Goal: Feedback & Contribution: Submit feedback/report problem

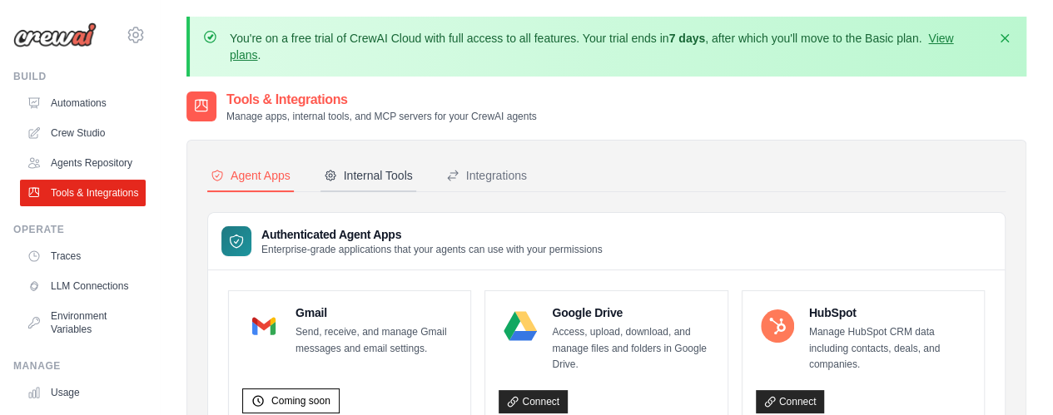
click at [382, 169] on div "Internal Tools" at bounding box center [368, 175] width 89 height 17
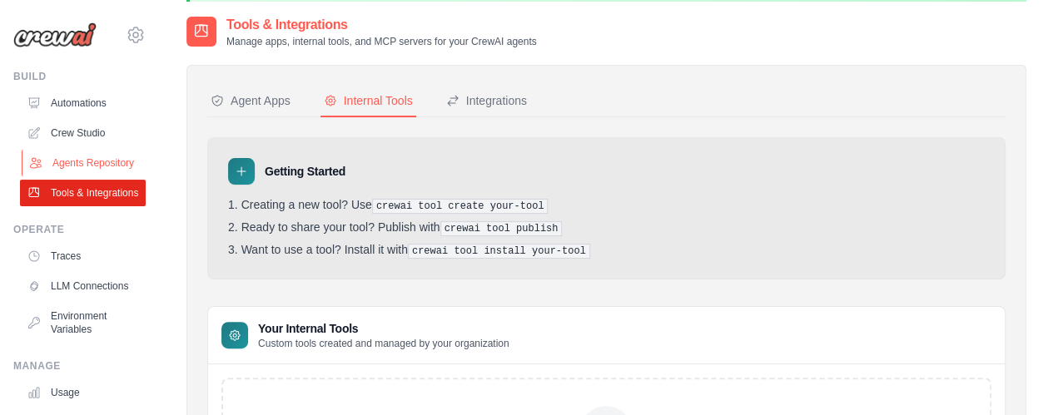
scroll to position [74, 0]
click at [78, 166] on link "Agents Repository" at bounding box center [85, 163] width 126 height 27
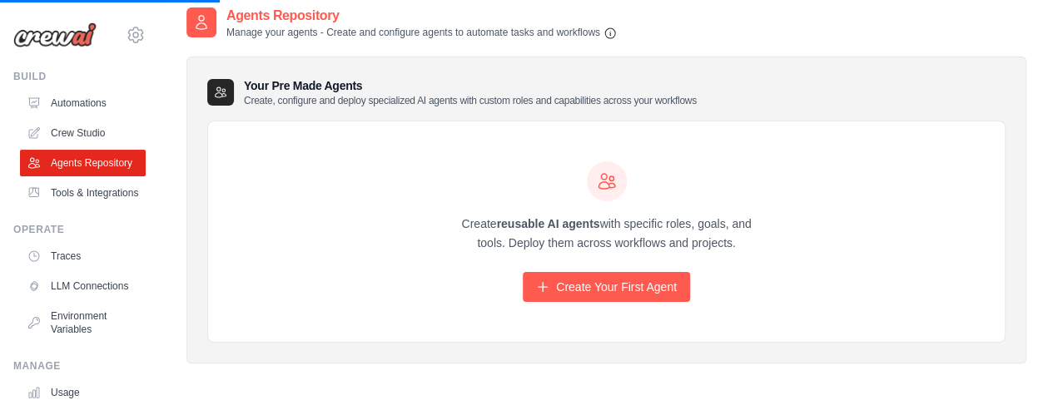
scroll to position [88, 0]
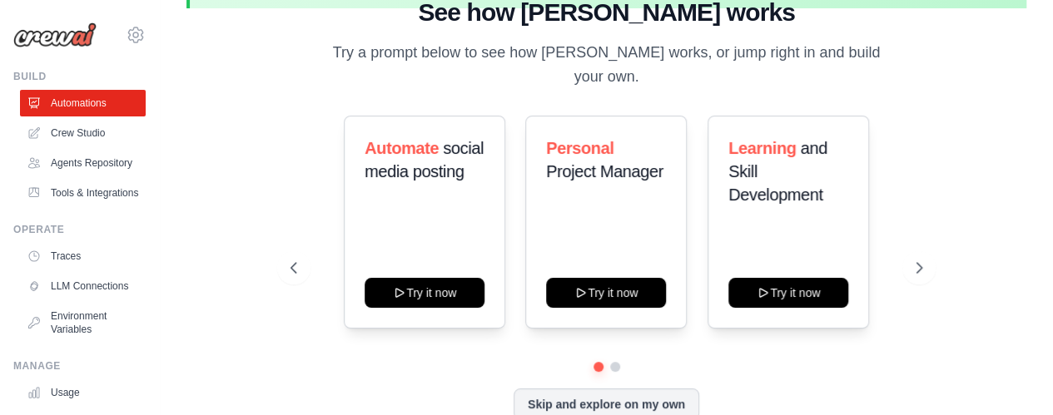
scroll to position [87, 0]
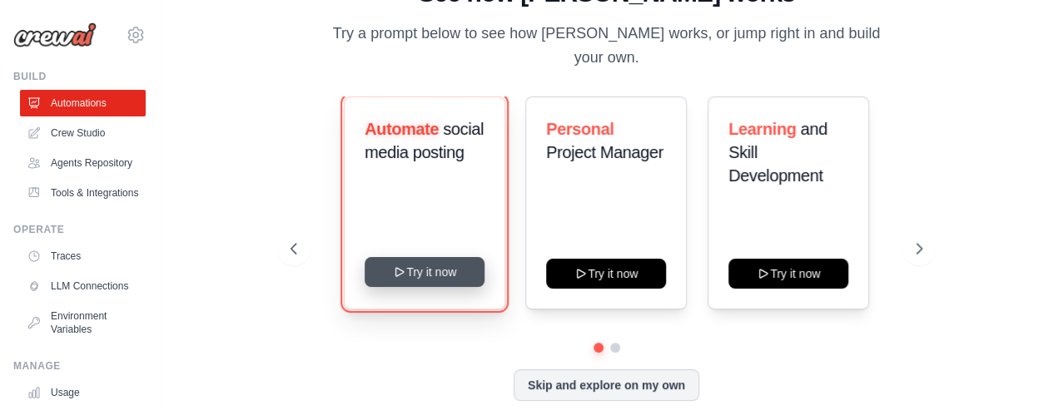
click at [442, 261] on button "Try it now" at bounding box center [424, 272] width 120 height 30
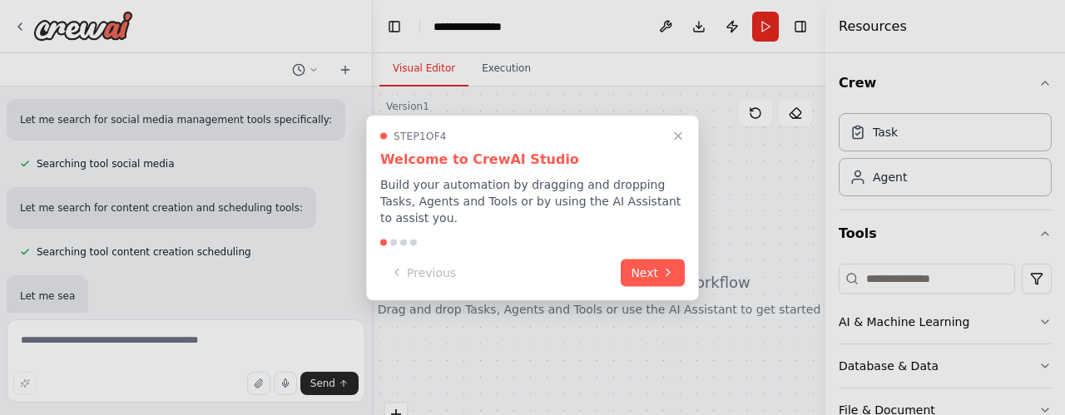
scroll to position [243, 0]
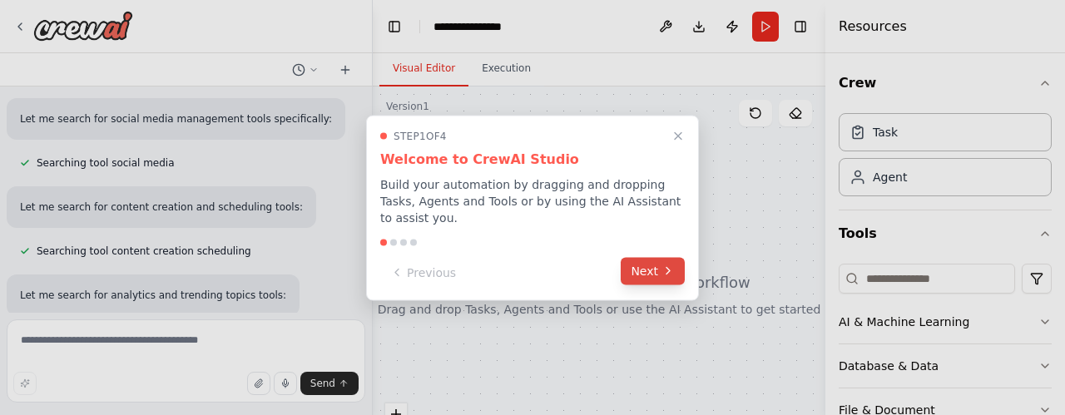
click at [642, 260] on button "Next" at bounding box center [653, 270] width 64 height 27
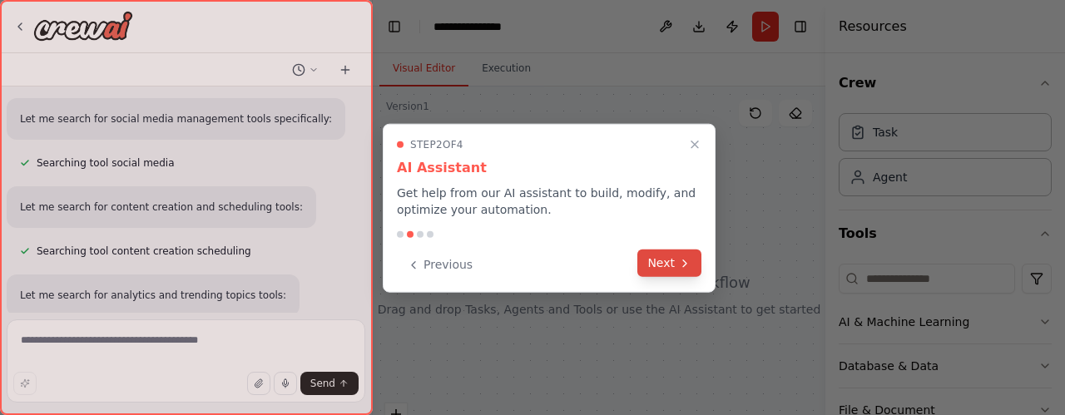
click at [661, 259] on button "Next" at bounding box center [669, 263] width 64 height 27
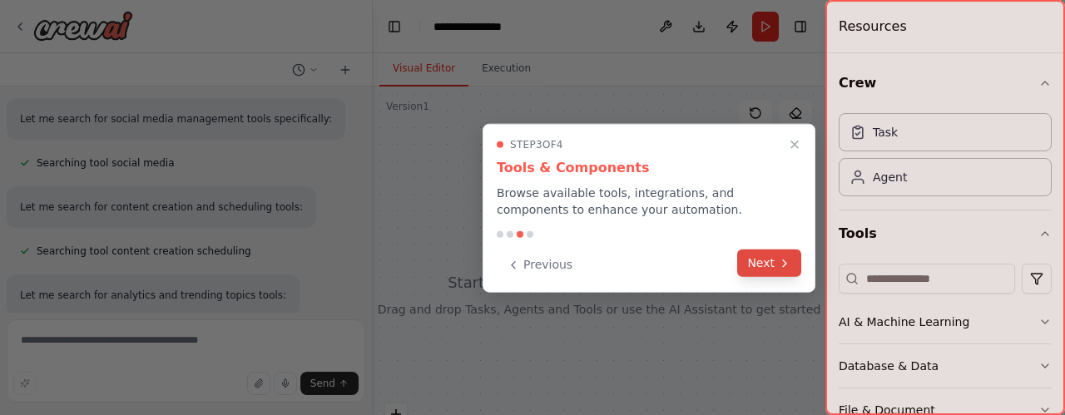
click at [766, 264] on button "Next" at bounding box center [769, 263] width 64 height 27
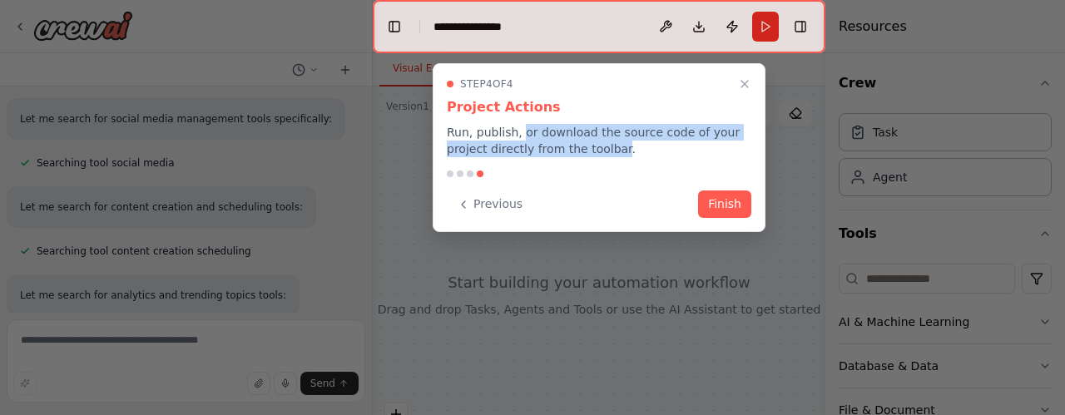
drag, startPoint x: 518, startPoint y: 134, endPoint x: 591, endPoint y: 155, distance: 76.1
click at [573, 149] on p "Run, publish, or download the source code of your project directly from the too…" at bounding box center [599, 140] width 305 height 33
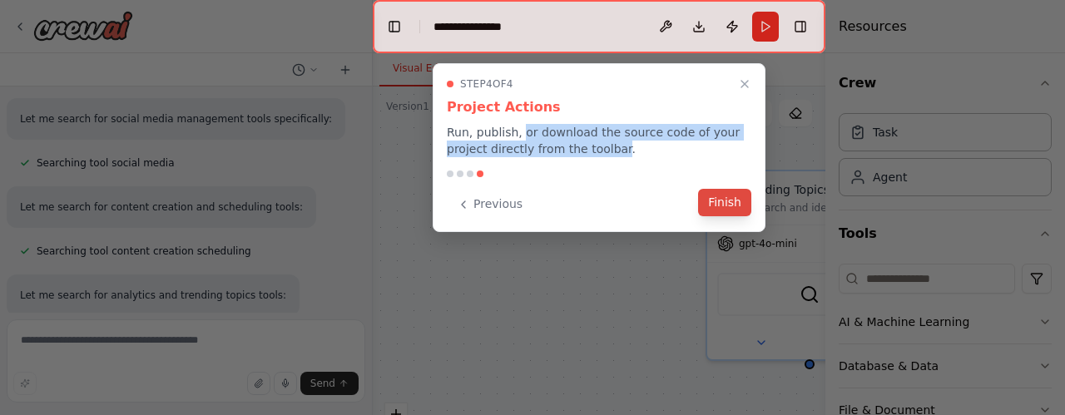
click at [725, 201] on button "Finish" at bounding box center [724, 202] width 53 height 27
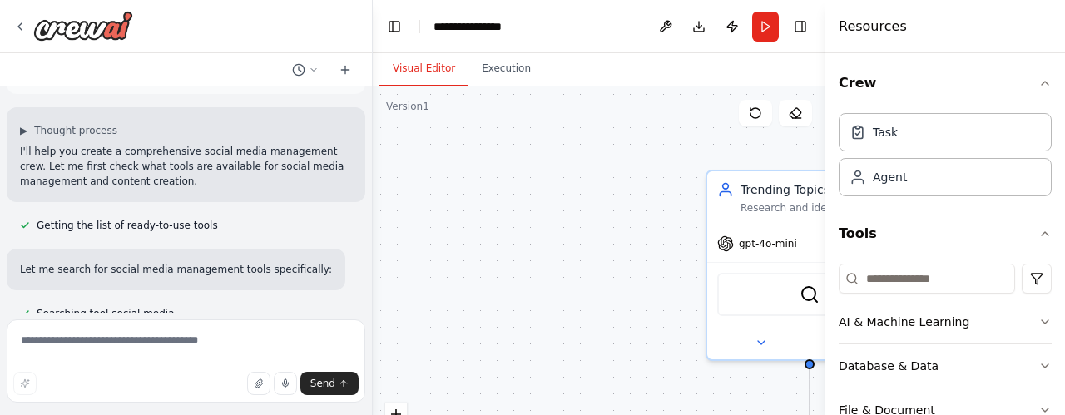
scroll to position [0, 0]
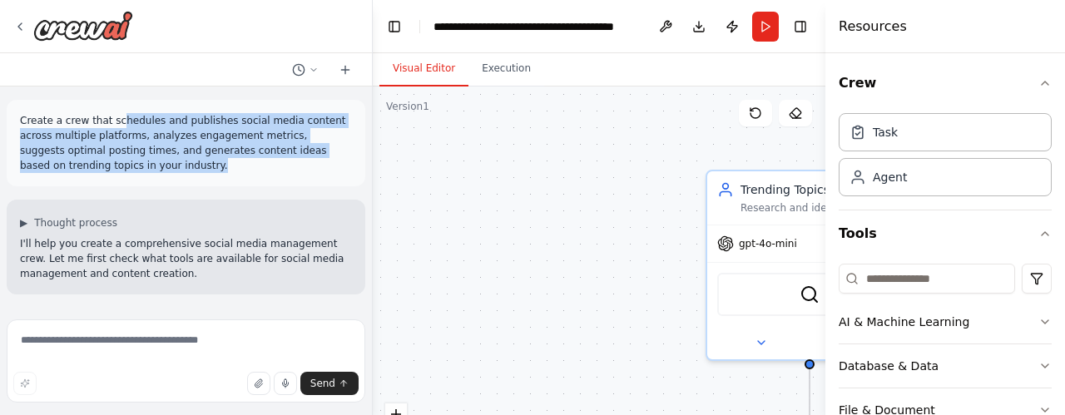
drag, startPoint x: 112, startPoint y: 122, endPoint x: 133, endPoint y: 166, distance: 48.0
click at [133, 166] on p "Create a crew that schedules and publishes social media content across multiple…" at bounding box center [186, 143] width 332 height 60
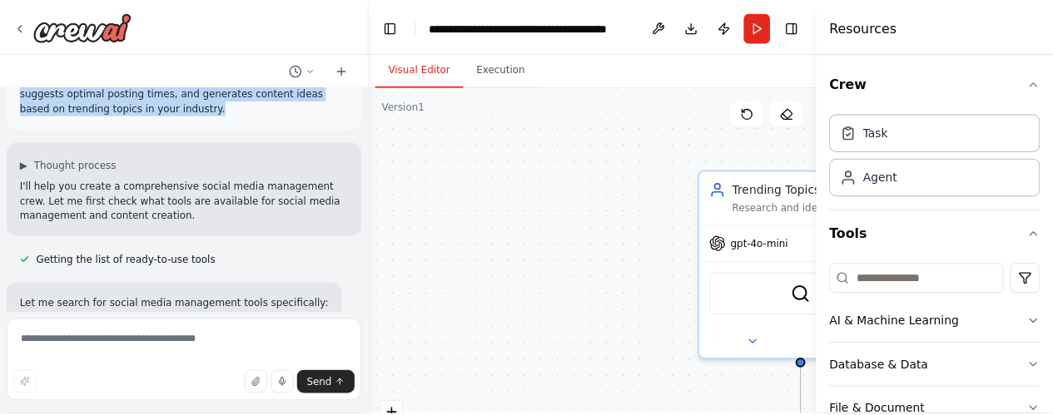
scroll to position [88, 0]
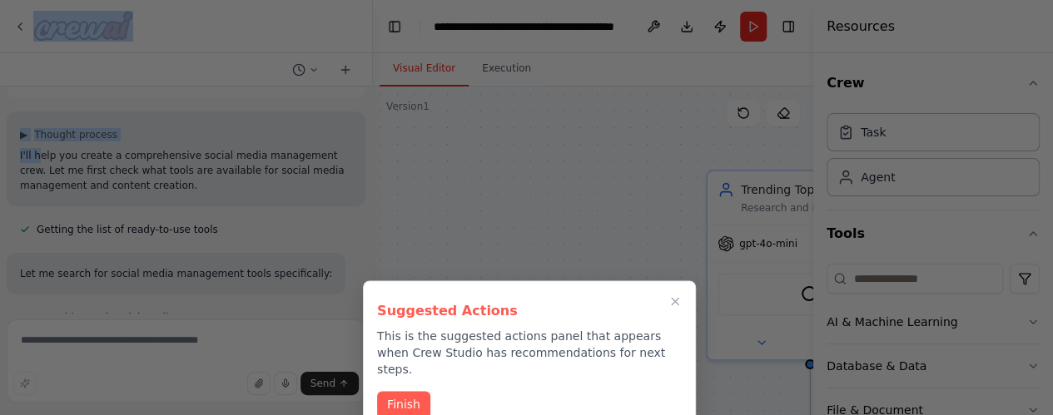
drag, startPoint x: 38, startPoint y: 159, endPoint x: 222, endPoint y: 191, distance: 186.6
click at [222, 191] on div "Create a crew that schedules and publishes social media content across multiple…" at bounding box center [526, 207] width 1053 height 415
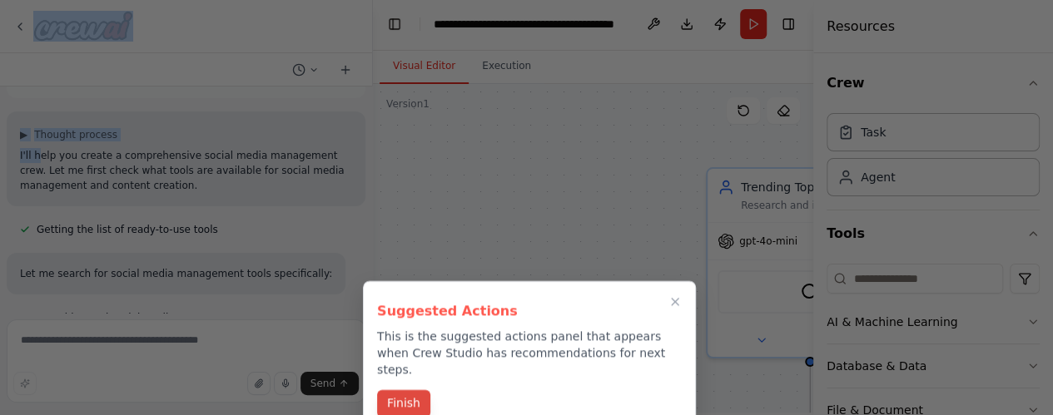
click at [384, 392] on button "Finish" at bounding box center [403, 403] width 53 height 27
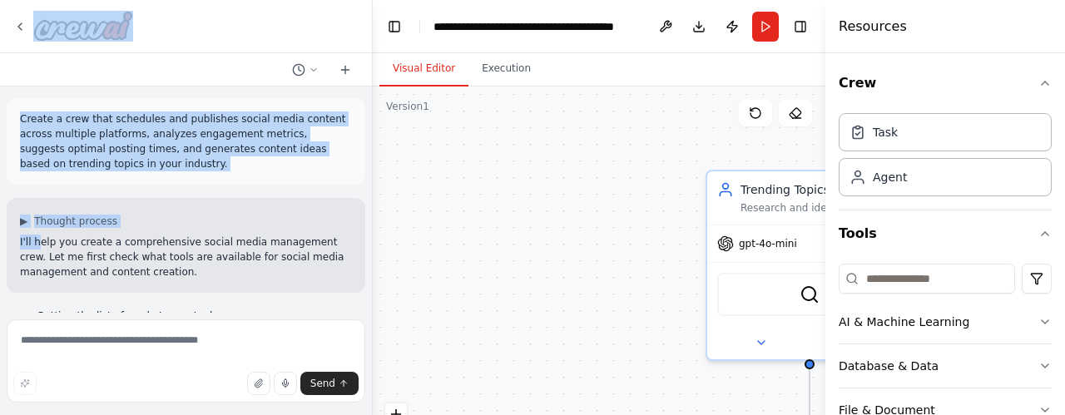
scroll to position [0, 0]
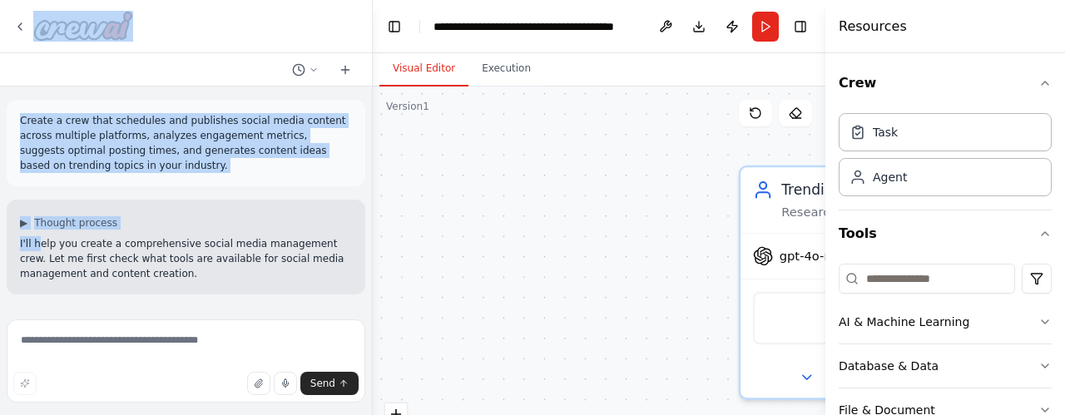
click at [934, 49] on div "Resources" at bounding box center [946, 26] width 240 height 53
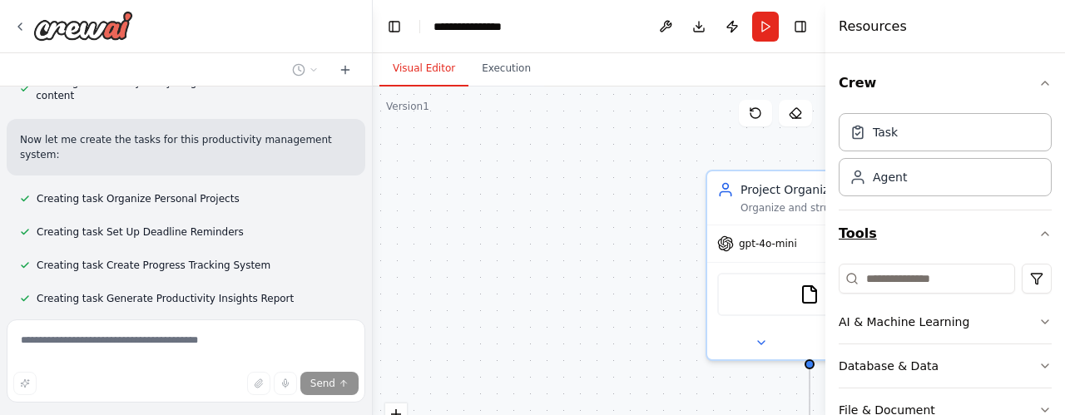
scroll to position [950, 0]
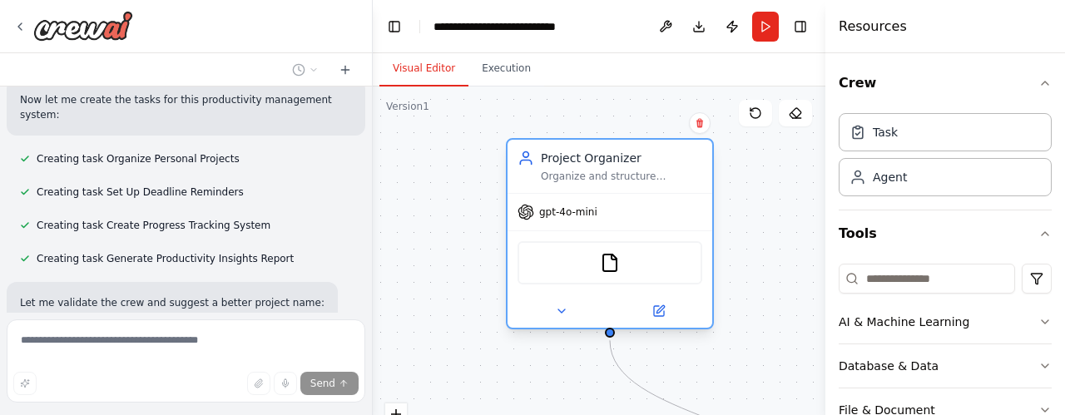
drag, startPoint x: 729, startPoint y: 187, endPoint x: 530, endPoint y: 165, distance: 200.2
click at [530, 165] on icon at bounding box center [526, 158] width 17 height 17
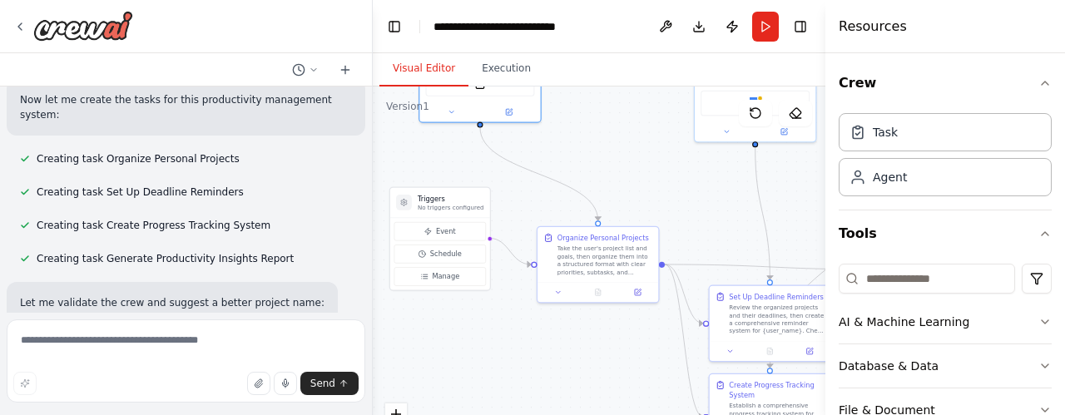
drag, startPoint x: 553, startPoint y: 282, endPoint x: 389, endPoint y: 156, distance: 206.6
click at [389, 156] on div ".deletable-edge-delete-btn { width: 20px; height: 20px; border: 0px solid #ffff…" at bounding box center [599, 295] width 453 height 416
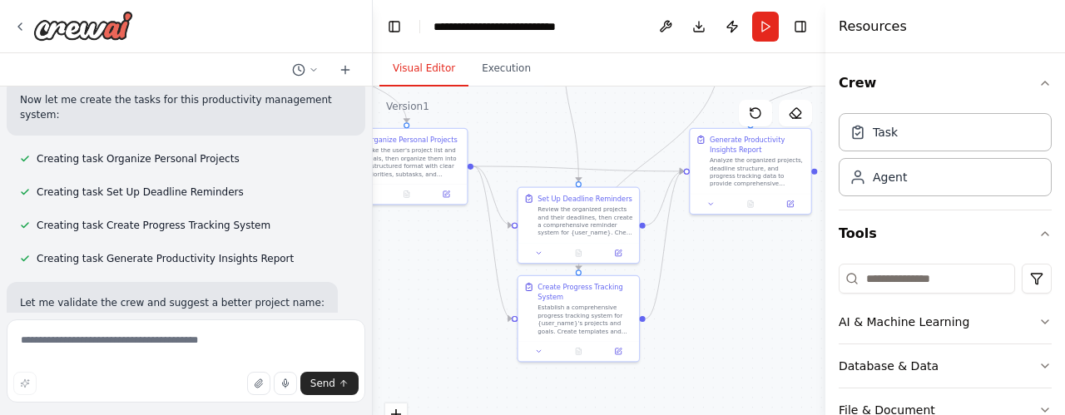
drag, startPoint x: 635, startPoint y: 201, endPoint x: 442, endPoint y: 104, distance: 215.9
click at [442, 104] on div ".deletable-edge-delete-btn { width: 20px; height: 20px; border: 0px solid #ffff…" at bounding box center [599, 295] width 453 height 416
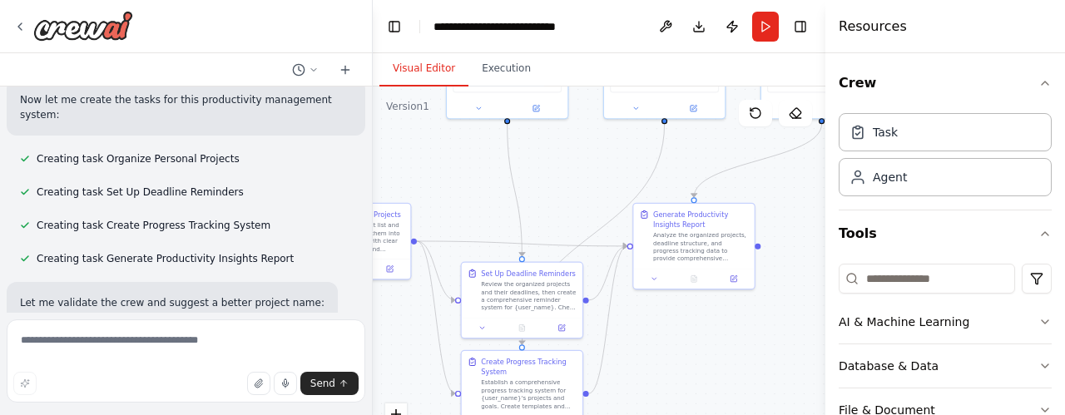
drag, startPoint x: 719, startPoint y: 296, endPoint x: 665, endPoint y: 369, distance: 90.4
click at [665, 369] on div ".deletable-edge-delete-btn { width: 20px; height: 20px; border: 0px solid #ffff…" at bounding box center [599, 295] width 453 height 416
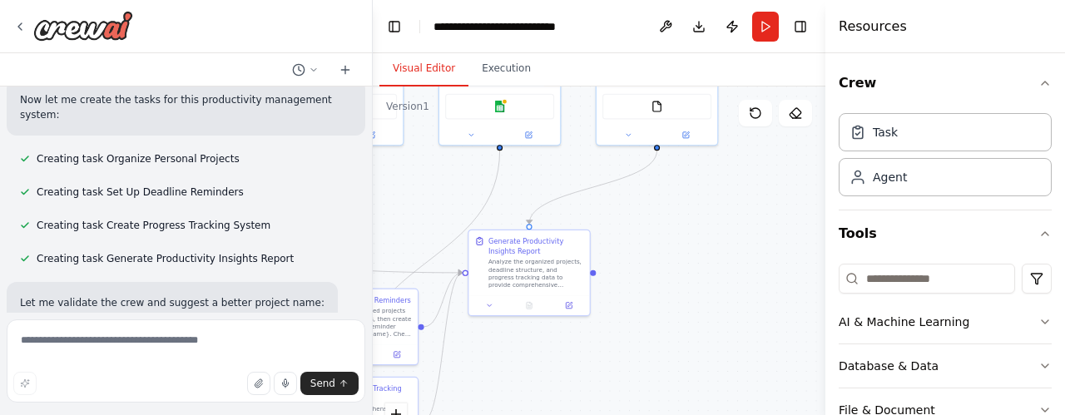
drag, startPoint x: 742, startPoint y: 342, endPoint x: 578, endPoint y: 369, distance: 166.9
click at [578, 369] on div ".deletable-edge-delete-btn { width: 20px; height: 20px; border: 0px solid #ffff…" at bounding box center [599, 295] width 453 height 416
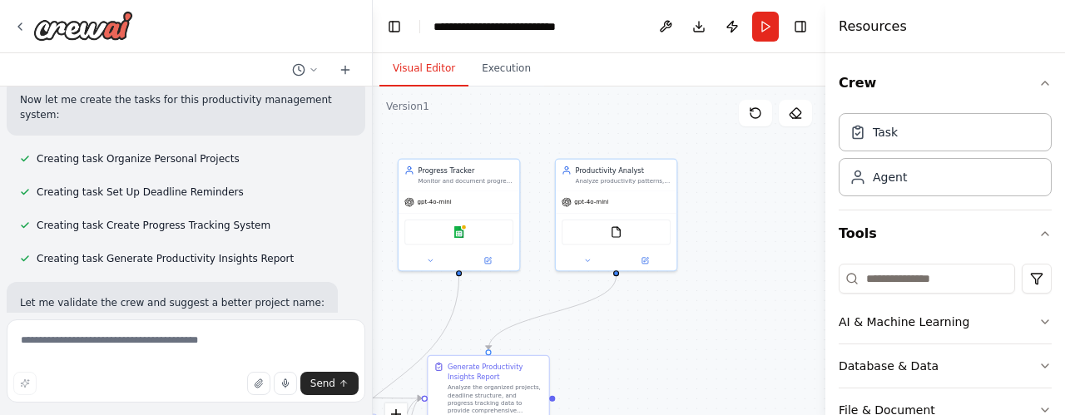
drag, startPoint x: 685, startPoint y: 283, endPoint x: 644, endPoint y: 409, distance: 132.1
click at [644, 409] on div ".deletable-edge-delete-btn { width: 20px; height: 20px; border: 0px solid #ffff…" at bounding box center [599, 295] width 453 height 416
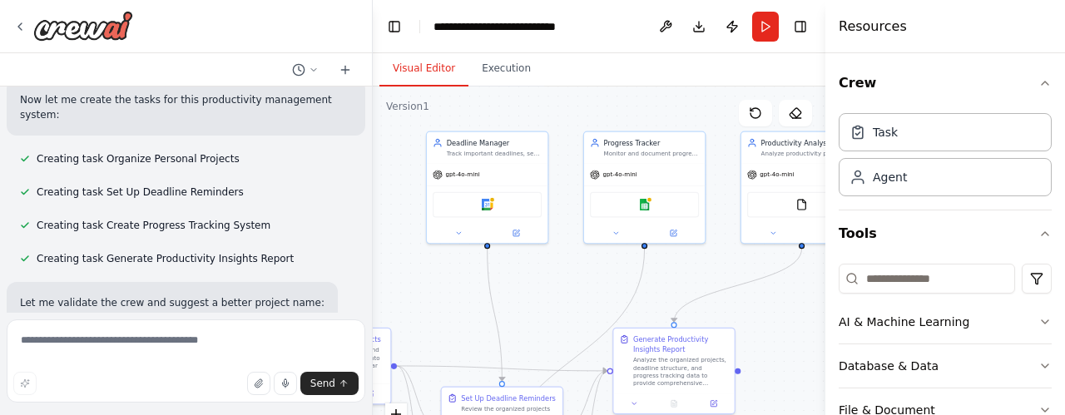
drag, startPoint x: 612, startPoint y: 337, endPoint x: 825, endPoint y: 287, distance: 218.0
click at [825, 288] on div "Create a crew that helps organize your personal projects, sets reminders for im…" at bounding box center [532, 207] width 1065 height 415
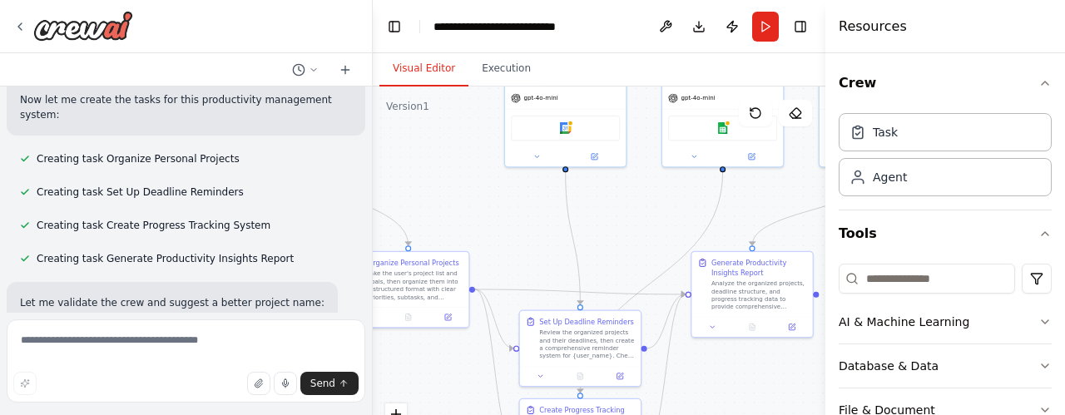
drag, startPoint x: 587, startPoint y: 254, endPoint x: 636, endPoint y: 197, distance: 74.9
click at [638, 197] on div ".deletable-edge-delete-btn { width: 20px; height: 20px; border: 0px solid #ffff…" at bounding box center [599, 295] width 453 height 416
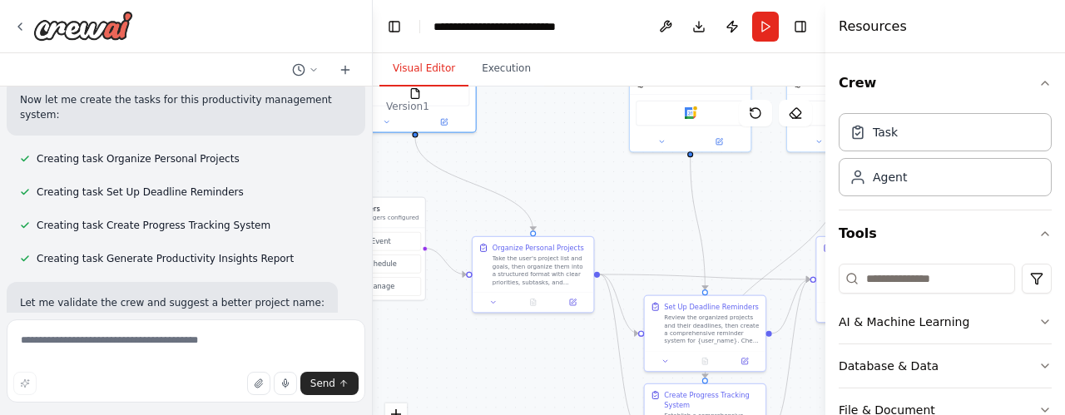
drag, startPoint x: 464, startPoint y: 216, endPoint x: 596, endPoint y: 202, distance: 132.2
click at [593, 202] on div ".deletable-edge-delete-btn { width: 20px; height: 20px; border: 0px solid #ffff…" at bounding box center [599, 295] width 453 height 416
click at [895, 183] on div "Agent" at bounding box center [890, 176] width 34 height 17
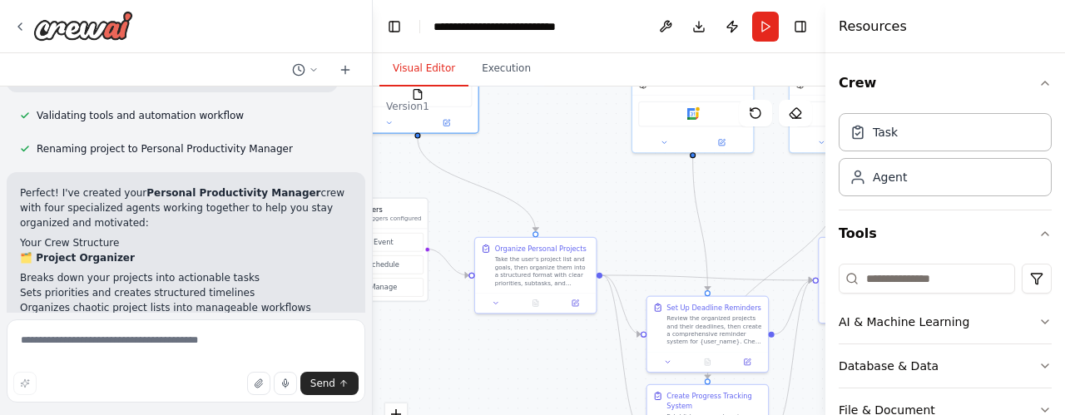
scroll to position [1183, 0]
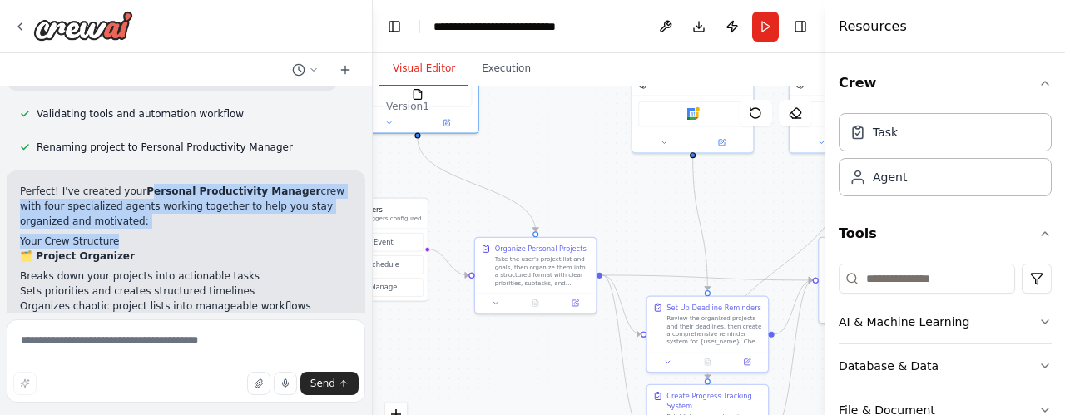
drag, startPoint x: 150, startPoint y: 119, endPoint x: 305, endPoint y: 158, distance: 159.7
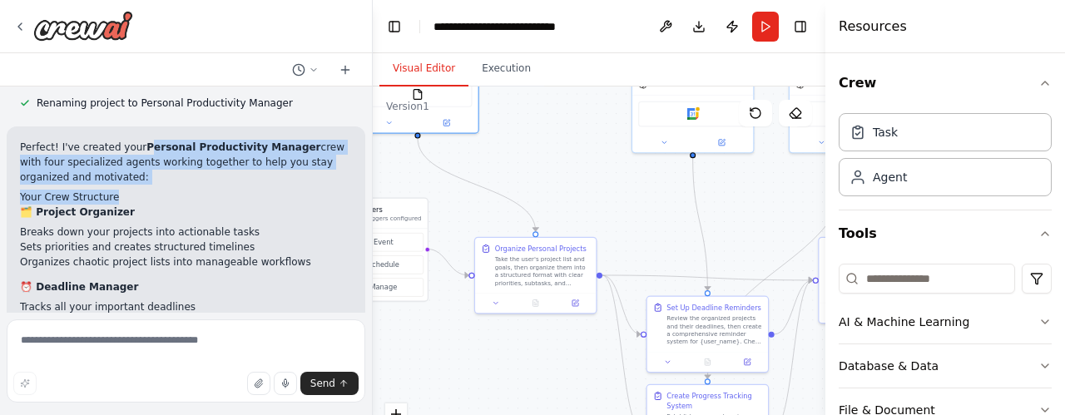
scroll to position [1232, 0]
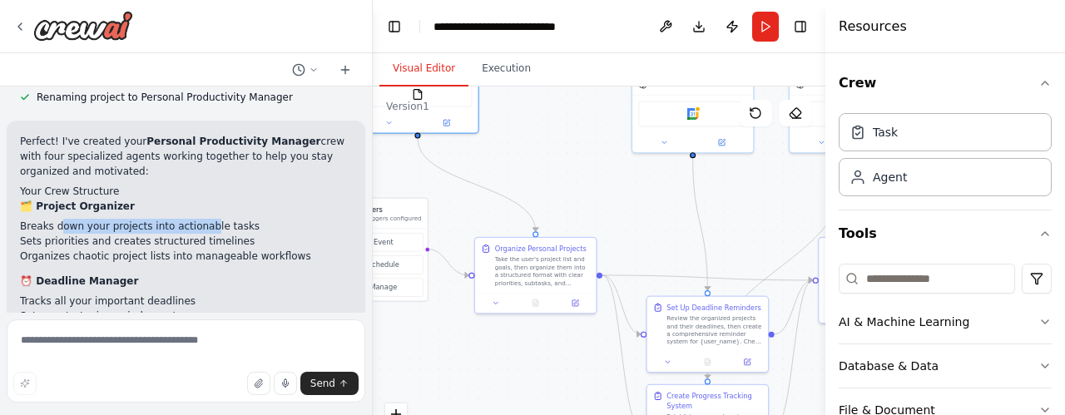
drag, startPoint x: 55, startPoint y: 154, endPoint x: 195, endPoint y: 151, distance: 139.8
click at [195, 219] on li "Breaks down your projects into actionable tasks" at bounding box center [186, 226] width 332 height 15
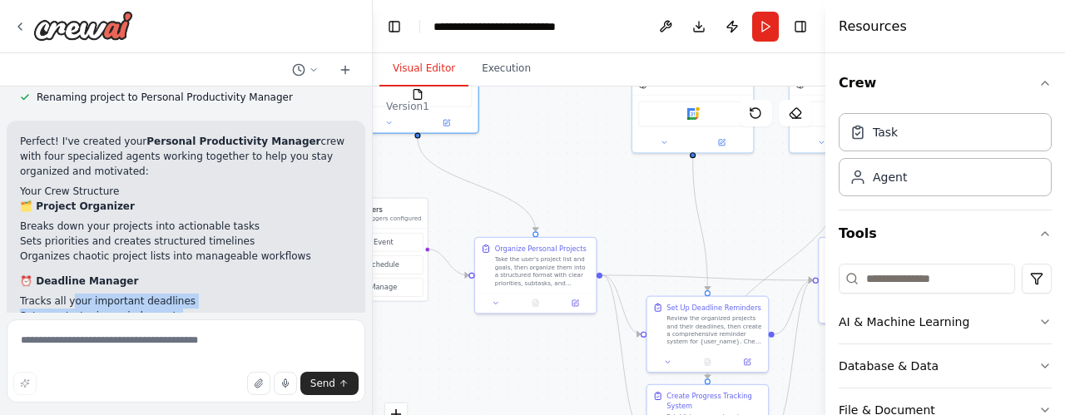
drag, startPoint x: 65, startPoint y: 227, endPoint x: 158, endPoint y: 250, distance: 95.9
click at [158, 294] on ul "Tracks all your important deadlines Sets up strategic reminder systems Ensures …" at bounding box center [186, 316] width 332 height 45
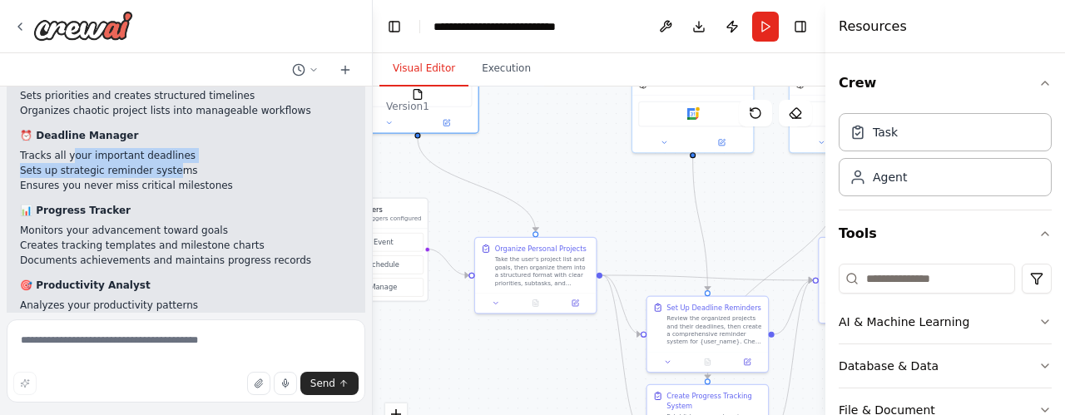
scroll to position [1382, 0]
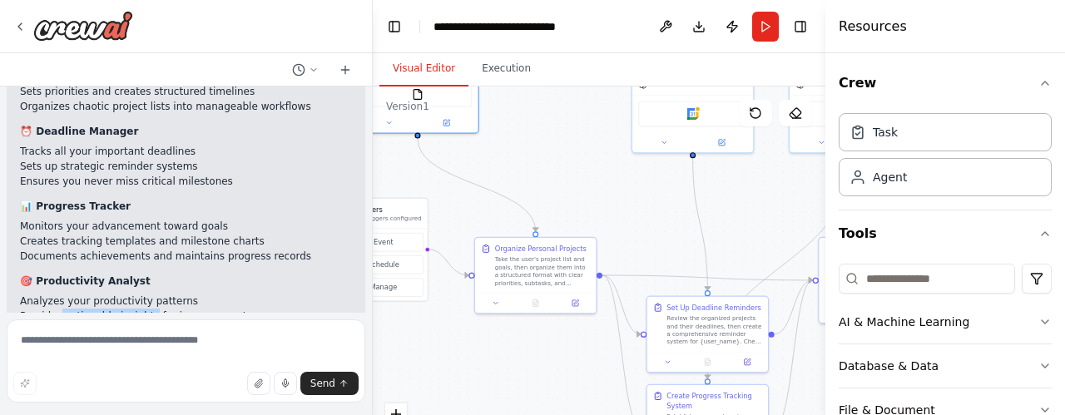
drag, startPoint x: 57, startPoint y: 243, endPoint x: 141, endPoint y: 249, distance: 85.1
click at [141, 309] on li "Provides actionable insights for improvement" at bounding box center [186, 316] width 332 height 15
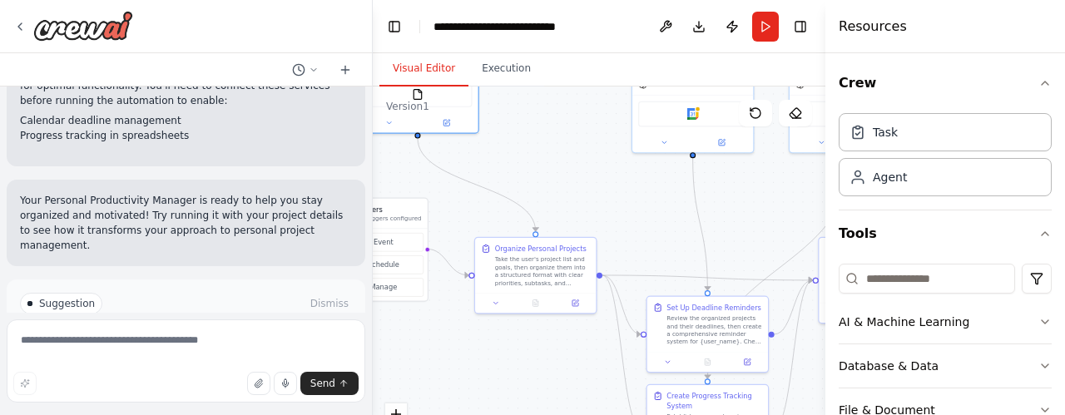
scroll to position [1805, 0]
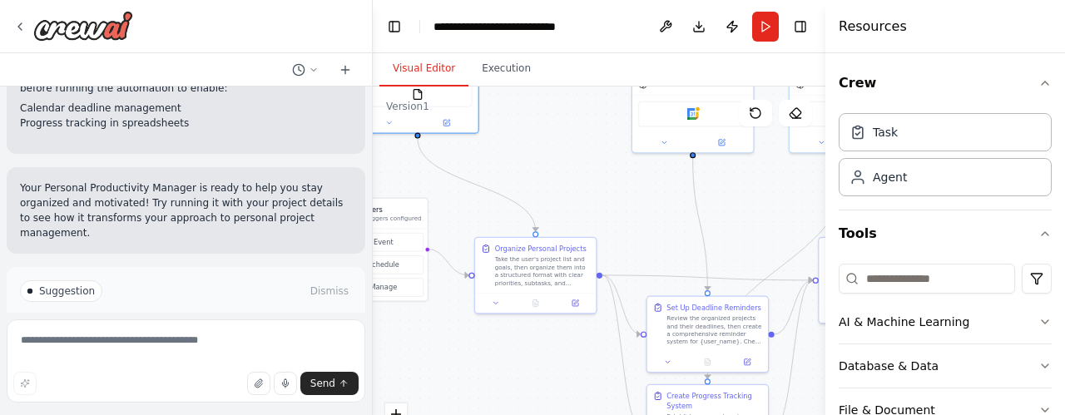
click at [130, 349] on button "Run Automation" at bounding box center [186, 362] width 332 height 27
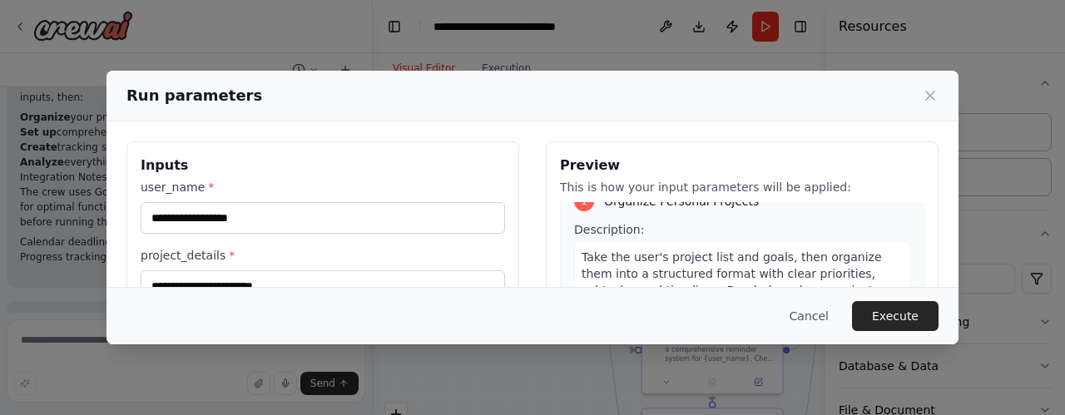
scroll to position [0, 0]
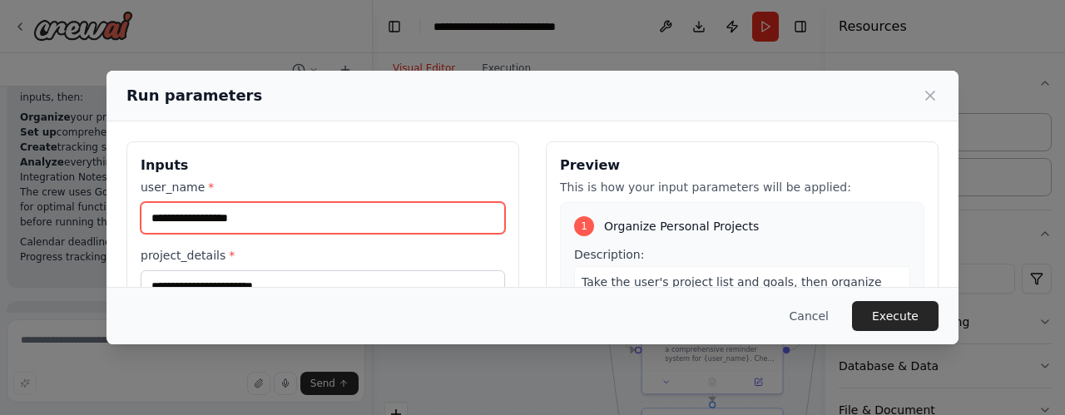
click at [175, 218] on input "user_name *" at bounding box center [323, 218] width 364 height 32
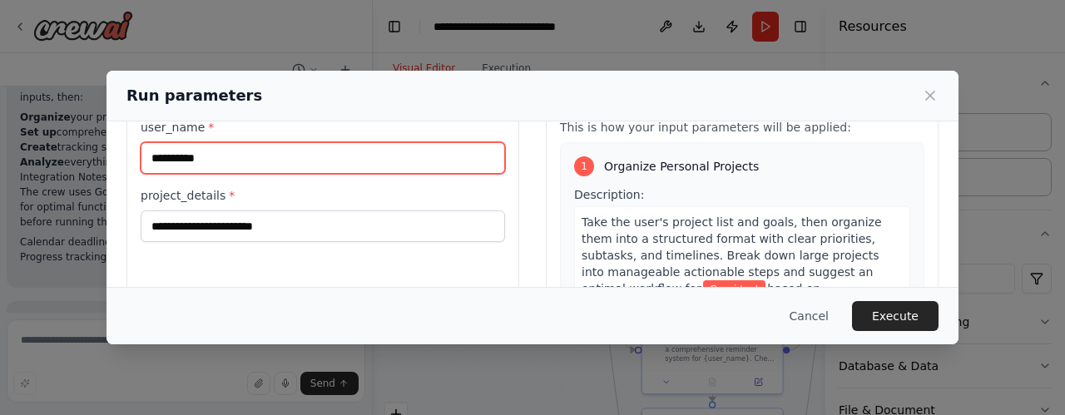
scroll to position [61, 0]
type input "**********"
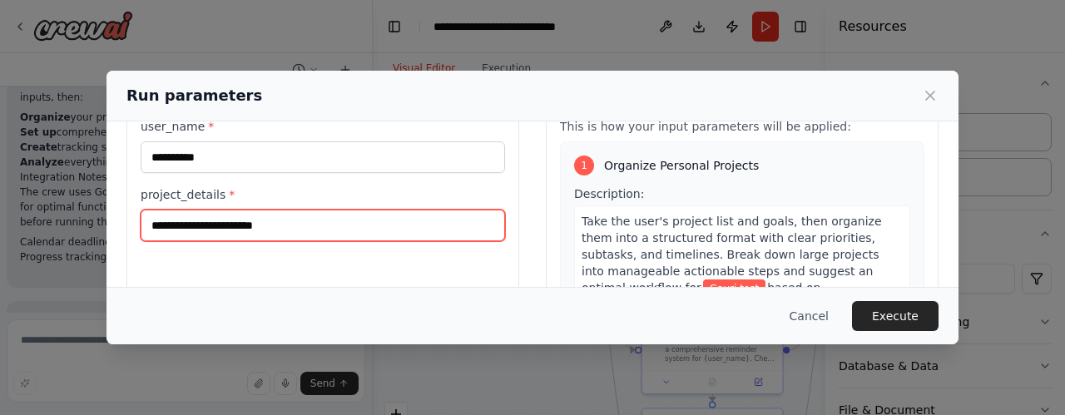
click at [216, 218] on input "project_details *" at bounding box center [323, 226] width 364 height 32
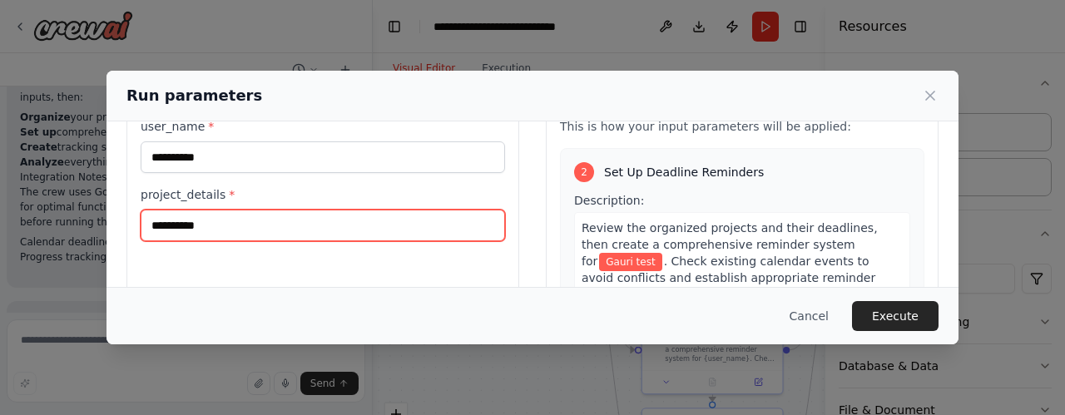
scroll to position [333, 0]
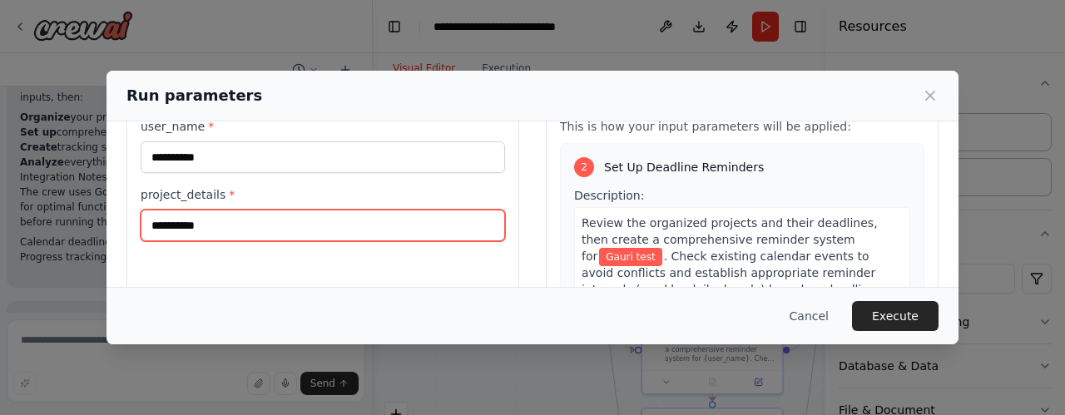
drag, startPoint x: 168, startPoint y: 218, endPoint x: 137, endPoint y: 218, distance: 30.8
click at [137, 218] on div "**********" at bounding box center [322, 278] width 393 height 394
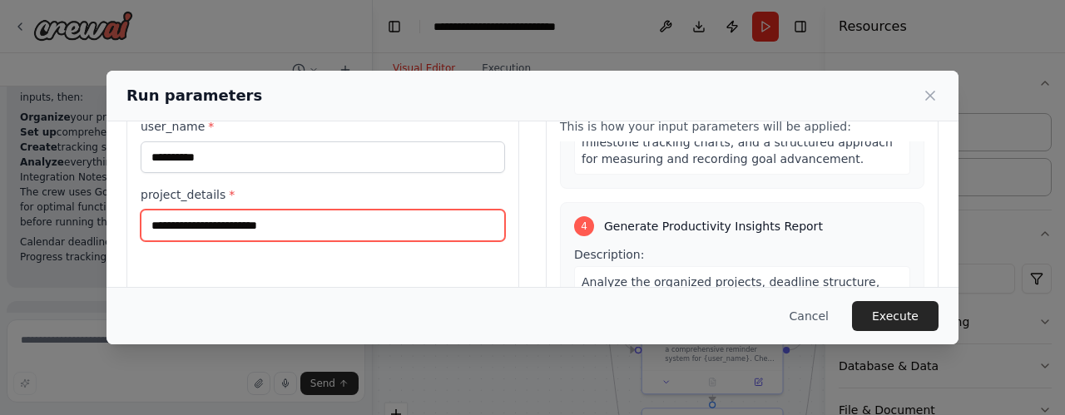
scroll to position [932, 0]
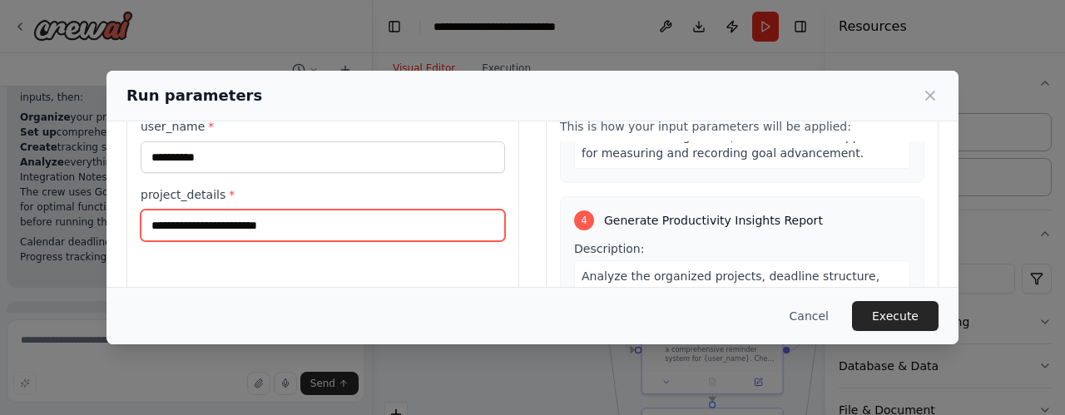
type input "**********"
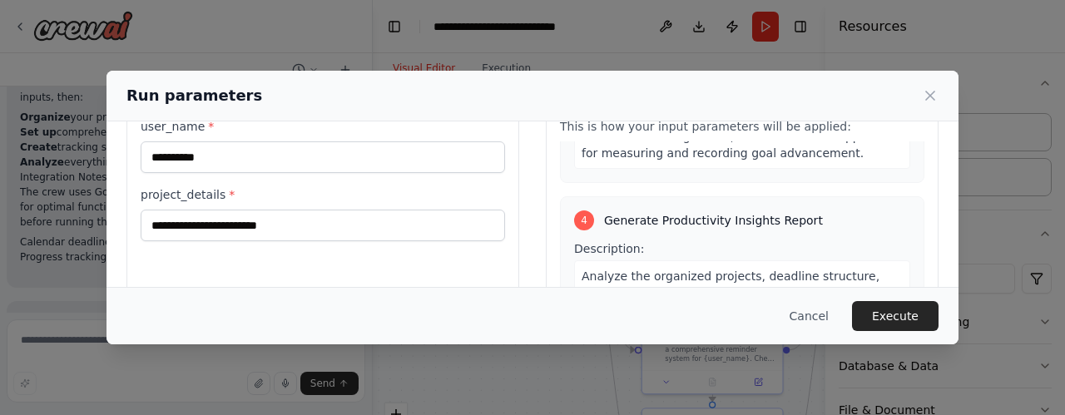
click at [771, 303] on span ". Identify patterns, bottlenecks, and optimization opportunities. Create action…" at bounding box center [738, 334] width 312 height 63
click at [780, 303] on span ". Identify patterns, bottlenecks, and optimization opportunities. Create action…" at bounding box center [738, 334] width 312 height 63
drag, startPoint x: 780, startPoint y: 232, endPoint x: 805, endPoint y: 246, distance: 28.7
click at [790, 303] on span ". Identify patterns, bottlenecks, and optimization opportunities. Create action…" at bounding box center [738, 334] width 312 height 63
drag, startPoint x: 805, startPoint y: 246, endPoint x: 823, endPoint y: 258, distance: 21.7
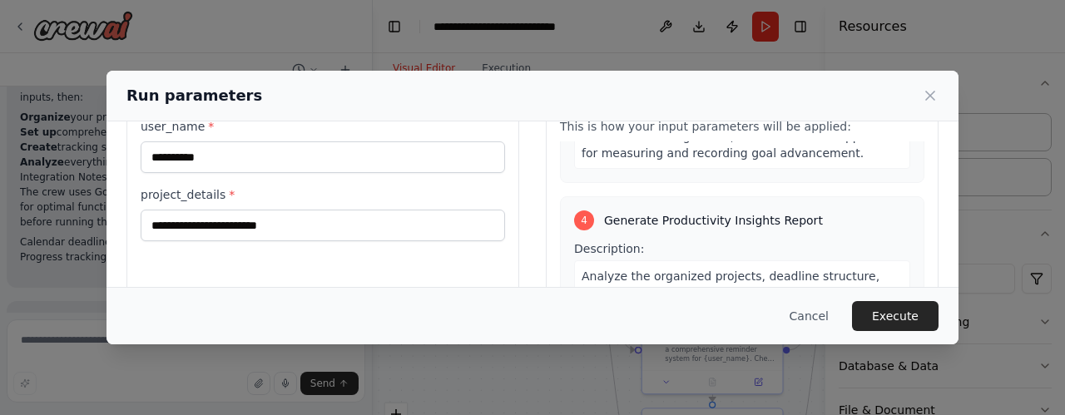
click at [823, 303] on span ". Identify patterns, bottlenecks, and optimization opportunities. Create action…" at bounding box center [738, 334] width 312 height 63
drag, startPoint x: 666, startPoint y: 239, endPoint x: 766, endPoint y: 269, distance: 105.1
click at [766, 269] on div "Analyze the organized projects, deadline structure, and progress tracking data …" at bounding box center [742, 317] width 336 height 115
click at [761, 303] on span ". Identify patterns, bottlenecks, and optimization opportunities. Create action…" at bounding box center [738, 334] width 312 height 63
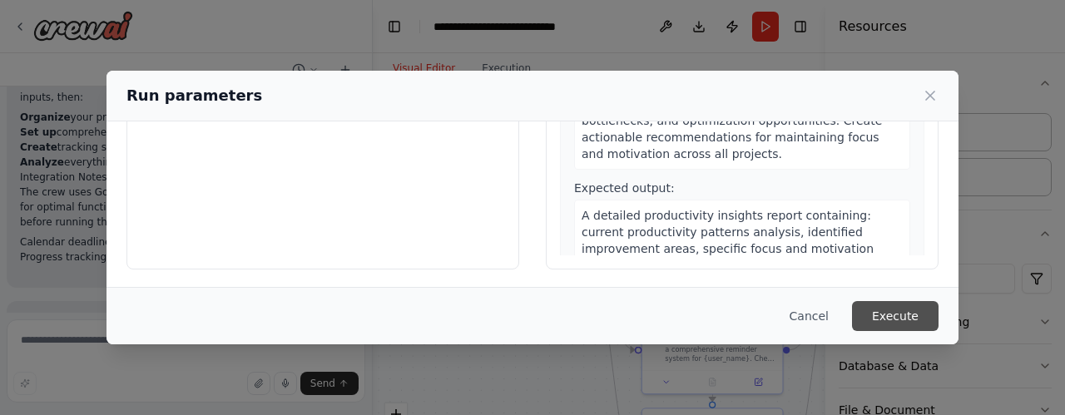
click at [922, 315] on button "Execute" at bounding box center [895, 316] width 87 height 30
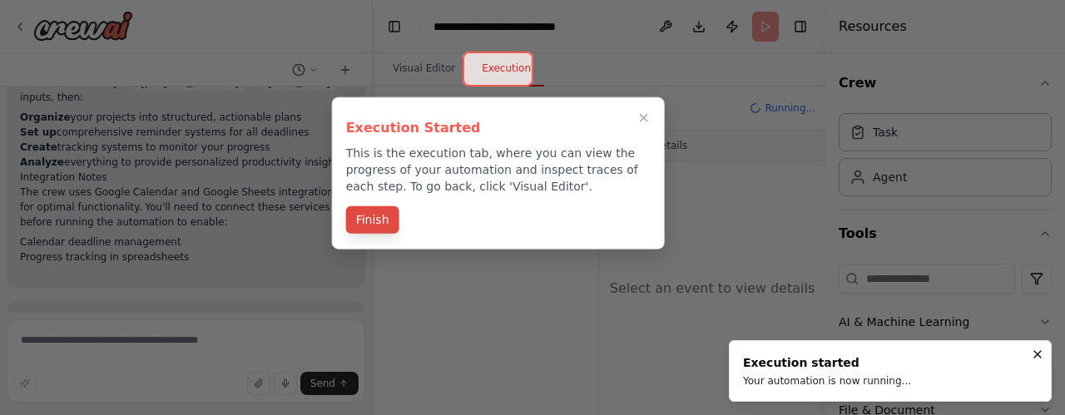
click at [379, 222] on button "Finish" at bounding box center [372, 219] width 53 height 27
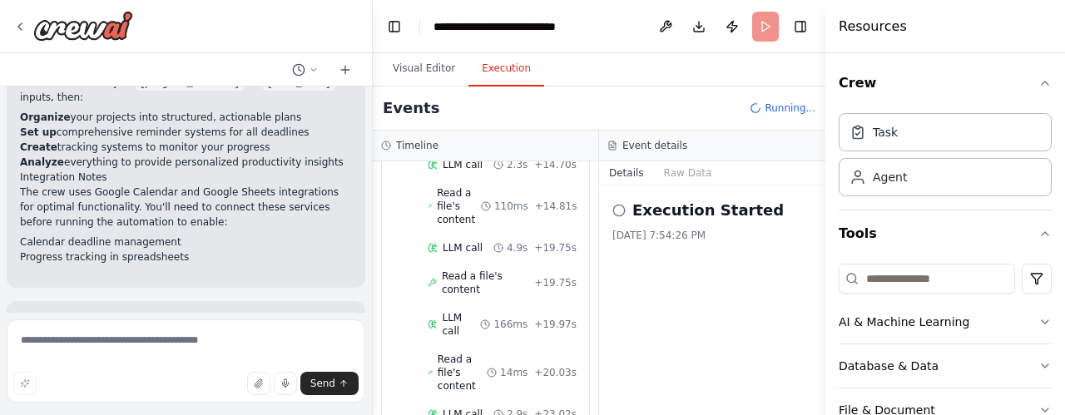
scroll to position [508, 0]
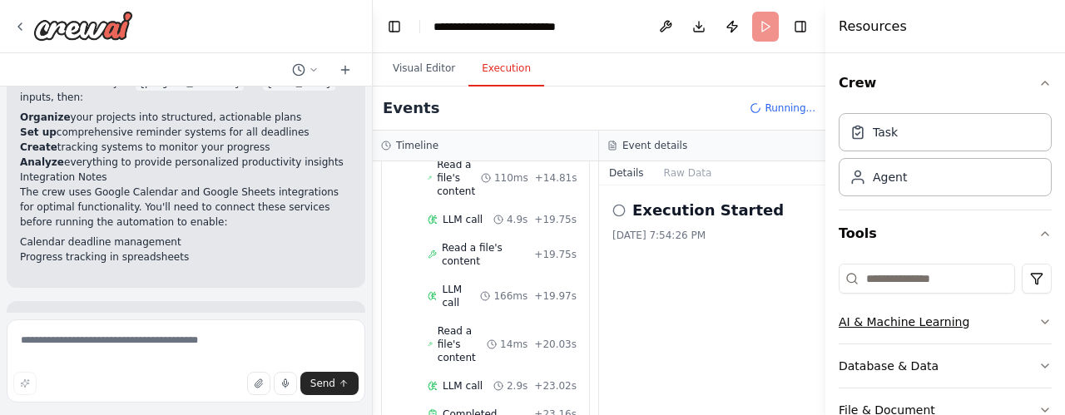
click at [1039, 319] on icon "button" at bounding box center [1045, 321] width 13 height 13
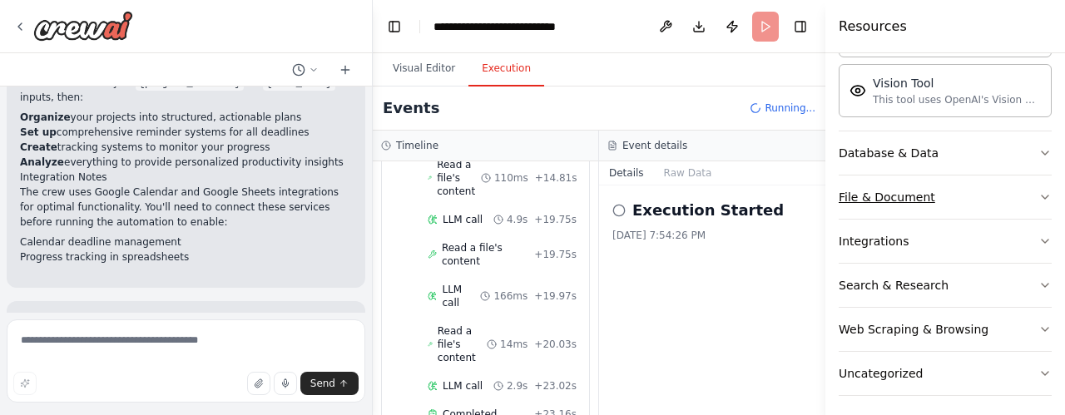
scroll to position [468, 0]
click at [1039, 321] on icon "button" at bounding box center [1045, 327] width 13 height 13
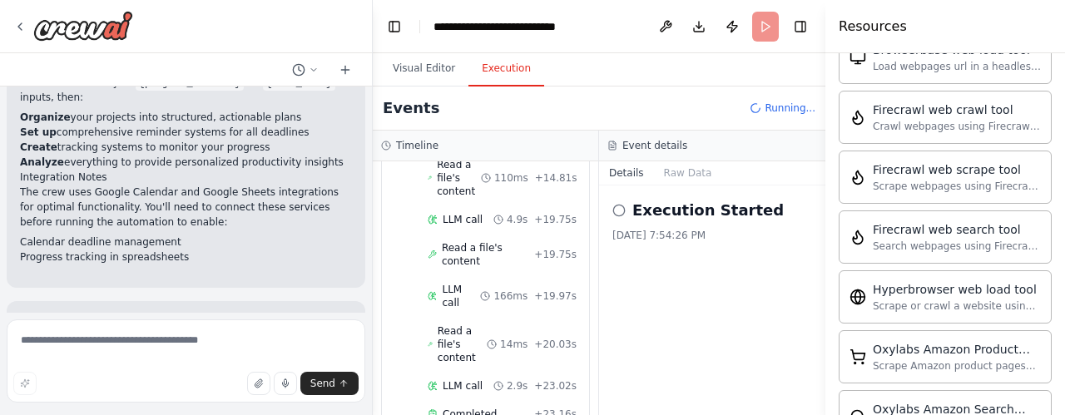
scroll to position [801, 0]
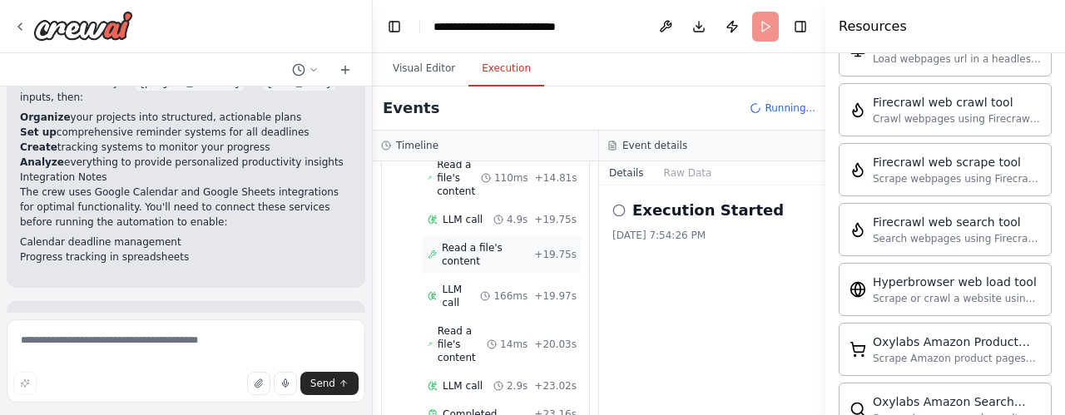
click at [464, 241] on span "Read a file's content" at bounding box center [488, 254] width 92 height 27
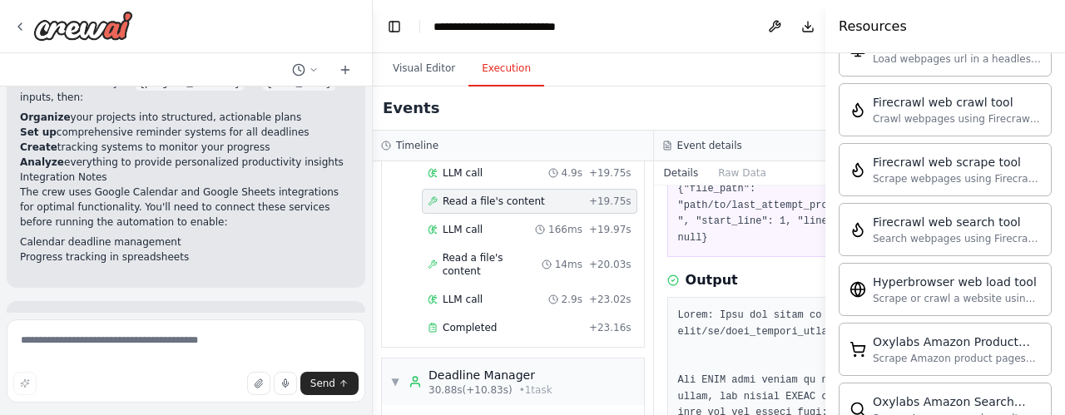
scroll to position [117, 0]
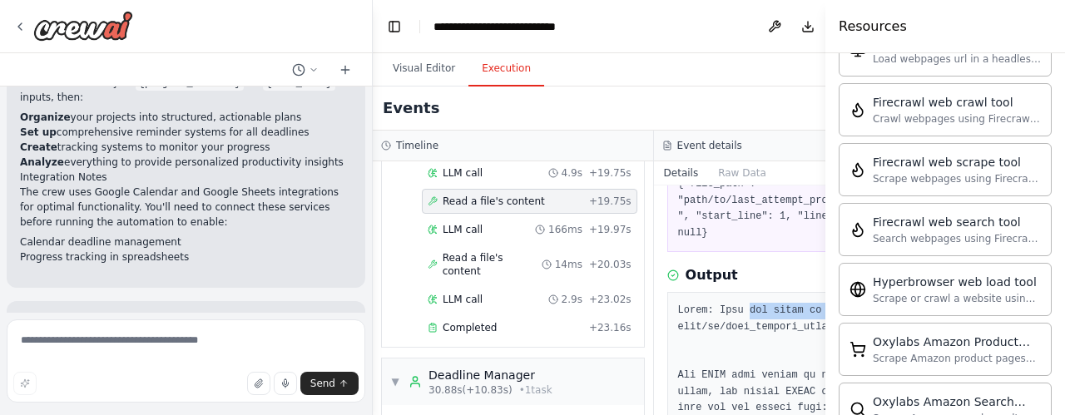
drag, startPoint x: 717, startPoint y: 308, endPoint x: 792, endPoint y: 306, distance: 74.9
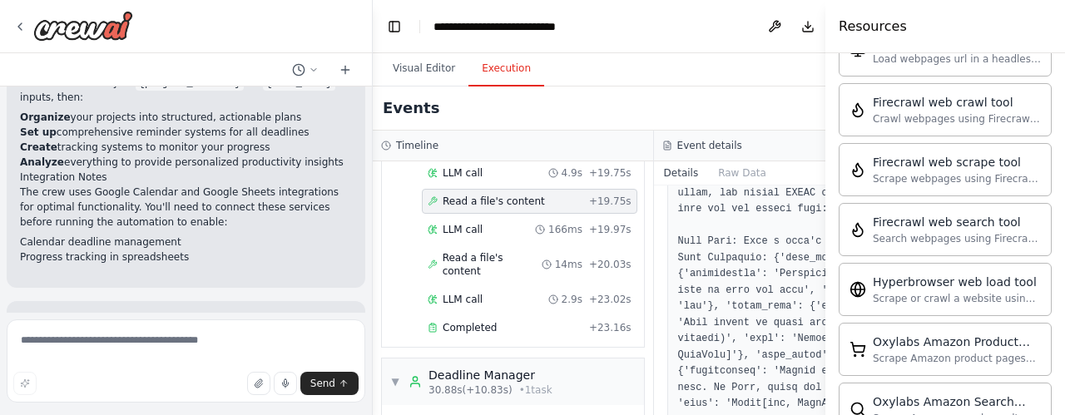
scroll to position [316, 0]
drag, startPoint x: 751, startPoint y: 207, endPoint x: 799, endPoint y: 239, distance: 57.7
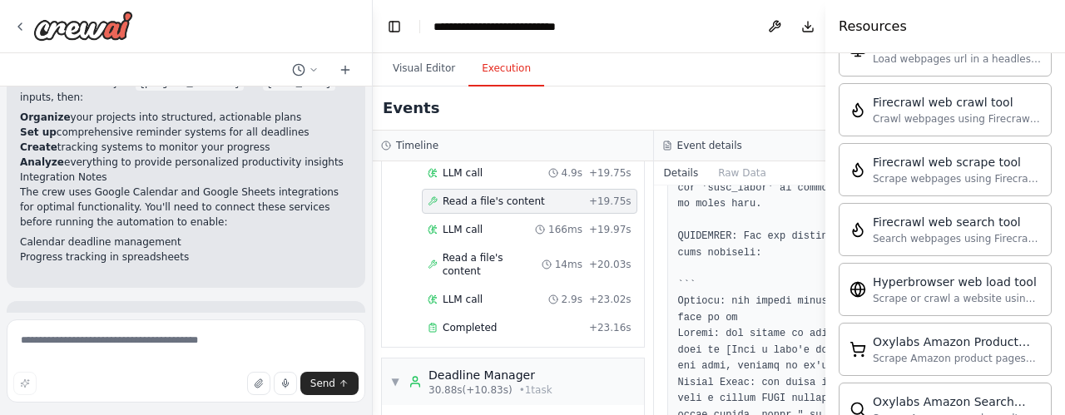
scroll to position [649, 0]
click at [776, 261] on pre at bounding box center [794, 192] width 233 height 844
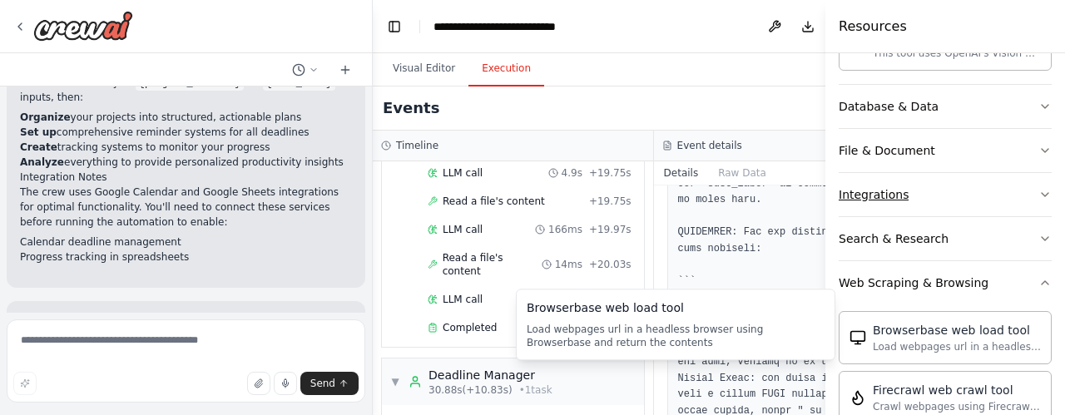
scroll to position [512, 0]
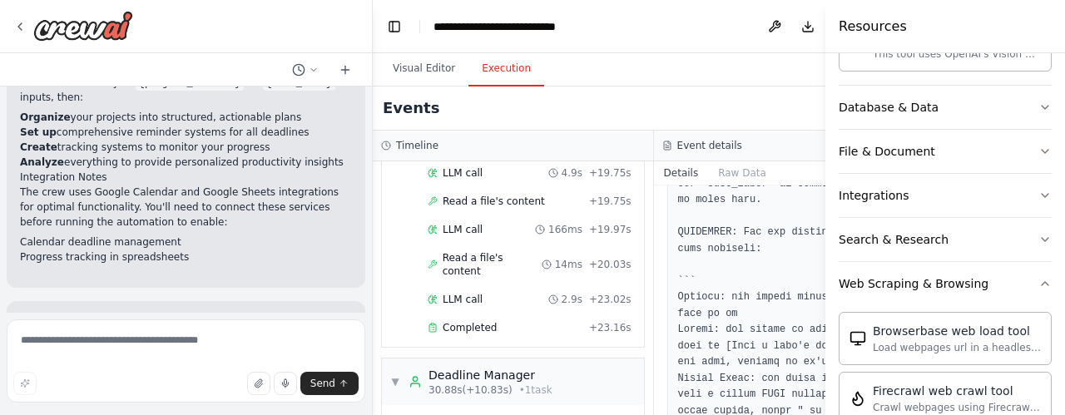
drag, startPoint x: 693, startPoint y: 216, endPoint x: 706, endPoint y: 248, distance: 34.8
click at [706, 247] on pre at bounding box center [794, 192] width 233 height 844
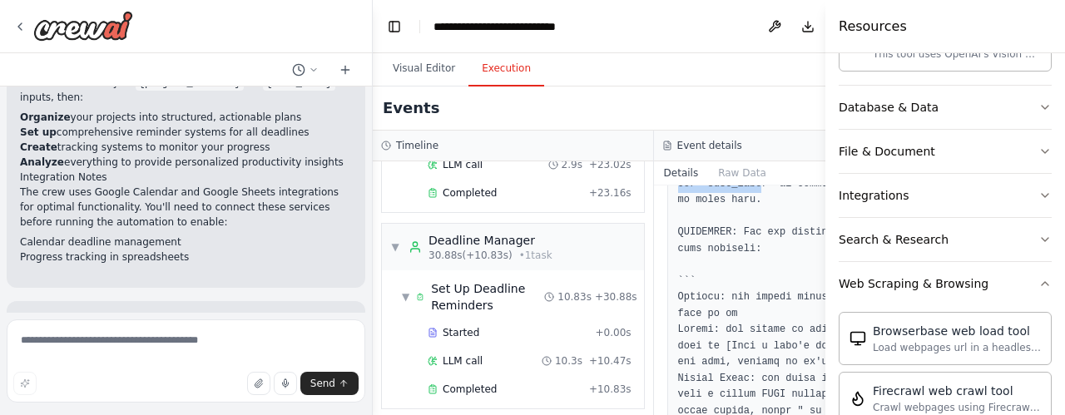
scroll to position [596, 0]
click at [466, 259] on span "30.88s (+10.83s)" at bounding box center [471, 251] width 84 height 13
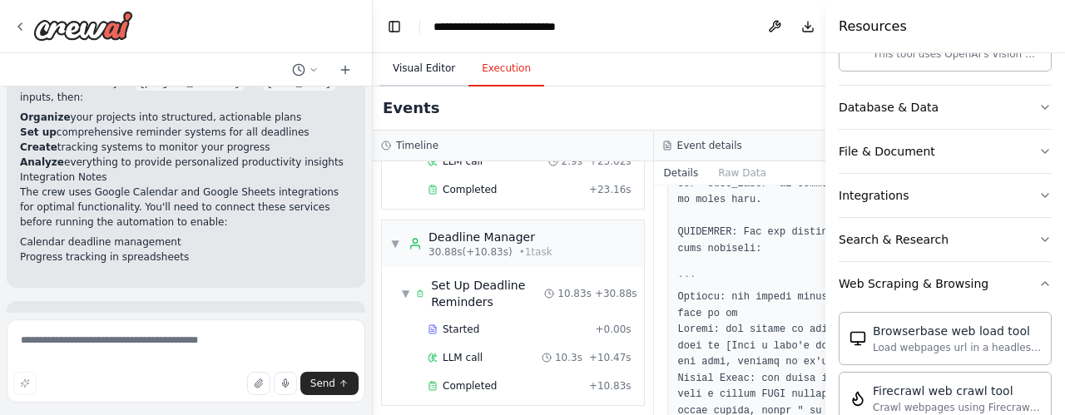
click at [414, 62] on button "Visual Editor" at bounding box center [423, 69] width 89 height 35
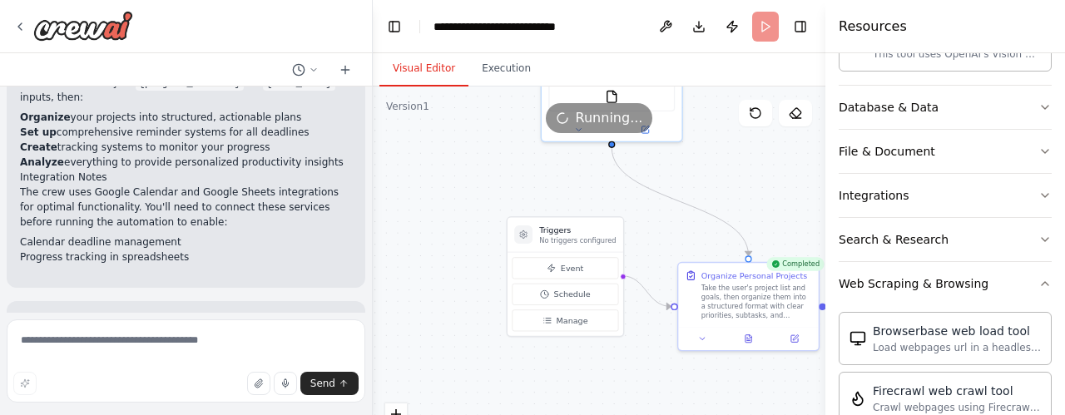
drag, startPoint x: 441, startPoint y: 210, endPoint x: 719, endPoint y: 262, distance: 282.9
click at [719, 262] on div ".deletable-edge-delete-btn { width: 20px; height: 20px; border: 0px solid #ffff…" at bounding box center [599, 295] width 453 height 416
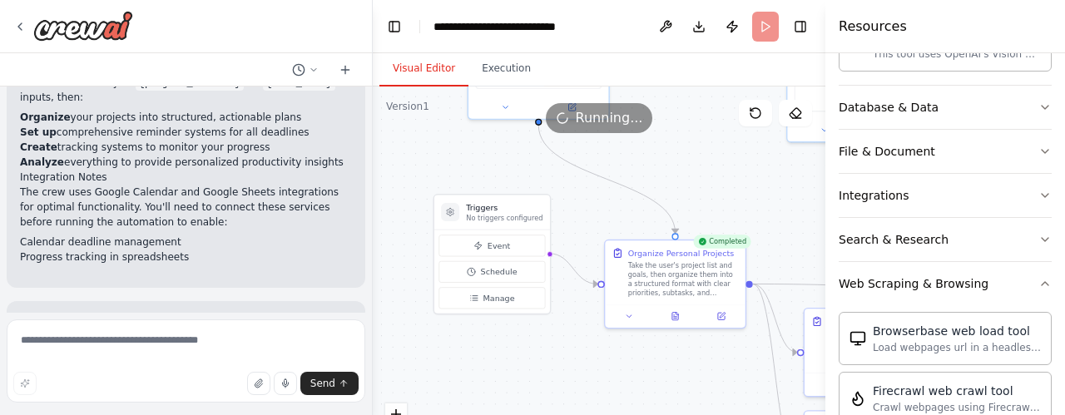
drag, startPoint x: 539, startPoint y: 226, endPoint x: 410, endPoint y: 177, distance: 138.0
click at [408, 174] on div ".deletable-edge-delete-btn { width: 20px; height: 20px; border: 0px solid #ffff…" at bounding box center [599, 295] width 453 height 416
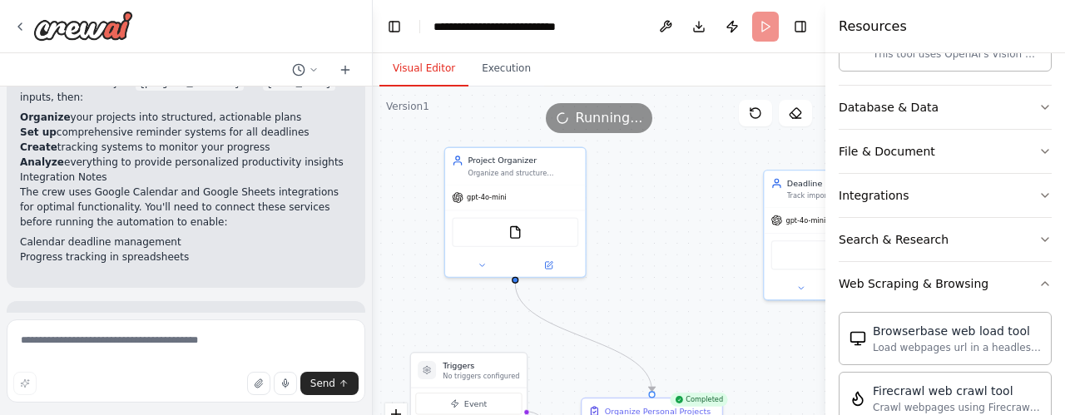
drag, startPoint x: 589, startPoint y: 231, endPoint x: 570, endPoint y: 388, distance: 157.6
click at [570, 388] on div ".deletable-edge-delete-btn { width: 20px; height: 20px; border: 0px solid #ffff…" at bounding box center [599, 295] width 453 height 416
click at [514, 229] on img at bounding box center [514, 233] width 13 height 13
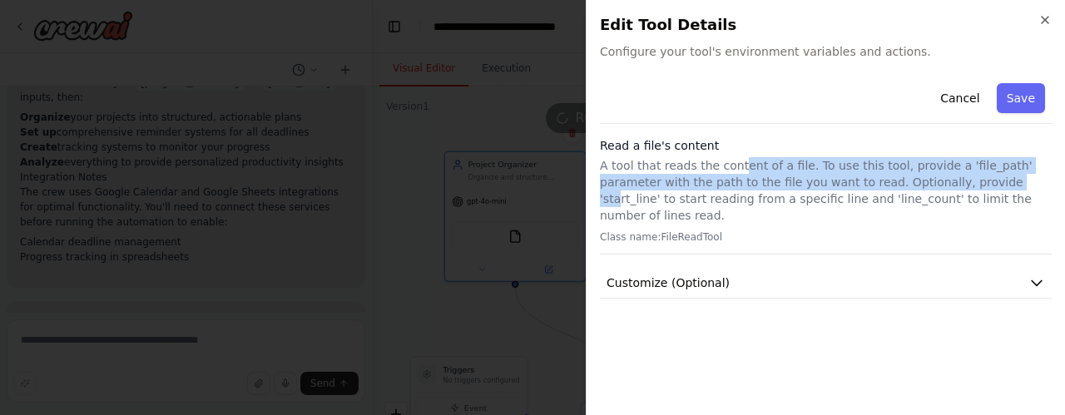
drag, startPoint x: 736, startPoint y: 166, endPoint x: 938, endPoint y: 187, distance: 203.3
click at [937, 187] on p "A tool that reads the content of a file. To use this tool, provide a 'file_path…" at bounding box center [826, 190] width 452 height 67
click at [1034, 275] on icon "button" at bounding box center [1037, 283] width 17 height 17
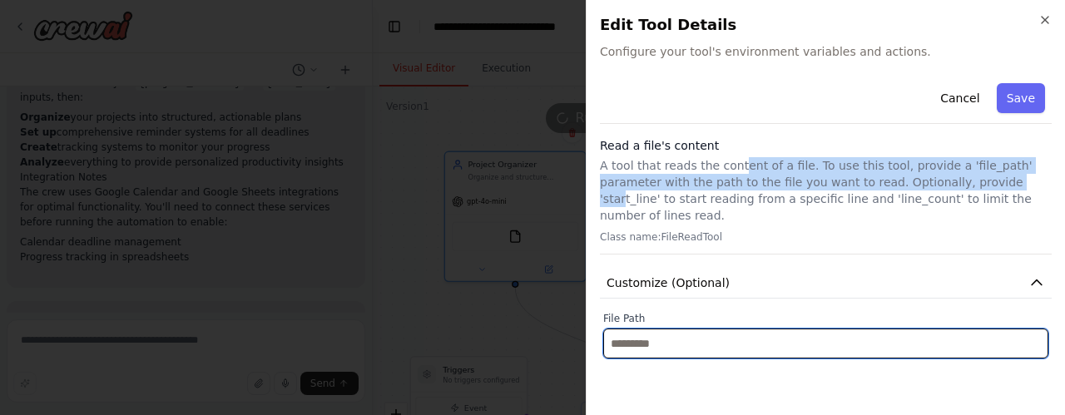
click at [870, 329] on input "text" at bounding box center [825, 344] width 445 height 30
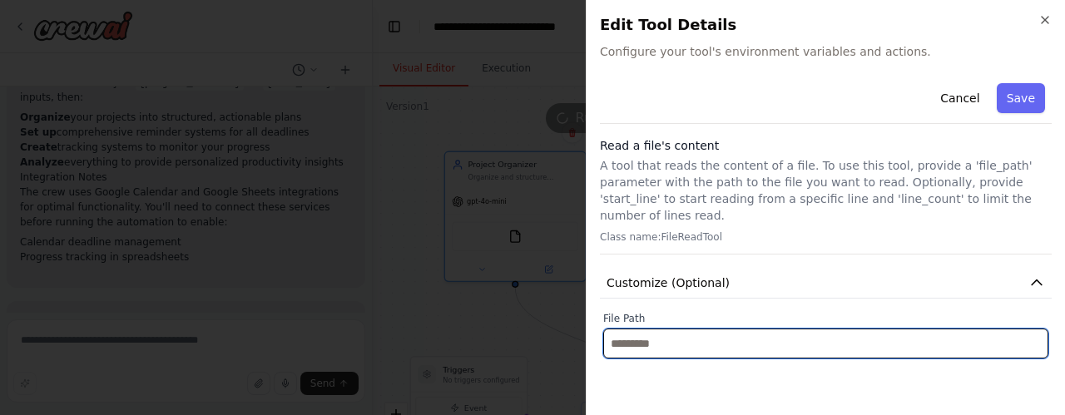
click at [734, 329] on input "text" at bounding box center [825, 344] width 445 height 30
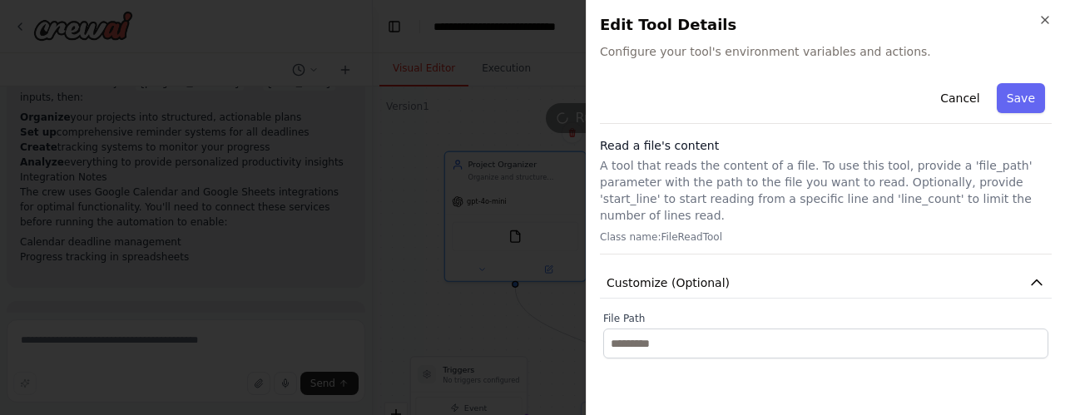
click at [757, 364] on div "Cancel Save Read a file's content A tool that reads the content of a file. To u…" at bounding box center [826, 239] width 452 height 325
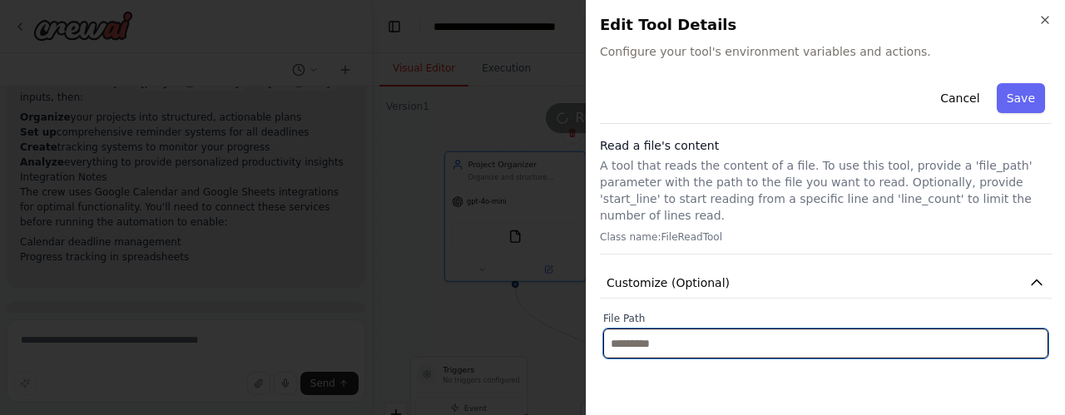
click at [634, 329] on input "text" at bounding box center [825, 344] width 445 height 30
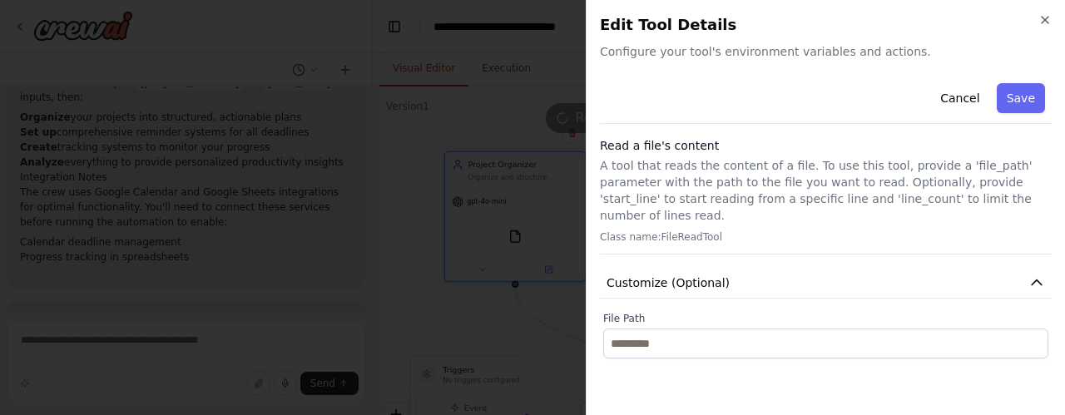
scroll to position [1805, 0]
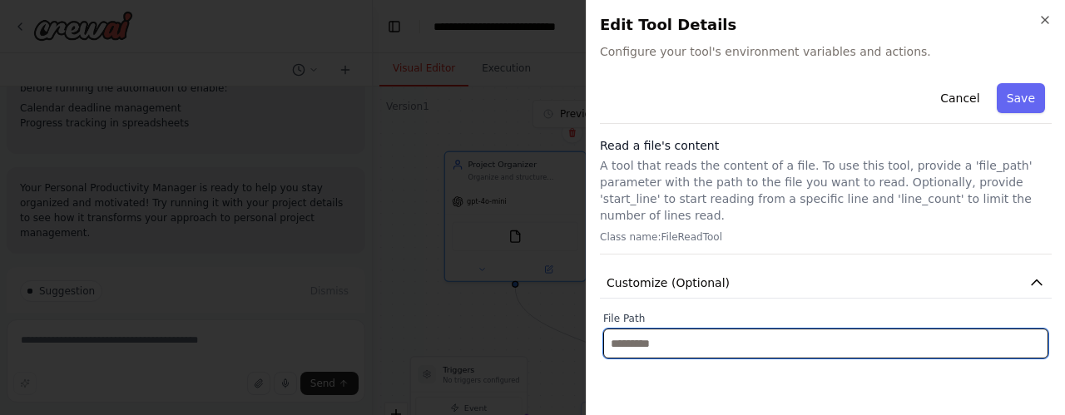
paste input "**********"
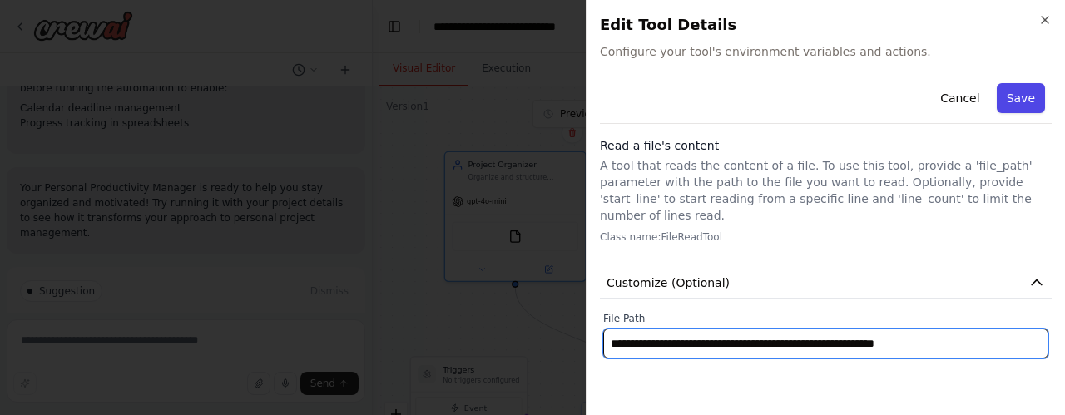
type input "**********"
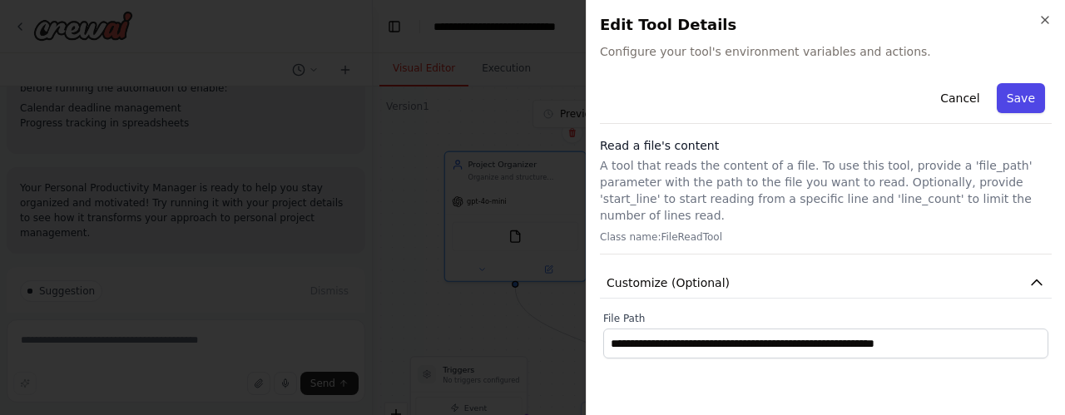
click at [1033, 91] on button "Save" at bounding box center [1021, 98] width 48 height 30
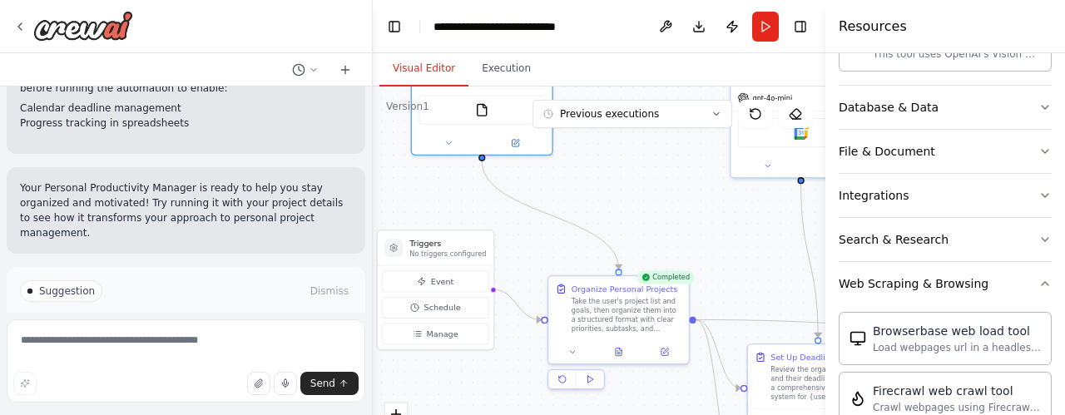
drag, startPoint x: 691, startPoint y: 304, endPoint x: 657, endPoint y: 174, distance: 134.0
click at [657, 174] on div ".deletable-edge-delete-btn { width: 20px; height: 20px; border: 0px solid #ffff…" at bounding box center [599, 295] width 453 height 416
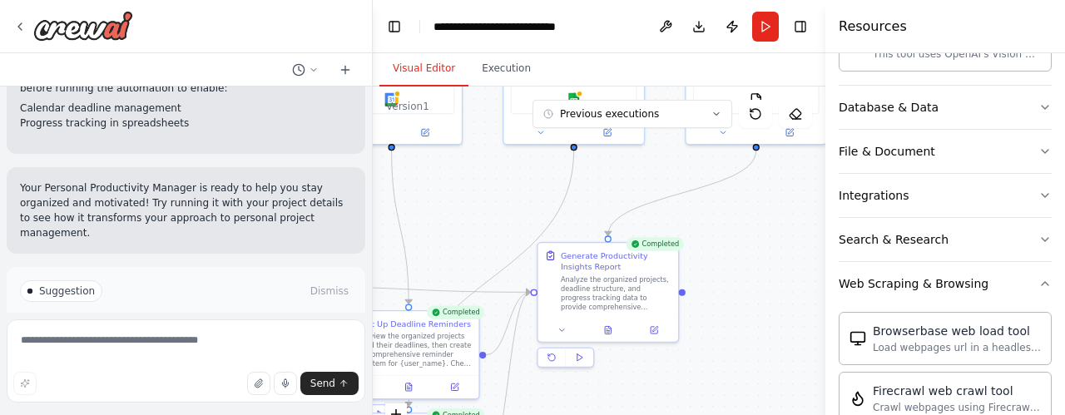
drag, startPoint x: 721, startPoint y: 244, endPoint x: 311, endPoint y: 215, distance: 410.5
click at [311, 215] on div "Create a crew that helps organize your personal projects, sets reminders for im…" at bounding box center [532, 207] width 1065 height 415
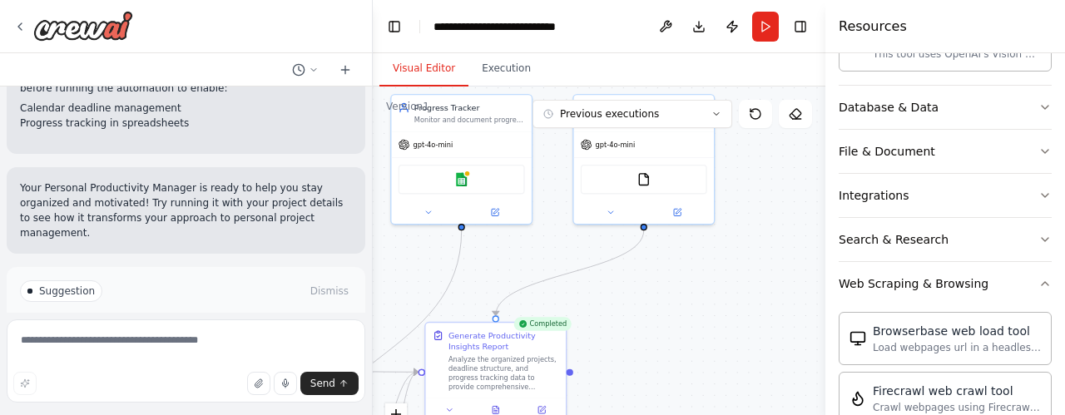
drag, startPoint x: 748, startPoint y: 217, endPoint x: 636, endPoint y: 297, distance: 137.9
click at [636, 297] on div ".deletable-edge-delete-btn { width: 20px; height: 20px; border: 0px solid #ffff…" at bounding box center [599, 295] width 453 height 416
click at [770, 31] on button "Run" at bounding box center [765, 27] width 27 height 30
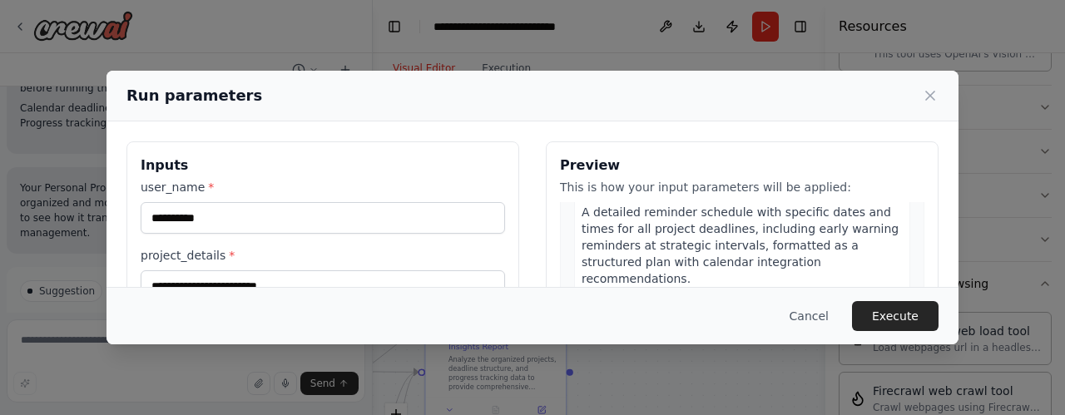
scroll to position [554, 0]
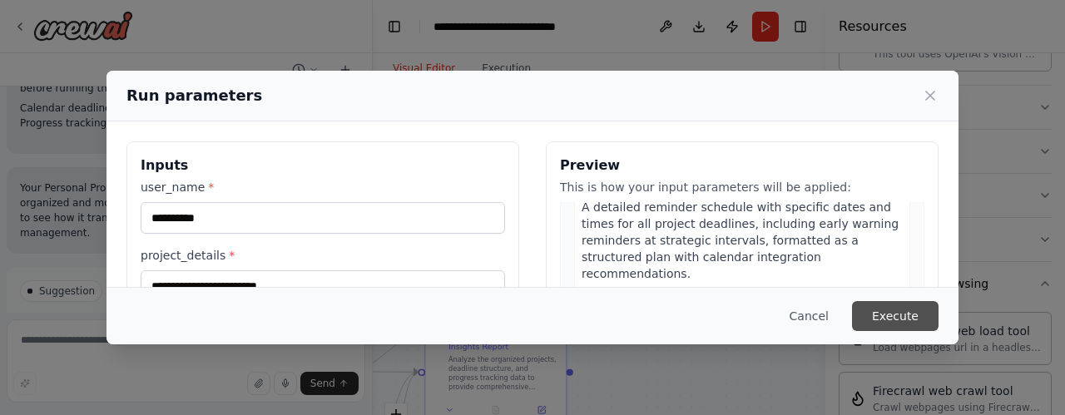
click at [900, 310] on button "Execute" at bounding box center [895, 316] width 87 height 30
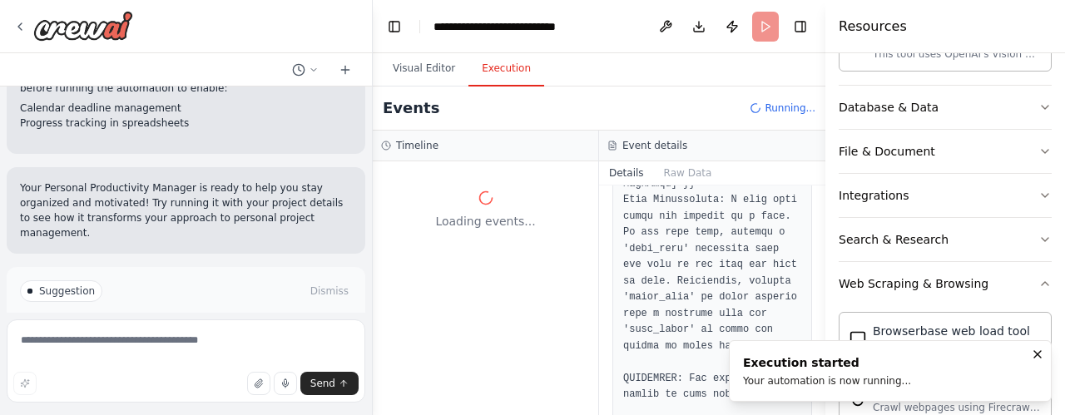
scroll to position [0, 0]
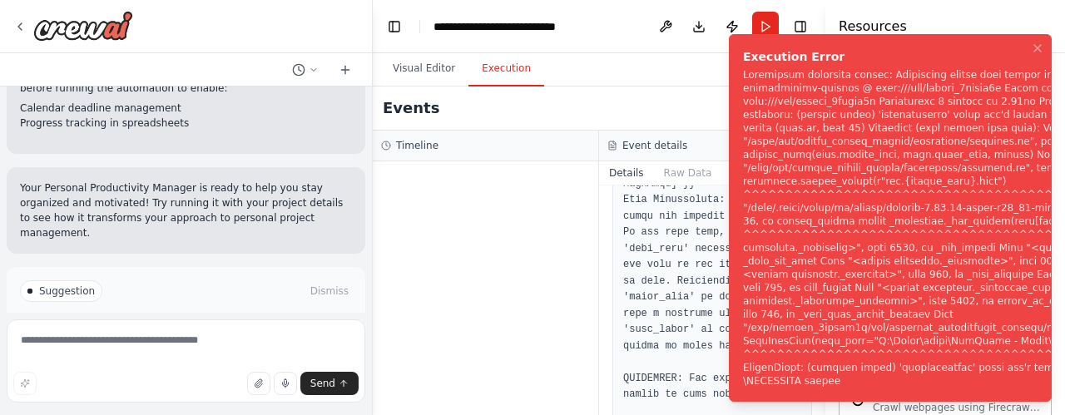
click at [720, 265] on ol "Execution Error" at bounding box center [891, 218] width 350 height 394
click at [561, 264] on div at bounding box center [486, 288] width 226 height 254
click at [657, 65] on div "Visual Editor Execution" at bounding box center [599, 69] width 453 height 33
click at [461, 340] on div at bounding box center [486, 288] width 226 height 254
click at [1041, 42] on icon "Notifications (F8)" at bounding box center [1037, 48] width 13 height 13
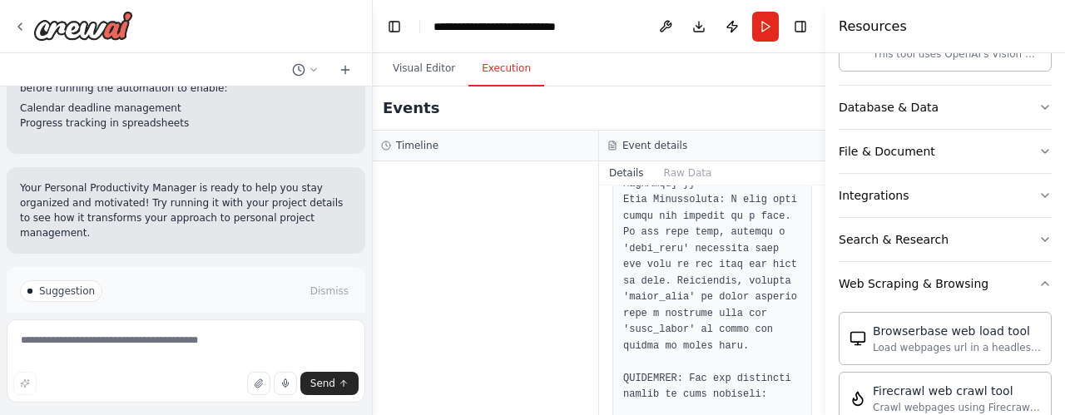
click at [523, 222] on div at bounding box center [486, 288] width 226 height 254
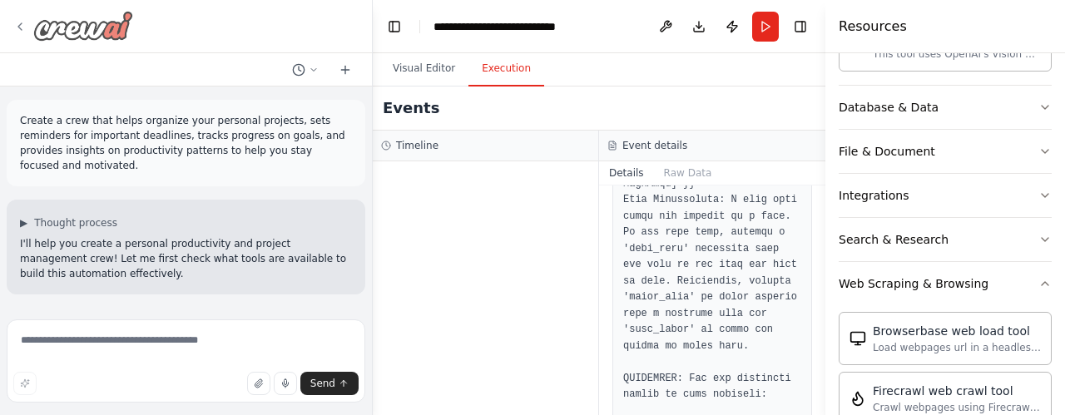
click at [21, 24] on icon at bounding box center [19, 26] width 13 height 13
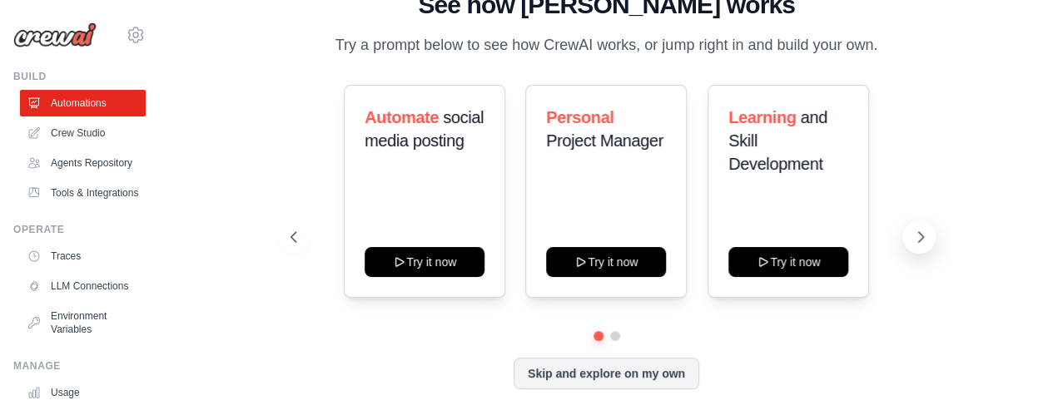
click at [922, 236] on icon at bounding box center [921, 237] width 5 height 10
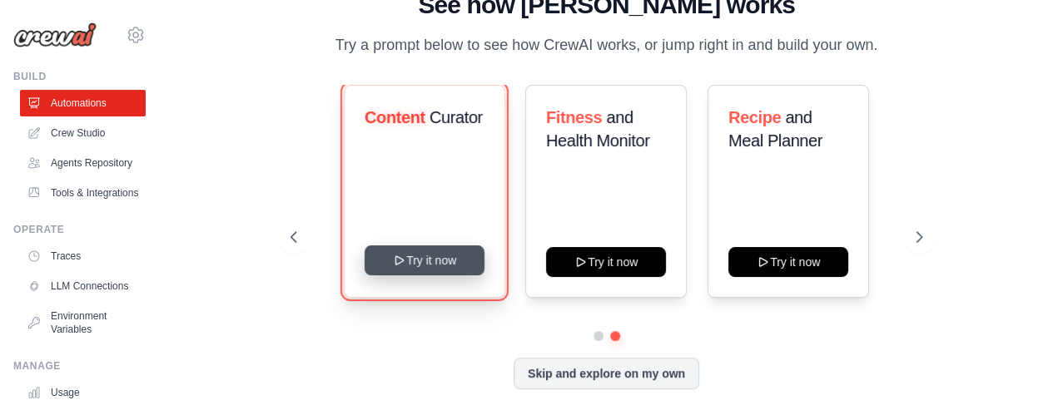
click at [426, 266] on button "Try it now" at bounding box center [424, 260] width 120 height 30
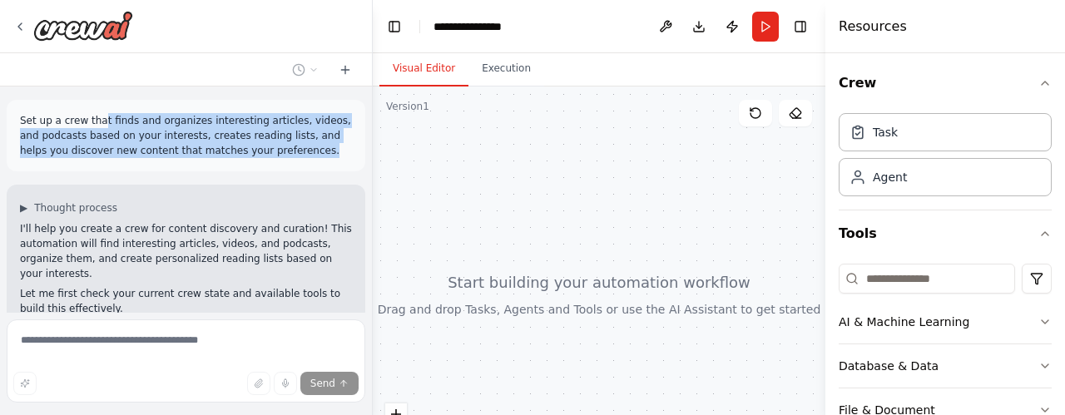
drag, startPoint x: 95, startPoint y: 117, endPoint x: 264, endPoint y: 151, distance: 172.3
click at [264, 151] on p "Set up a crew that finds and organizes interesting articles, videos, and podcas…" at bounding box center [186, 135] width 332 height 45
click at [251, 150] on p "Set up a crew that finds and organizes interesting articles, videos, and podcas…" at bounding box center [186, 135] width 332 height 45
drag, startPoint x: 252, startPoint y: 151, endPoint x: 131, endPoint y: 126, distance: 124.2
click at [131, 125] on p "Set up a crew that finds and organizes interesting articles, videos, and podcas…" at bounding box center [186, 135] width 332 height 45
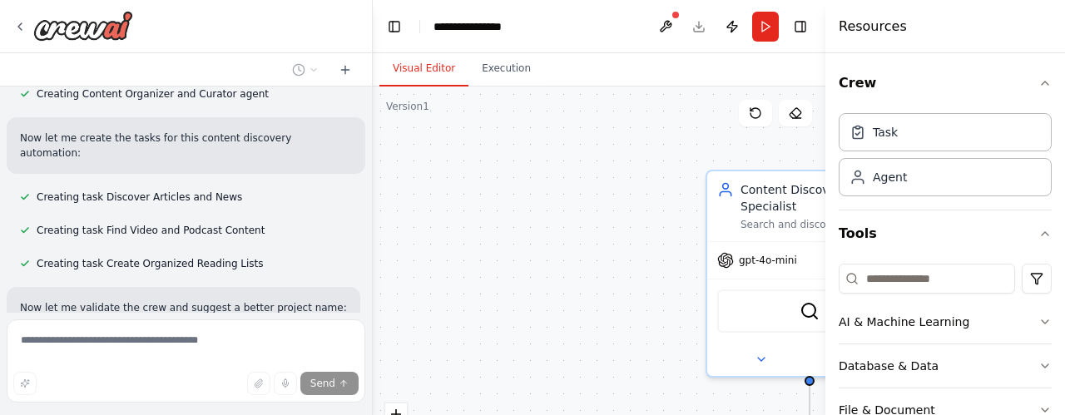
scroll to position [699, 0]
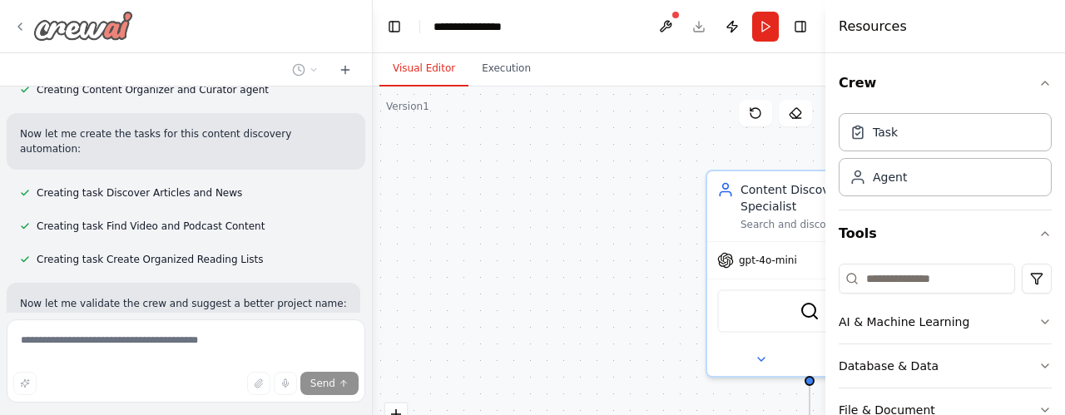
click at [22, 27] on icon at bounding box center [19, 26] width 13 height 13
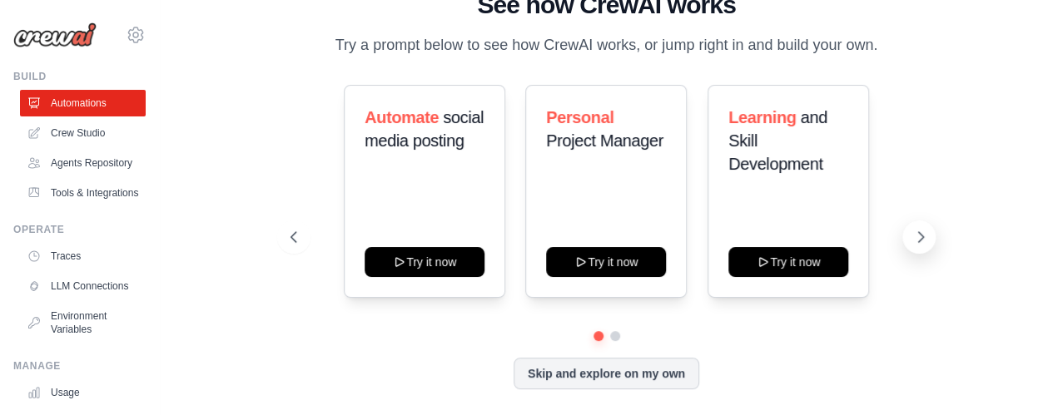
click at [917, 235] on icon at bounding box center [920, 237] width 17 height 17
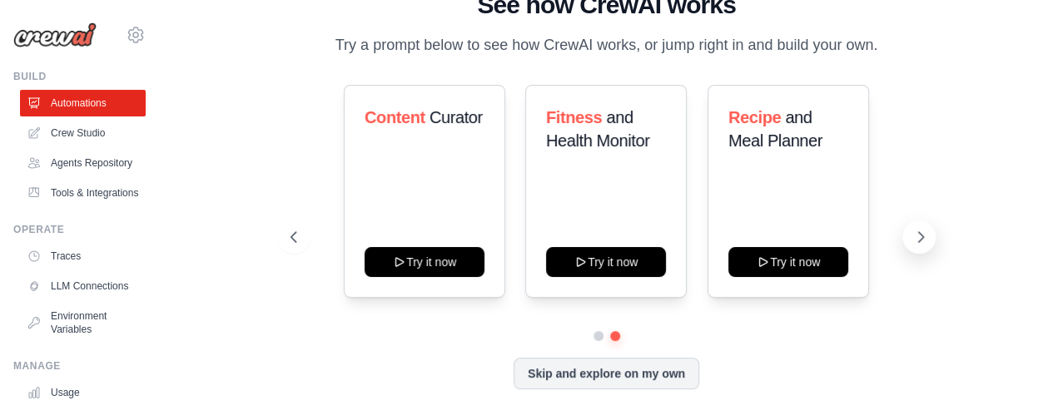
click at [921, 236] on icon at bounding box center [921, 237] width 5 height 10
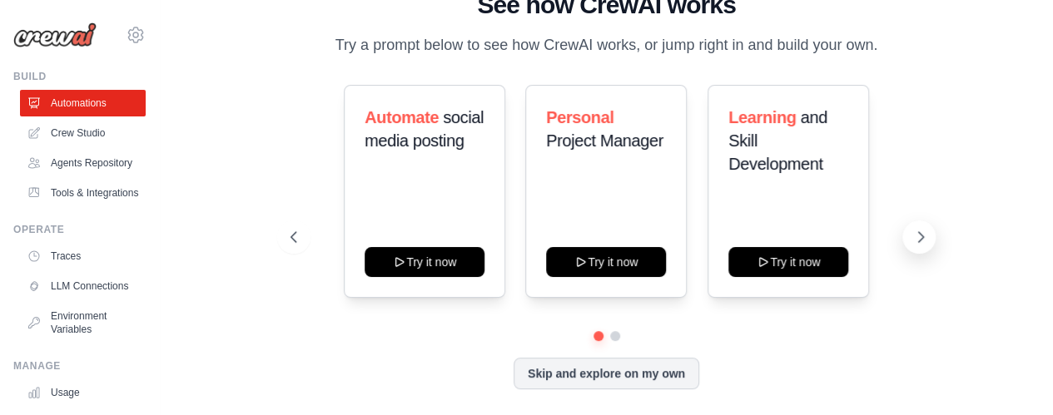
click at [920, 237] on icon at bounding box center [920, 237] width 17 height 17
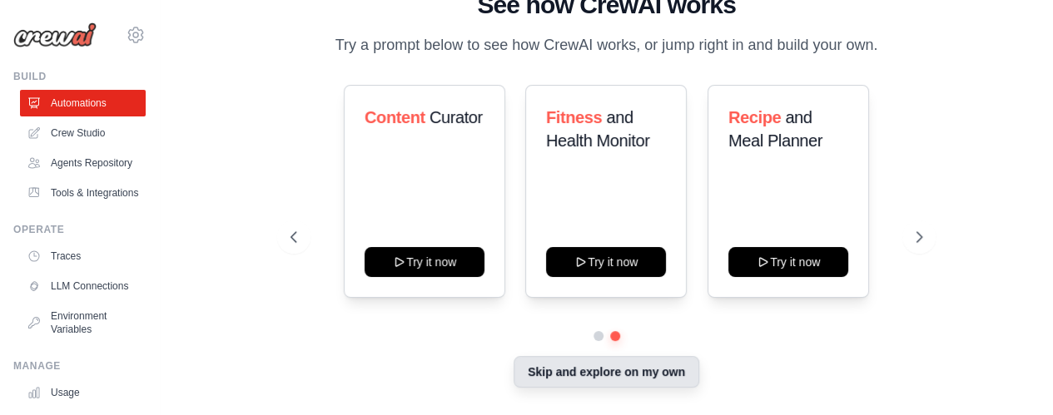
click at [569, 369] on button "Skip and explore on my own" at bounding box center [606, 372] width 186 height 32
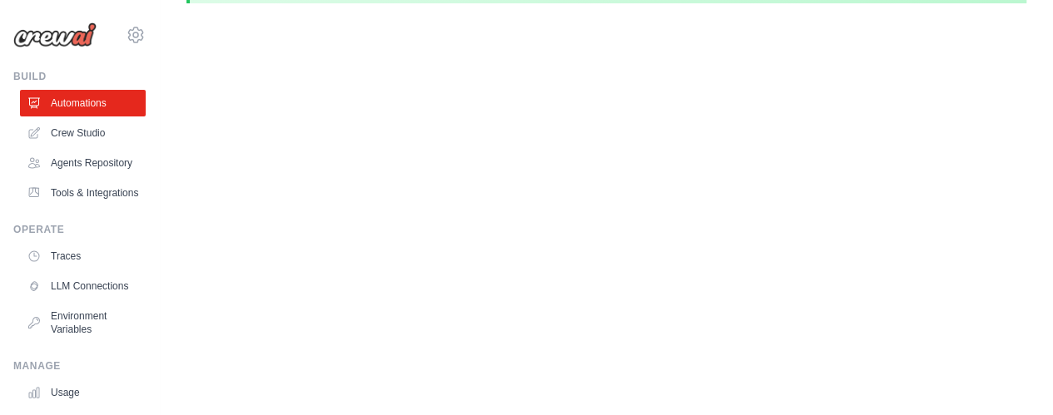
scroll to position [73, 0]
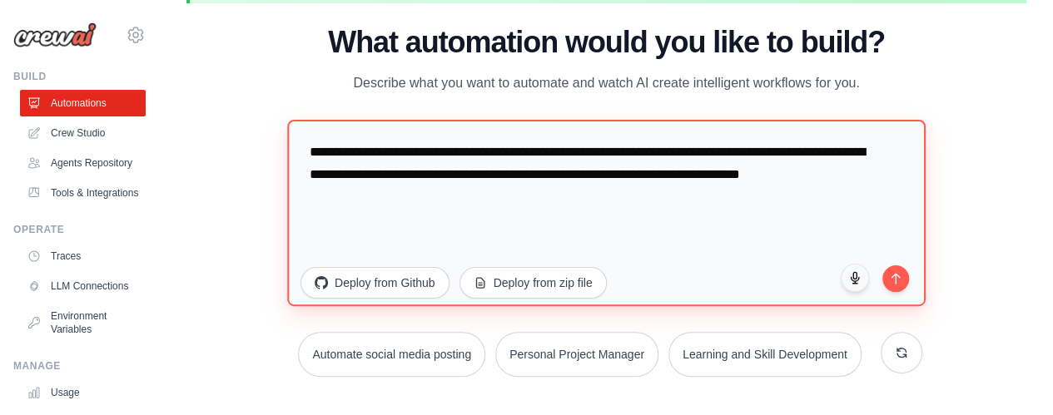
click at [431, 153] on textarea "**********" at bounding box center [606, 212] width 638 height 186
click at [421, 151] on textarea "**********" at bounding box center [606, 212] width 638 height 186
click at [541, 153] on textarea "**********" at bounding box center [606, 212] width 638 height 186
drag, startPoint x: 567, startPoint y: 154, endPoint x: 571, endPoint y: 169, distance: 15.5
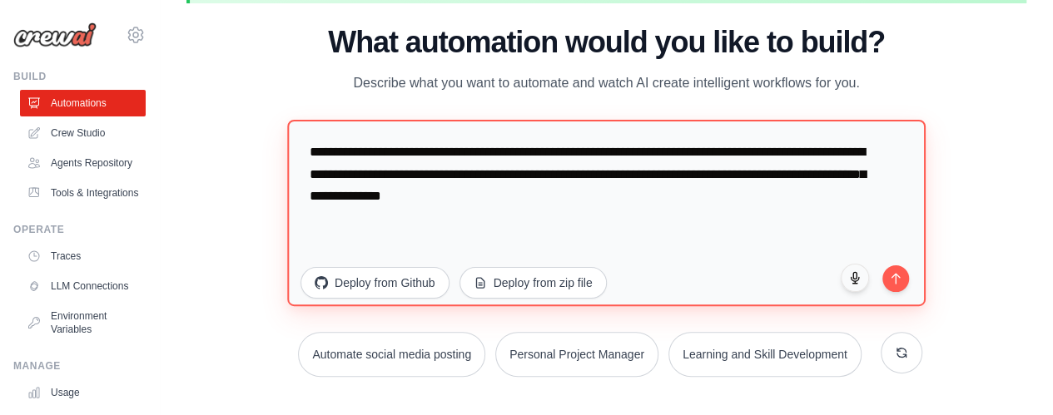
click at [567, 154] on textarea "**********" at bounding box center [606, 212] width 638 height 186
click at [622, 151] on textarea "**********" at bounding box center [606, 212] width 638 height 186
click at [806, 176] on textarea "**********" at bounding box center [606, 212] width 638 height 186
click at [750, 174] on textarea "**********" at bounding box center [606, 212] width 638 height 186
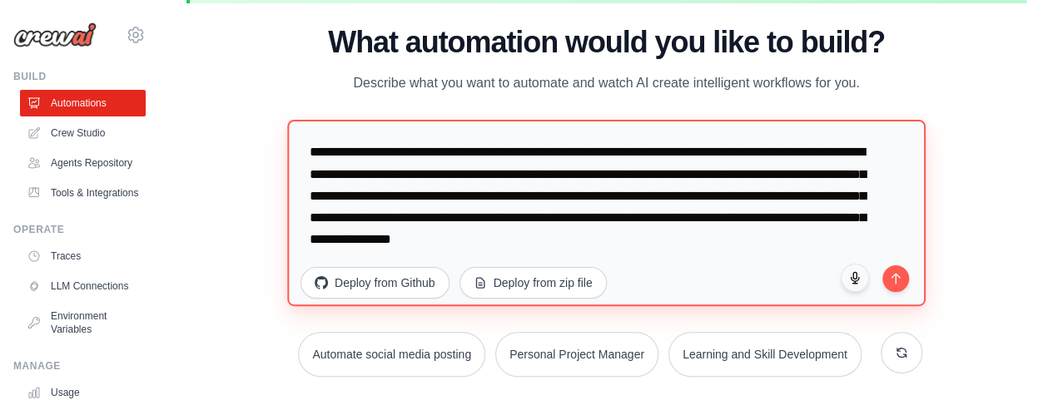
click at [648, 241] on textarea "**********" at bounding box center [606, 212] width 638 height 186
type textarea "**********"
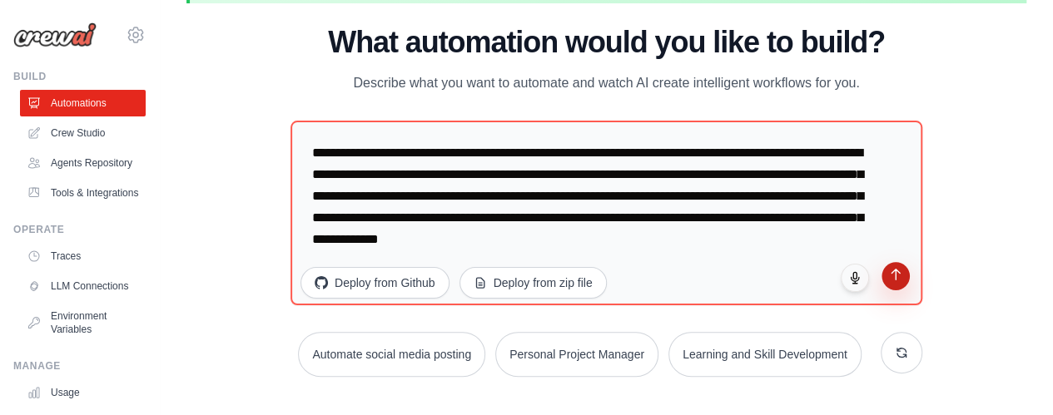
click at [897, 280] on icon "submit" at bounding box center [896, 274] width 14 height 14
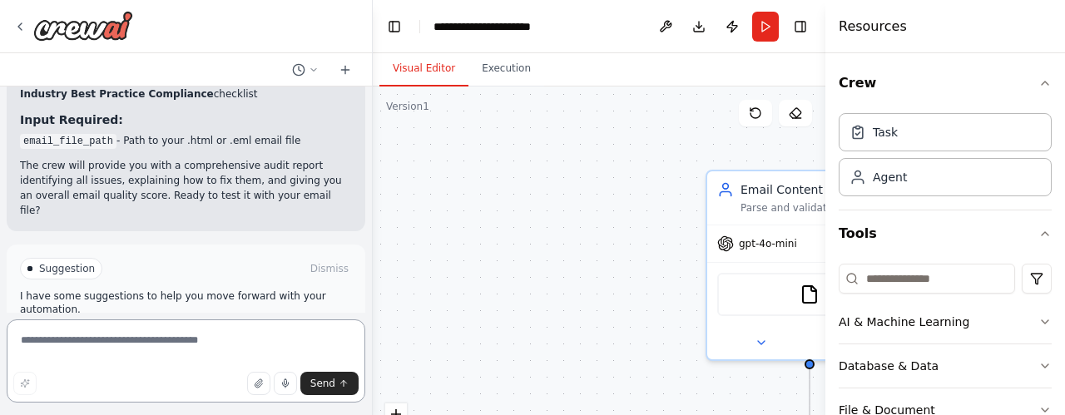
scroll to position [1782, 0]
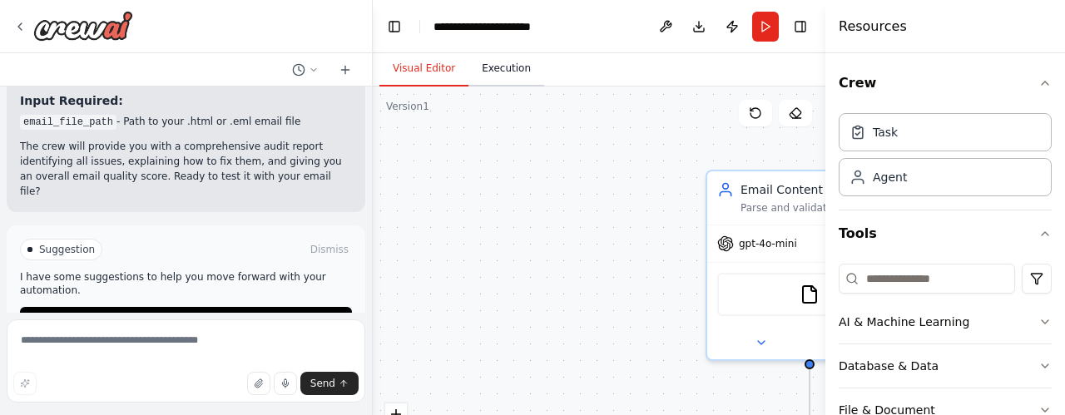
click at [506, 71] on button "Execution" at bounding box center [507, 69] width 76 height 35
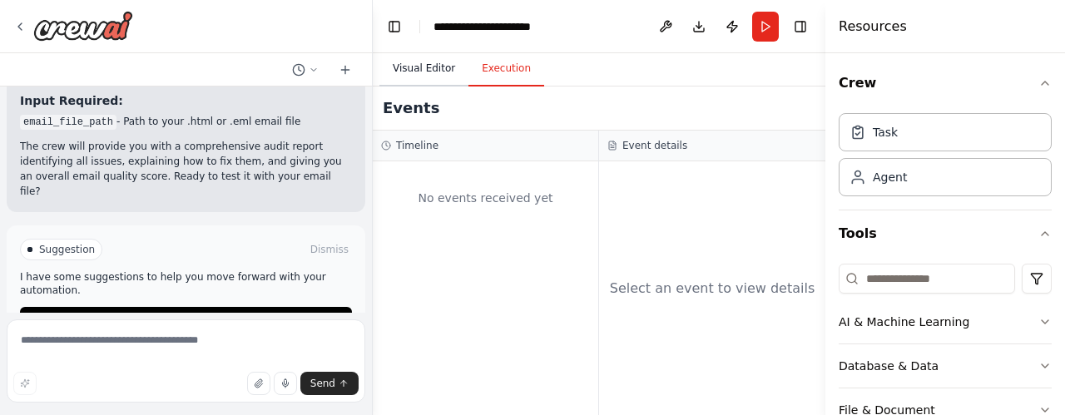
click at [424, 67] on button "Visual Editor" at bounding box center [423, 69] width 89 height 35
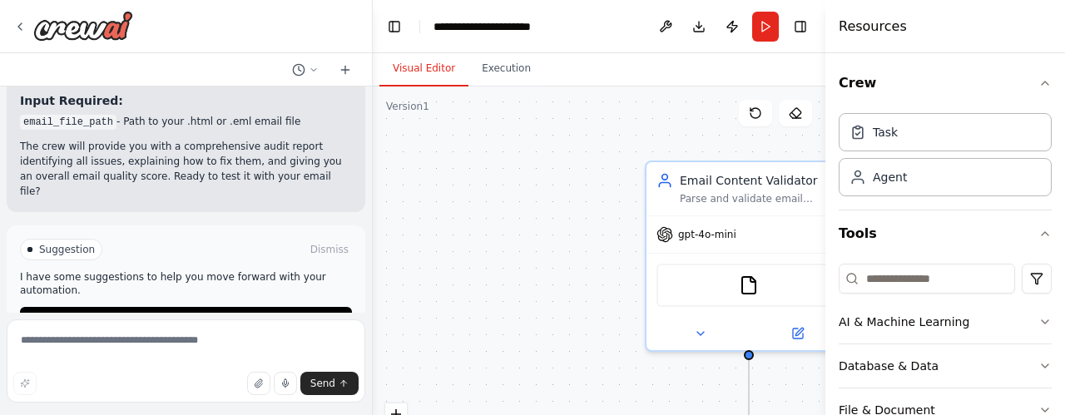
drag, startPoint x: 484, startPoint y: 166, endPoint x: 416, endPoint y: 154, distance: 68.6
click at [418, 154] on div ".deletable-edge-delete-btn { width: 20px; height: 20px; border: 0px solid #ffff…" at bounding box center [599, 295] width 453 height 416
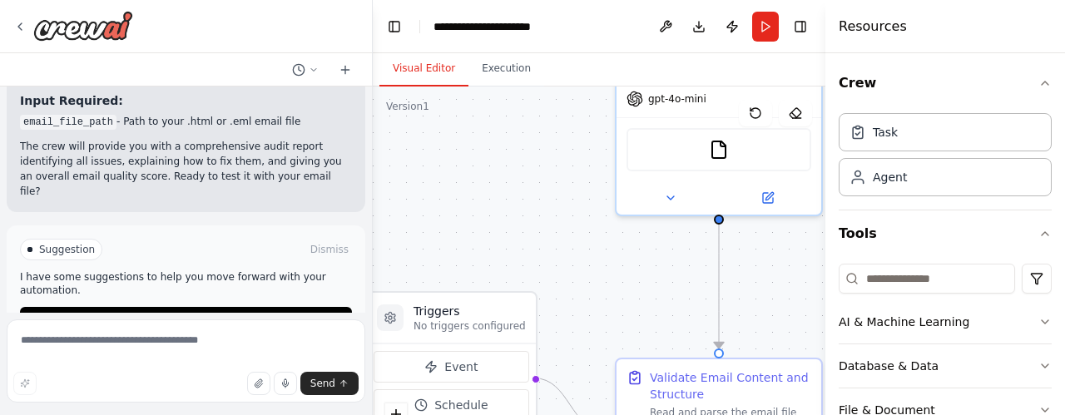
drag, startPoint x: 519, startPoint y: 235, endPoint x: 518, endPoint y: 107, distance: 127.3
click at [517, 107] on div ".deletable-edge-delete-btn { width: 20px; height: 20px; border: 0px solid #ffff…" at bounding box center [599, 295] width 453 height 416
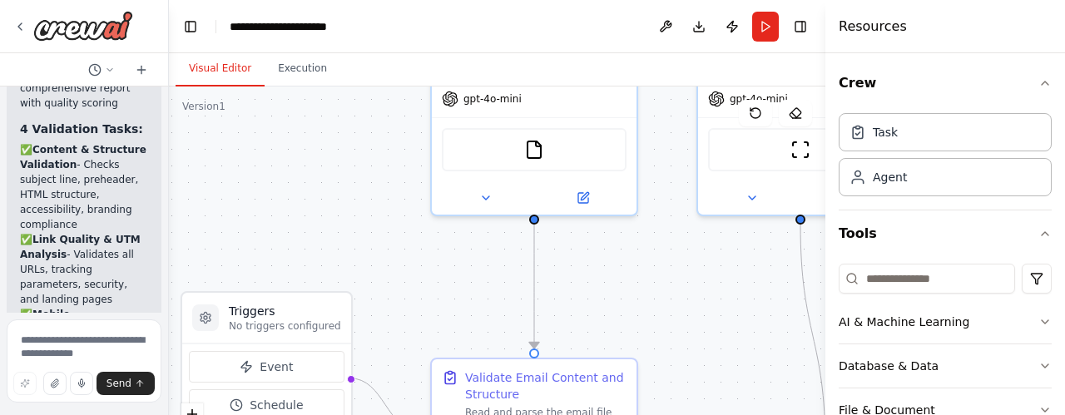
scroll to position [3303, 0]
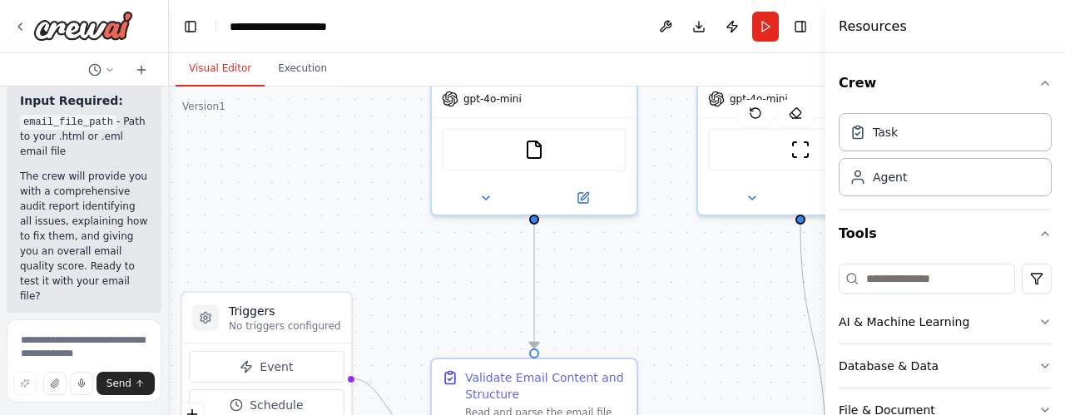
drag, startPoint x: 368, startPoint y: 144, endPoint x: 155, endPoint y: 126, distance: 213.8
click at [155, 126] on div "Set up a crew that validates an email ( .html or .eml) for the right content, p…" at bounding box center [84, 207] width 169 height 415
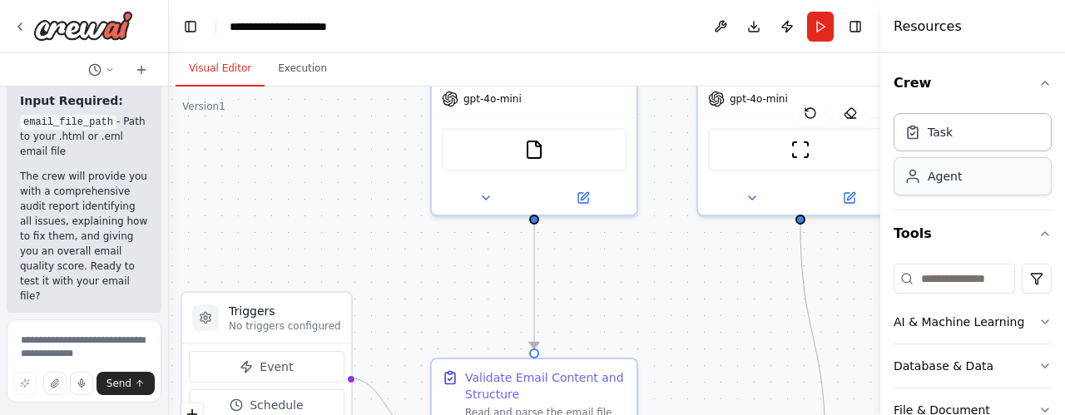
drag, startPoint x: 826, startPoint y: 129, endPoint x: 1034, endPoint y: 163, distance: 210.8
click at [1034, 163] on div "Resources Crew Task Agent Tools AI & Machine Learning Database & Data File & Do…" at bounding box center [972, 207] width 185 height 415
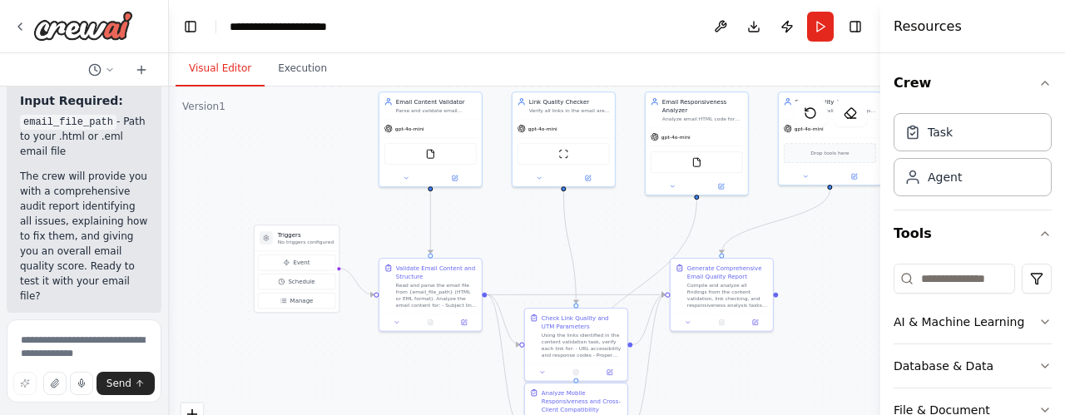
drag, startPoint x: 308, startPoint y: 211, endPoint x: 292, endPoint y: 145, distance: 68.4
click at [292, 145] on div ".deletable-edge-delete-btn { width: 20px; height: 20px; border: 0px solid #ffff…" at bounding box center [525, 295] width 712 height 416
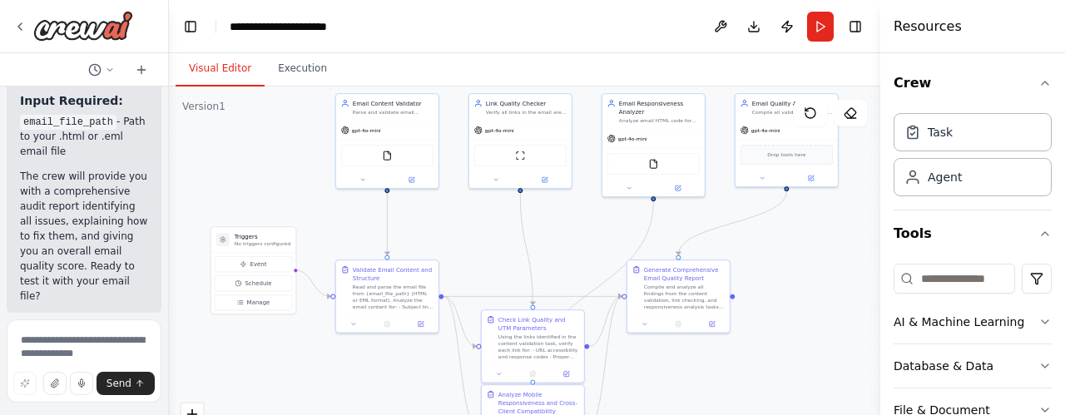
drag, startPoint x: 437, startPoint y: 355, endPoint x: 394, endPoint y: 385, distance: 52.4
click at [394, 385] on div ".deletable-edge-delete-btn { width: 20px; height: 20px; border: 0px solid #ffff…" at bounding box center [525, 295] width 712 height 416
click at [398, 297] on div "Read and parse the email file from {email_file_path} (HTML or EML format). Anal…" at bounding box center [388, 297] width 81 height 27
click at [398, 295] on div "Read and parse the email file from {email_file_path} (HTML or EML format). Anal…" at bounding box center [388, 297] width 81 height 27
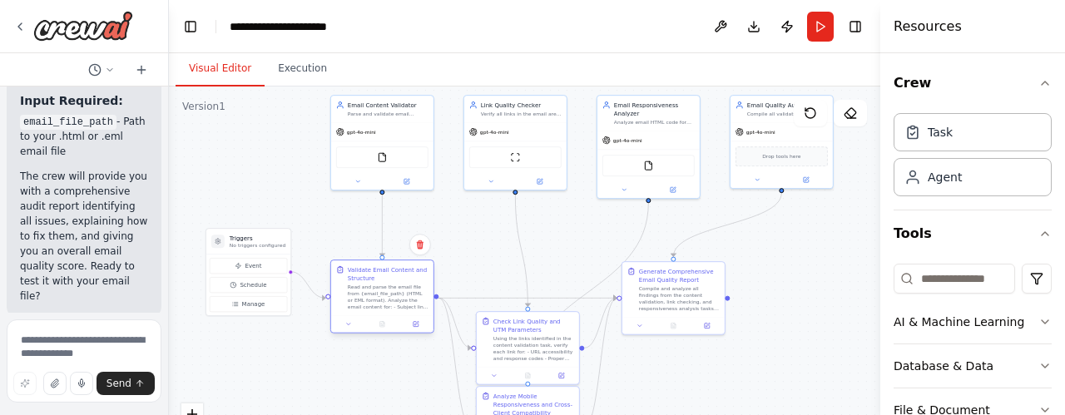
click at [398, 295] on div "Read and parse the email file from {email_file_path} (HTML or EML format). Anal…" at bounding box center [388, 297] width 81 height 27
click at [420, 325] on button at bounding box center [416, 325] width 28 height 10
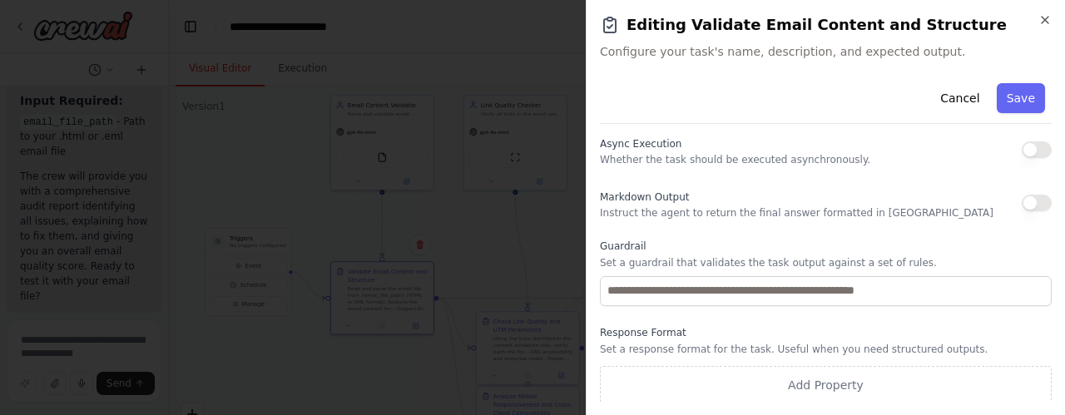
scroll to position [334, 0]
click at [1044, 18] on icon "button" at bounding box center [1045, 19] width 13 height 13
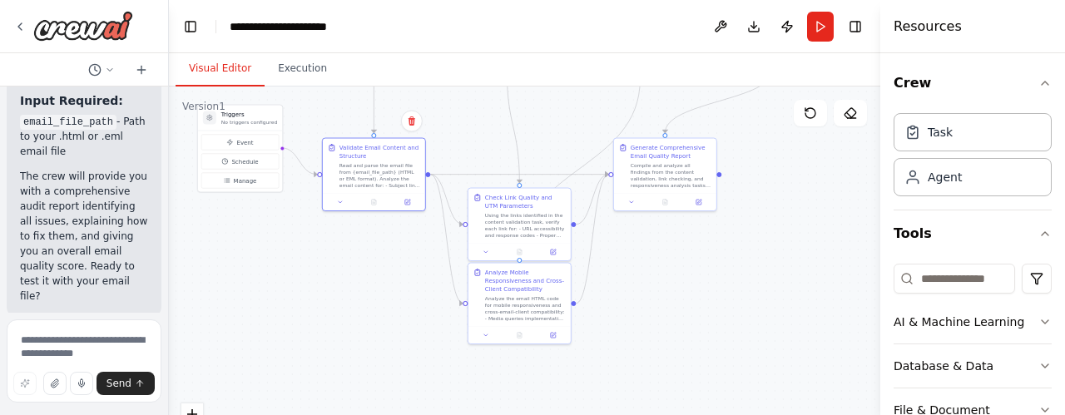
click at [636, 281] on div ".deletable-edge-delete-btn { width: 20px; height: 20px; border: 0px solid #ffff…" at bounding box center [525, 295] width 712 height 416
click at [513, 282] on div "Analyze Mobile Responsiveness and Cross-Client Compatibility" at bounding box center [525, 279] width 81 height 25
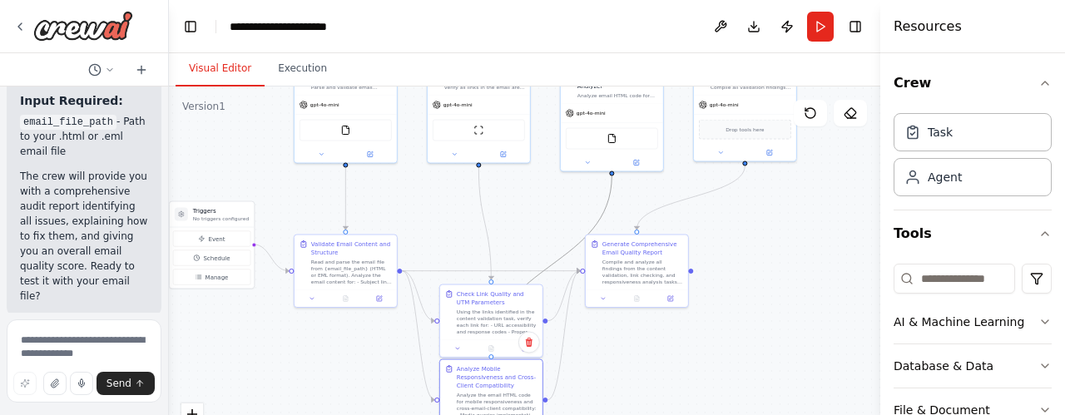
click at [574, 244] on icon "Edge from 9b7c1bb4-ed65-4291-85ba-47570fedabd3 to 4027441a-8671-46b5-8bcf-e0929…" at bounding box center [551, 265] width 121 height 179
drag, startPoint x: 517, startPoint y: 298, endPoint x: 501, endPoint y: 196, distance: 102.8
click at [501, 196] on div "Check Link Quality and UTM Parameters" at bounding box center [484, 197] width 81 height 17
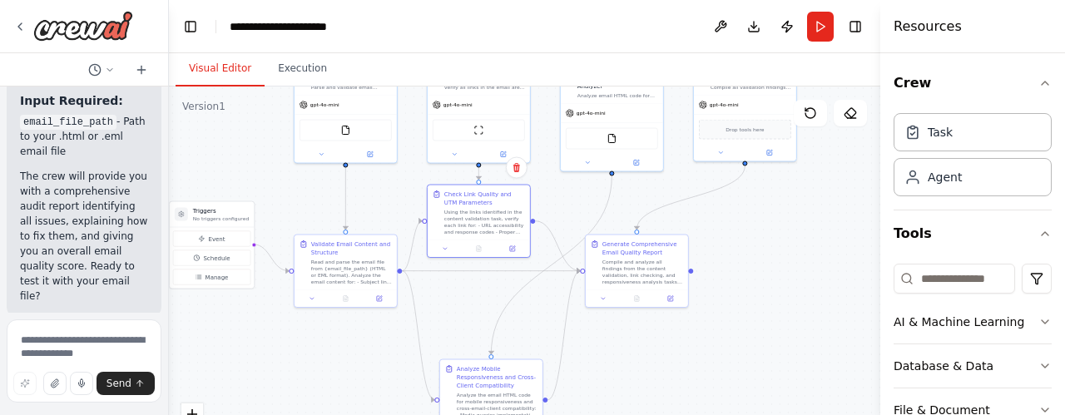
click at [786, 262] on div ".deletable-edge-delete-btn { width: 20px; height: 20px; border: 0px solid #ffff…" at bounding box center [525, 295] width 712 height 416
click at [635, 267] on div "Compile and analyze all findings from the content validation, link checking, an…" at bounding box center [643, 270] width 81 height 27
click at [666, 295] on button at bounding box center [671, 297] width 28 height 10
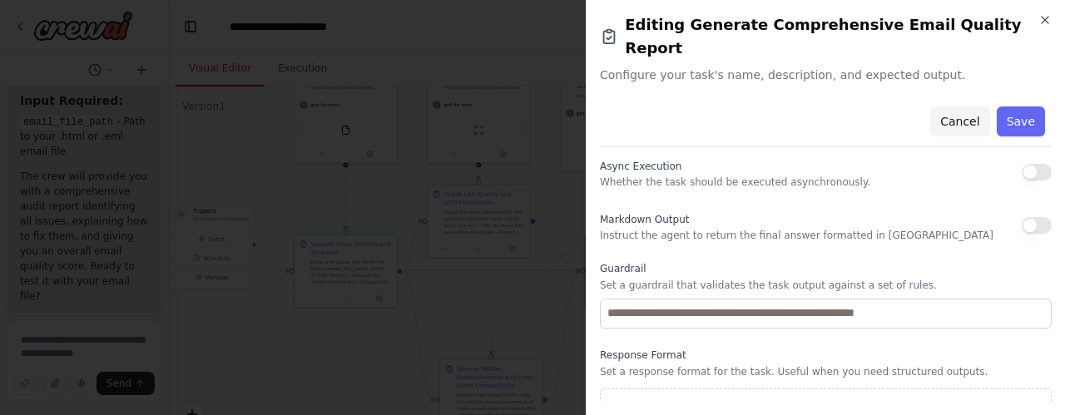
click at [959, 107] on button "Cancel" at bounding box center [959, 122] width 59 height 30
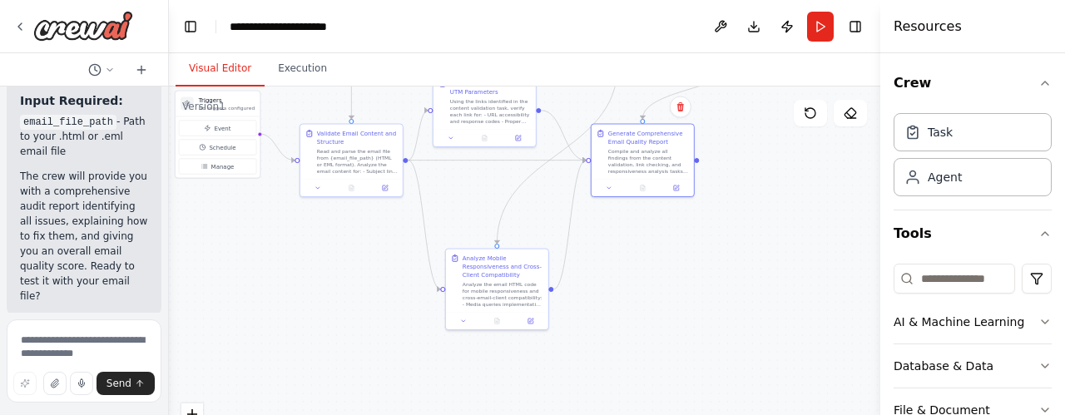
drag, startPoint x: 780, startPoint y: 229, endPoint x: 786, endPoint y: 118, distance: 110.8
click at [786, 118] on div ".deletable-edge-delete-btn { width: 20px; height: 20px; border: 0px solid #ffff…" at bounding box center [525, 295] width 712 height 416
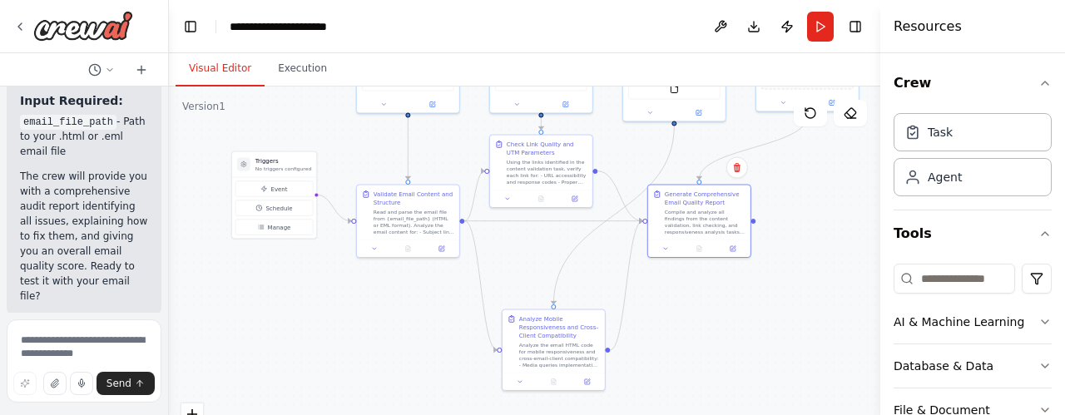
drag, startPoint x: 676, startPoint y: 267, endPoint x: 712, endPoint y: 322, distance: 66.0
click at [732, 329] on div ".deletable-edge-delete-btn { width: 20px; height: 20px; border: 0px solid #ffff…" at bounding box center [525, 295] width 712 height 416
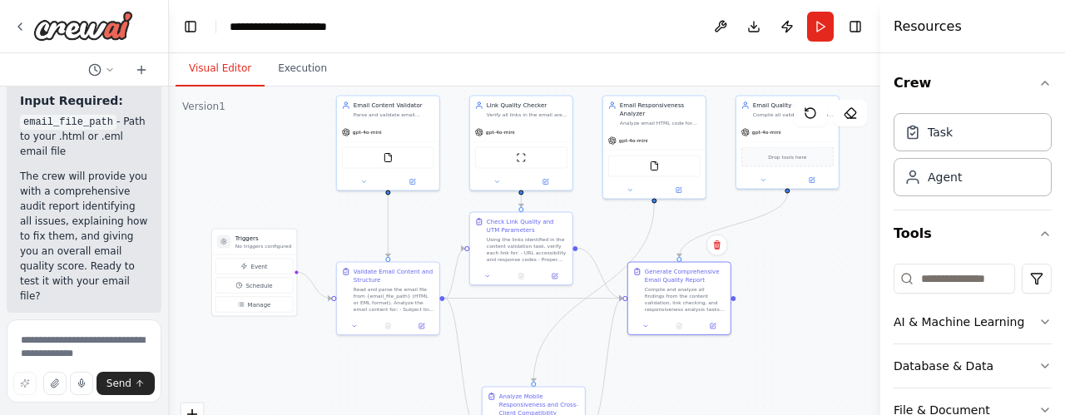
drag, startPoint x: 320, startPoint y: 320, endPoint x: 300, endPoint y: 372, distance: 55.3
click at [300, 372] on div ".deletable-edge-delete-btn { width: 20px; height: 20px; border: 0px solid #ffff…" at bounding box center [525, 295] width 712 height 416
click at [388, 158] on img at bounding box center [387, 156] width 10 height 10
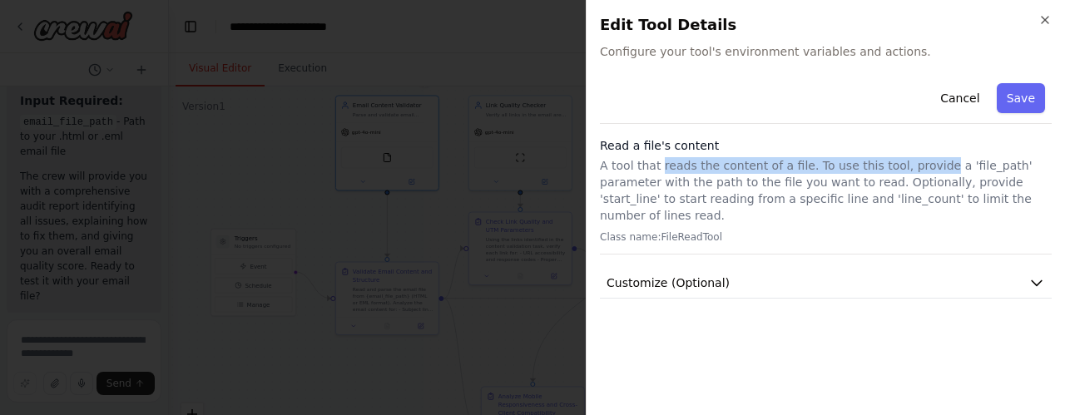
drag, startPoint x: 662, startPoint y: 171, endPoint x: 917, endPoint y: 170, distance: 254.7
click at [916, 170] on p "A tool that reads the content of a file. To use this tool, provide a 'file_path…" at bounding box center [826, 190] width 452 height 67
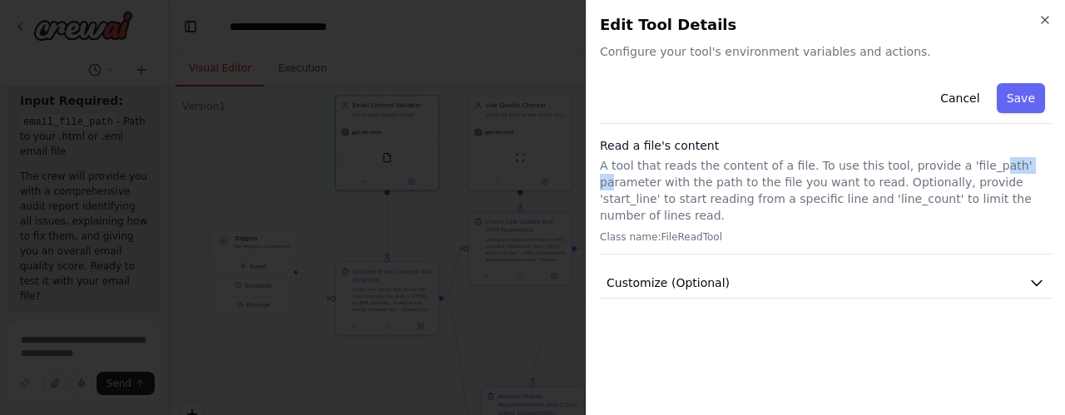
drag, startPoint x: 959, startPoint y: 166, endPoint x: 995, endPoint y: 169, distance: 36.7
click at [995, 169] on p "A tool that reads the content of a file. To use this tool, provide a 'file_path…" at bounding box center [826, 190] width 452 height 67
drag, startPoint x: 617, startPoint y: 179, endPoint x: 822, endPoint y: 176, distance: 204.7
click at [791, 176] on p "A tool that reads the content of a file. To use this tool, provide a 'file_path…" at bounding box center [826, 190] width 452 height 67
drag, startPoint x: 880, startPoint y: 187, endPoint x: 995, endPoint y: 186, distance: 114.9
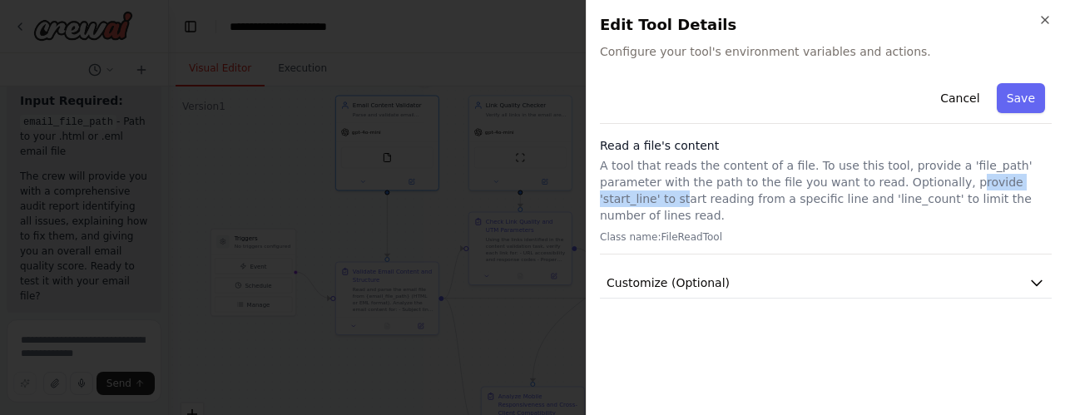
click at [995, 186] on p "A tool that reads the content of a file. To use this tool, provide a 'file_path…" at bounding box center [826, 190] width 452 height 67
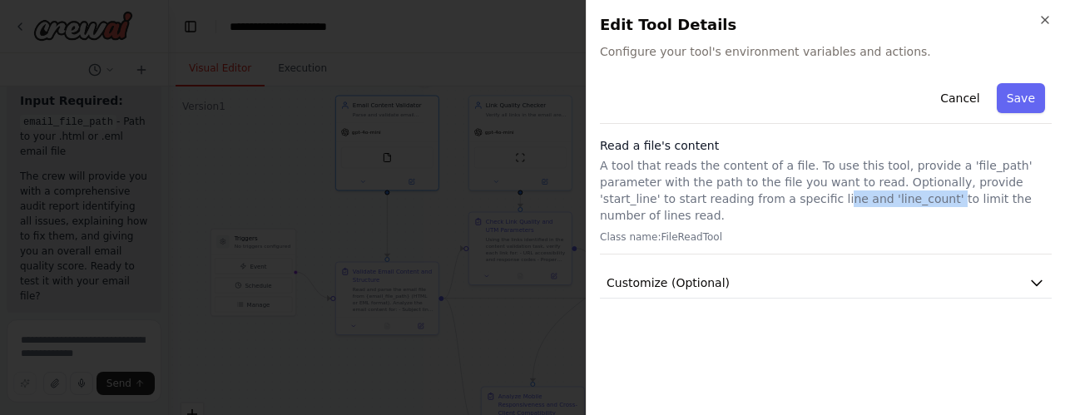
drag, startPoint x: 682, startPoint y: 201, endPoint x: 792, endPoint y: 206, distance: 110.0
click at [784, 200] on p "A tool that reads the content of a file. To use this tool, provide a 'file_path…" at bounding box center [826, 190] width 452 height 67
click at [1031, 275] on icon "button" at bounding box center [1037, 283] width 17 height 17
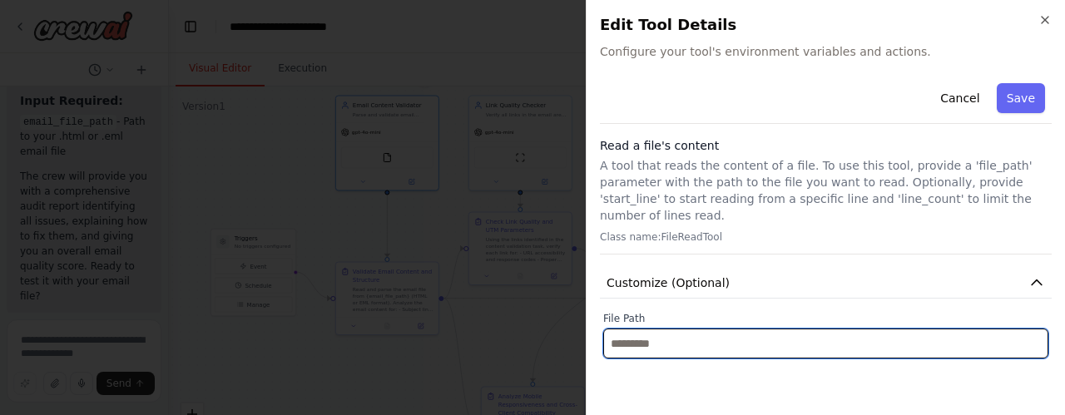
click at [702, 334] on input "text" at bounding box center [825, 344] width 445 height 30
click at [689, 329] on input "text" at bounding box center [825, 344] width 445 height 30
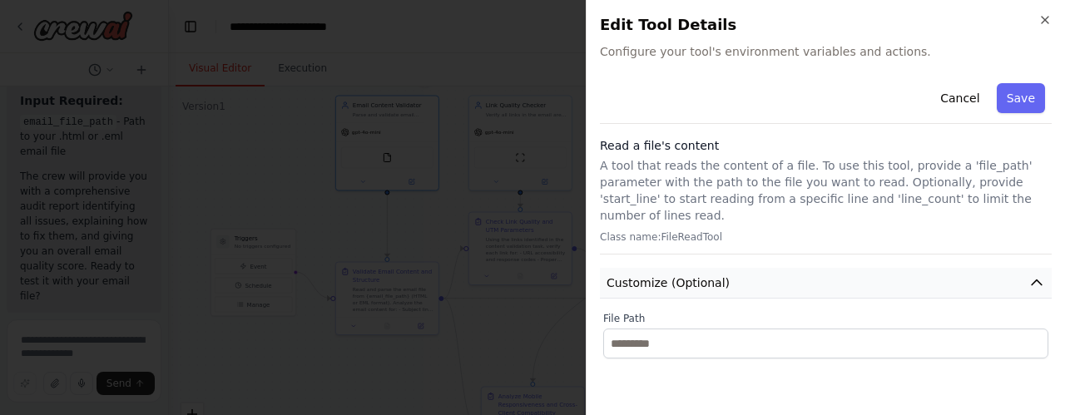
click at [686, 275] on span "Customize (Optional)" at bounding box center [668, 283] width 123 height 17
drag, startPoint x: 647, startPoint y: 218, endPoint x: 723, endPoint y: 219, distance: 75.7
click at [723, 231] on p "Class name: FileReadTool" at bounding box center [826, 237] width 452 height 13
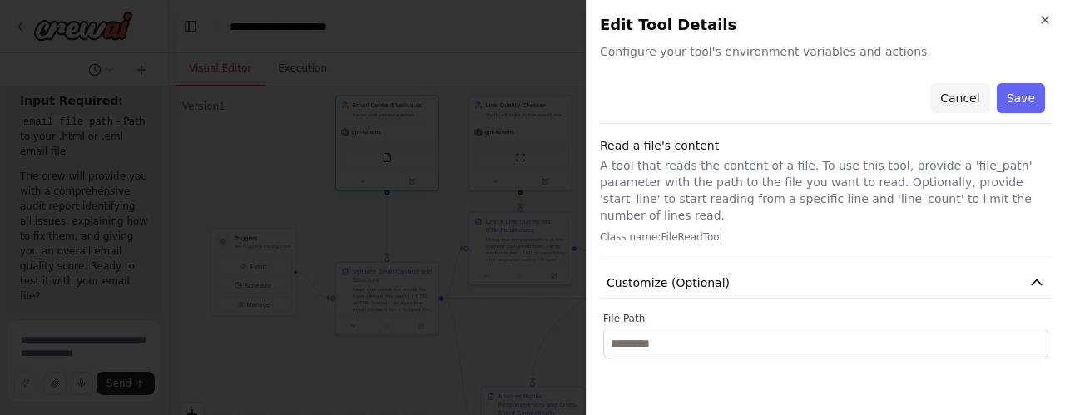
click at [962, 99] on button "Cancel" at bounding box center [959, 98] width 59 height 30
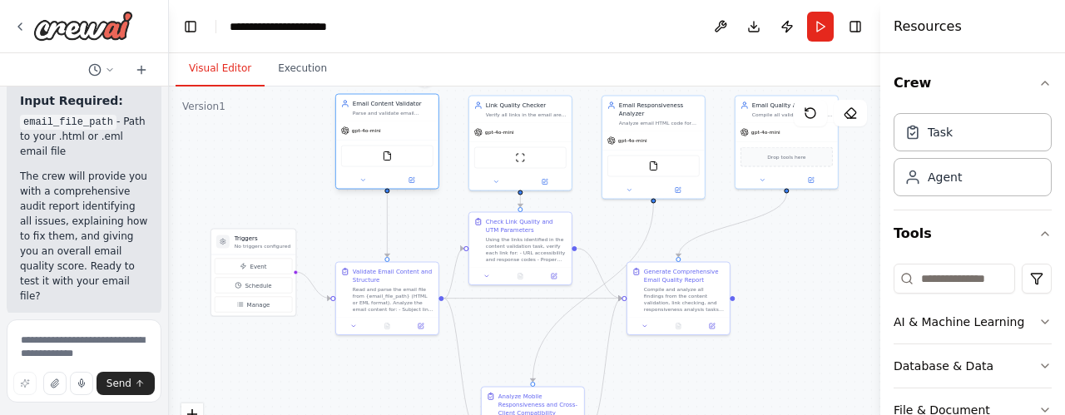
click at [404, 134] on div "gpt-4o-mini" at bounding box center [387, 130] width 102 height 18
click at [411, 179] on icon at bounding box center [412, 179] width 4 height 4
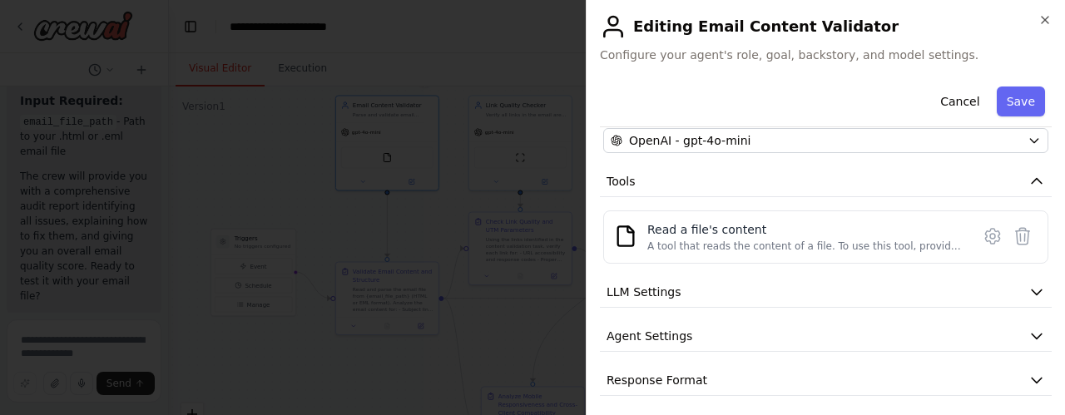
scroll to position [165, 0]
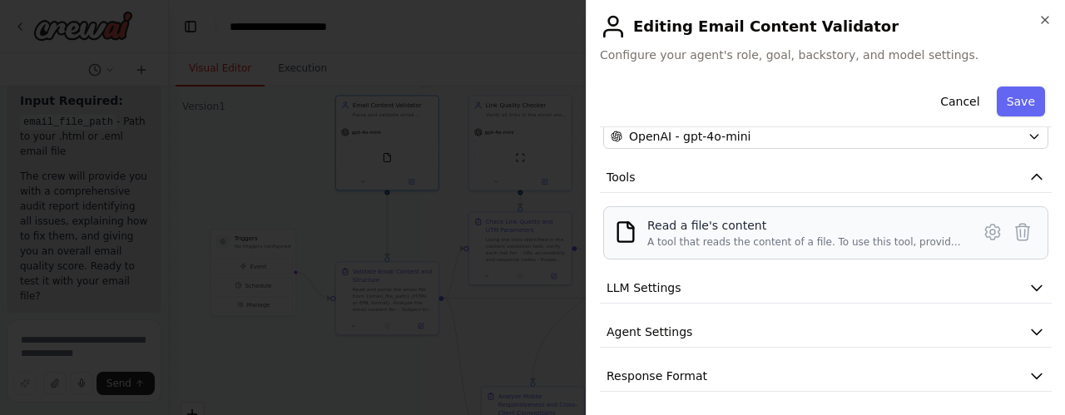
click at [672, 228] on div "Read a file's content" at bounding box center [804, 225] width 314 height 17
click at [990, 231] on icon at bounding box center [992, 232] width 5 height 5
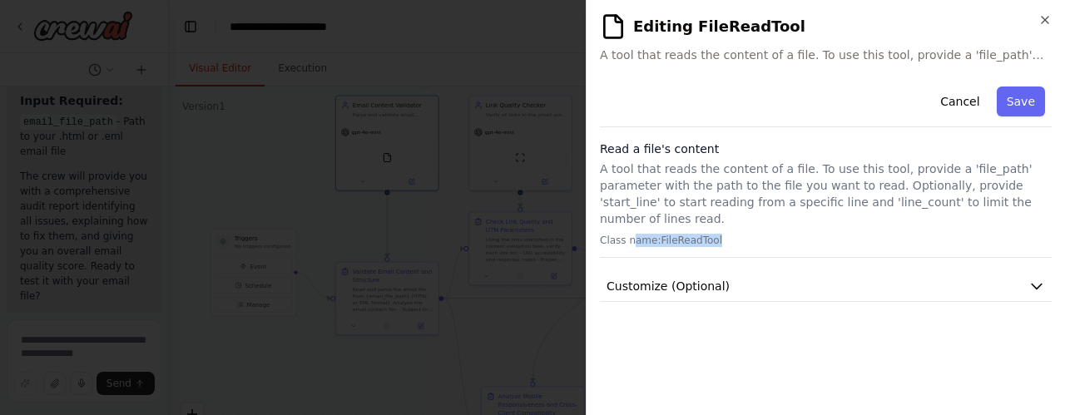
drag, startPoint x: 631, startPoint y: 225, endPoint x: 728, endPoint y: 232, distance: 97.7
click at [728, 232] on div "Read a file's content A tool that reads the content of a file. To use this tool…" at bounding box center [826, 199] width 452 height 117
click at [789, 212] on div "Read a file's content A tool that reads the content of a file. To use this tool…" at bounding box center [826, 199] width 452 height 117
click at [1042, 23] on icon "button" at bounding box center [1045, 19] width 13 height 13
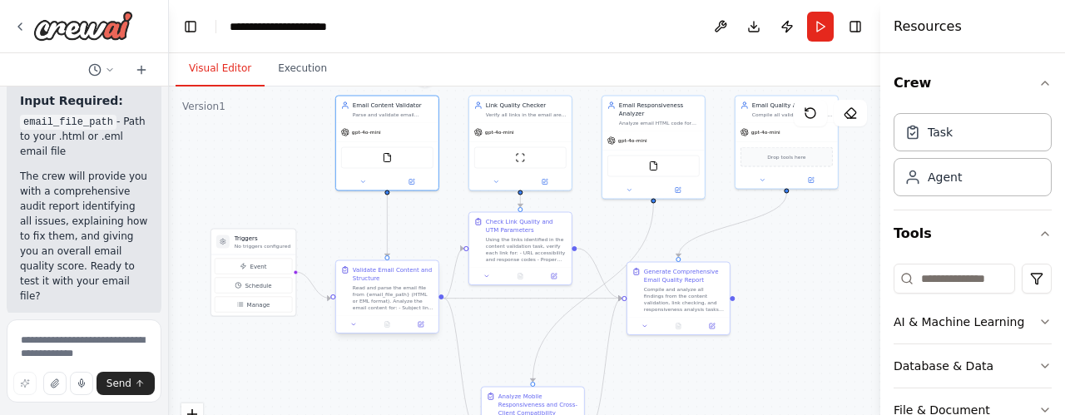
click at [389, 290] on div "Read and parse the email file from {email_file_path} (HTML or EML format). Anal…" at bounding box center [393, 298] width 81 height 27
click at [421, 325] on icon at bounding box center [421, 324] width 5 height 5
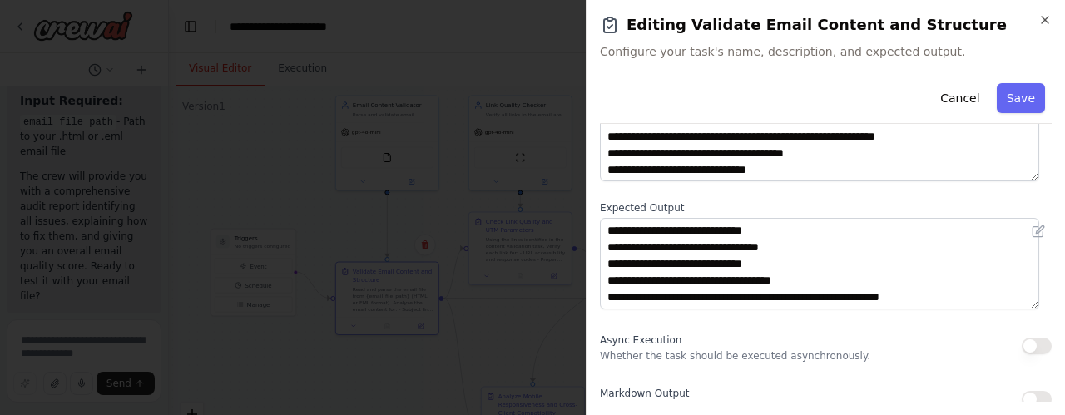
scroll to position [134, 0]
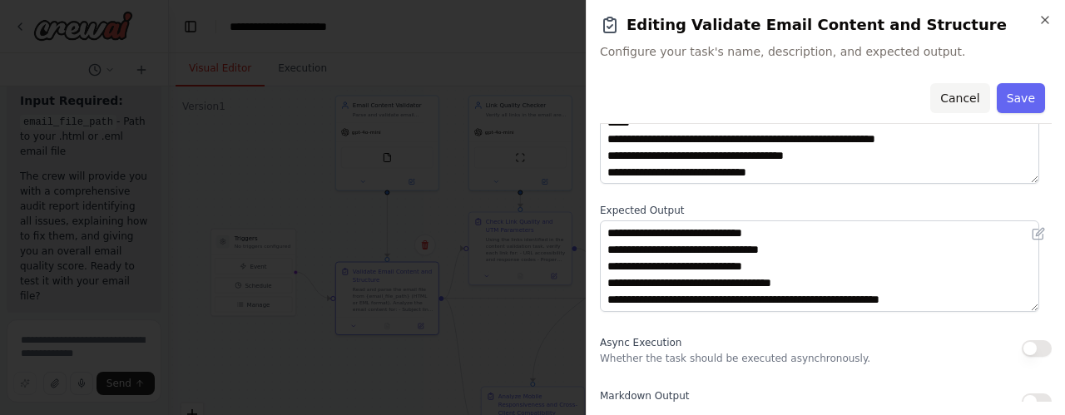
click at [952, 94] on button "Cancel" at bounding box center [959, 98] width 59 height 30
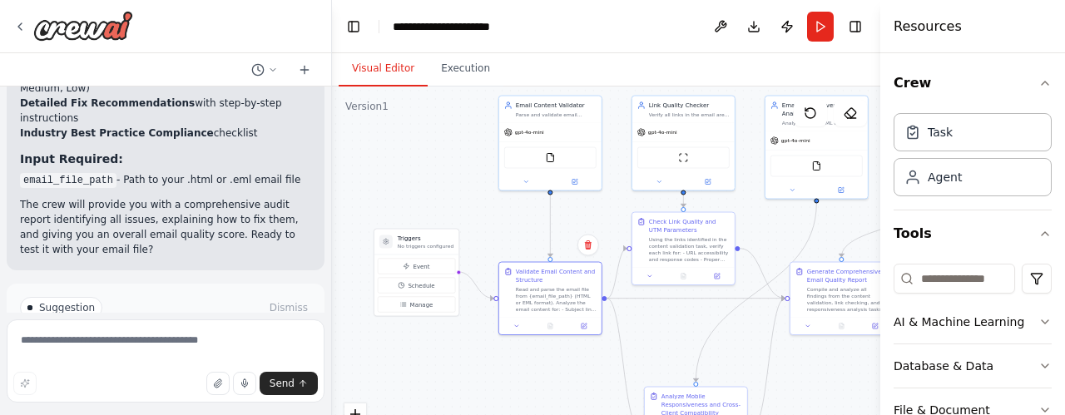
drag, startPoint x: 166, startPoint y: 216, endPoint x: 335, endPoint y: 234, distance: 169.9
click at [335, 234] on div "Set up a crew that validates an email ( .html or .eml) for the right content, p…" at bounding box center [532, 207] width 1065 height 415
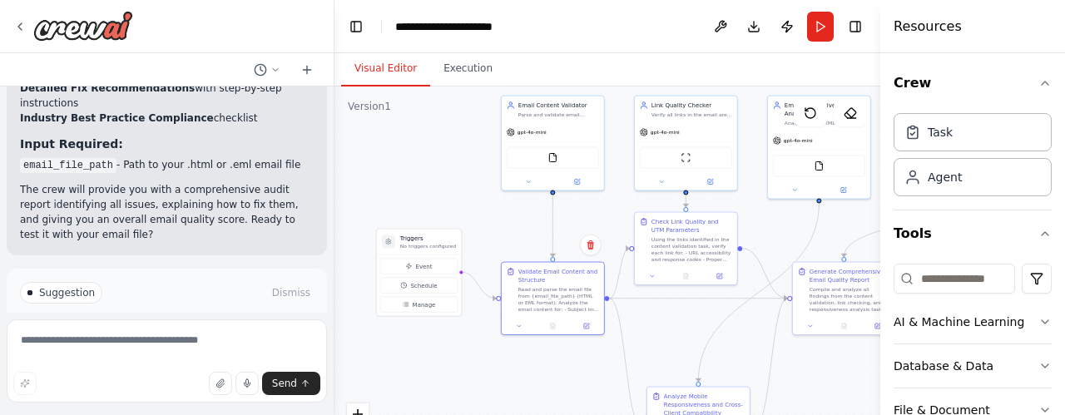
scroll to position [1827, 0]
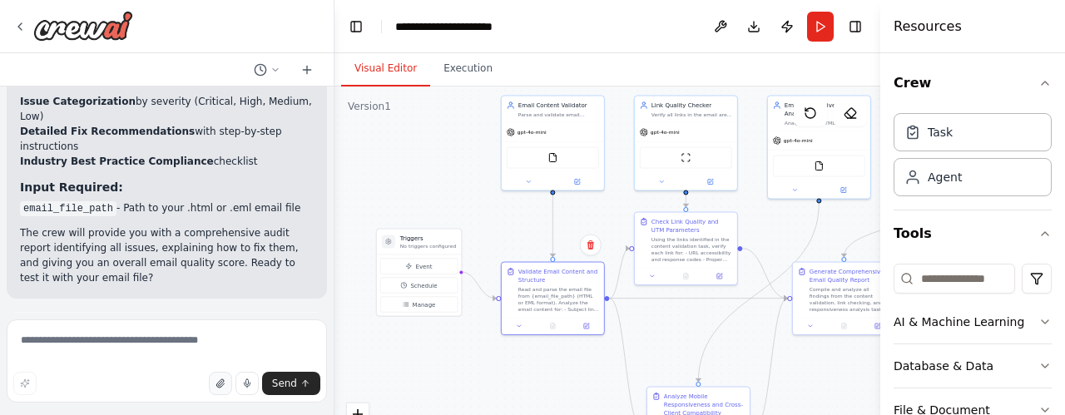
click at [221, 388] on icon "button" at bounding box center [219, 383] width 7 height 8
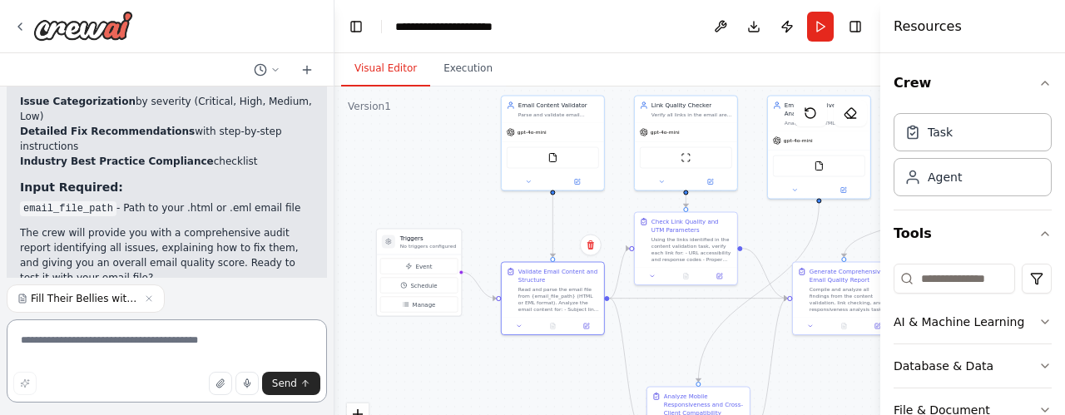
click at [126, 344] on textarea at bounding box center [167, 361] width 320 height 83
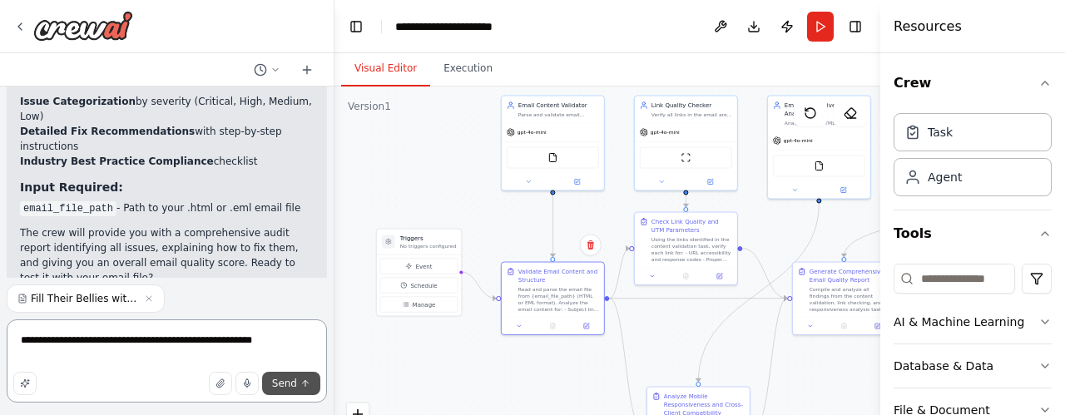
type textarea "**********"
click at [296, 376] on button "Send" at bounding box center [291, 383] width 58 height 23
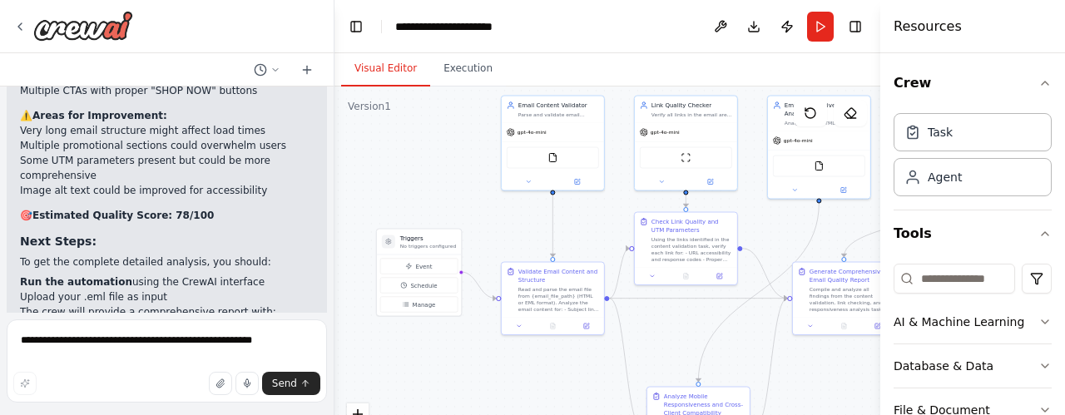
scroll to position [2770, 0]
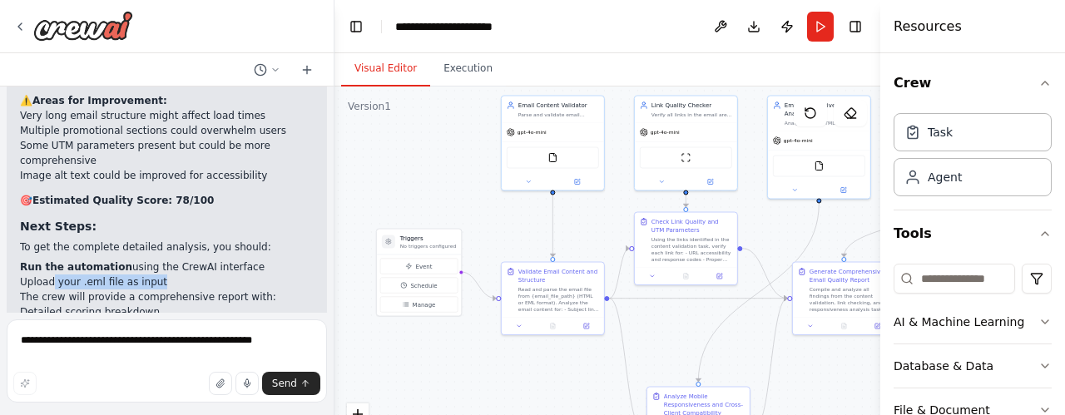
drag, startPoint x: 49, startPoint y: 152, endPoint x: 161, endPoint y: 149, distance: 112.4
click at [161, 275] on li "Upload your .eml file as input" at bounding box center [167, 282] width 294 height 15
click at [97, 344] on textarea "**********" at bounding box center [167, 361] width 320 height 83
type textarea "**********"
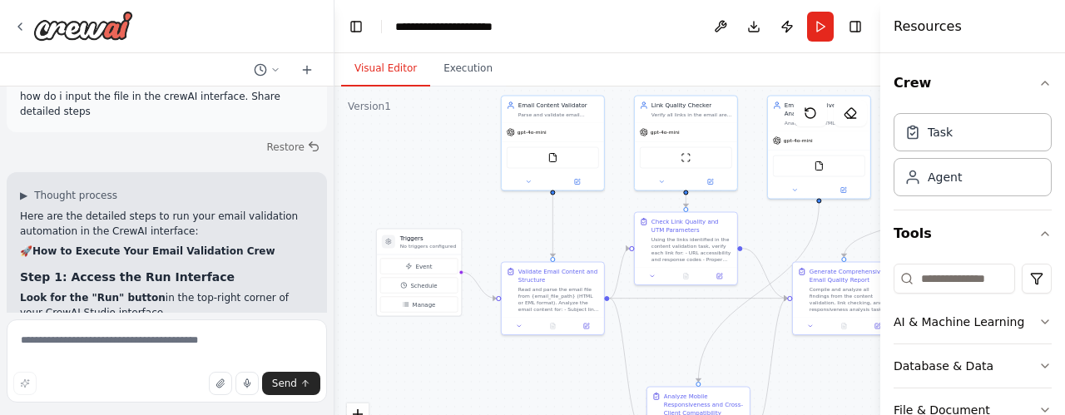
scroll to position [3113, 0]
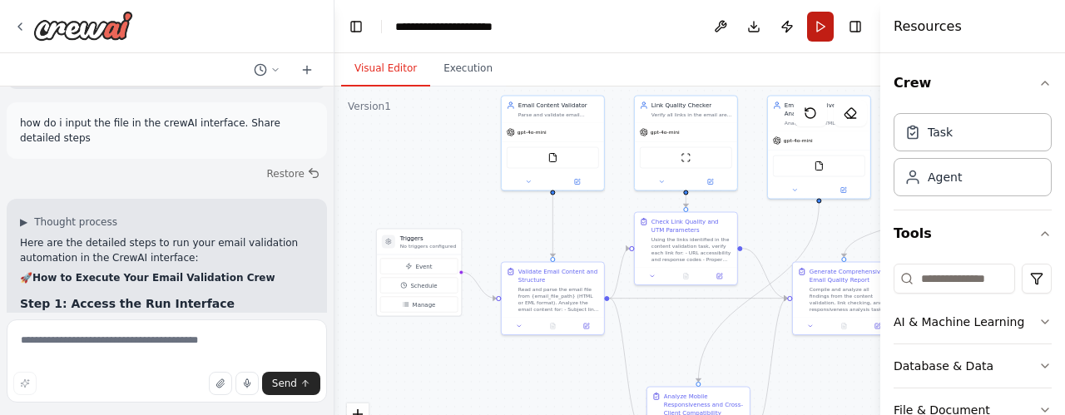
click at [821, 27] on button "Run" at bounding box center [820, 27] width 27 height 30
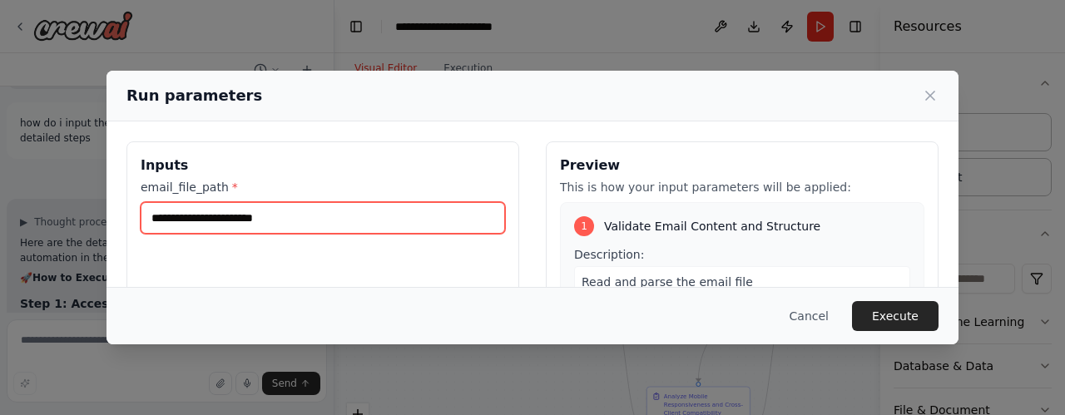
click at [312, 231] on input "email_file_path *" at bounding box center [323, 218] width 364 height 32
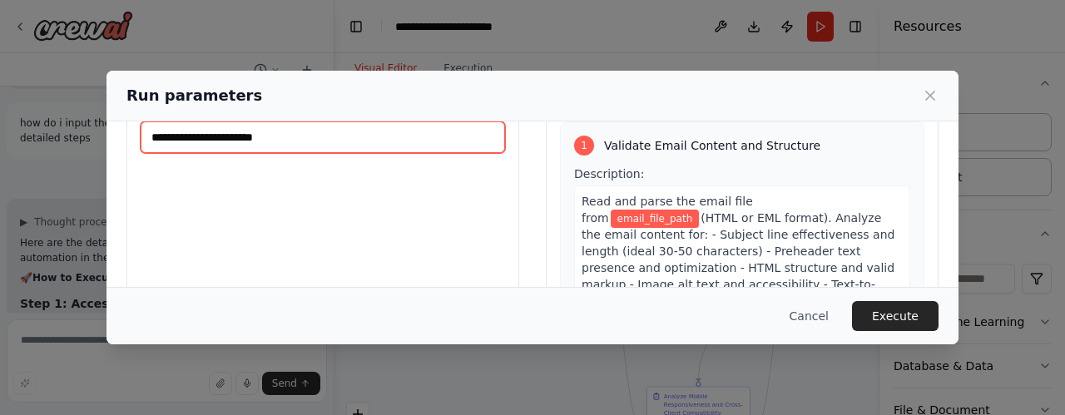
scroll to position [0, 0]
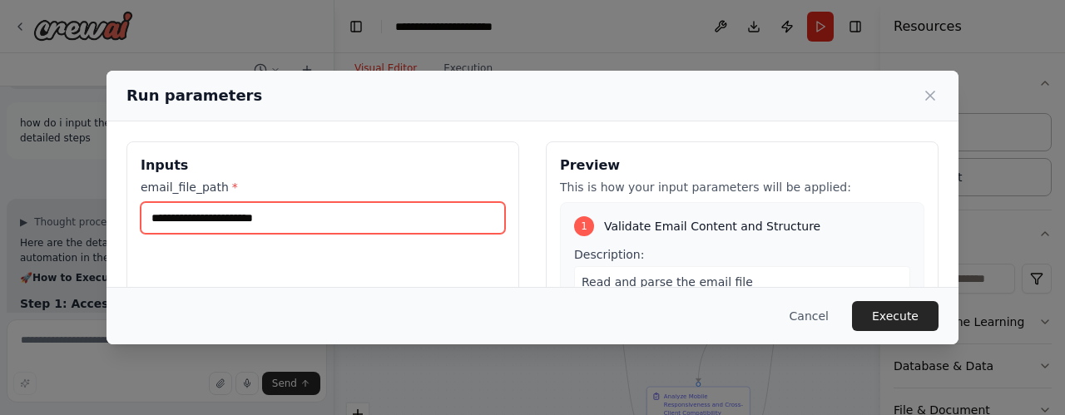
click at [216, 222] on input "email_file_path *" at bounding box center [323, 218] width 364 height 32
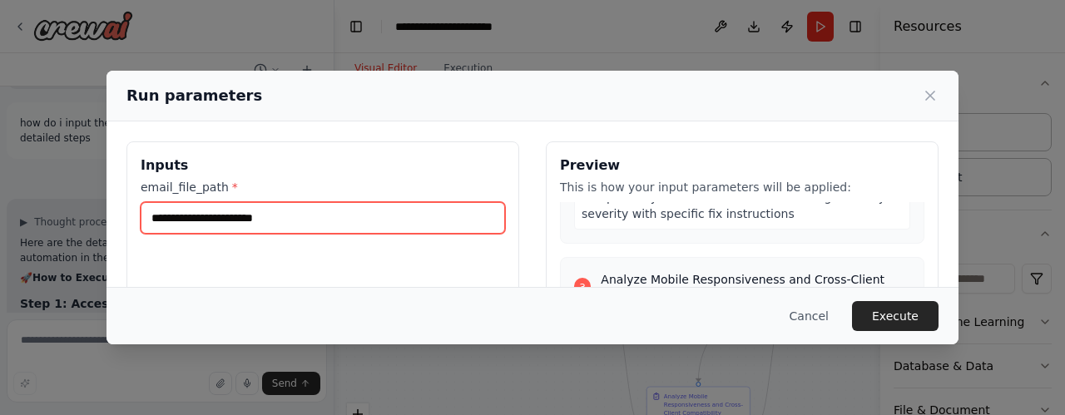
scroll to position [876, 0]
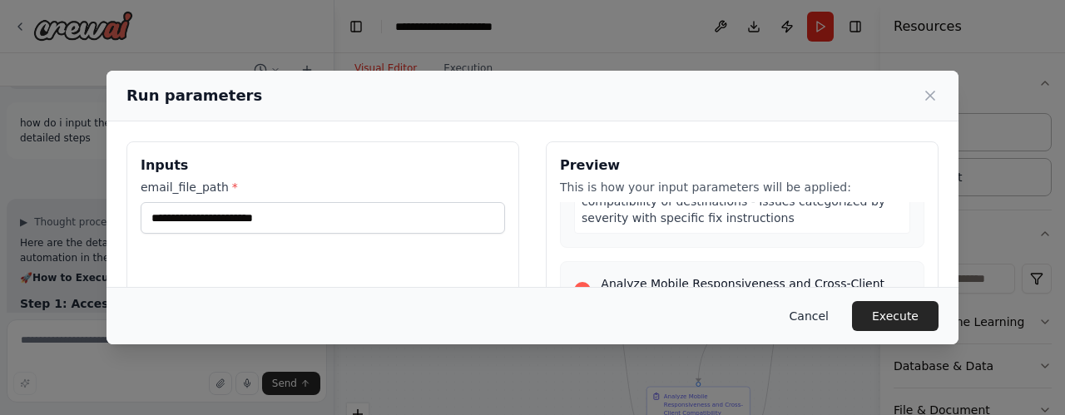
click at [823, 310] on button "Cancel" at bounding box center [809, 316] width 66 height 30
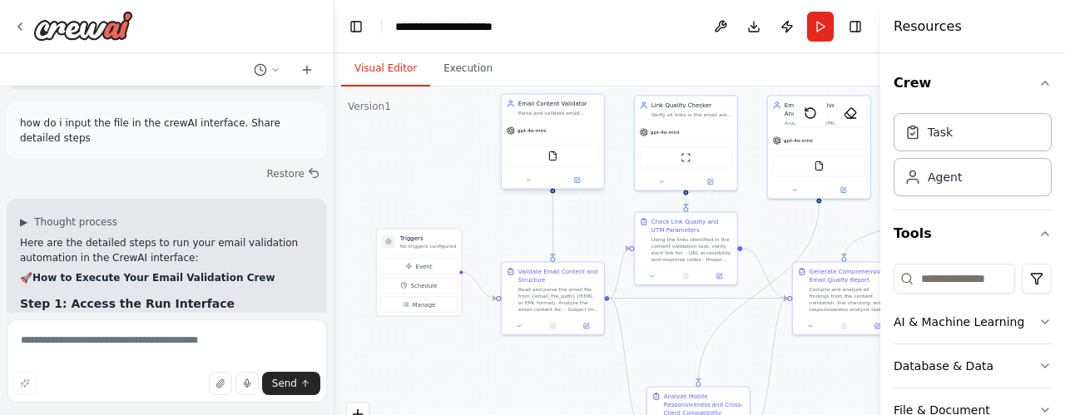
click at [579, 117] on div "Email Content Validator Parse and validate email HTML/EML content for structure…" at bounding box center [553, 108] width 102 height 27
click at [466, 69] on button "Execution" at bounding box center [468, 69] width 76 height 35
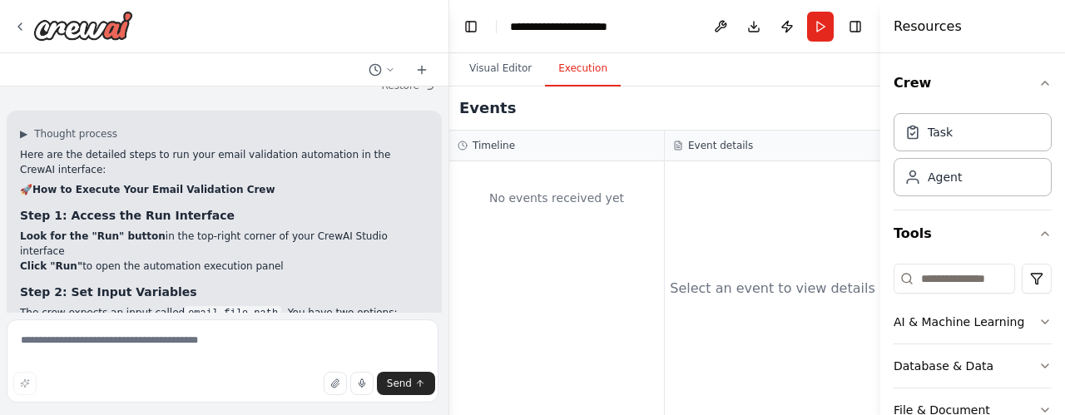
scroll to position [2820, 0]
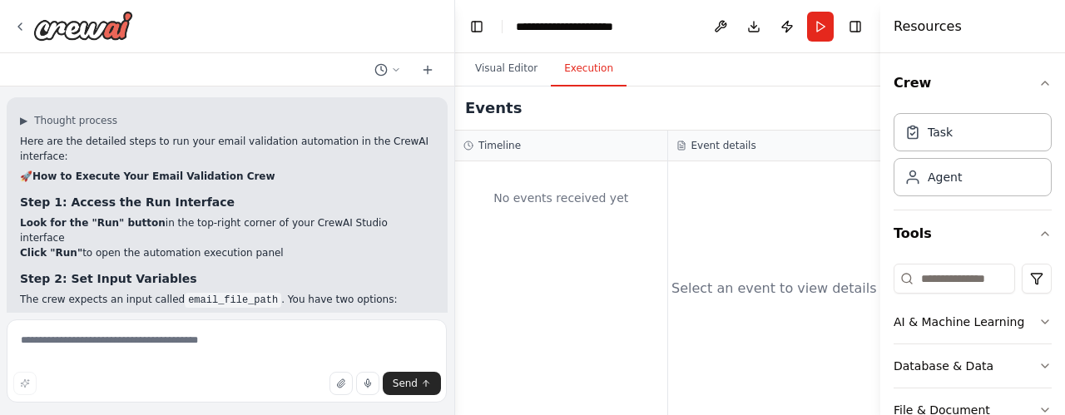
drag, startPoint x: 333, startPoint y: 188, endPoint x: 455, endPoint y: 201, distance: 123.0
click at [455, 201] on div "Set up a crew that validates an email ( .html or .eml) for the right content, p…" at bounding box center [532, 207] width 1065 height 415
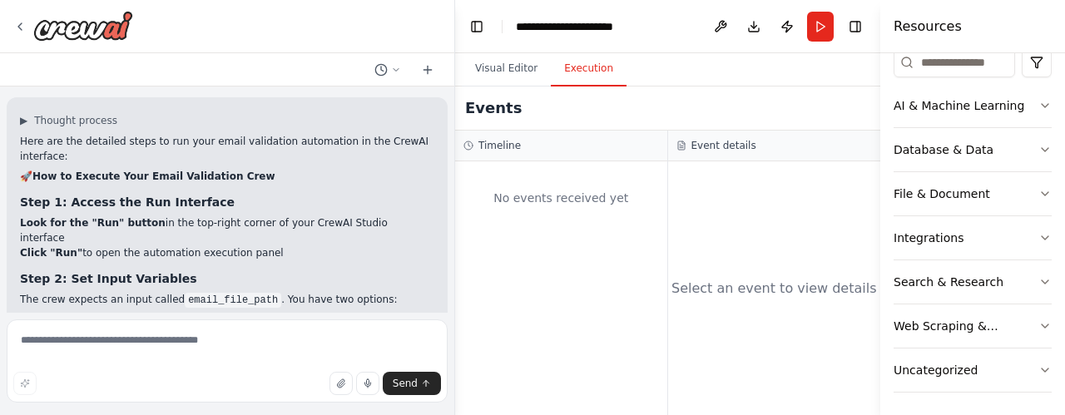
scroll to position [216, 0]
click at [524, 71] on button "Visual Editor" at bounding box center [506, 69] width 89 height 35
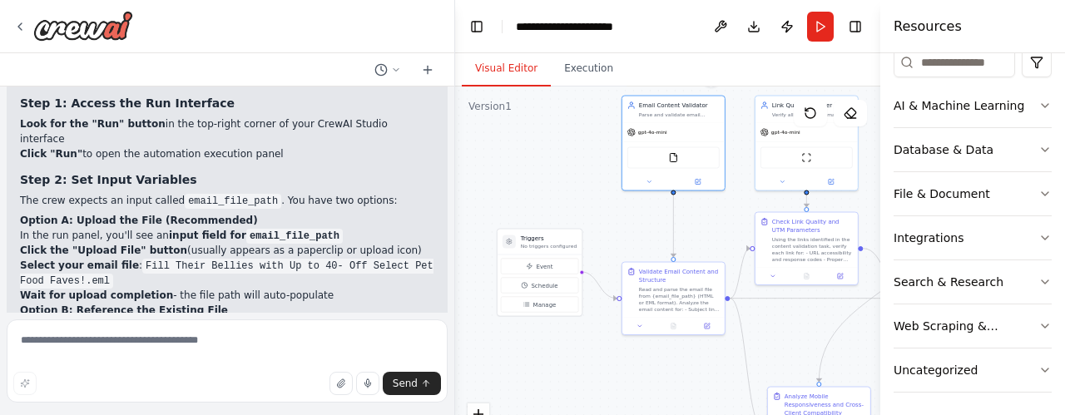
scroll to position [2926, 0]
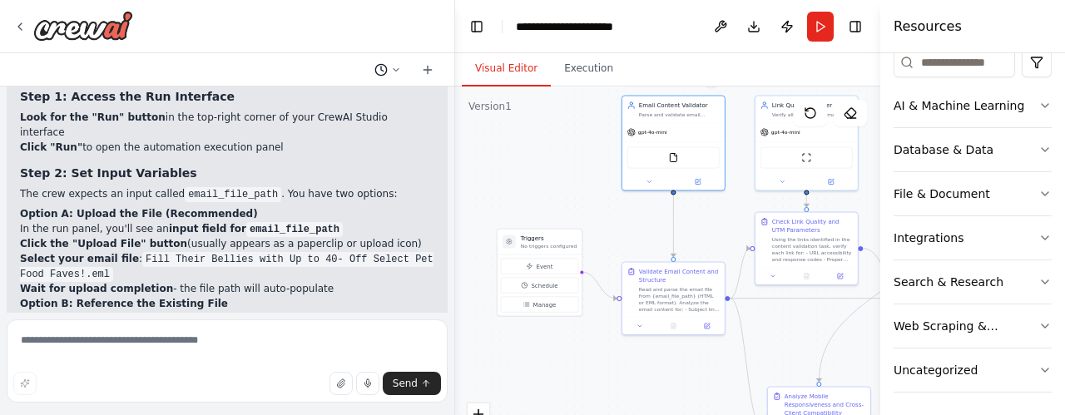
click at [399, 72] on icon at bounding box center [396, 70] width 10 height 10
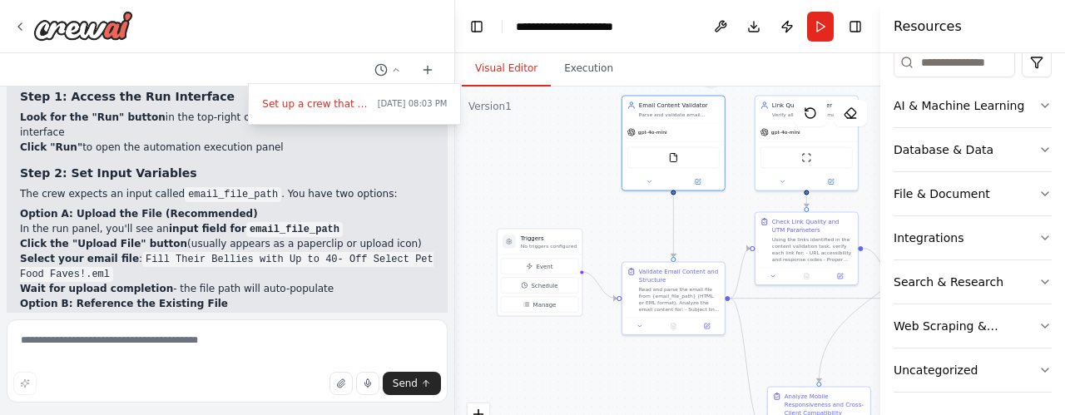
click at [372, 163] on div at bounding box center [227, 207] width 455 height 415
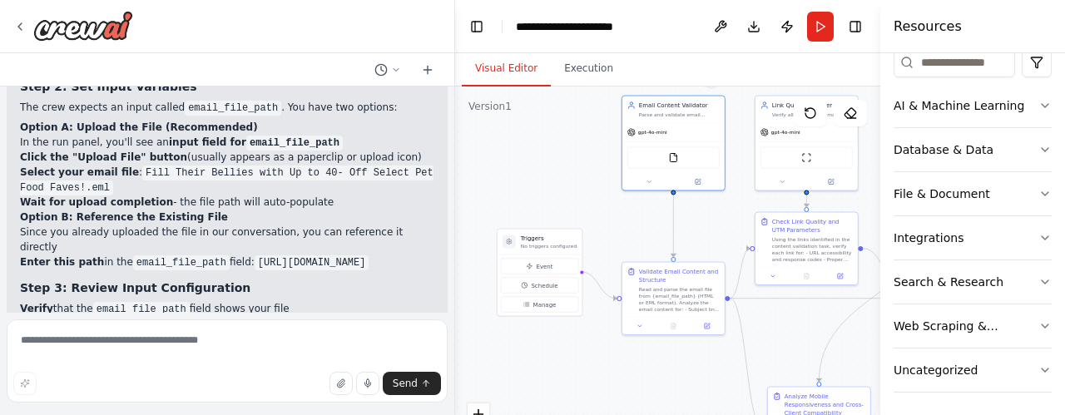
scroll to position [3026, 0]
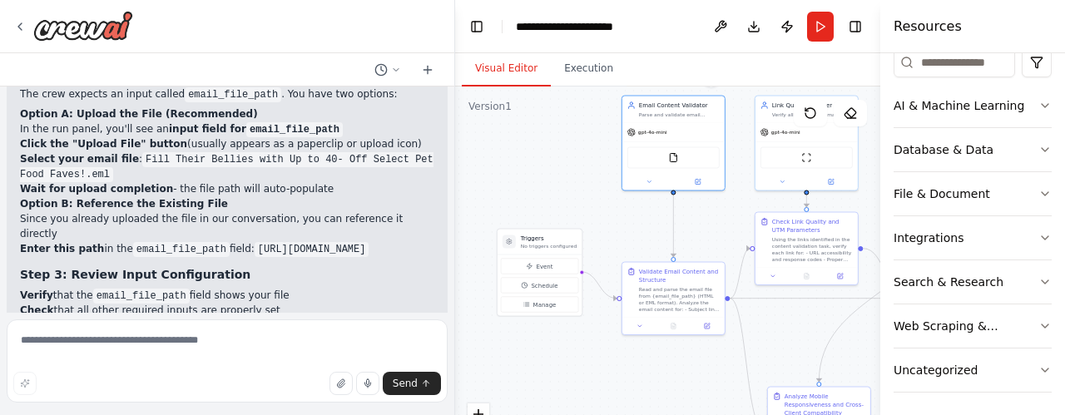
drag, startPoint x: 24, startPoint y: 190, endPoint x: 324, endPoint y: 245, distance: 304.6
click at [324, 245] on code "[URL][DOMAIN_NAME]" at bounding box center [312, 249] width 115 height 15
copy code "[URL][DOMAIN_NAME]"
click at [677, 158] on img at bounding box center [673, 156] width 10 height 10
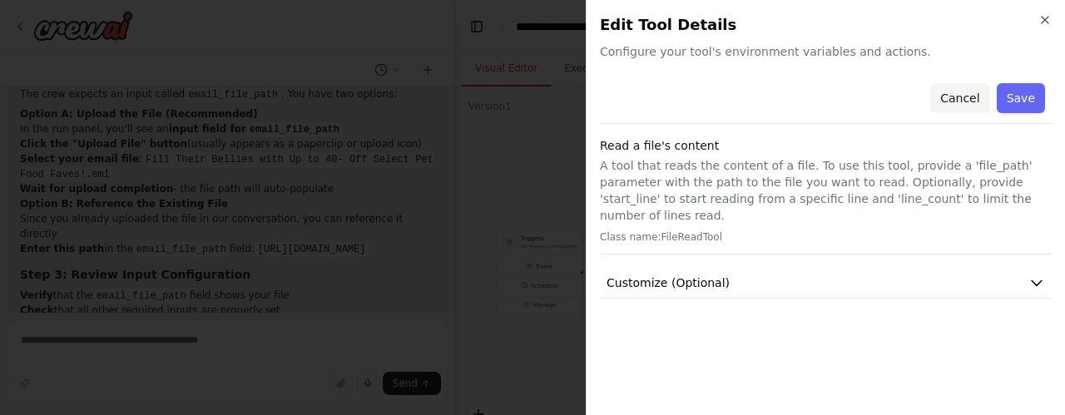
click at [958, 94] on button "Cancel" at bounding box center [959, 98] width 59 height 30
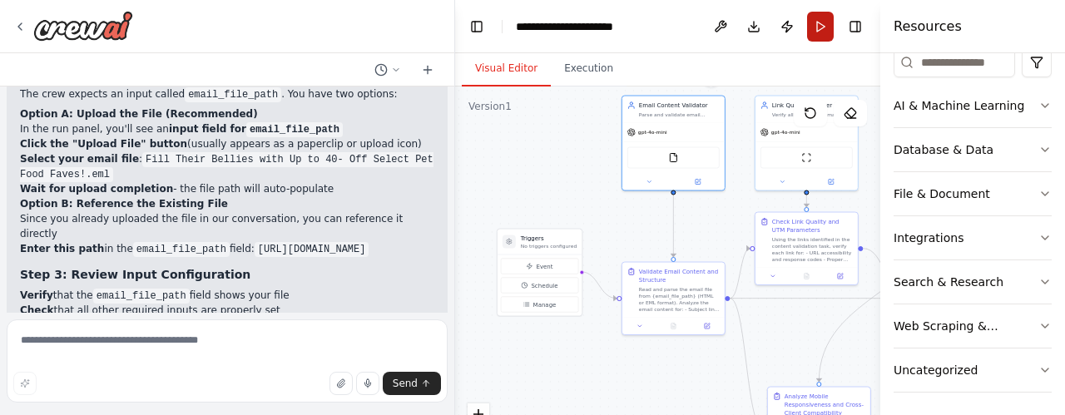
click at [821, 27] on button "Run" at bounding box center [820, 27] width 27 height 30
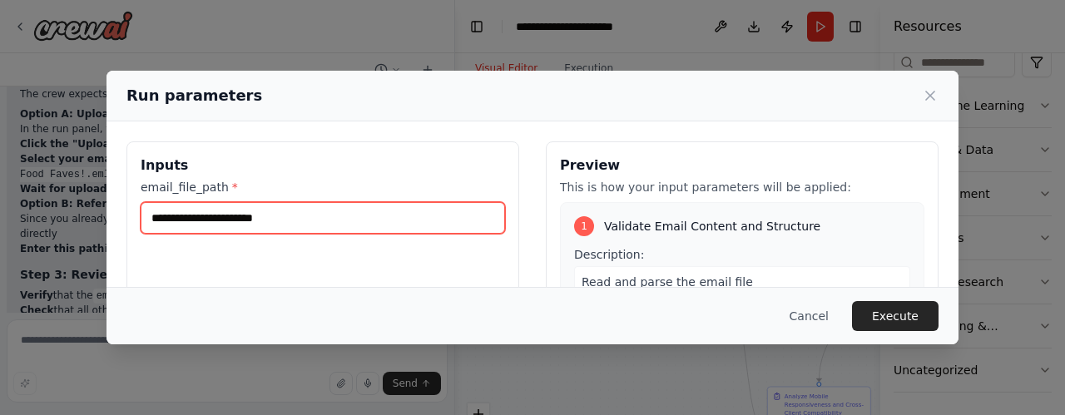
click at [325, 226] on input "email_file_path *" at bounding box center [323, 218] width 364 height 32
paste input "**********"
type input "**********"
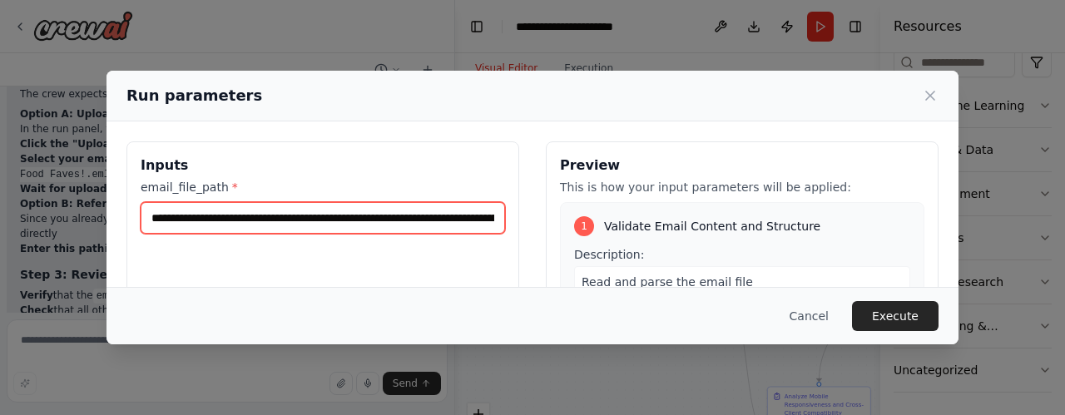
scroll to position [0, 1336]
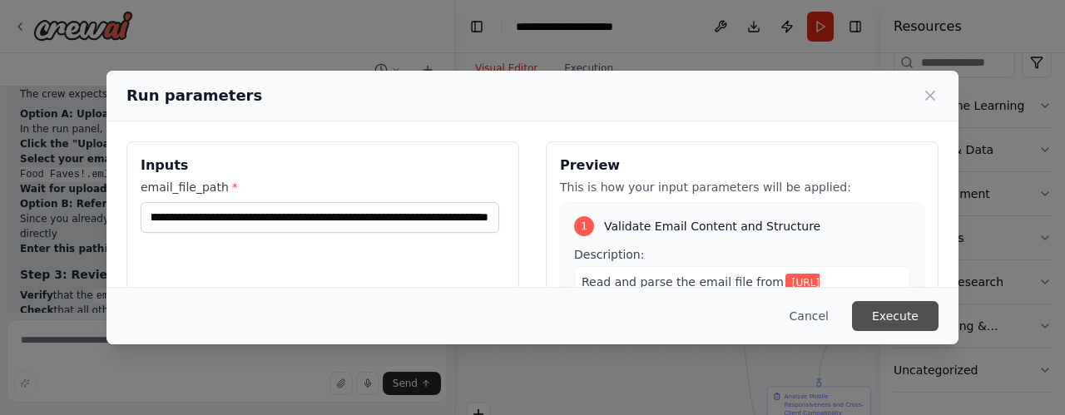
click at [890, 319] on button "Execute" at bounding box center [895, 316] width 87 height 30
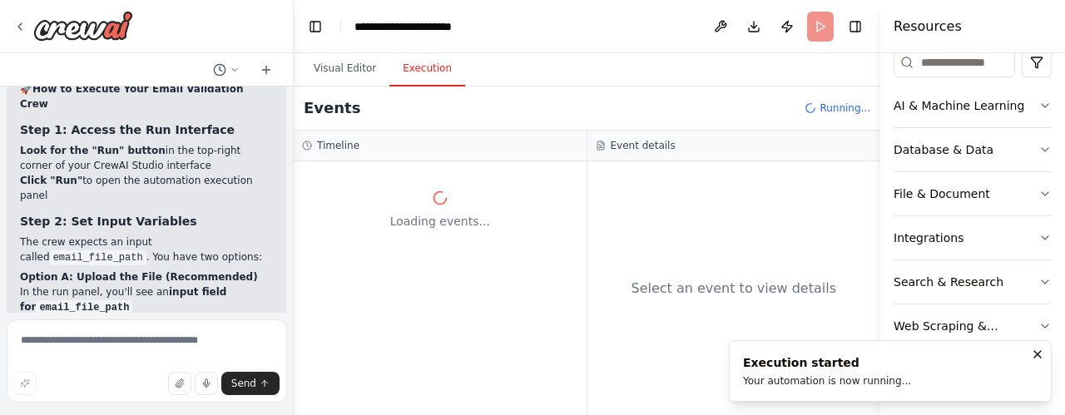
drag, startPoint x: 453, startPoint y: 189, endPoint x: 293, endPoint y: 187, distance: 159.8
click at [293, 187] on div "Set up a crew that validates an email ( .html or .eml) for the right content, p…" at bounding box center [532, 207] width 1065 height 415
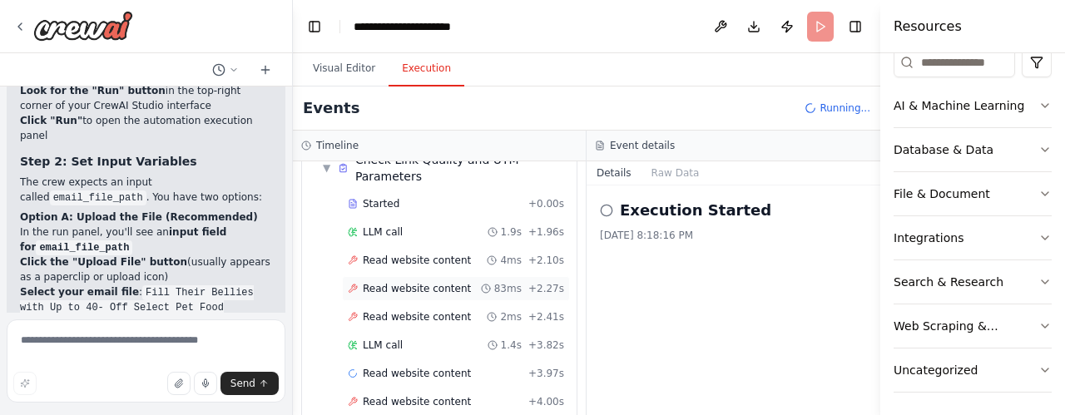
scroll to position [1012, 0]
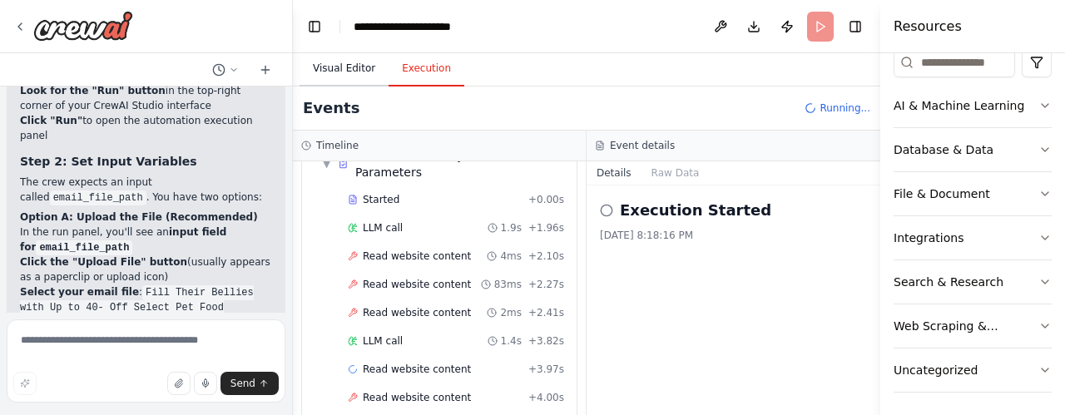
click at [352, 74] on button "Visual Editor" at bounding box center [344, 69] width 89 height 35
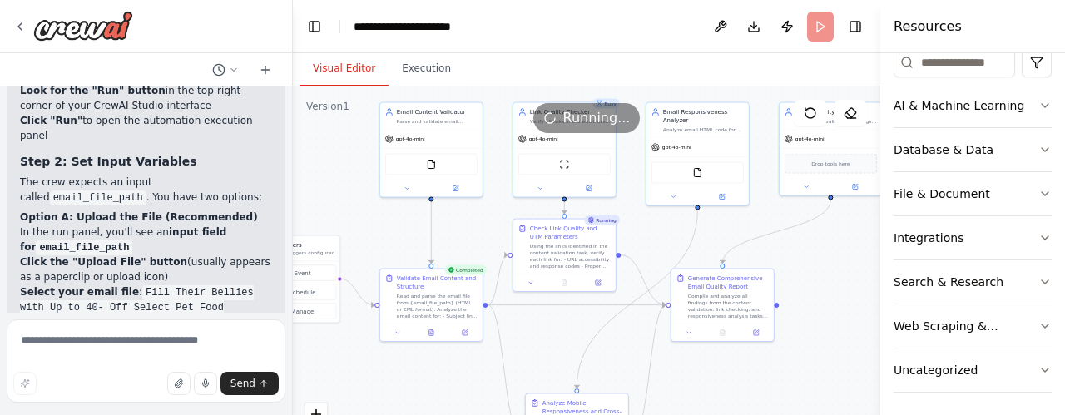
drag, startPoint x: 404, startPoint y: 159, endPoint x: 325, endPoint y: 166, distance: 80.2
click at [325, 166] on div ".deletable-edge-delete-btn { width: 20px; height: 20px; border: 0px solid #ffff…" at bounding box center [587, 295] width 588 height 416
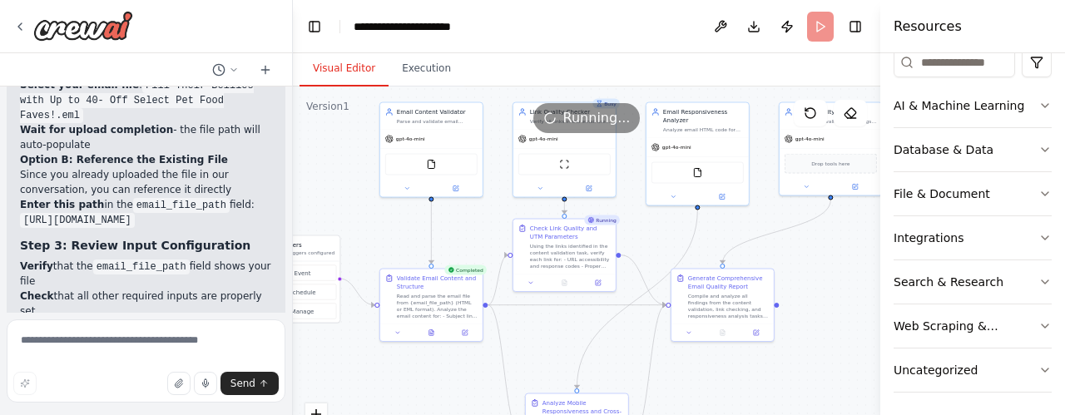
scroll to position [3905, 0]
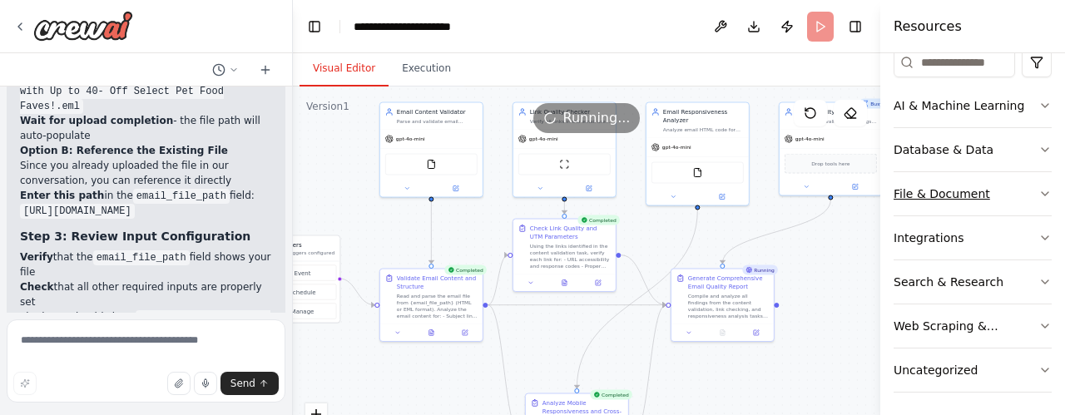
click at [1039, 187] on icon "button" at bounding box center [1045, 193] width 13 height 13
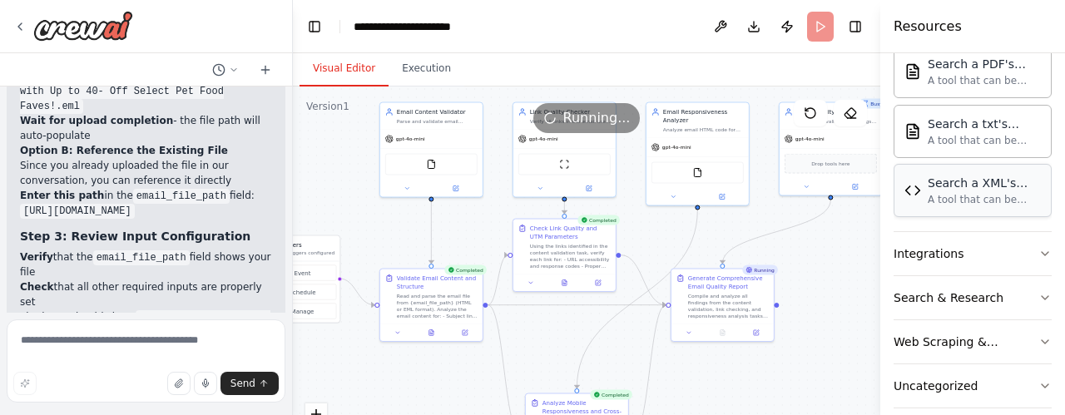
scroll to position [694, 0]
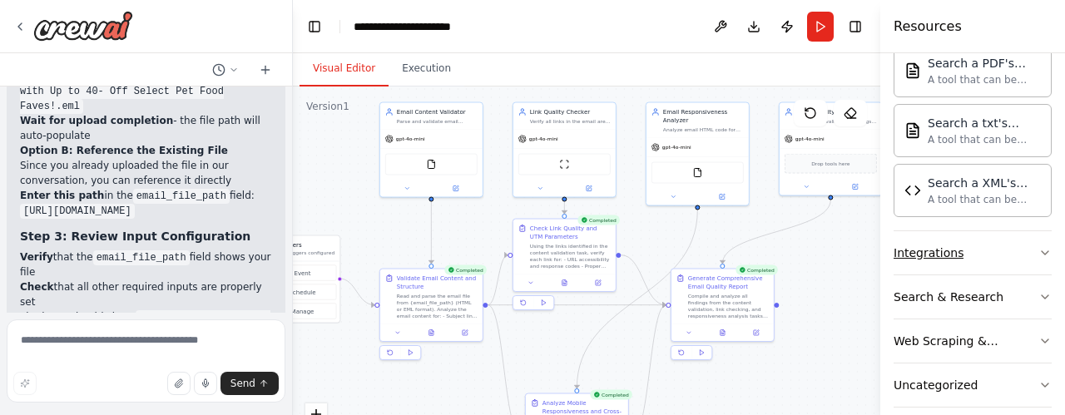
click at [1039, 246] on icon "button" at bounding box center [1045, 252] width 13 height 13
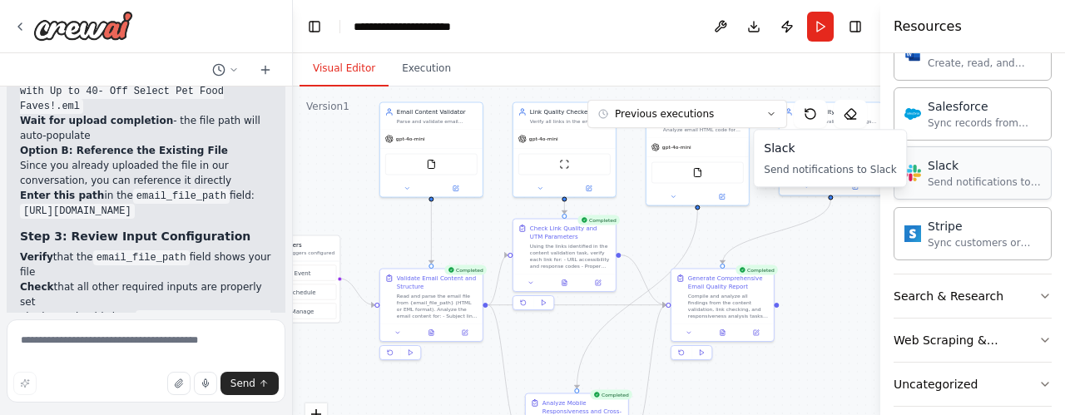
scroll to position [1728, 0]
click at [1042, 382] on icon "button" at bounding box center [1045, 383] width 7 height 3
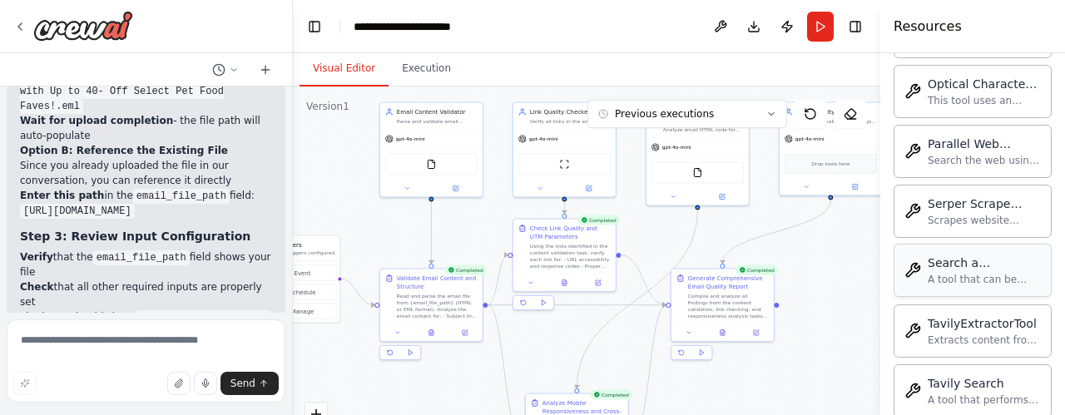
scroll to position [2631, 0]
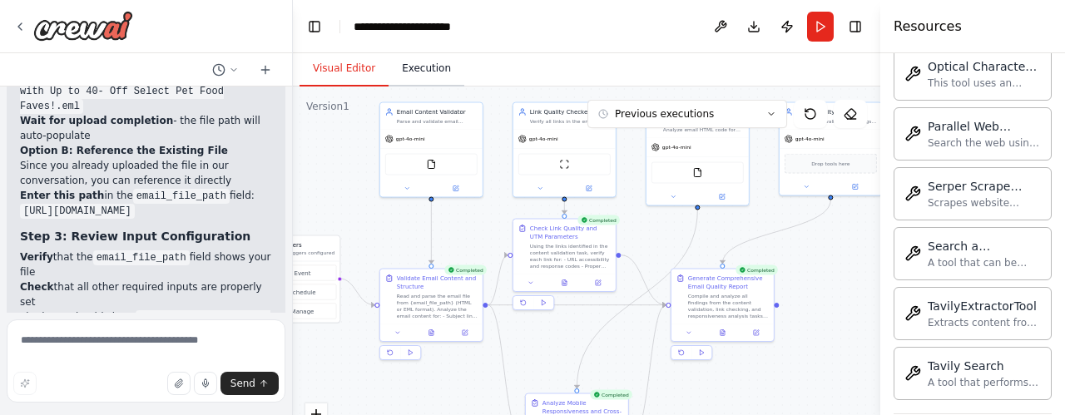
click at [417, 62] on button "Execution" at bounding box center [427, 69] width 76 height 35
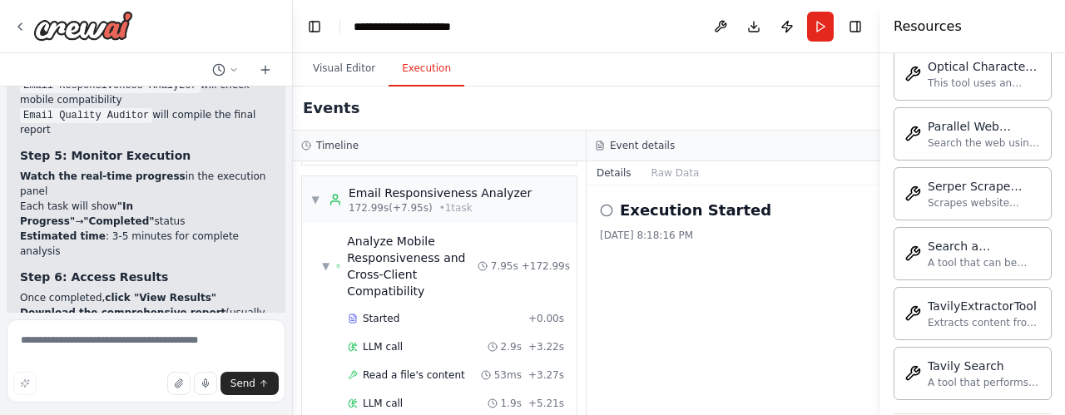
scroll to position [4315, 0]
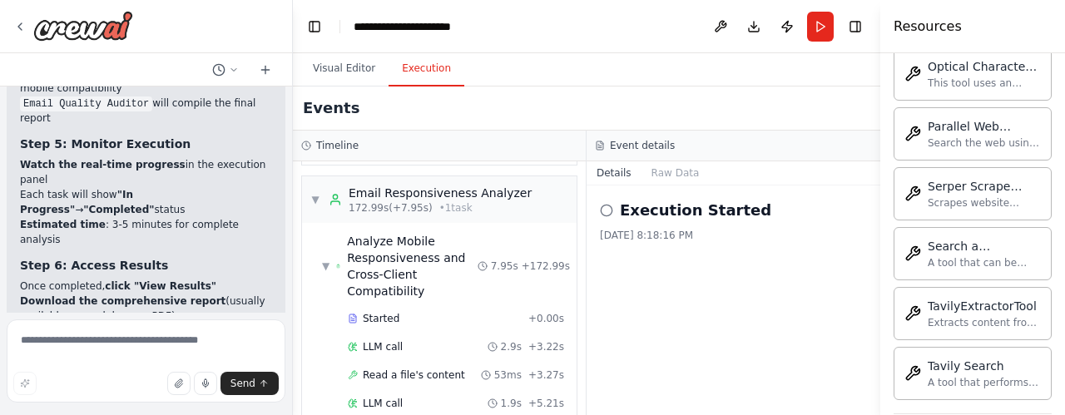
click at [607, 211] on icon at bounding box center [606, 210] width 13 height 13
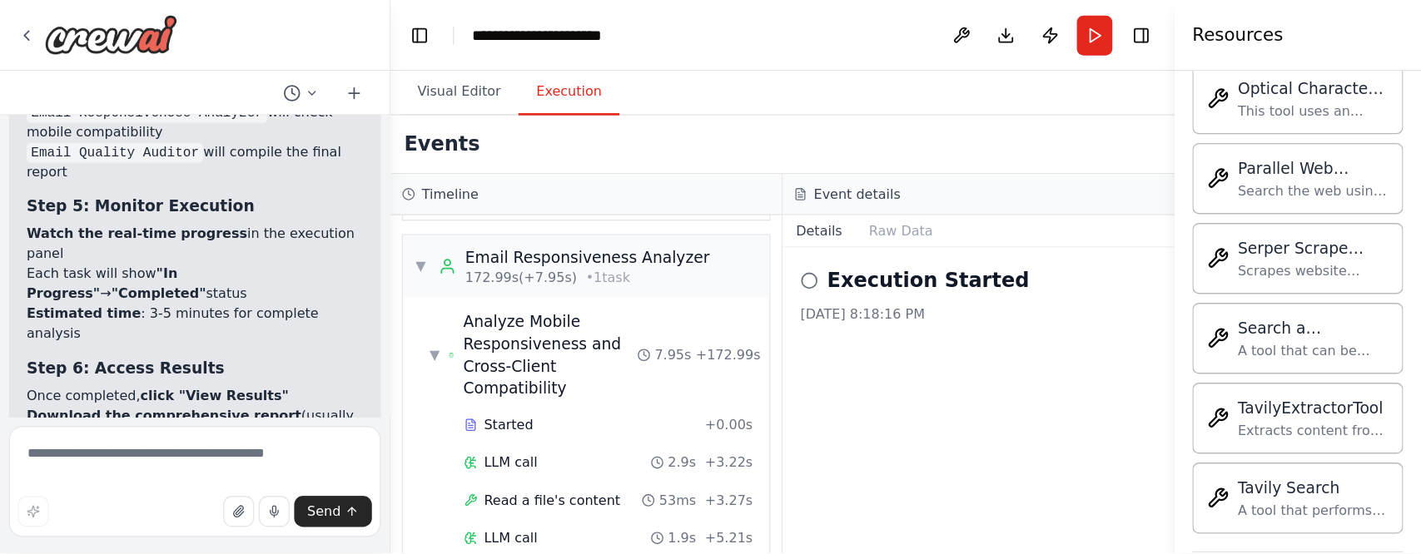
scroll to position [4277, 0]
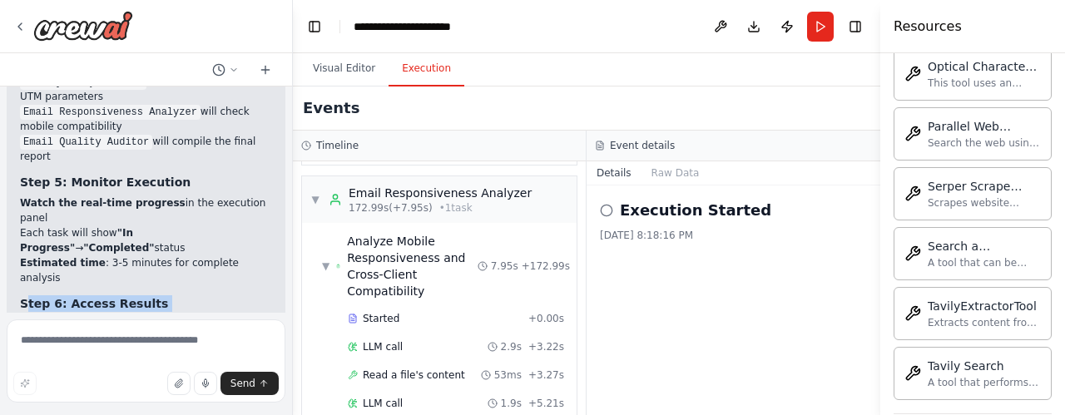
drag, startPoint x: 27, startPoint y: 156, endPoint x: 190, endPoint y: 224, distance: 176.8
click at [190, 224] on div "Here are the detailed steps to run your email validation automation in the Crew…" at bounding box center [146, 183] width 252 height 1570
click at [190, 362] on li "The report will include: Executive Summary with overall quality score Detailed …" at bounding box center [146, 399] width 252 height 75
click at [339, 70] on button "Visual Editor" at bounding box center [344, 69] width 89 height 35
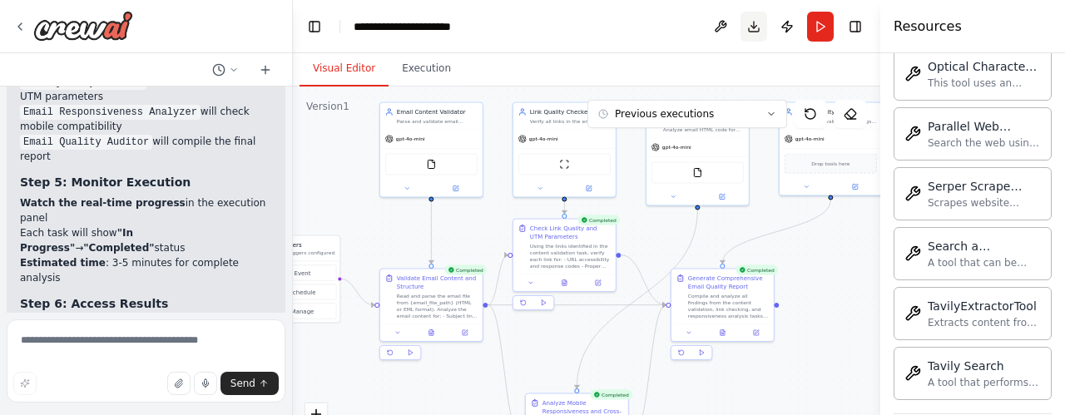
click at [752, 29] on button "Download" at bounding box center [754, 27] width 27 height 30
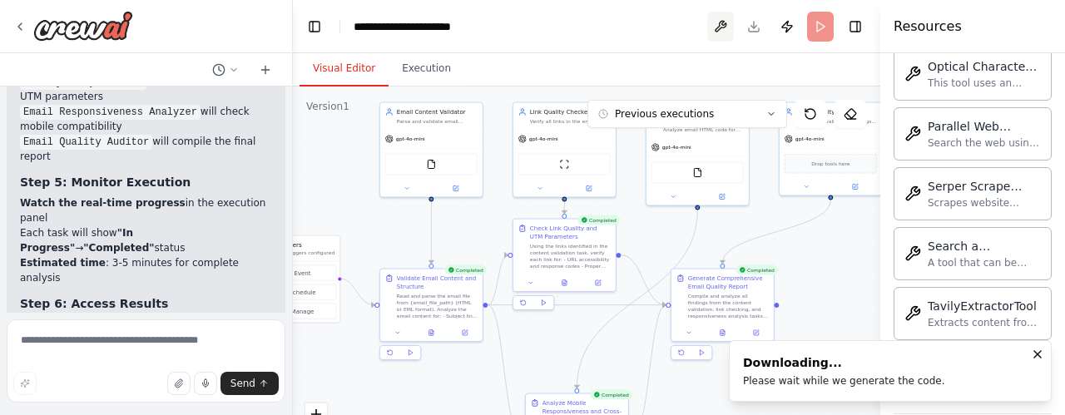
click at [722, 27] on button at bounding box center [720, 27] width 27 height 30
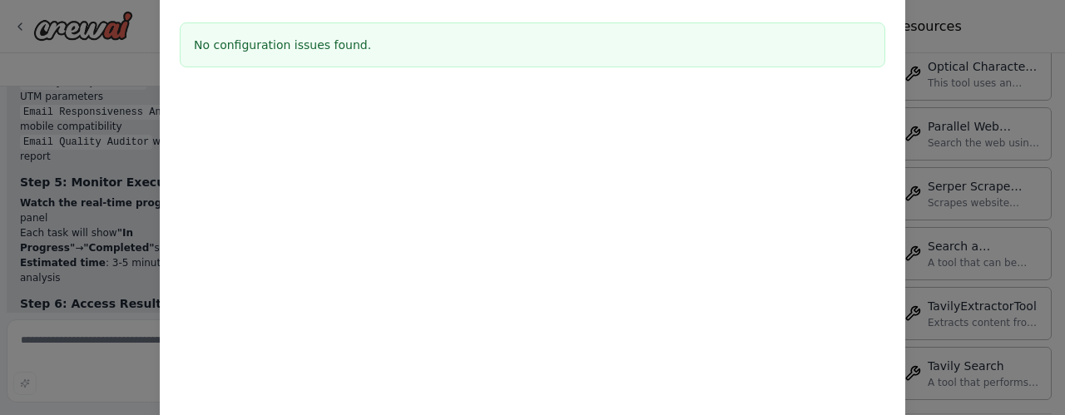
click at [1018, 27] on div "Environment configuration Your project might require some environment variables…" at bounding box center [532, 207] width 1065 height 415
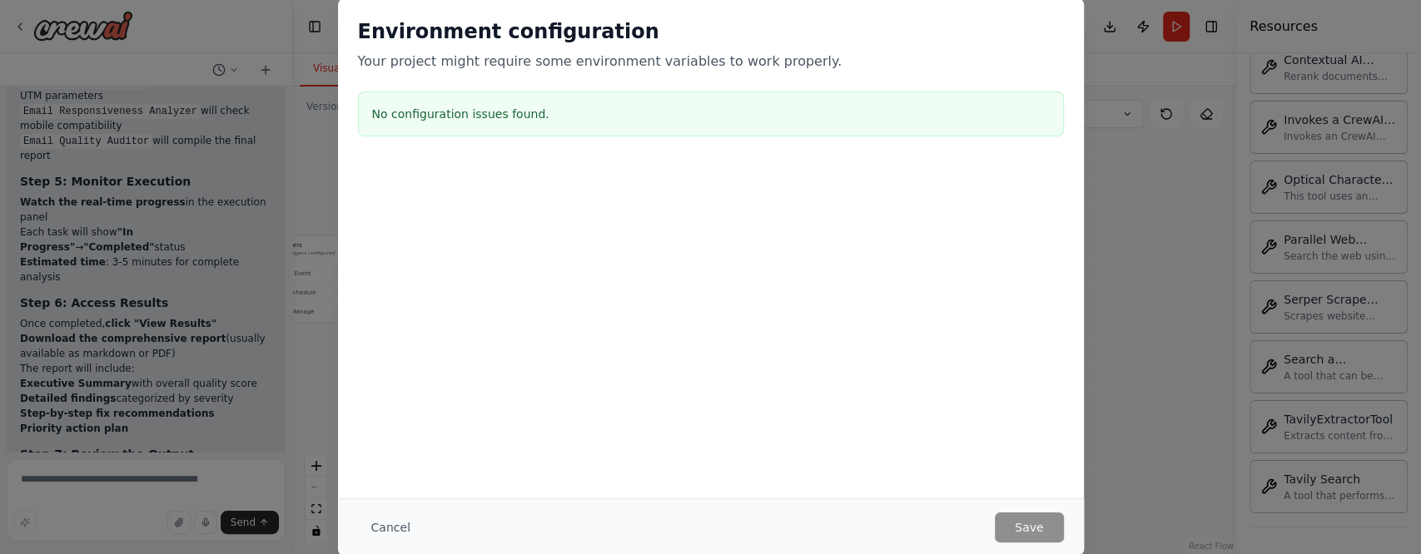
scroll to position [2510, 0]
click at [729, 293] on div at bounding box center [711, 246] width 746 height 166
click at [399, 414] on button "Cancel" at bounding box center [391, 528] width 66 height 30
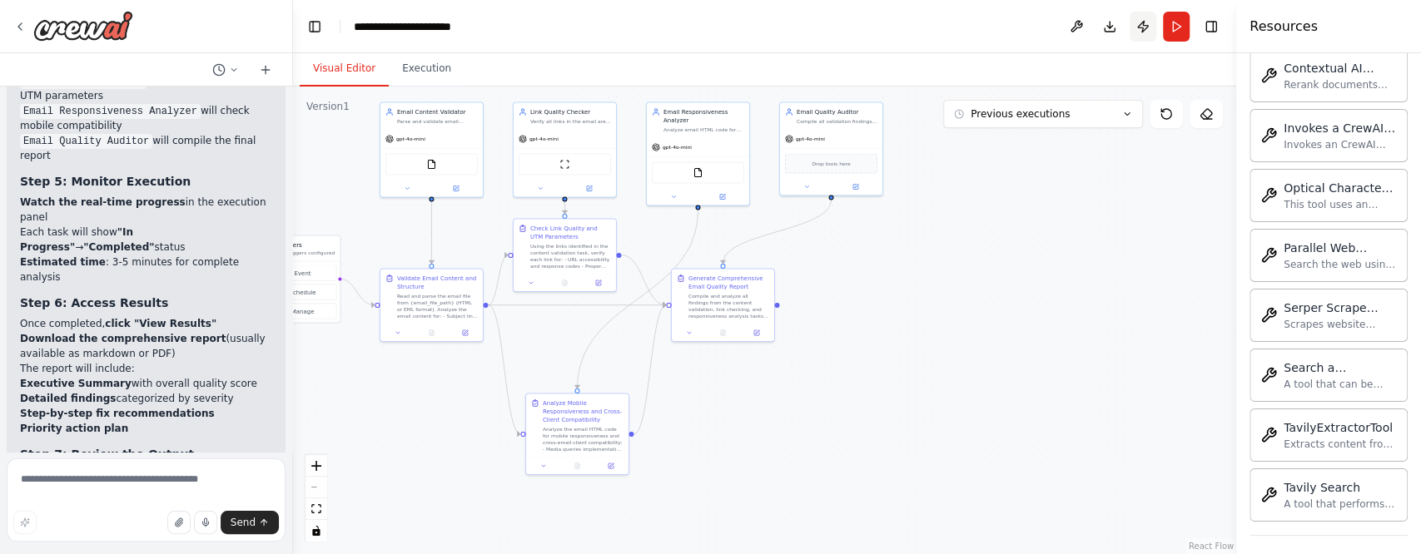
click at [1064, 22] on button "Publish" at bounding box center [1142, 27] width 27 height 30
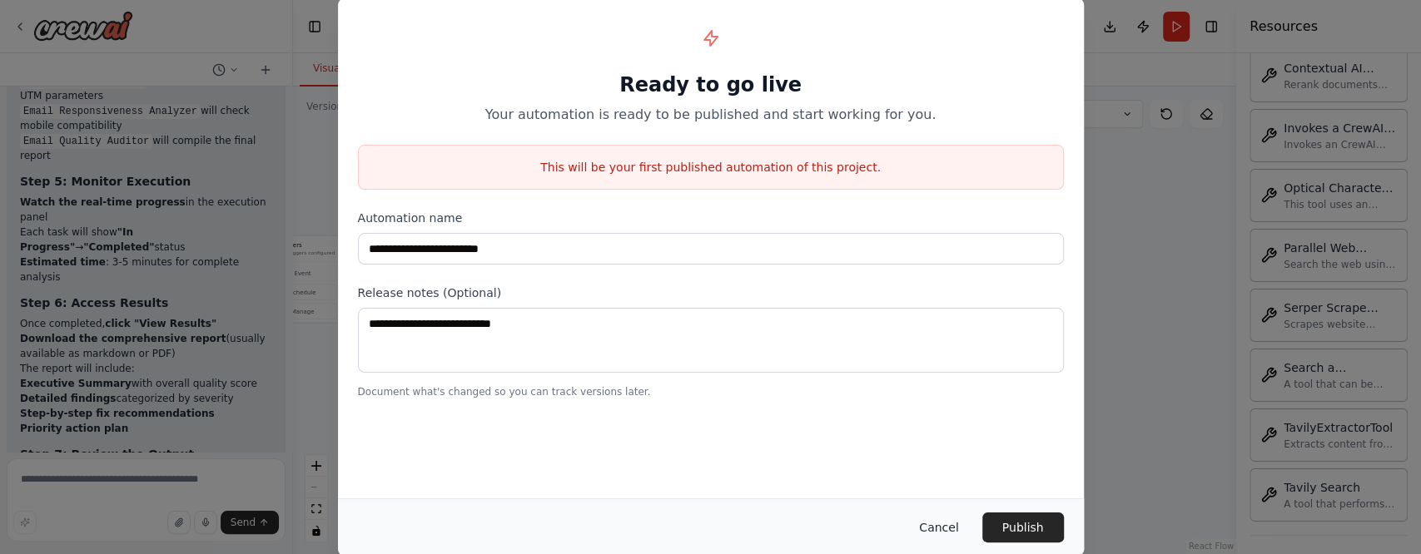
click at [945, 414] on button "Cancel" at bounding box center [938, 528] width 66 height 30
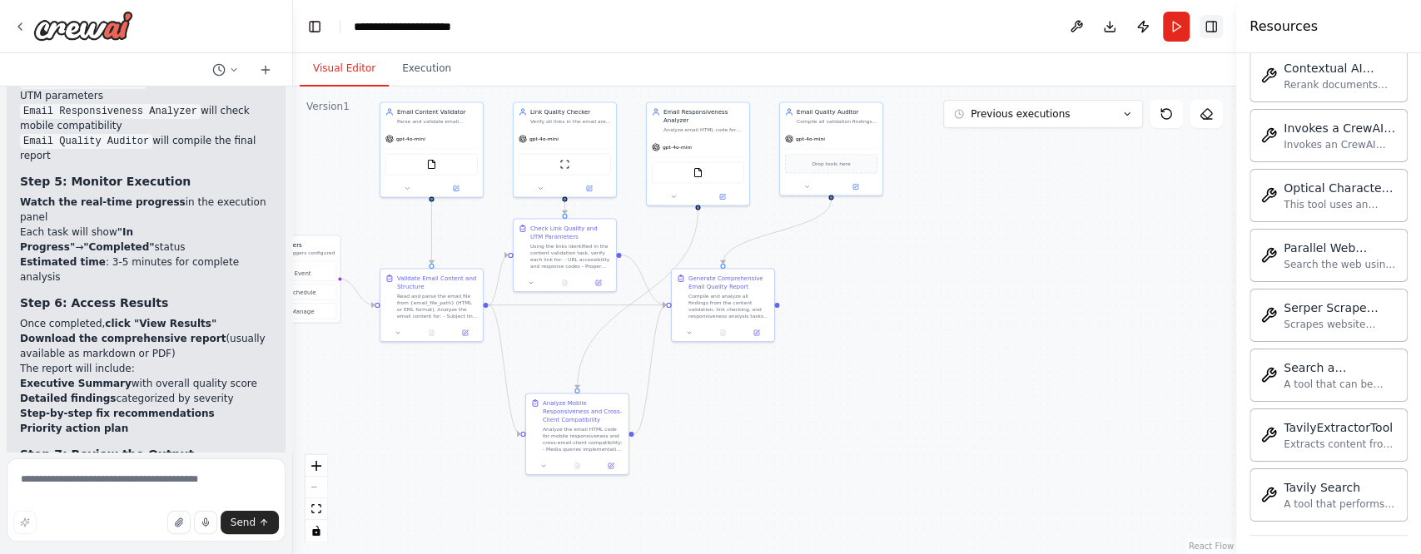
click at [1064, 26] on button "Toggle Right Sidebar" at bounding box center [1210, 26] width 23 height 23
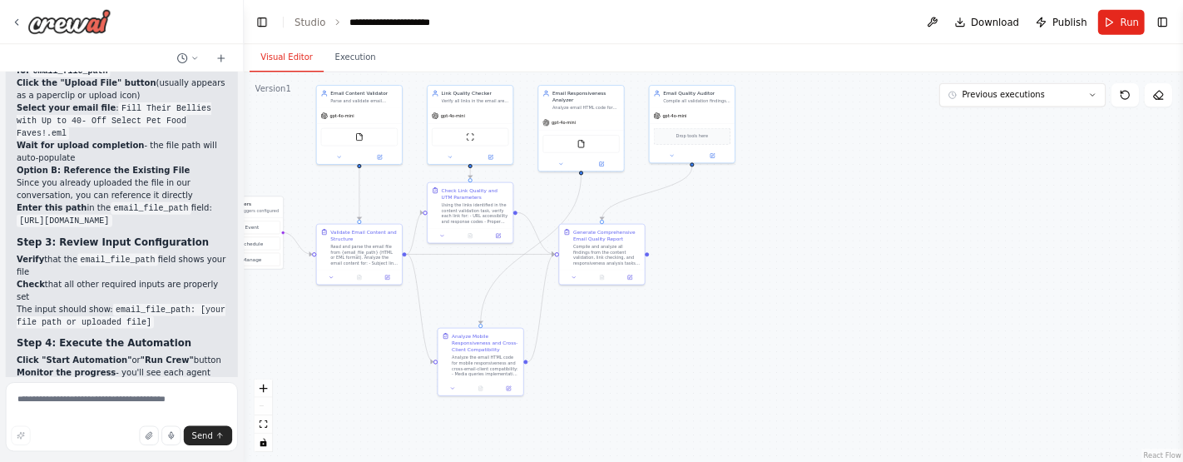
scroll to position [4285, 0]
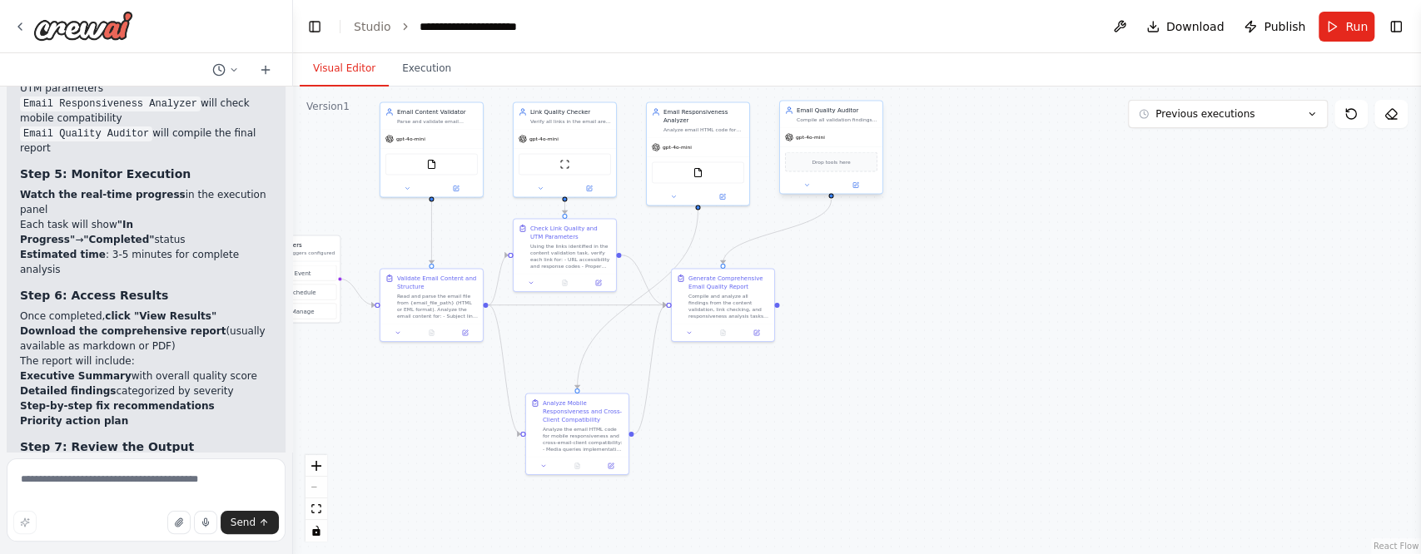
click at [823, 126] on div "Email Quality Auditor Compile all validation findings, calculate an overall ema…" at bounding box center [831, 115] width 102 height 27
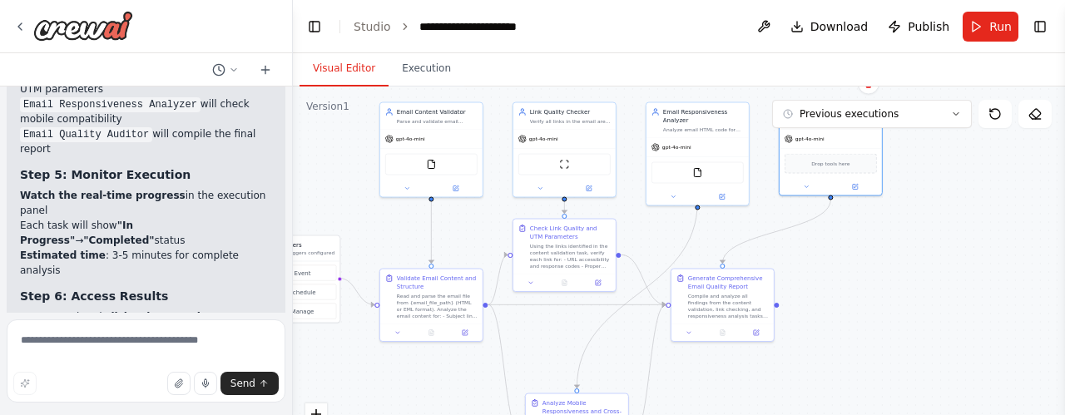
scroll to position [2509, 0]
click at [954, 254] on div ".deletable-edge-delete-btn { width: 20px; height: 20px; border: 0px solid #ffff…" at bounding box center [679, 295] width 772 height 416
click at [959, 122] on button "Previous executions" at bounding box center [872, 114] width 200 height 28
click at [957, 200] on div ".deletable-edge-delete-btn { width: 20px; height: 20px; border: 0px solid #ffff…" at bounding box center [679, 295] width 772 height 416
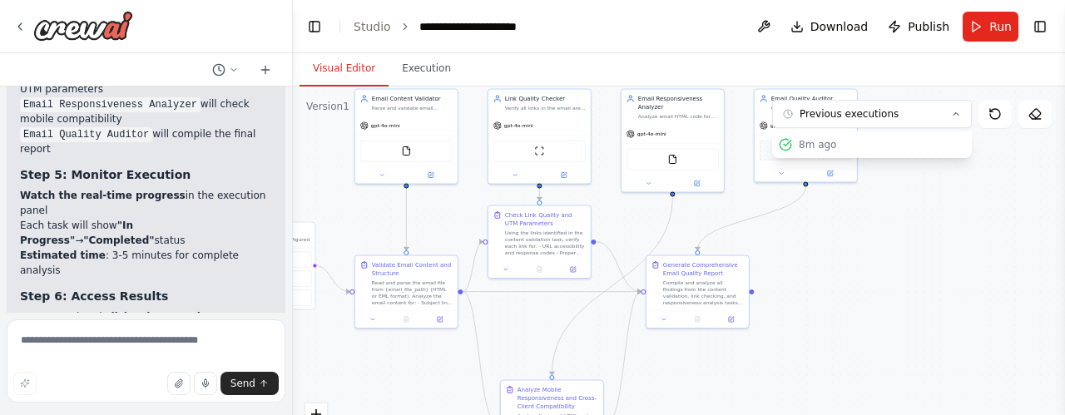
drag, startPoint x: 924, startPoint y: 223, endPoint x: 893, endPoint y: 206, distance: 35.4
click at [893, 206] on div ".deletable-edge-delete-btn { width: 20px; height: 20px; border: 0px solid #ffff…" at bounding box center [679, 295] width 772 height 416
click at [660, 316] on icon at bounding box center [658, 313] width 7 height 7
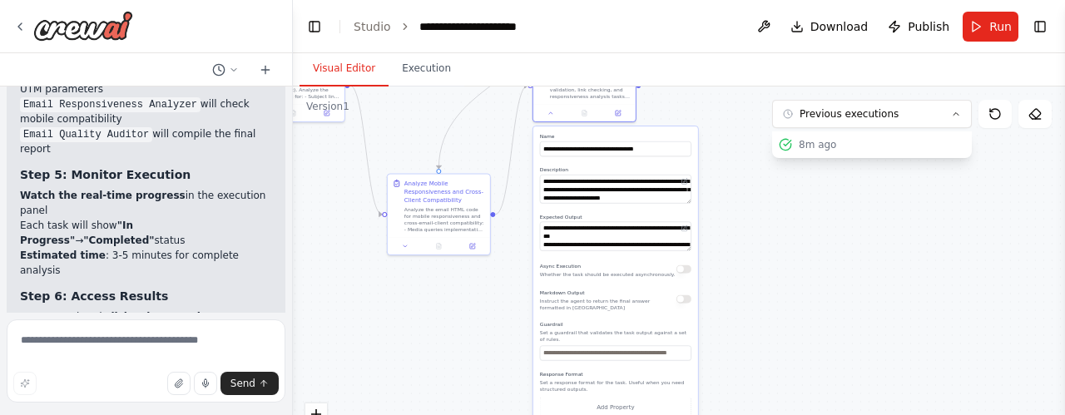
drag, startPoint x: 814, startPoint y: 227, endPoint x: 736, endPoint y: 92, distance: 156.2
click at [736, 92] on div ".deletable-edge-delete-btn { width: 20px; height: 20px; border: 0px solid #ffff…" at bounding box center [679, 295] width 772 height 416
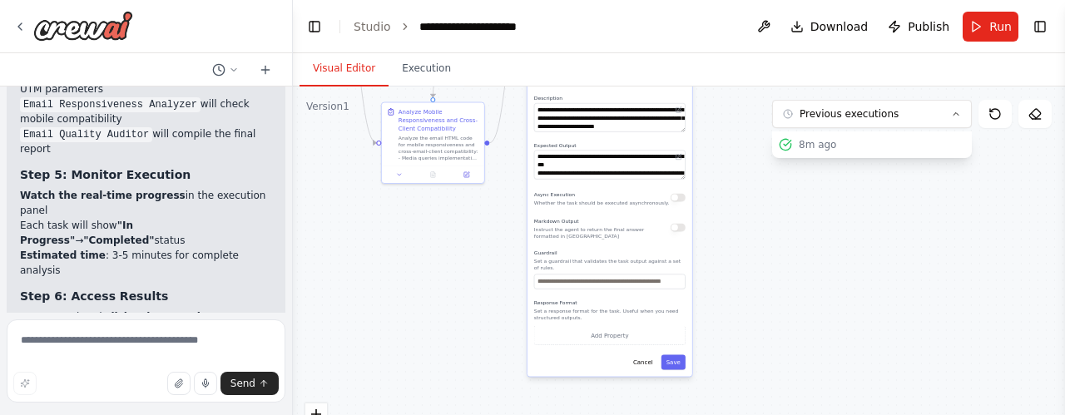
drag, startPoint x: 754, startPoint y: 260, endPoint x: 748, endPoint y: 189, distance: 71.0
click at [748, 189] on div ".deletable-edge-delete-btn { width: 20px; height: 20px; border: 0px solid #ffff…" at bounding box center [679, 295] width 772 height 416
click at [649, 355] on button "Cancel" at bounding box center [643, 362] width 30 height 15
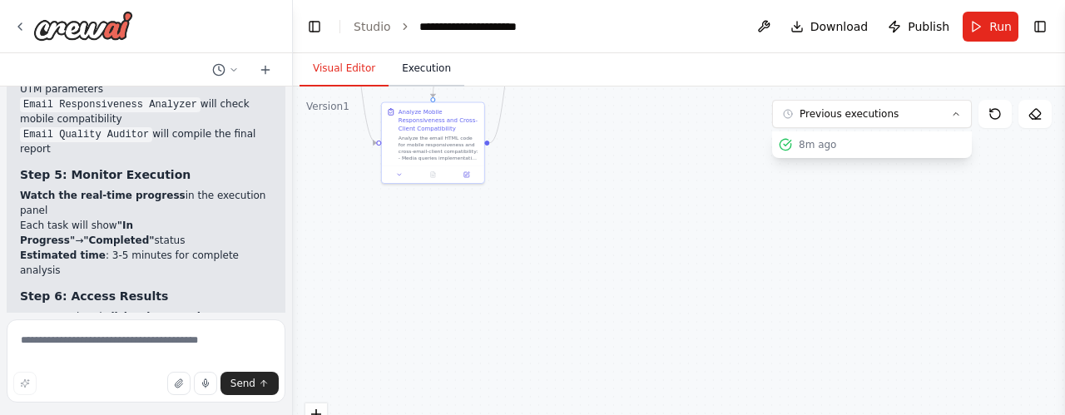
click at [427, 61] on button "Execution" at bounding box center [427, 69] width 76 height 35
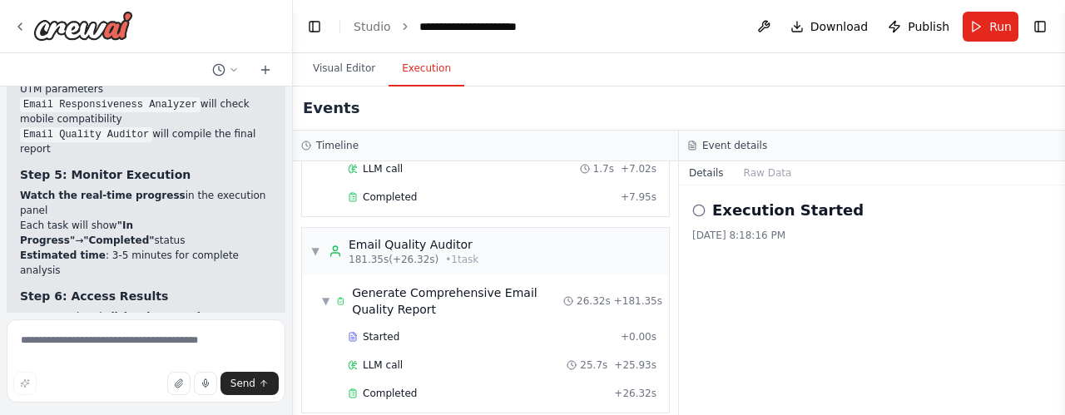
scroll to position [4167, 0]
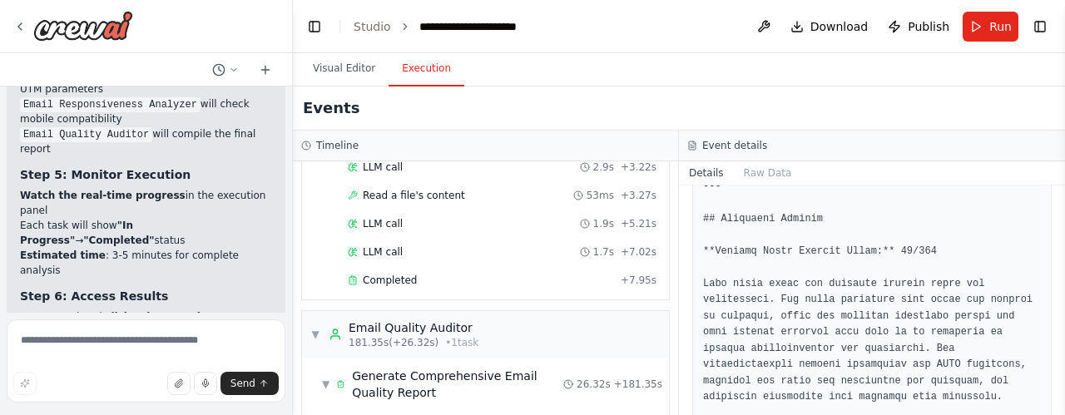
scroll to position [583, 0]
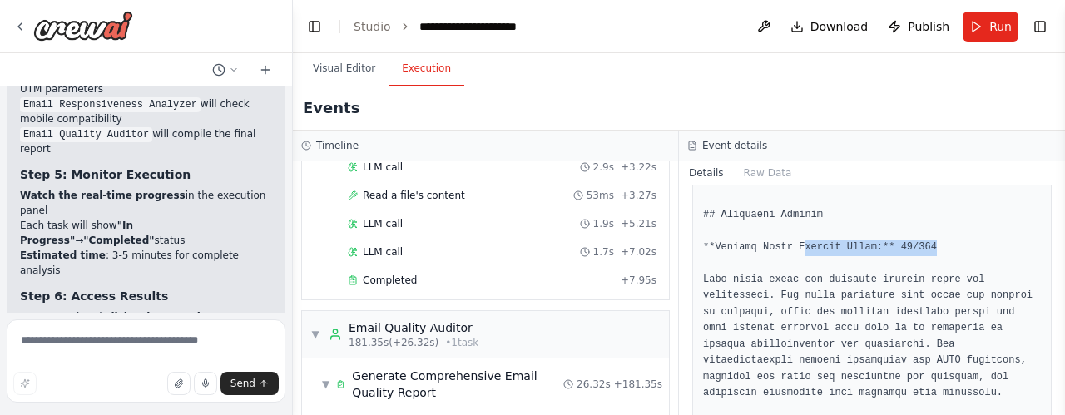
drag, startPoint x: 846, startPoint y: 238, endPoint x: 922, endPoint y: 239, distance: 76.6
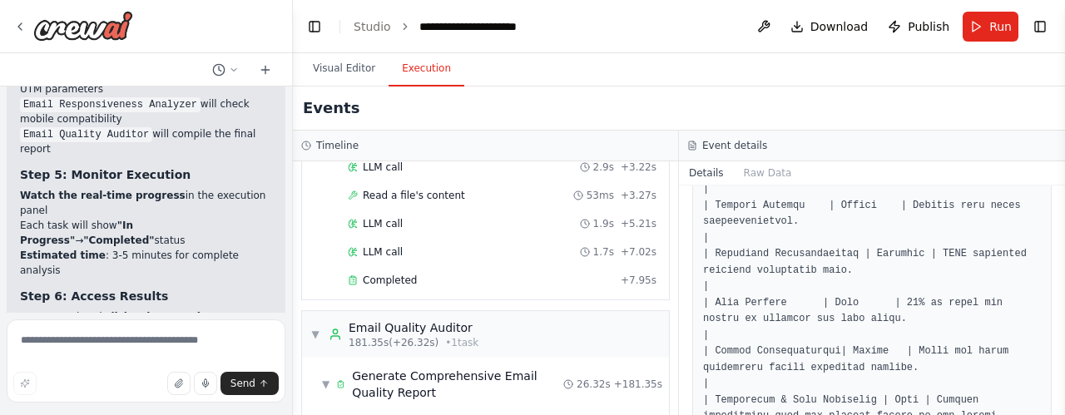
scroll to position [982, 0]
drag, startPoint x: 42, startPoint y: 184, endPoint x: 181, endPoint y: 196, distance: 140.3
click at [181, 325] on li "Download the comprehensive report (usually available as markdown or PDF)" at bounding box center [146, 340] width 252 height 30
click at [171, 325] on li "Download the comprehensive report (usually available as markdown or PDF)" at bounding box center [146, 340] width 252 height 30
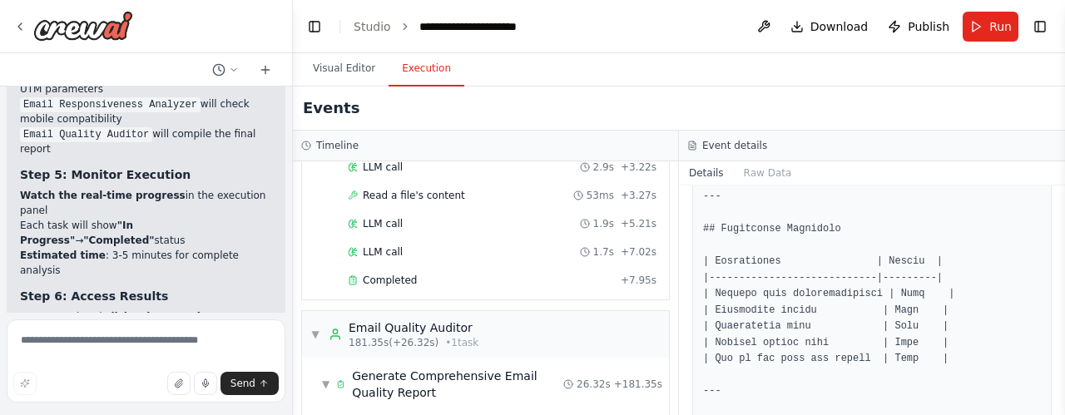
scroll to position [2463, 0]
drag, startPoint x: 906, startPoint y: 230, endPoint x: 752, endPoint y: 236, distance: 154.1
drag, startPoint x: 909, startPoint y: 259, endPoint x: 751, endPoint y: 283, distance: 159.1
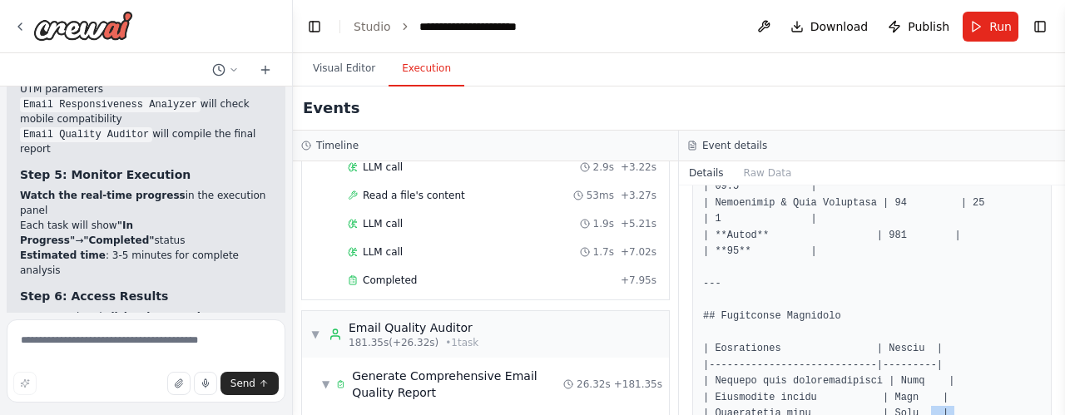
scroll to position [2419, 0]
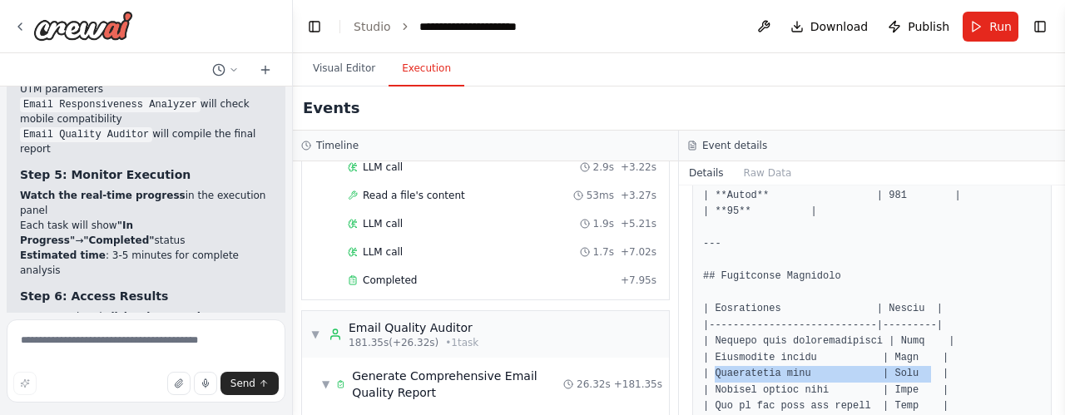
drag, startPoint x: 914, startPoint y: 304, endPoint x: 712, endPoint y: 305, distance: 201.4
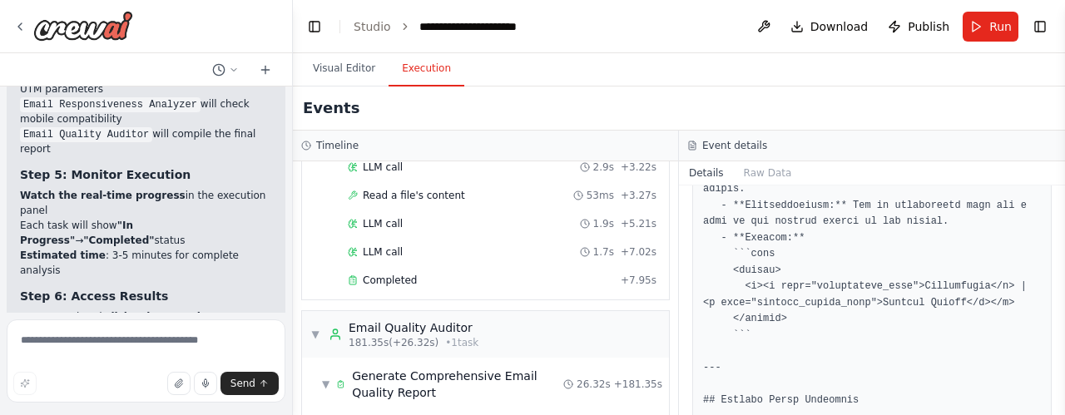
scroll to position [1947, 0]
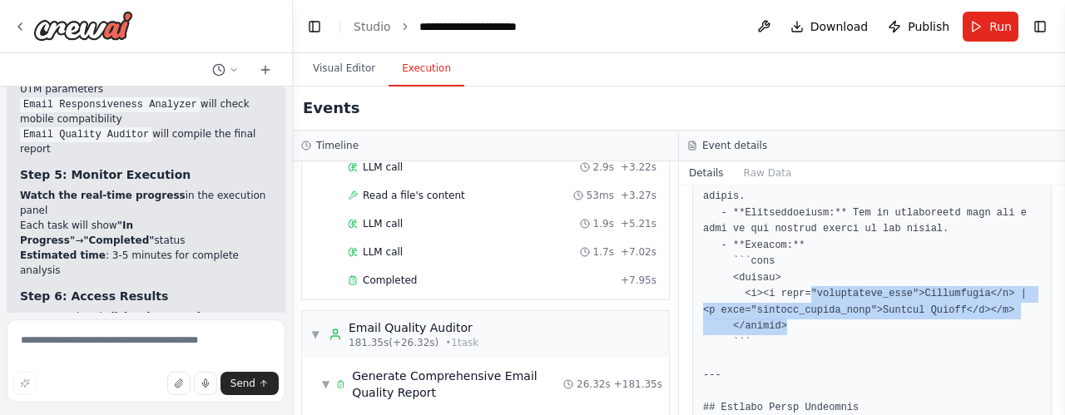
drag, startPoint x: 804, startPoint y: 227, endPoint x: 864, endPoint y: 262, distance: 69.4
click at [864, 261] on pre at bounding box center [872, 84] width 338 height 2743
click at [865, 267] on pre at bounding box center [872, 84] width 338 height 2743
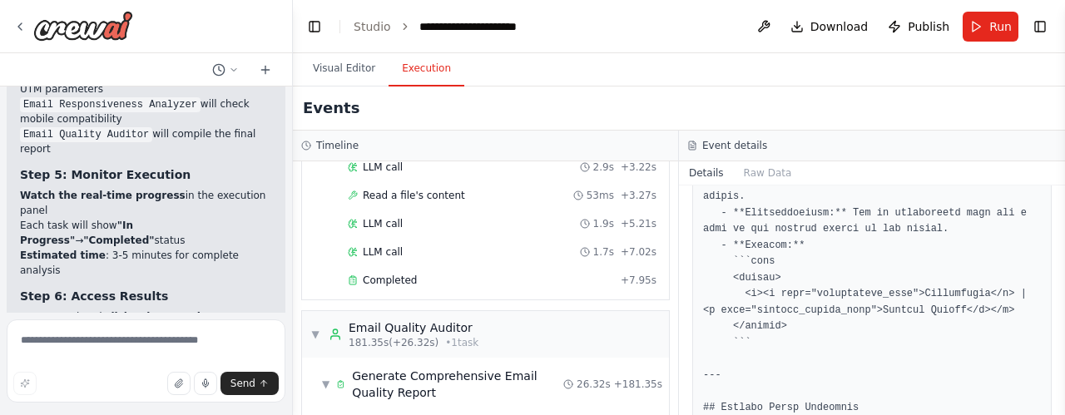
click at [894, 280] on pre at bounding box center [872, 84] width 338 height 2743
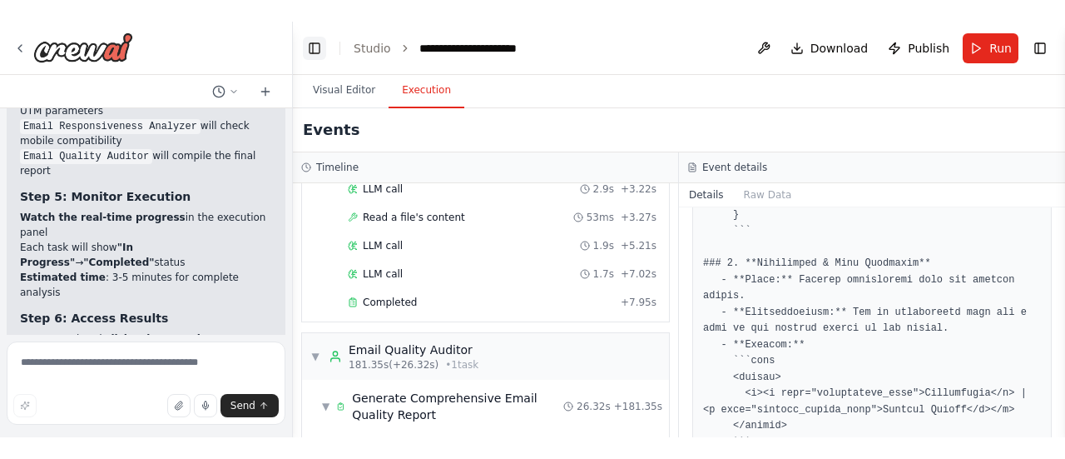
scroll to position [4123, 0]
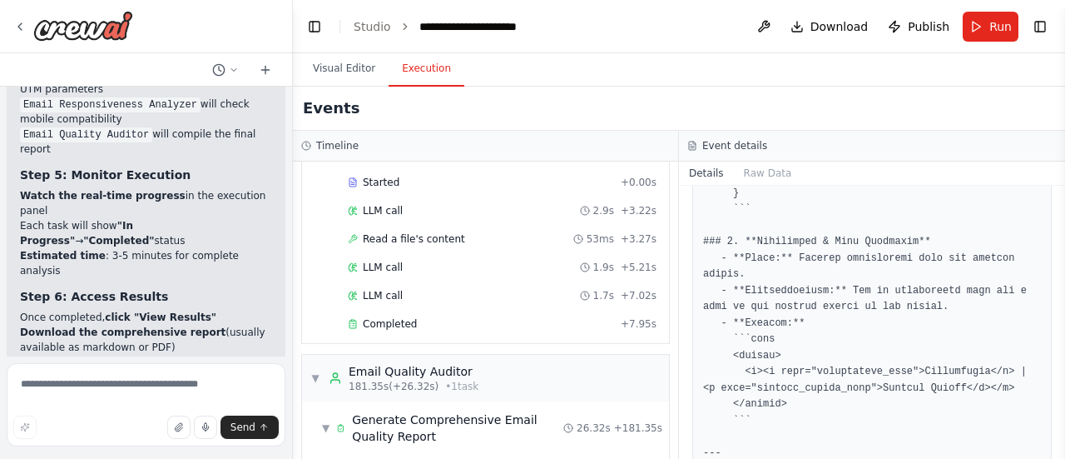
click at [797, 337] on pre at bounding box center [872, 161] width 338 height 2743
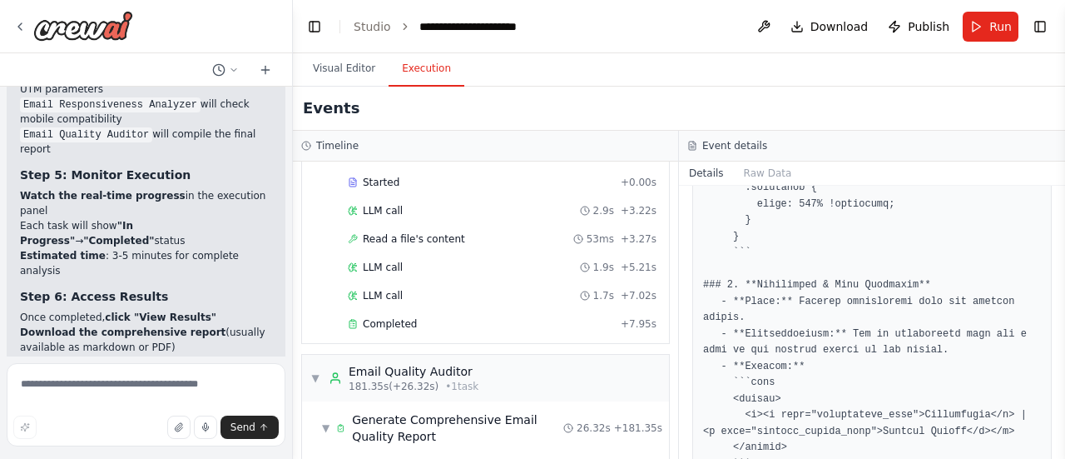
scroll to position [1826, 0]
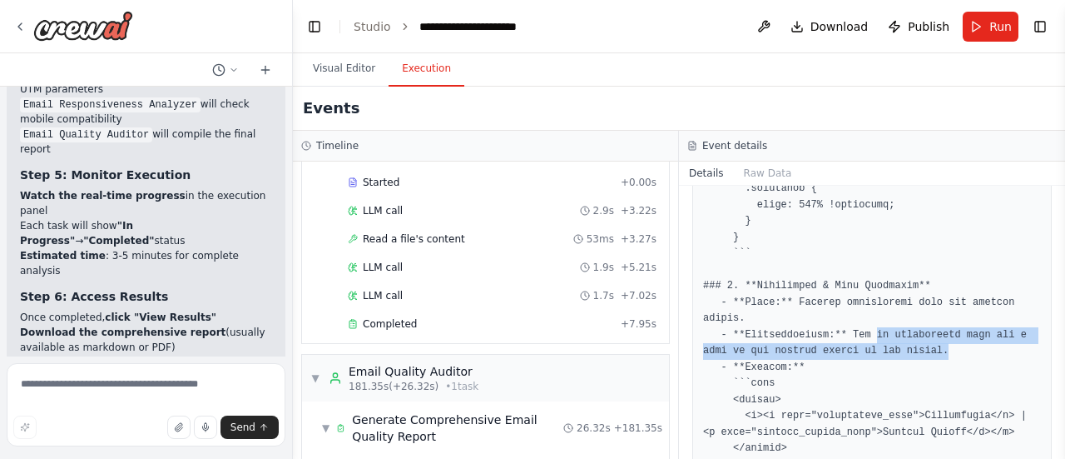
drag, startPoint x: 860, startPoint y: 267, endPoint x: 940, endPoint y: 293, distance: 84.7
click at [940, 292] on pre at bounding box center [872, 205] width 338 height 2743
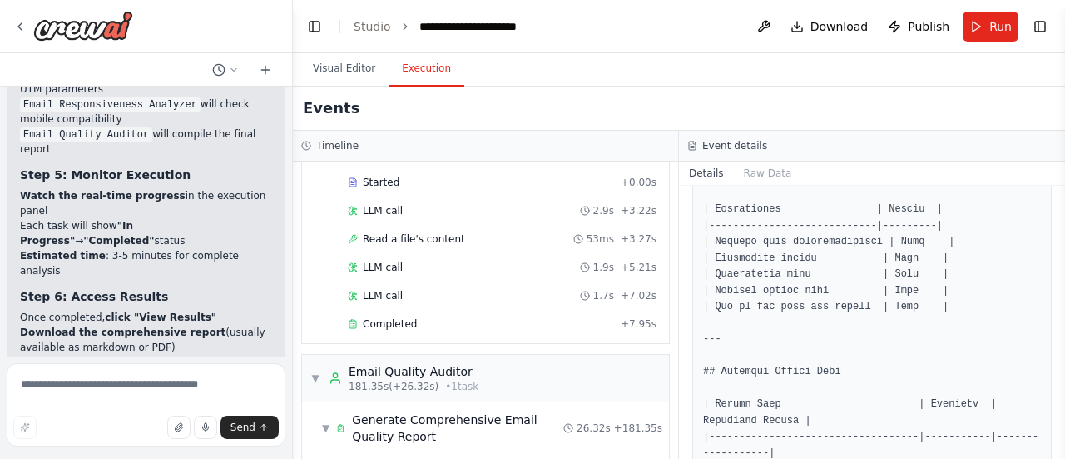
scroll to position [2898, 0]
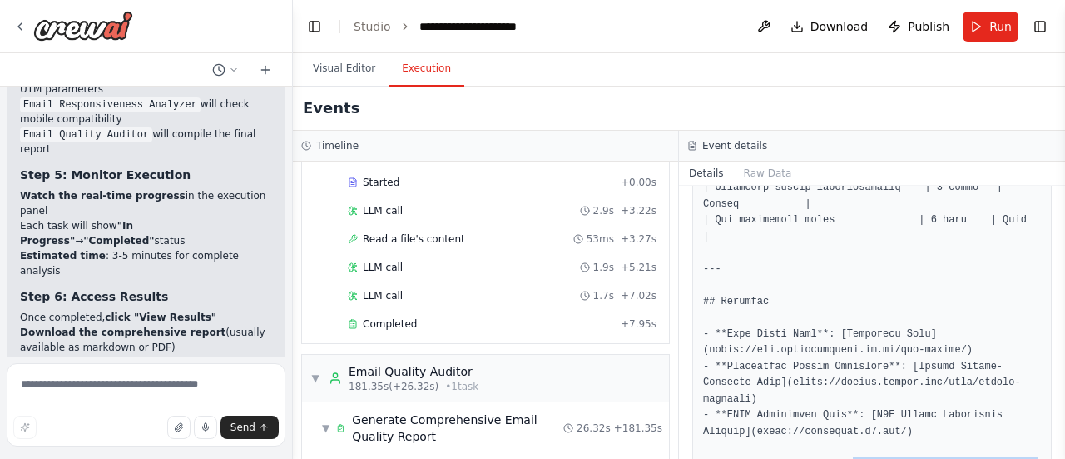
drag, startPoint x: 841, startPoint y: 384, endPoint x: 984, endPoint y: 405, distance: 144.8
drag, startPoint x: 890, startPoint y: 413, endPoint x: 866, endPoint y: 371, distance: 47.7
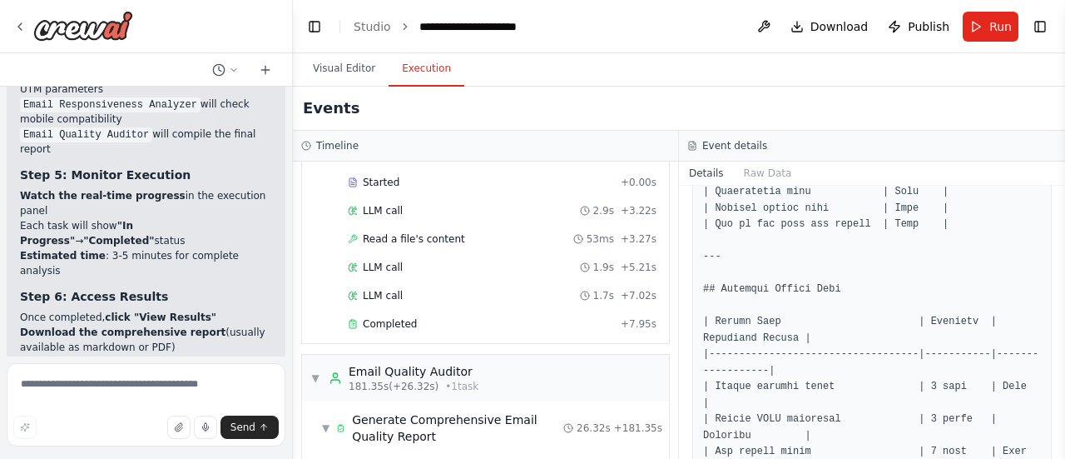
scroll to position [2603, 0]
drag, startPoint x: 915, startPoint y: 319, endPoint x: 950, endPoint y: 325, distance: 36.4
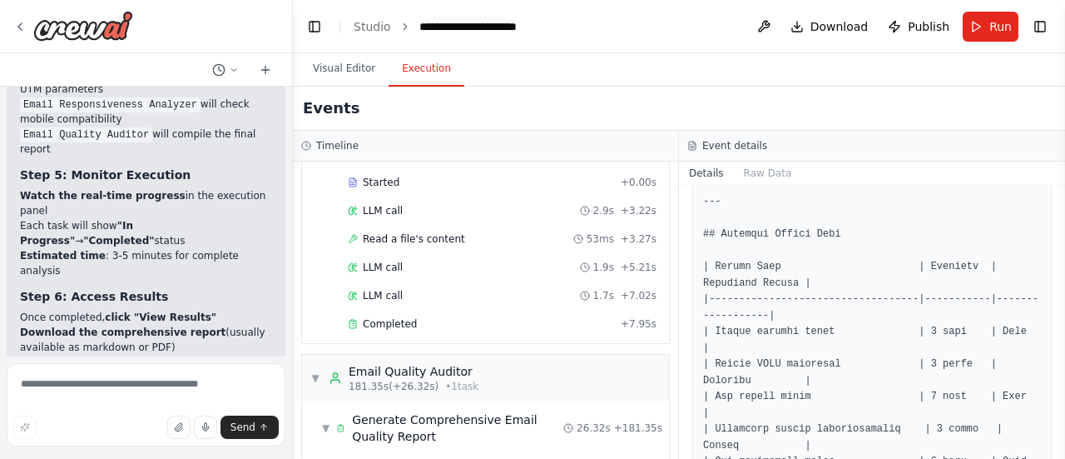
scroll to position [2665, 0]
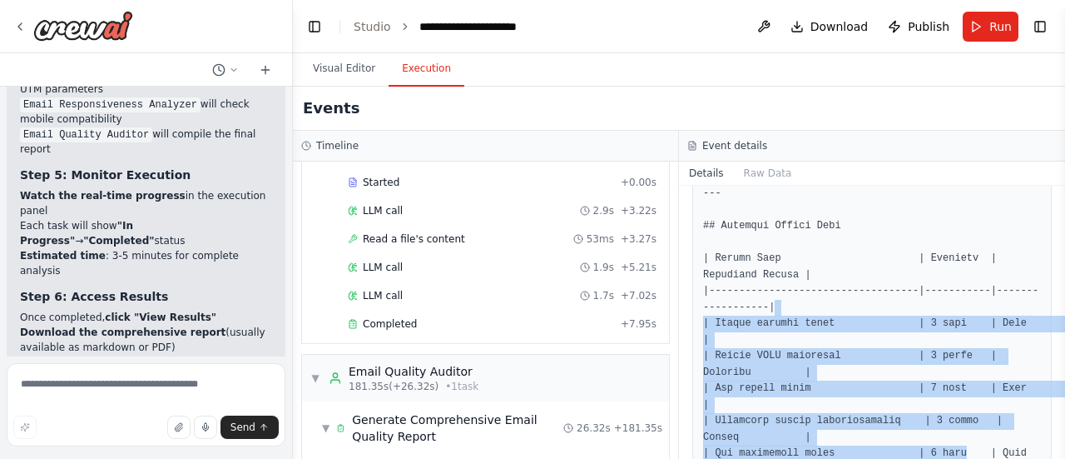
drag, startPoint x: 912, startPoint y: 239, endPoint x: 944, endPoint y: 384, distance: 148.2
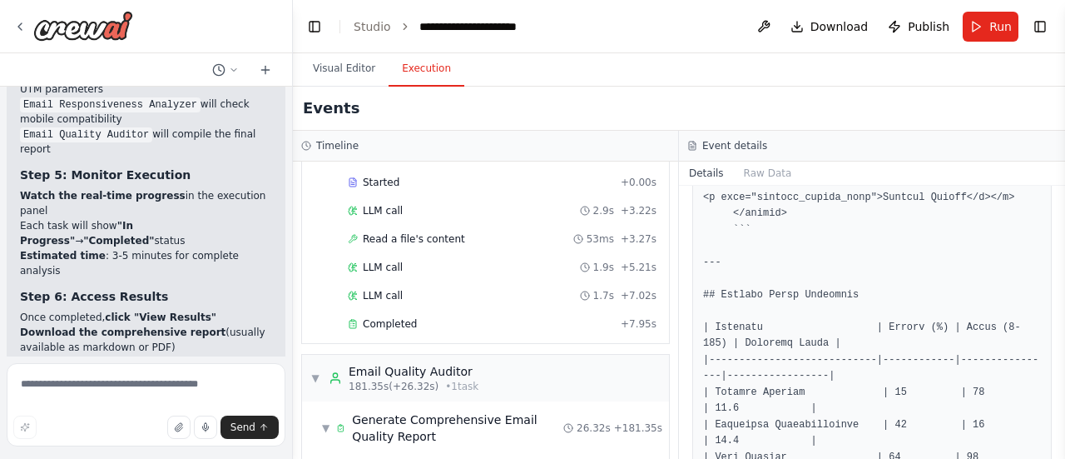
scroll to position [2060, 0]
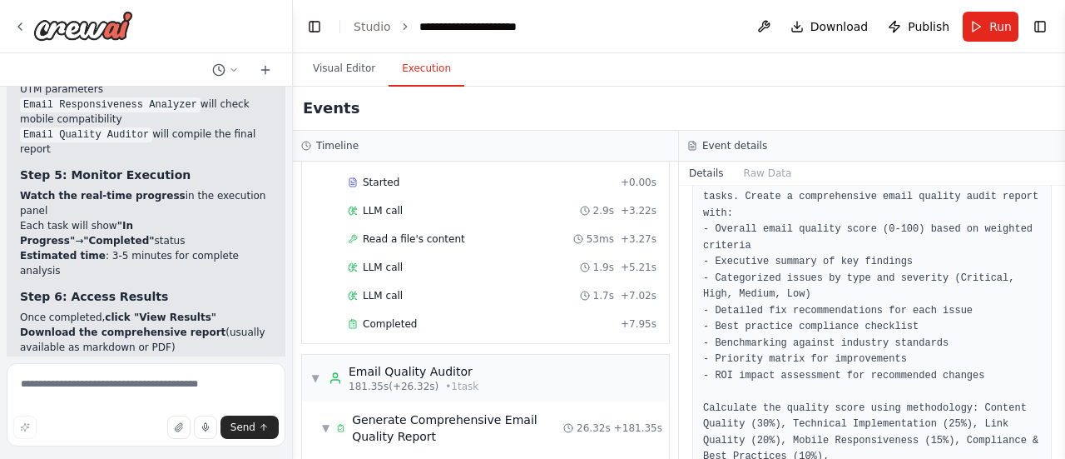
scroll to position [123, 0]
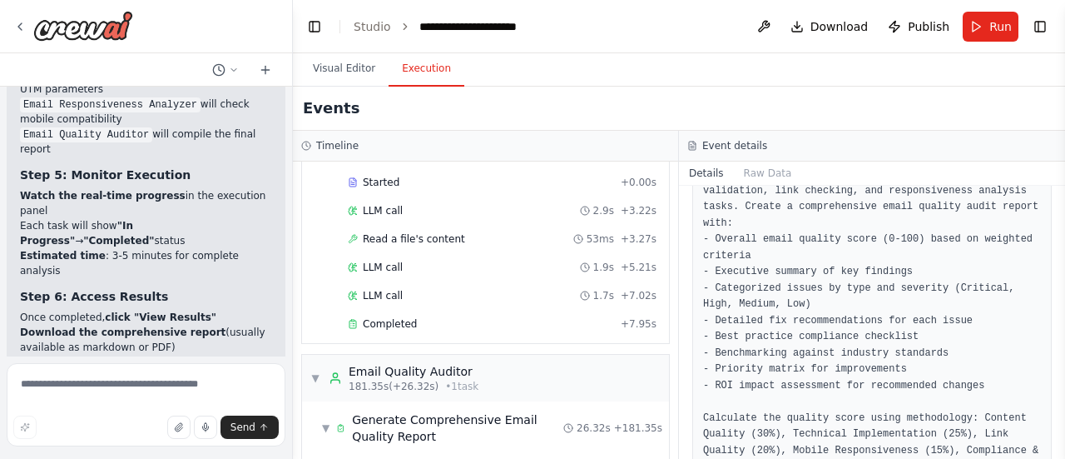
drag, startPoint x: 60, startPoint y: 184, endPoint x: 171, endPoint y: 191, distance: 111.7
click at [171, 325] on li "Download the comprehensive report (usually available as markdown or PDF)" at bounding box center [146, 340] width 252 height 30
click at [151, 355] on li "The report will include: Executive Summary with overall quality score Detailed …" at bounding box center [146, 392] width 252 height 75
drag, startPoint x: 133, startPoint y: 169, endPoint x: 190, endPoint y: 166, distance: 56.7
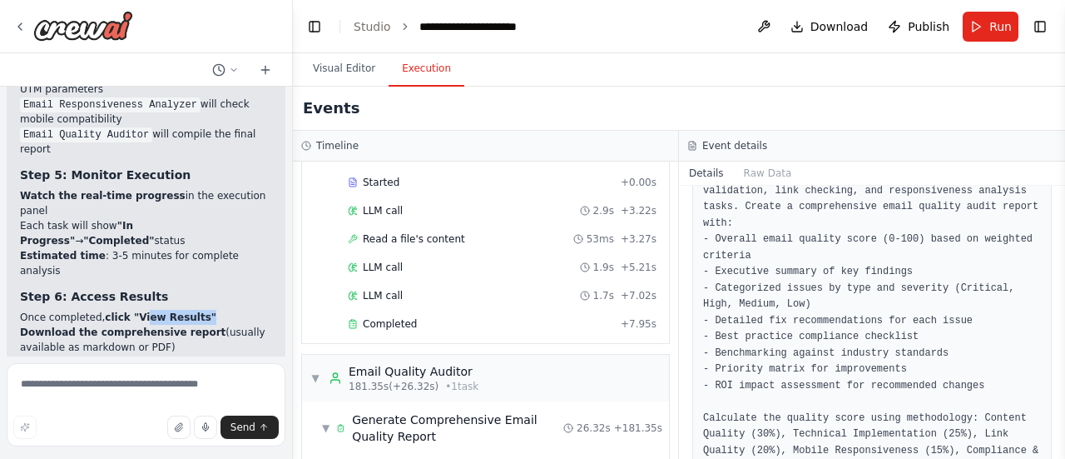
click at [189, 311] on strong "click "View Results"" at bounding box center [161, 317] width 112 height 12
click at [691, 145] on icon at bounding box center [691, 145] width 1 height 0
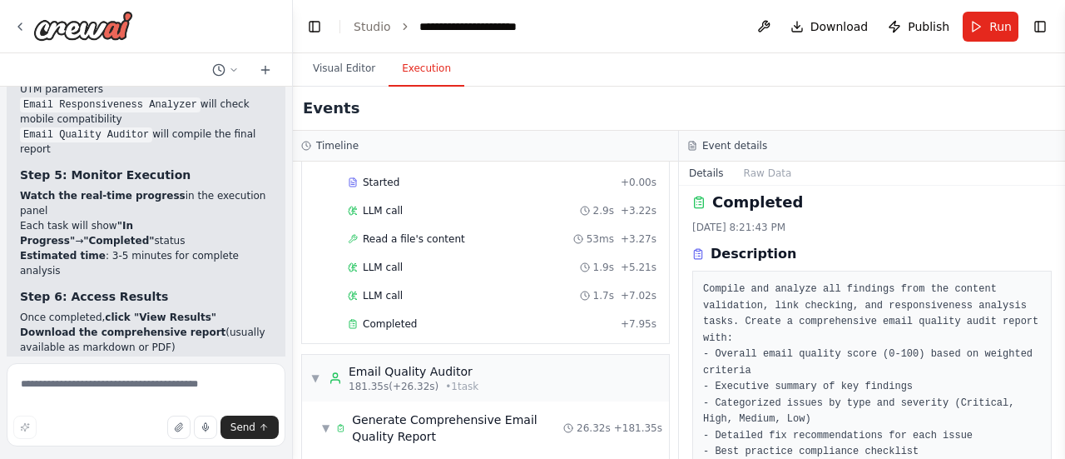
scroll to position [0, 0]
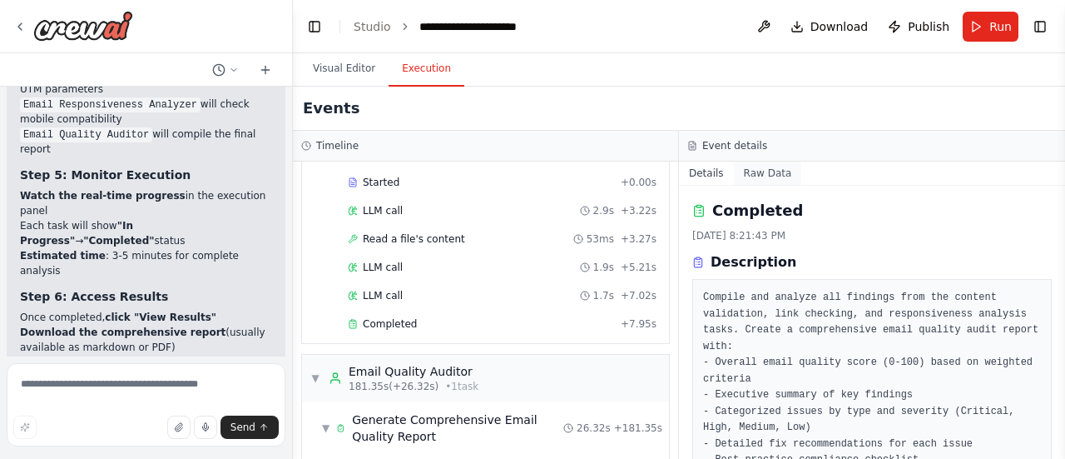
click at [765, 169] on button "Raw Data" at bounding box center [768, 172] width 68 height 23
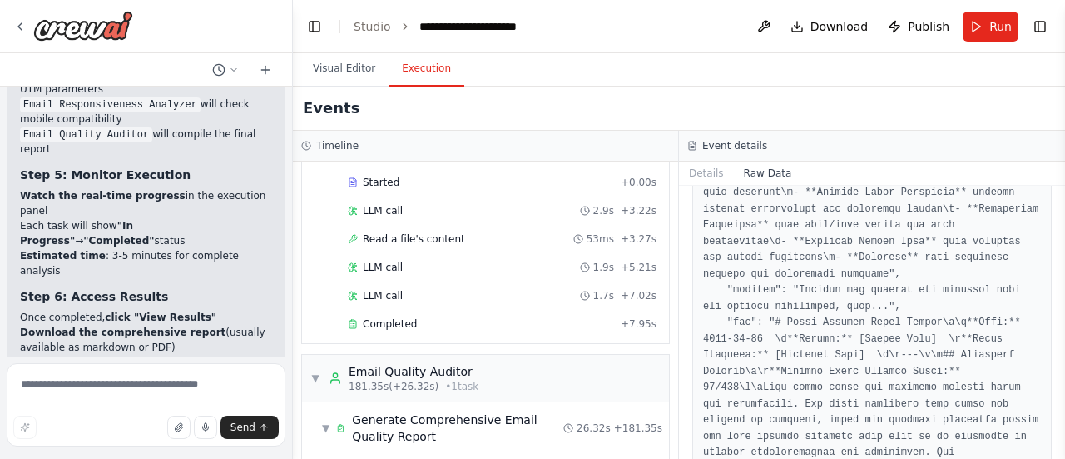
scroll to position [610, 0]
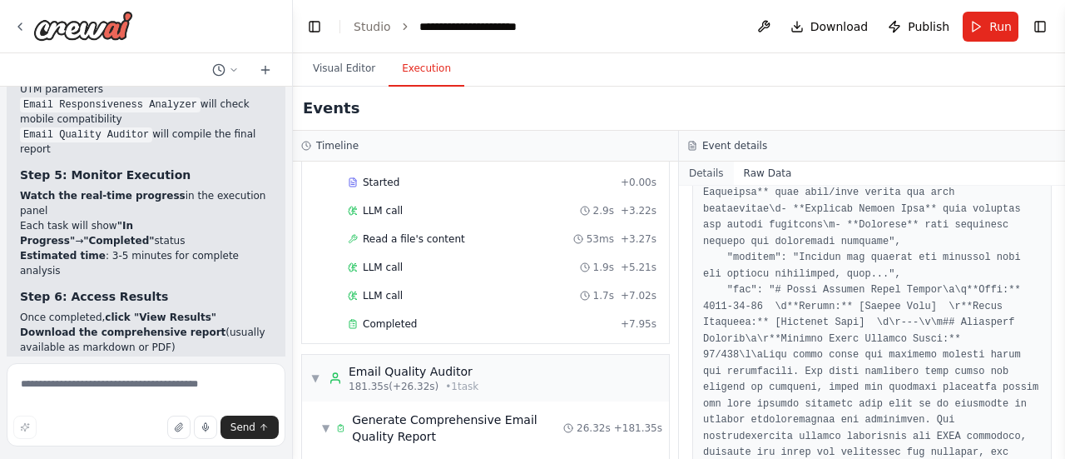
click at [704, 171] on button "Details" at bounding box center [706, 172] width 55 height 23
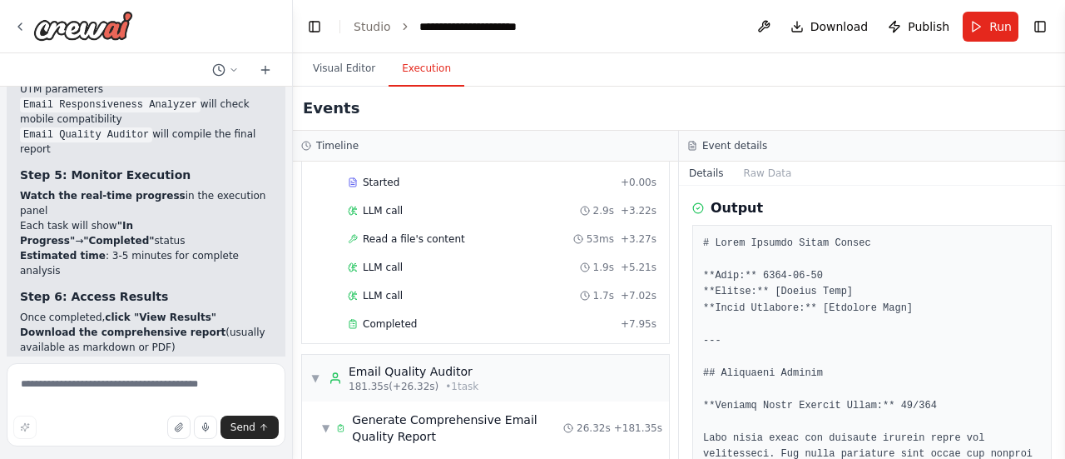
scroll to position [433, 0]
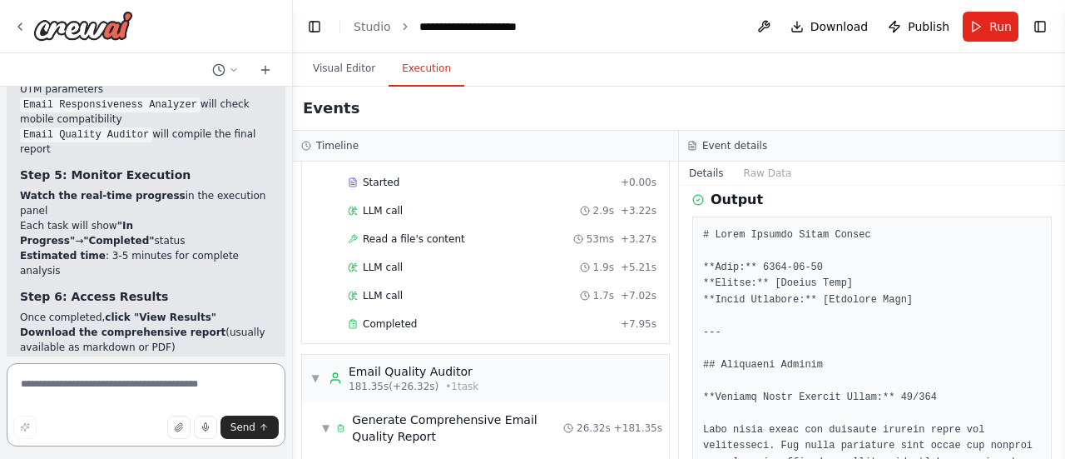
click at [57, 379] on textarea at bounding box center [146, 404] width 279 height 83
click at [766, 178] on button "Raw Data" at bounding box center [768, 172] width 68 height 23
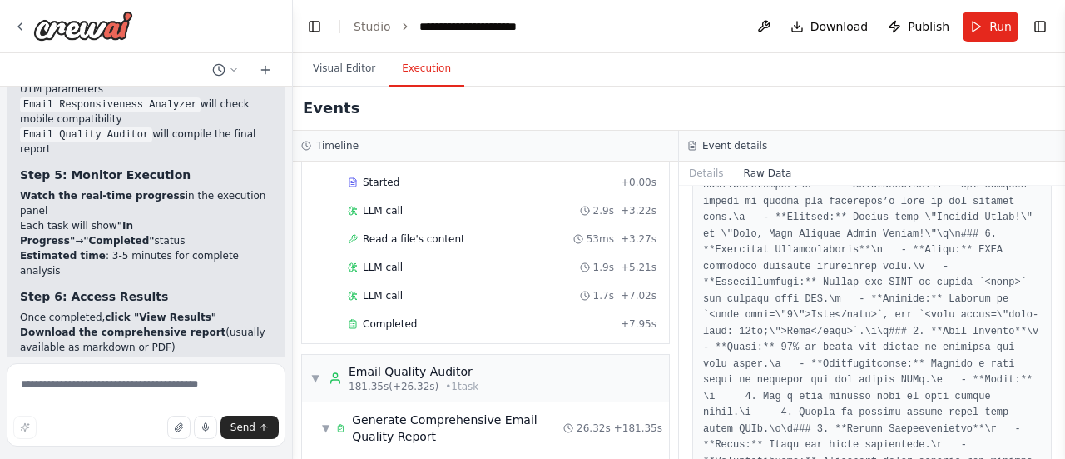
scroll to position [1182, 0]
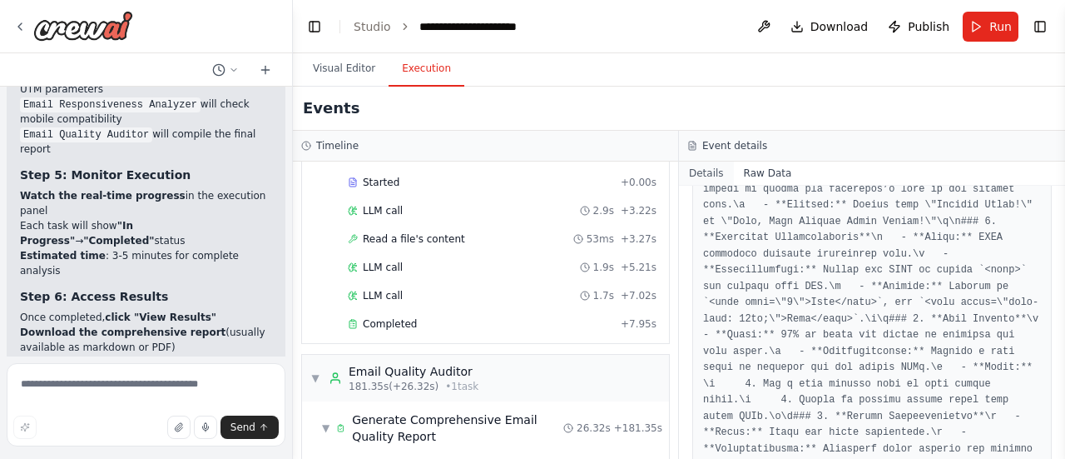
click at [712, 168] on button "Details" at bounding box center [706, 172] width 55 height 23
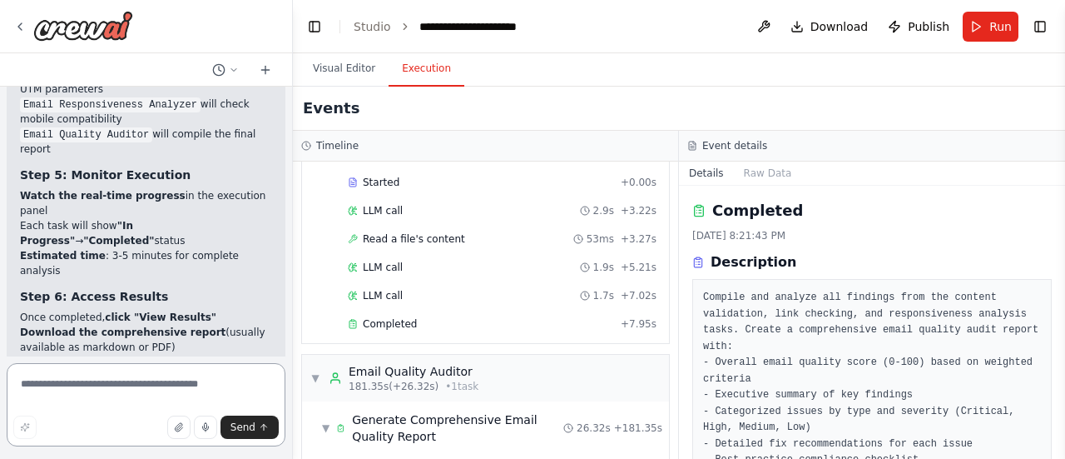
click at [52, 385] on textarea at bounding box center [146, 404] width 279 height 83
click at [165, 400] on textarea "**********" at bounding box center [146, 404] width 279 height 83
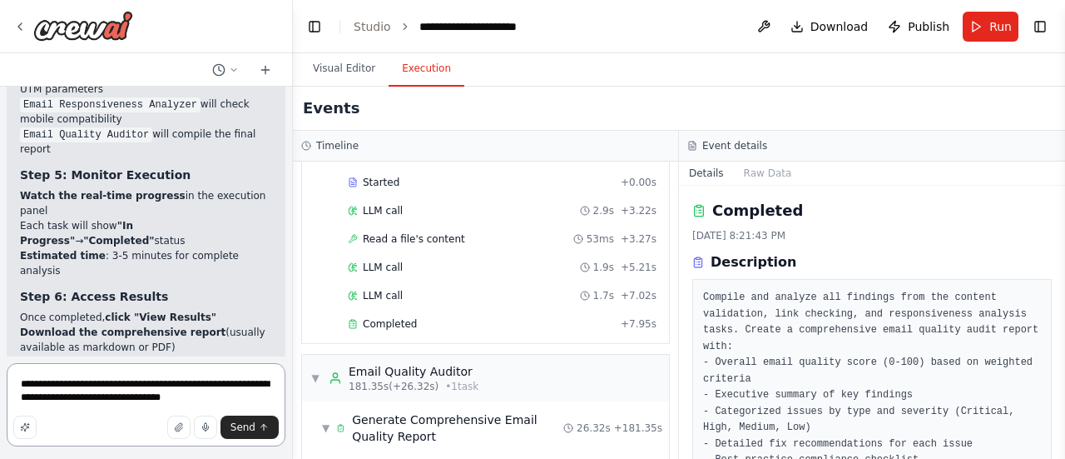
click at [243, 399] on textarea "**********" at bounding box center [146, 404] width 279 height 83
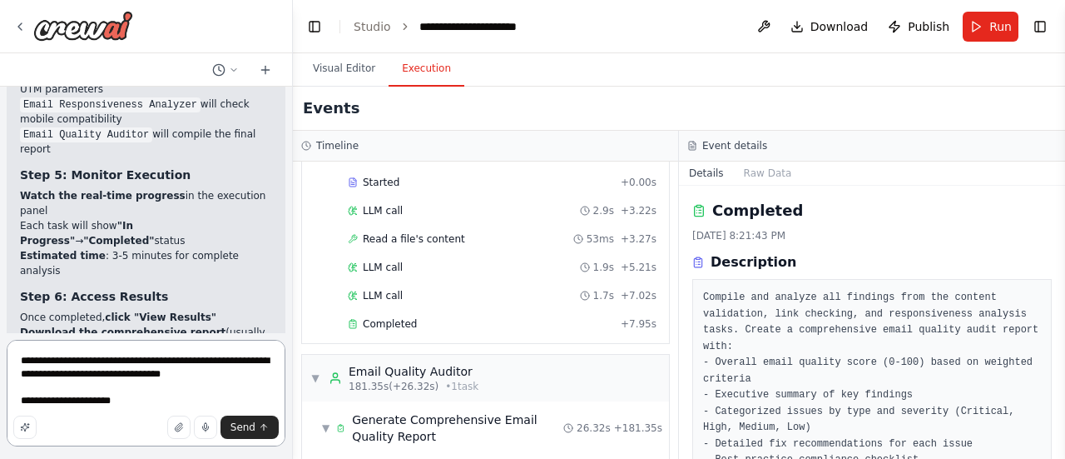
drag, startPoint x: 67, startPoint y: 403, endPoint x: 126, endPoint y: 399, distance: 59.2
click at [126, 399] on textarea "**********" at bounding box center [146, 393] width 279 height 107
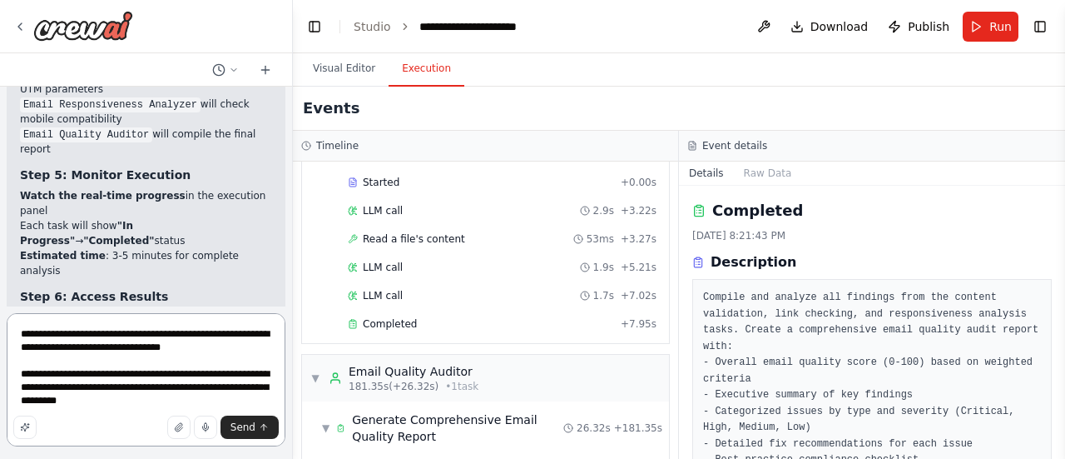
click at [75, 390] on textarea "**********" at bounding box center [146, 379] width 279 height 133
click at [128, 399] on textarea "**********" at bounding box center [146, 379] width 279 height 133
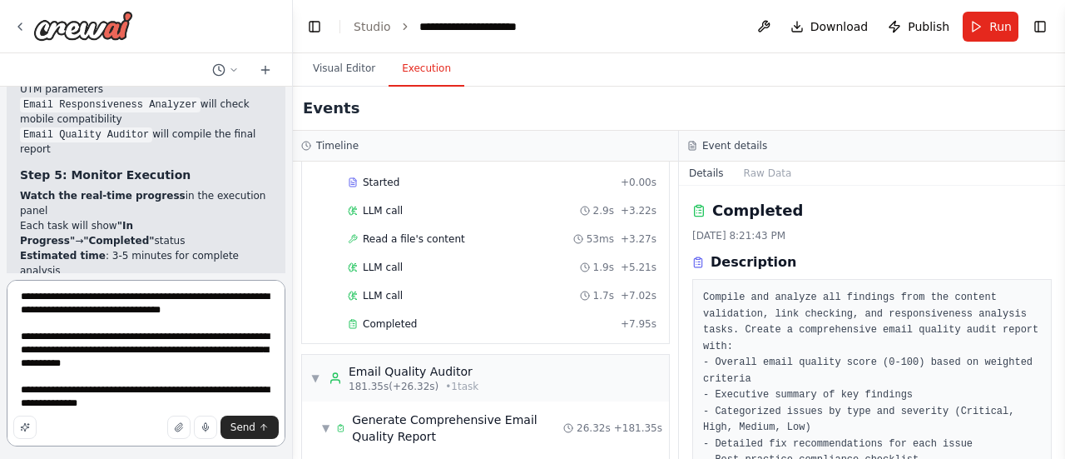
scroll to position [7, 0]
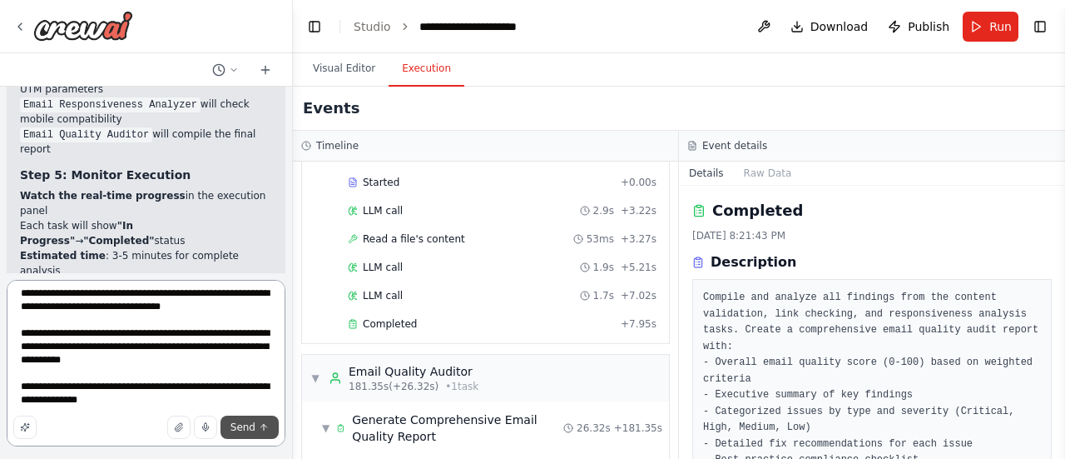
type textarea "**********"
click at [247, 414] on span "Send" at bounding box center [243, 426] width 25 height 13
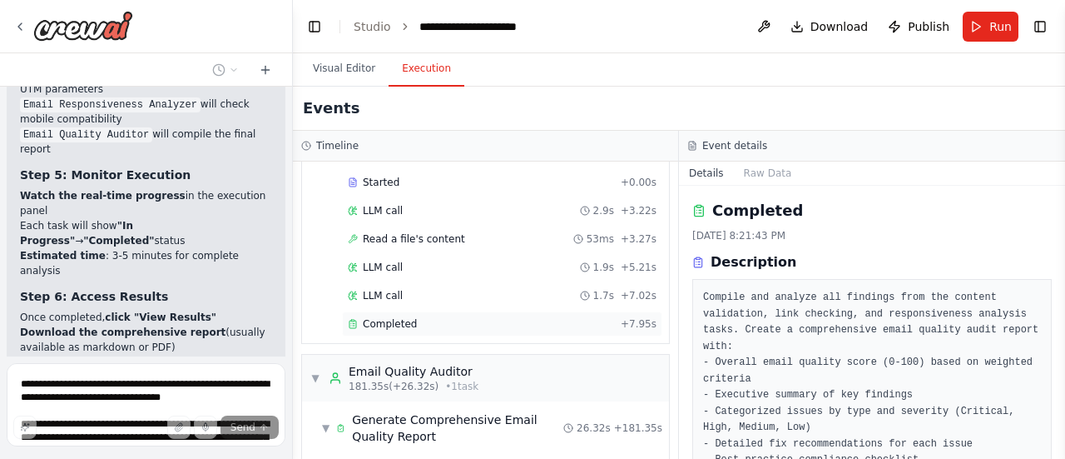
click at [384, 317] on span "Completed" at bounding box center [390, 323] width 54 height 13
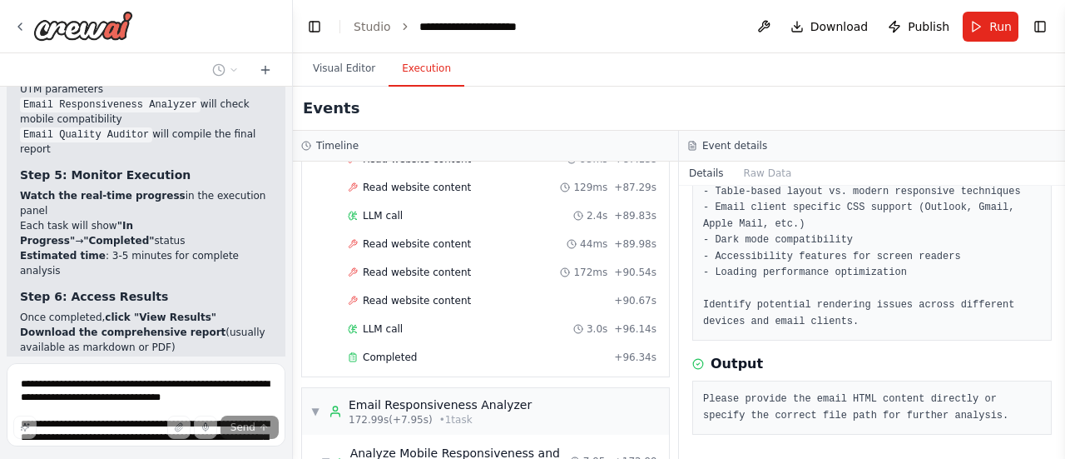
scroll to position [3801, 0]
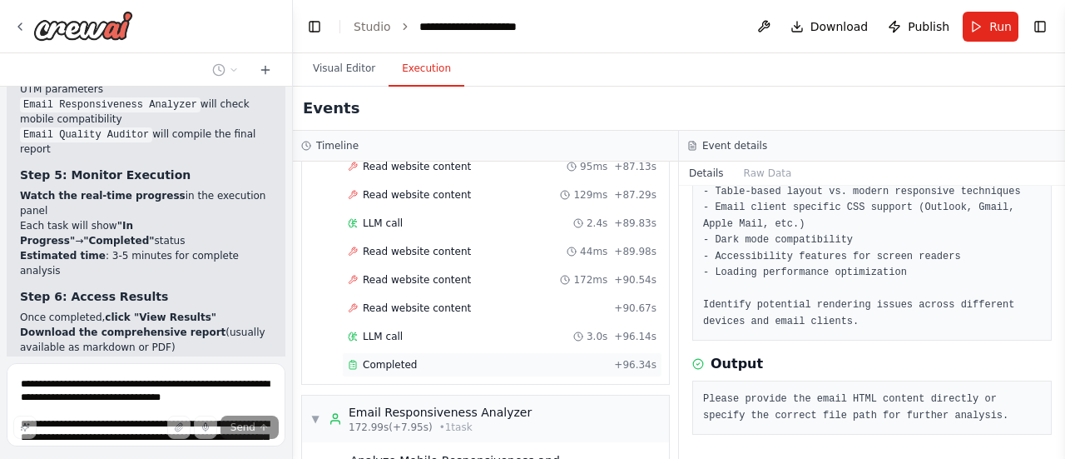
click at [392, 358] on span "Completed" at bounding box center [390, 364] width 54 height 13
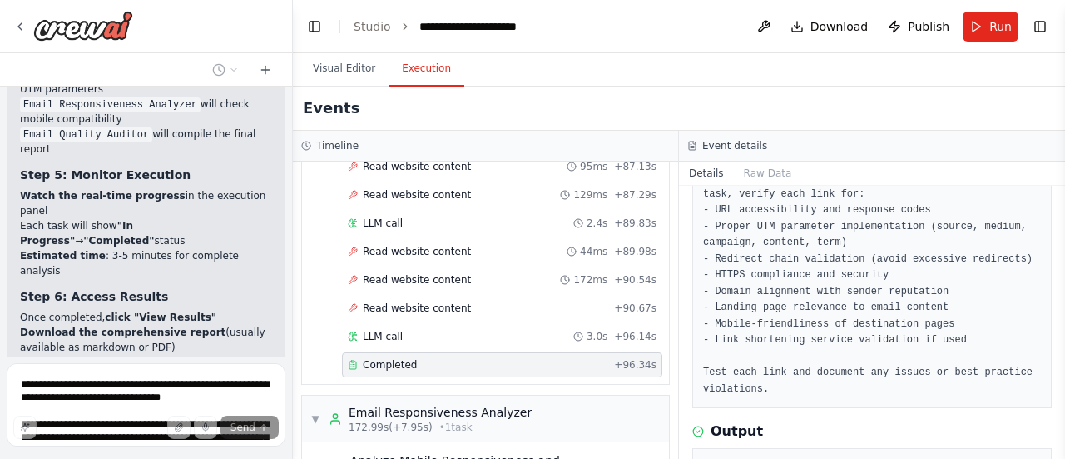
scroll to position [121, 0]
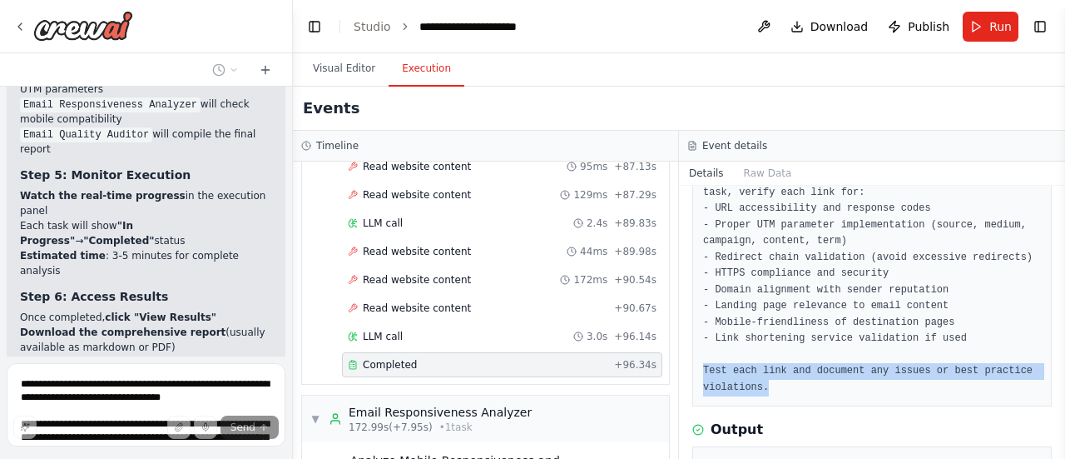
drag, startPoint x: 704, startPoint y: 367, endPoint x: 809, endPoint y: 380, distance: 105.7
click at [809, 380] on pre "Using the links identified in the content validation task, verify each link for…" at bounding box center [872, 281] width 338 height 227
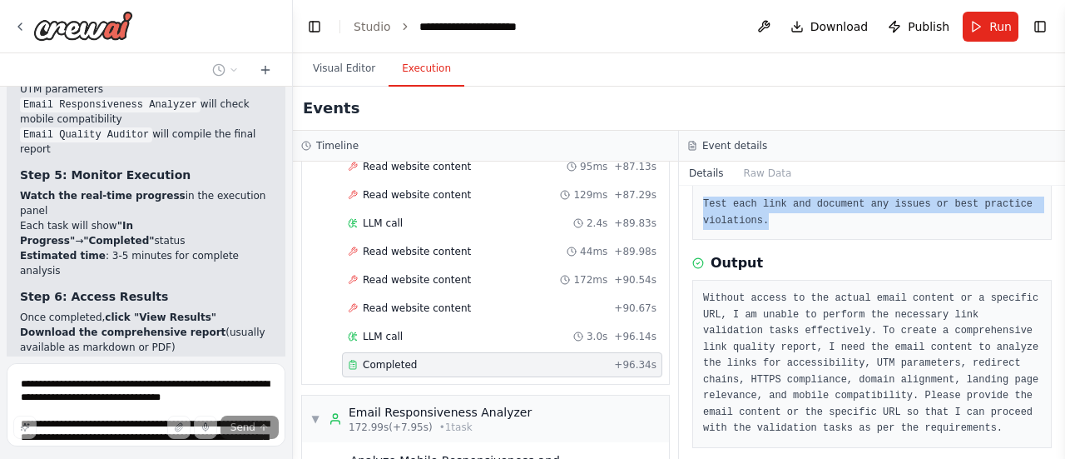
scroll to position [301, 0]
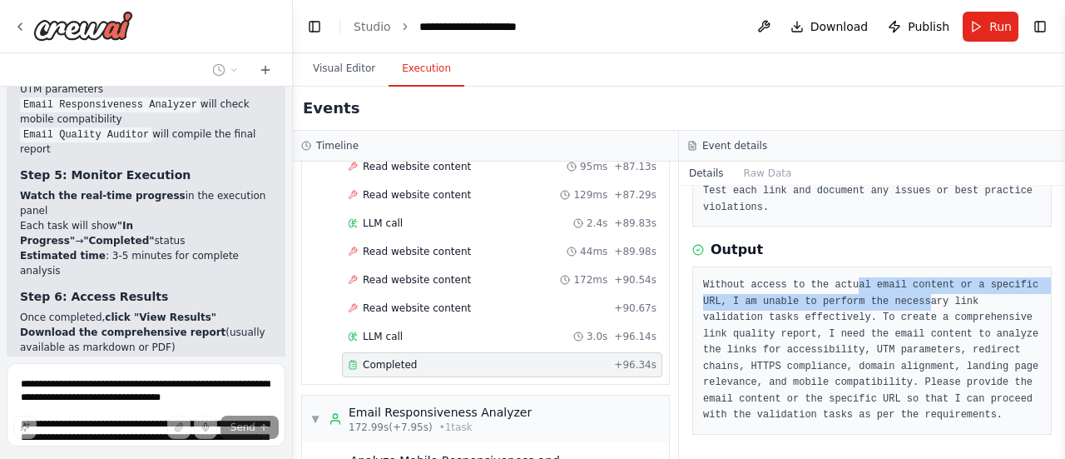
drag, startPoint x: 848, startPoint y: 283, endPoint x: 911, endPoint y: 297, distance: 64.8
click at [911, 297] on pre "Without access to the actual email content or a specific URL, I am unable to pe…" at bounding box center [872, 350] width 338 height 146
click at [785, 321] on pre "Without access to the actual email content or a specific URL, I am unable to pe…" at bounding box center [872, 350] width 338 height 146
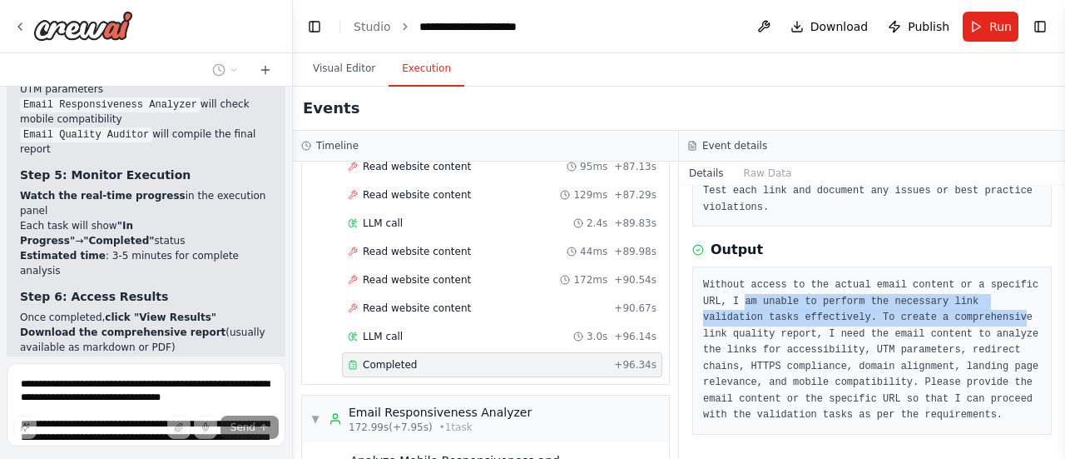
drag, startPoint x: 739, startPoint y: 300, endPoint x: 932, endPoint y: 315, distance: 193.6
click at [937, 314] on pre "Without access to the actual email content or a specific URL, I am unable to pe…" at bounding box center [872, 350] width 338 height 146
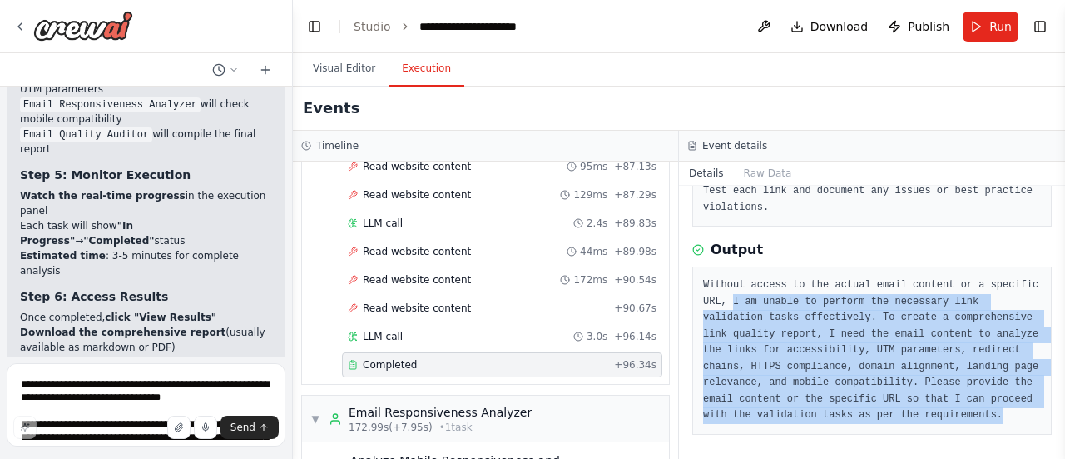
drag, startPoint x: 731, startPoint y: 292, endPoint x: 958, endPoint y: 414, distance: 256.9
click at [958, 414] on pre "Without access to the actual email content or a specific URL, I am unable to pe…" at bounding box center [872, 350] width 338 height 146
click at [899, 360] on pre "Without access to the actual email content or a specific URL, I am unable to pe…" at bounding box center [872, 350] width 338 height 146
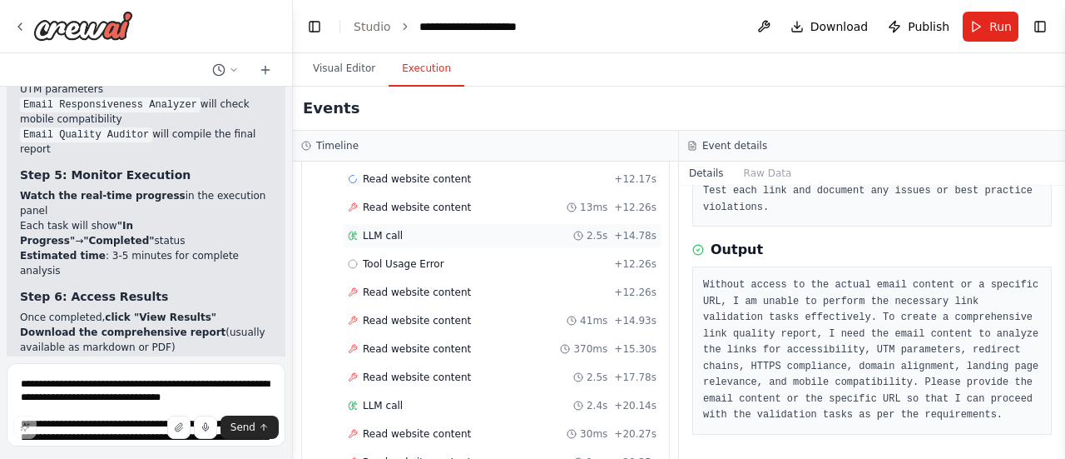
scroll to position [1438, 0]
click at [388, 260] on span "Tool Usage Error" at bounding box center [404, 266] width 82 height 13
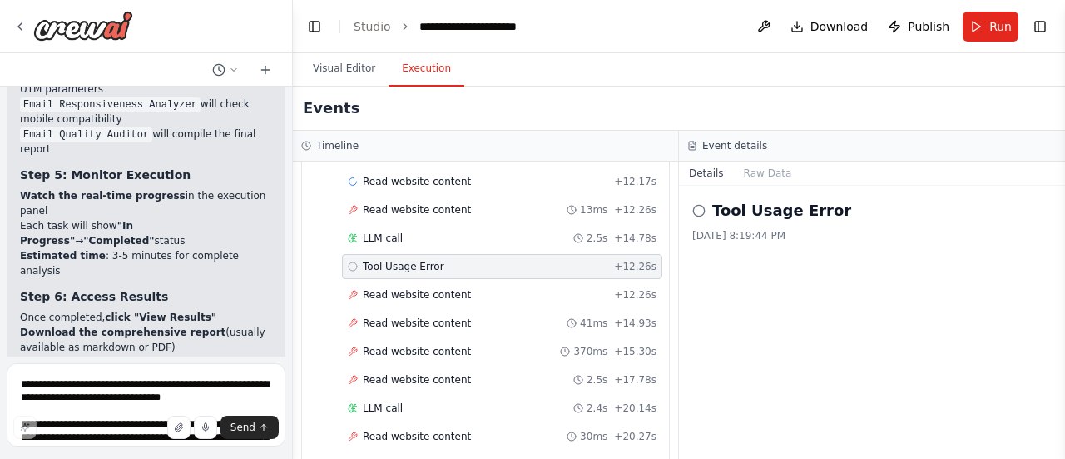
click at [726, 259] on div "Tool Usage Error 10/6/2025, 8:19:44 PM" at bounding box center [872, 322] width 386 height 273
click at [701, 209] on icon at bounding box center [698, 210] width 13 height 13
click at [775, 166] on button "Raw Data" at bounding box center [768, 172] width 68 height 23
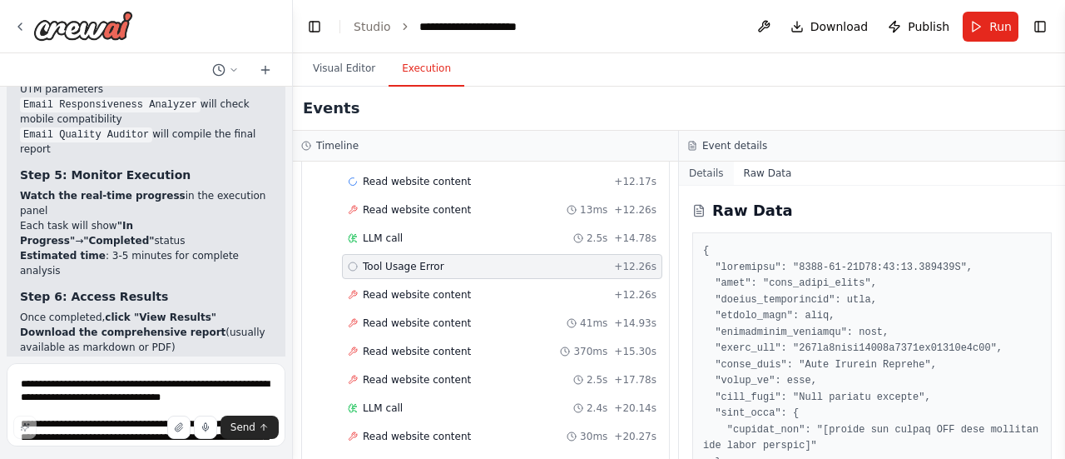
click at [707, 171] on button "Details" at bounding box center [706, 172] width 55 height 23
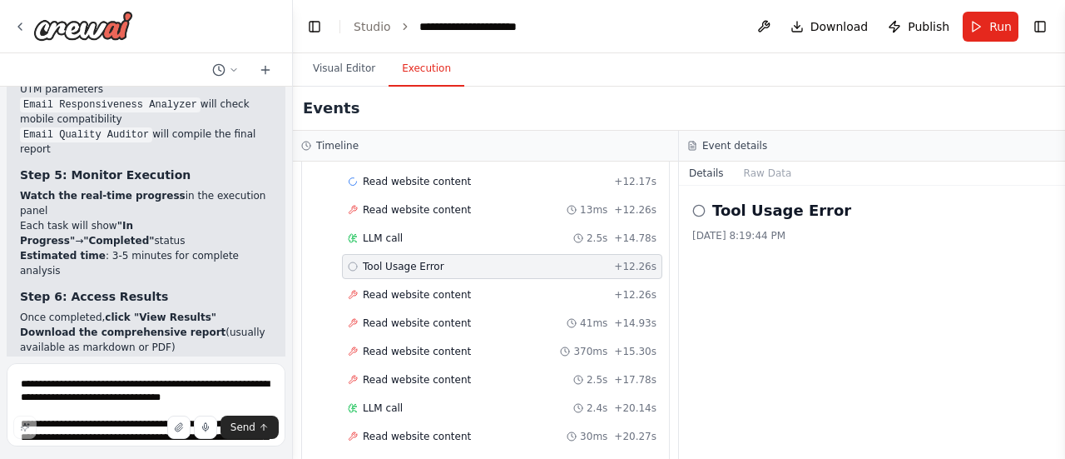
drag, startPoint x: 708, startPoint y: 211, endPoint x: 697, endPoint y: 213, distance: 11.1
click at [707, 211] on div "Tool Usage Error" at bounding box center [872, 210] width 360 height 23
click at [691, 215] on div "Tool Usage Error 10/6/2025, 8:19:44 PM" at bounding box center [872, 322] width 386 height 273
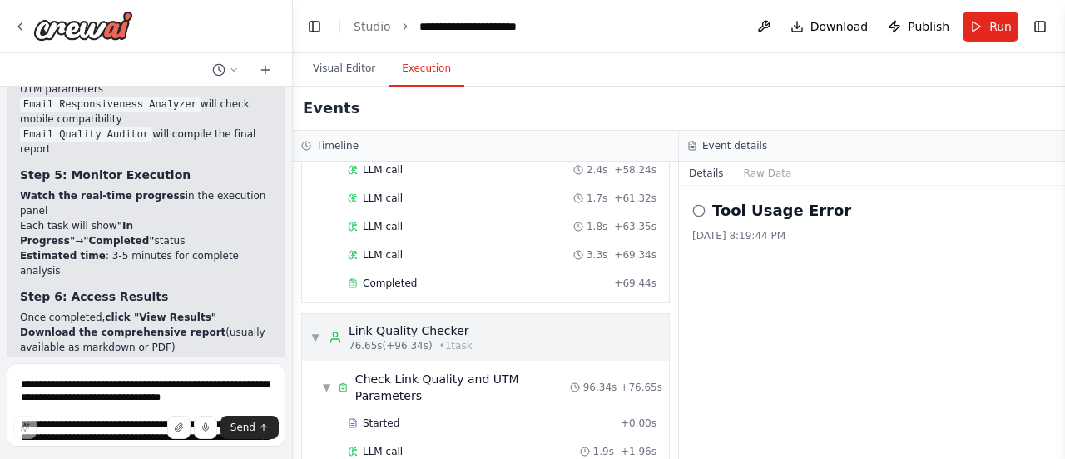
scroll to position [772, 0]
click at [326, 72] on button "Visual Editor" at bounding box center [344, 69] width 89 height 35
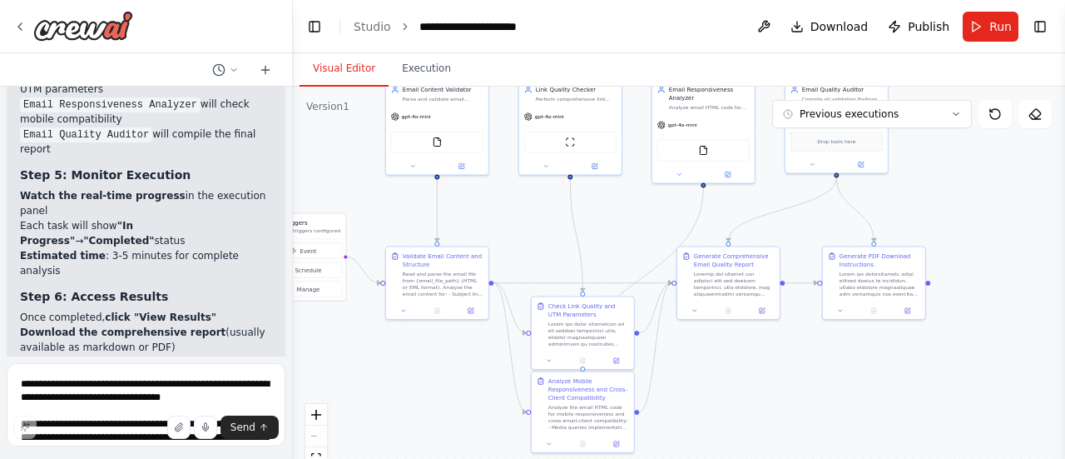
drag, startPoint x: 579, startPoint y: 181, endPoint x: 711, endPoint y: 441, distance: 291.8
click at [711, 414] on div ".deletable-edge-delete-btn { width: 20px; height: 20px; border: 0px solid #ffff…" at bounding box center [679, 295] width 772 height 416
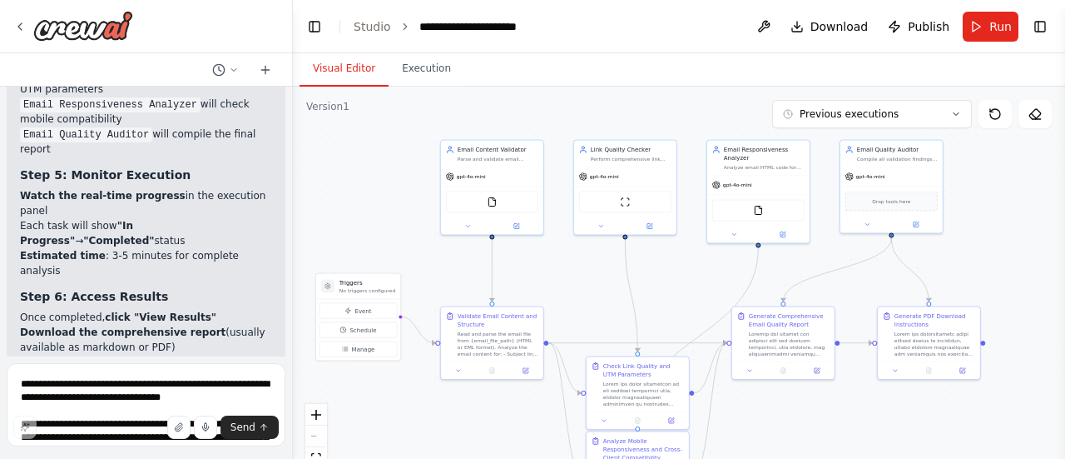
drag, startPoint x: 637, startPoint y: 262, endPoint x: 680, endPoint y: 286, distance: 49.5
click at [680, 286] on div ".deletable-edge-delete-btn { width: 20px; height: 20px; border: 0px solid #ffff…" at bounding box center [679, 295] width 772 height 416
click at [429, 63] on button "Execution" at bounding box center [427, 69] width 76 height 35
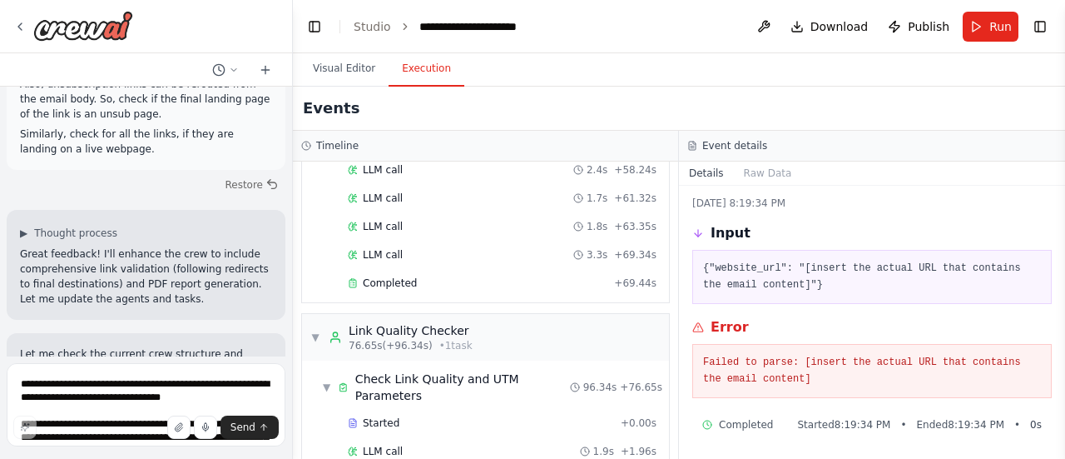
scroll to position [5244, 0]
drag, startPoint x: 124, startPoint y: 177, endPoint x: 166, endPoint y: 191, distance: 44.7
click at [166, 245] on p "Great feedback! I'll enhance the crew to include comprehensive link validation …" at bounding box center [146, 275] width 252 height 60
click at [119, 245] on p "Great feedback! I'll enhance the crew to include comprehensive link validation …" at bounding box center [146, 275] width 252 height 60
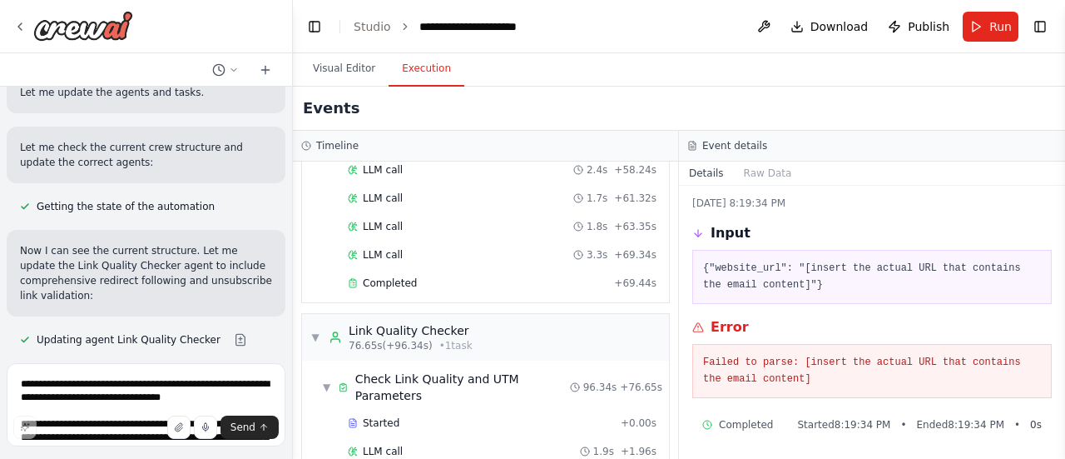
scroll to position [5454, 0]
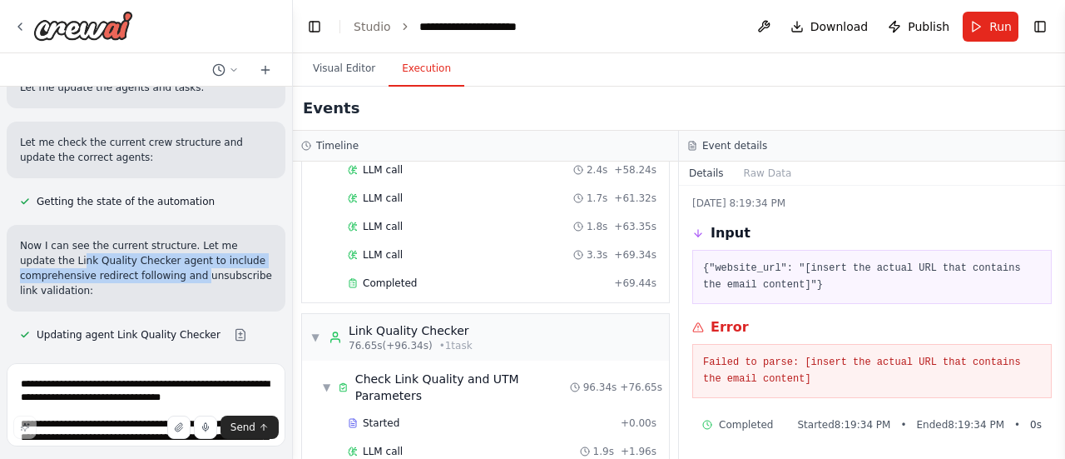
drag, startPoint x: 43, startPoint y: 182, endPoint x: 190, endPoint y: 195, distance: 147.0
click at [190, 238] on p "Now I can see the current structure. Let me update the Link Quality Checker age…" at bounding box center [146, 268] width 252 height 60
click at [121, 238] on p "Now I can see the current structure. Let me update the Link Quality Checker age…" at bounding box center [146, 268] width 252 height 60
click at [92, 238] on p "Now I can see the current structure. Let me update the Link Quality Checker age…" at bounding box center [146, 268] width 252 height 60
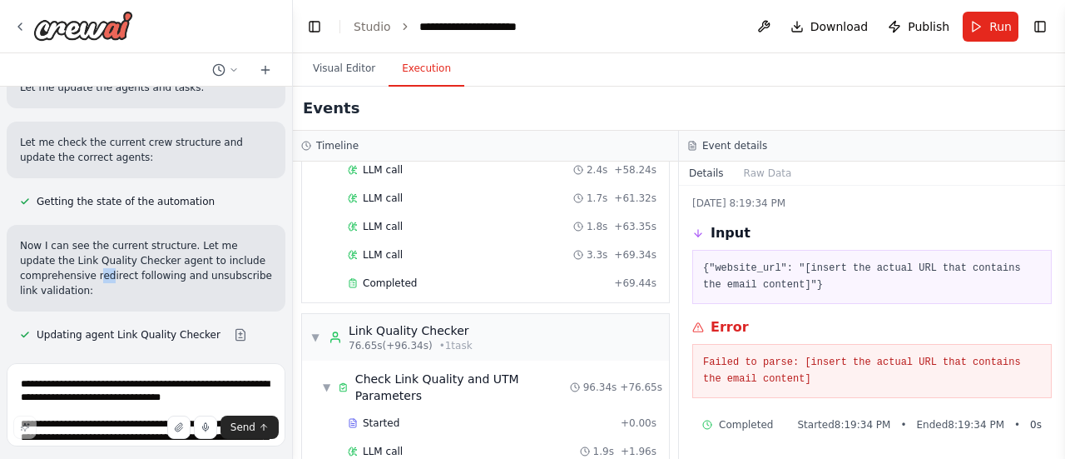
drag, startPoint x: 93, startPoint y: 199, endPoint x: 125, endPoint y: 214, distance: 35.0
click at [125, 238] on p "Now I can see the current structure. Let me update the Link Quality Checker age…" at bounding box center [146, 268] width 252 height 60
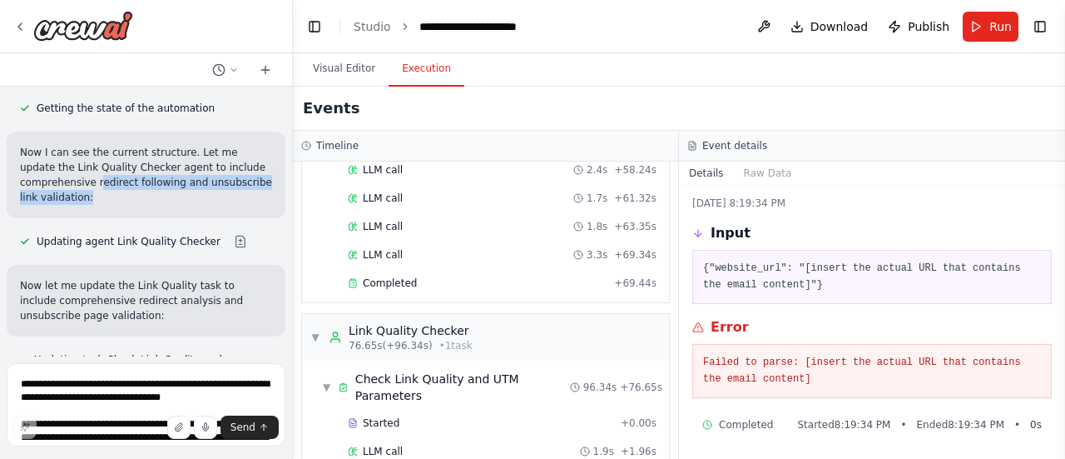
scroll to position [5549, 0]
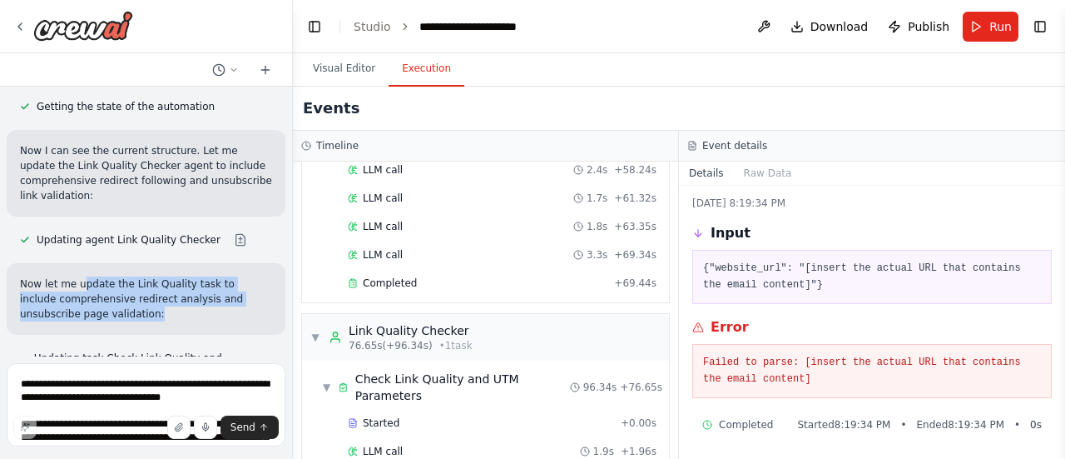
drag, startPoint x: 82, startPoint y: 207, endPoint x: 114, endPoint y: 236, distance: 43.1
click at [114, 276] on p "Now let me update the Link Quality task to include comprehensive redirect analy…" at bounding box center [146, 298] width 252 height 45
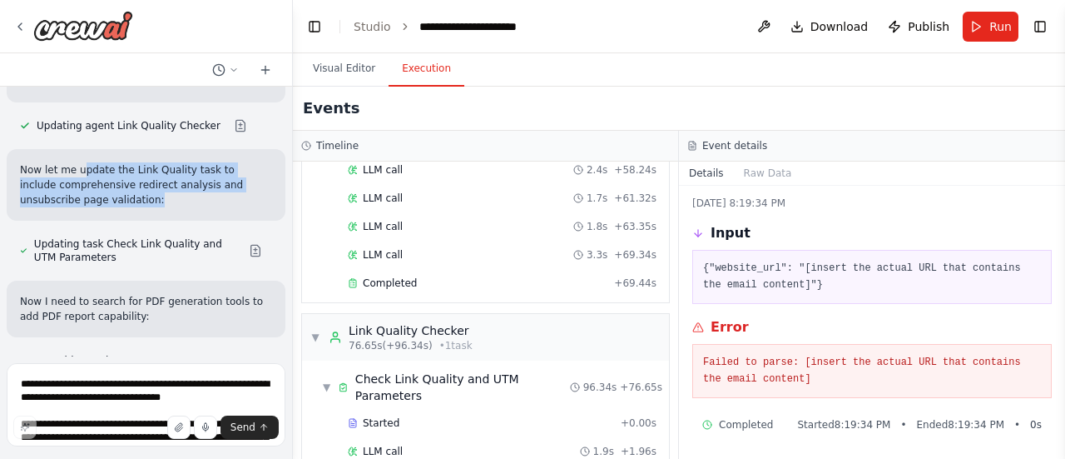
scroll to position [5666, 0]
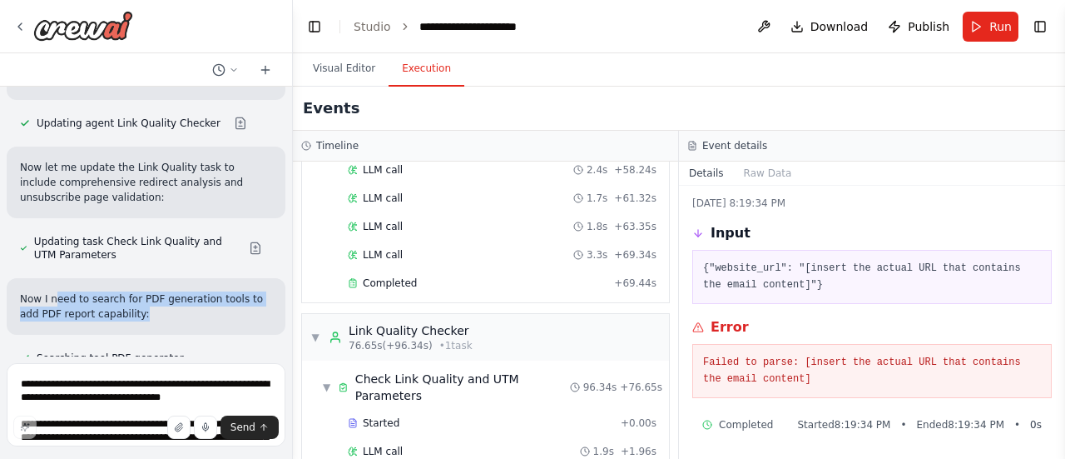
drag, startPoint x: 64, startPoint y: 225, endPoint x: 127, endPoint y: 239, distance: 64.8
click at [127, 291] on p "Now I need to search for PDF generation tools to add PDF report capability:" at bounding box center [146, 306] width 252 height 30
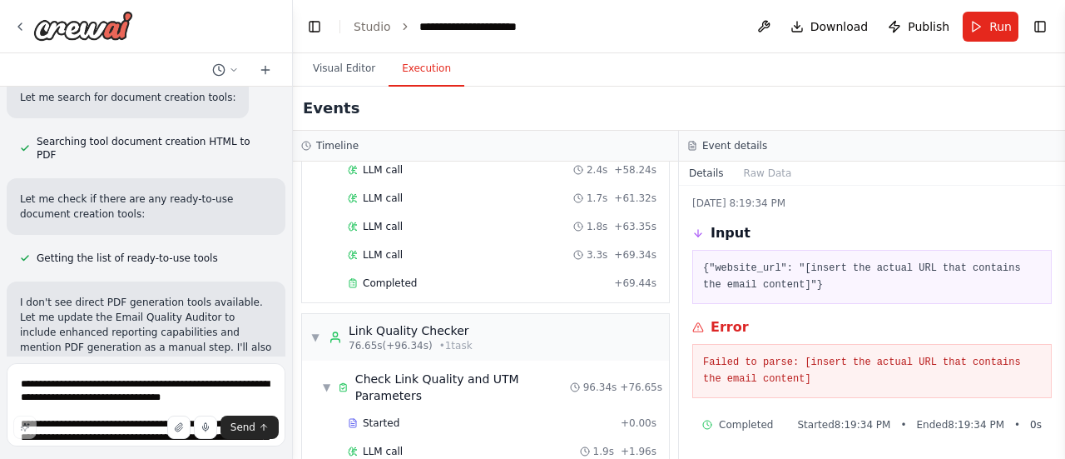
scroll to position [5976, 0]
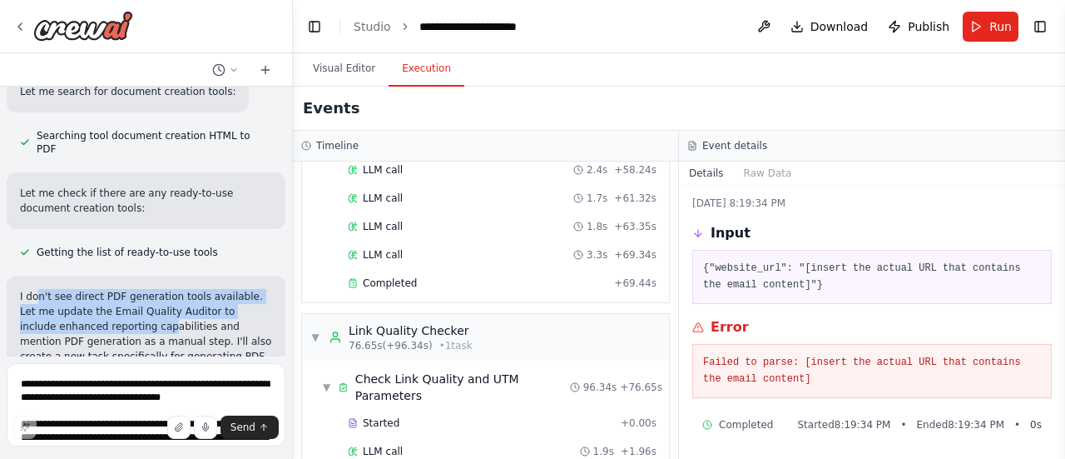
drag, startPoint x: 39, startPoint y: 204, endPoint x: 148, endPoint y: 236, distance: 113.5
click at [131, 289] on p "I don't see direct PDF generation tools available. Let me update the Email Qual…" at bounding box center [146, 334] width 252 height 90
click at [210, 289] on p "I don't see direct PDF generation tools available. Let me update the Email Qual…" at bounding box center [146, 334] width 252 height 90
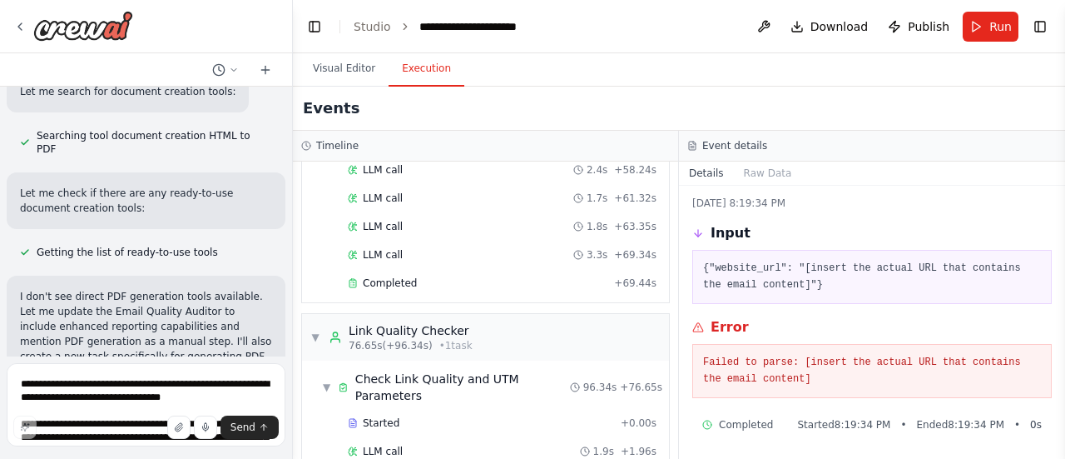
click at [210, 289] on p "I don't see direct PDF generation tools available. Let me update the Email Qual…" at bounding box center [146, 334] width 252 height 90
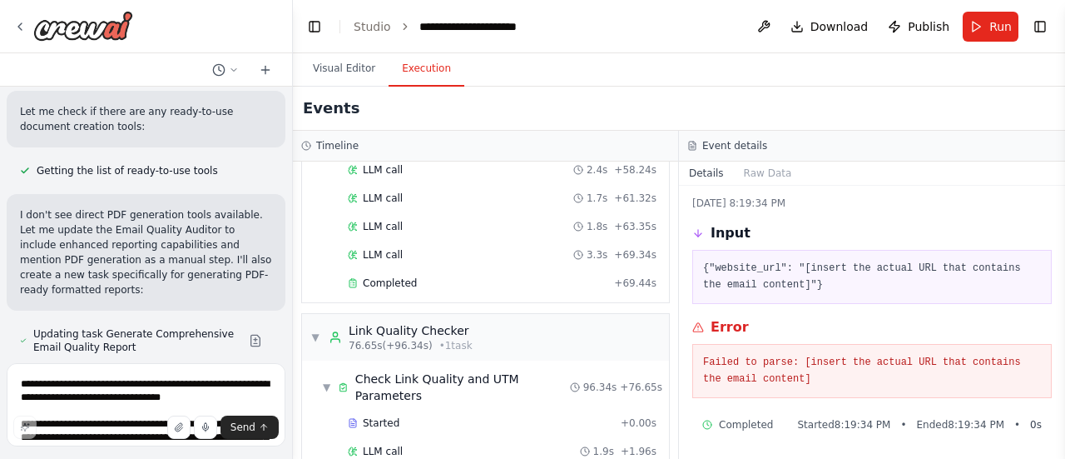
scroll to position [6059, 0]
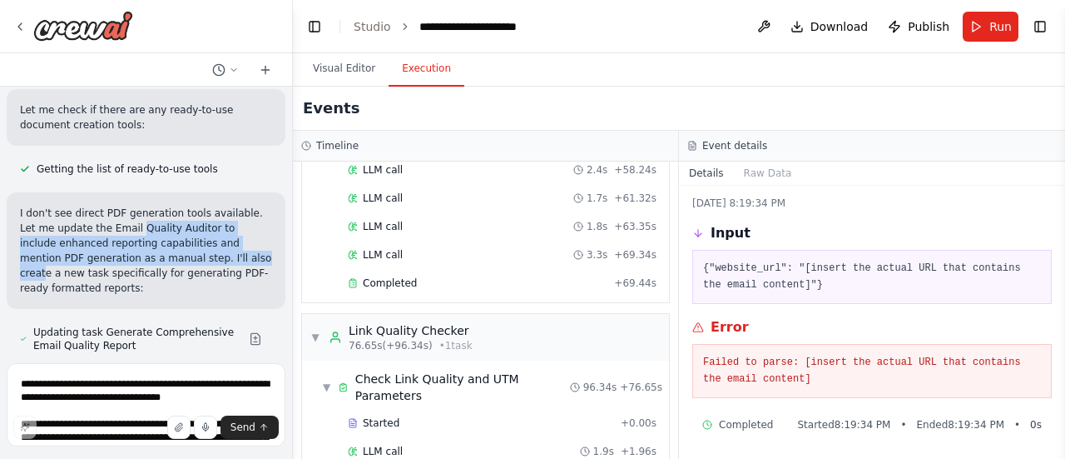
drag, startPoint x: 126, startPoint y: 141, endPoint x: 206, endPoint y: 167, distance: 83.4
click at [206, 206] on p "I don't see direct PDF generation tools available. Let me update the Email Qual…" at bounding box center [146, 251] width 252 height 90
click at [181, 206] on p "I don't see direct PDF generation tools available. Let me update the Email Qual…" at bounding box center [146, 251] width 252 height 90
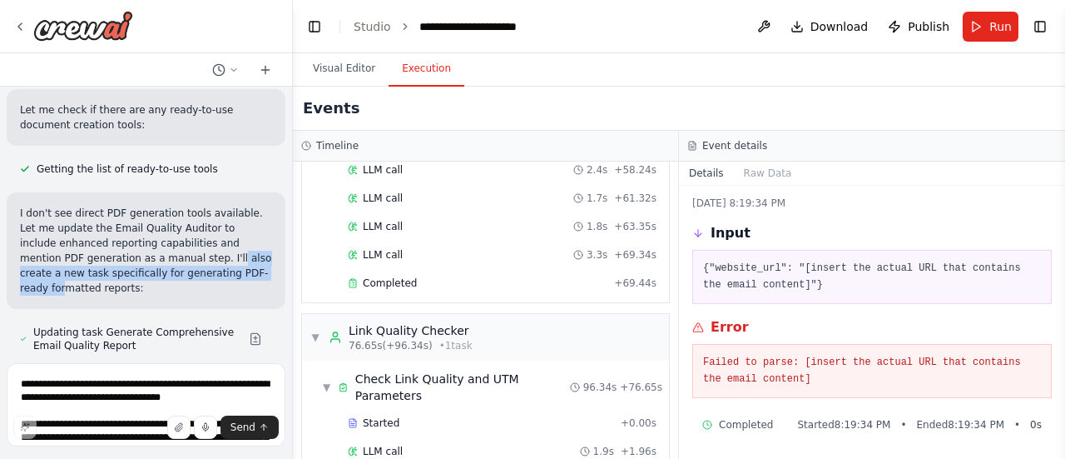
drag, startPoint x: 158, startPoint y: 172, endPoint x: 196, endPoint y: 191, distance: 42.4
click at [196, 206] on p "I don't see direct PDF generation tools available. Let me update the Email Qual…" at bounding box center [146, 251] width 252 height 90
click at [201, 206] on p "I don't see direct PDF generation tools available. Let me update the Email Qual…" at bounding box center [146, 251] width 252 height 90
drag, startPoint x: 138, startPoint y: 167, endPoint x: 192, endPoint y: 196, distance: 61.0
click at [192, 206] on p "I don't see direct PDF generation tools available. Let me update the Email Qual…" at bounding box center [146, 251] width 252 height 90
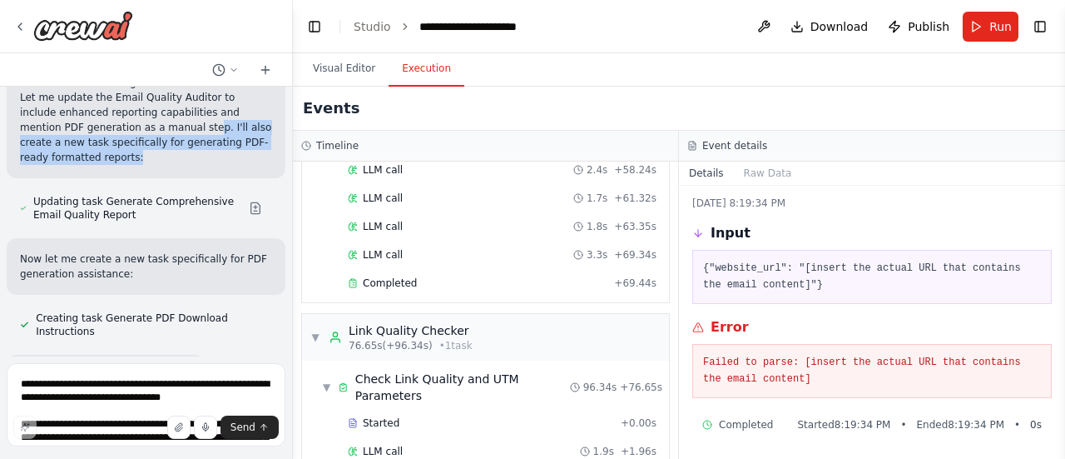
scroll to position [6215, 0]
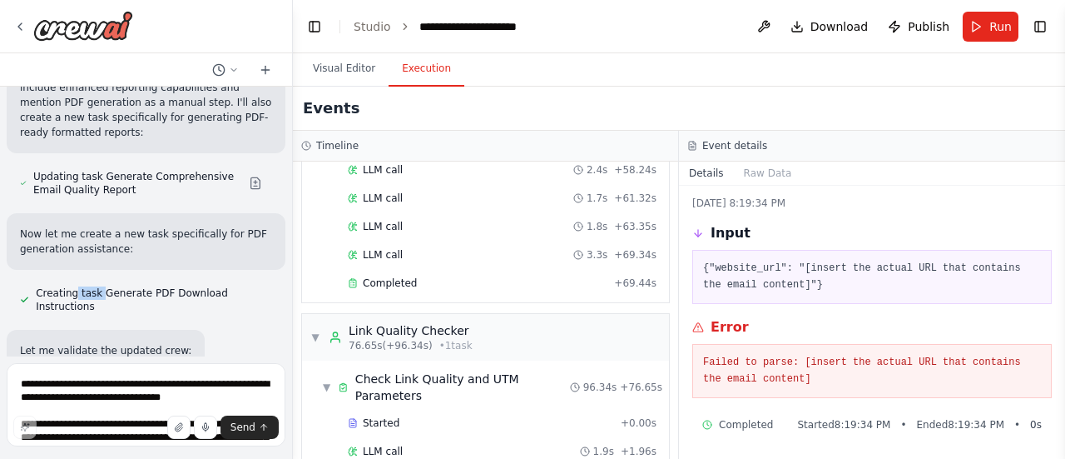
drag, startPoint x: 72, startPoint y: 206, endPoint x: 100, endPoint y: 207, distance: 28.3
click at [100, 286] on span "Creating task Generate PDF Download Instructions" at bounding box center [154, 299] width 236 height 27
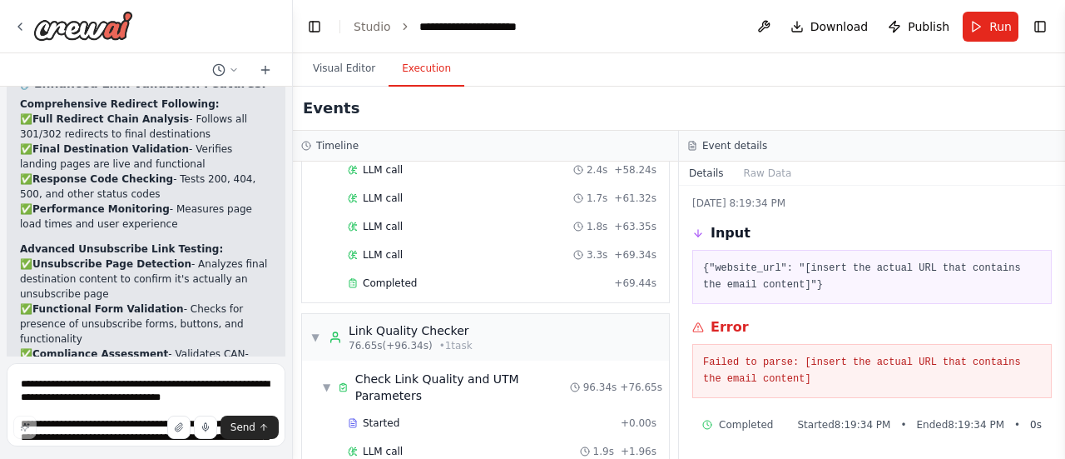
scroll to position [6702, 0]
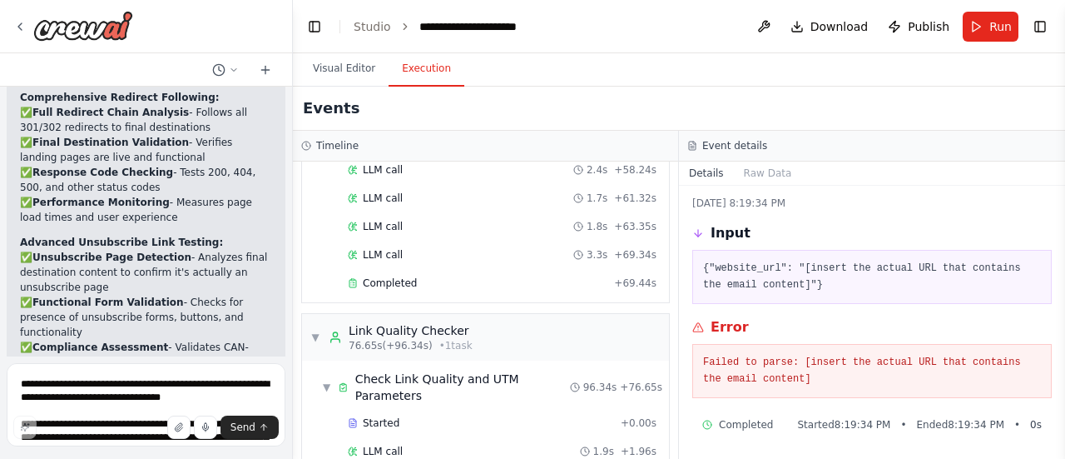
drag, startPoint x: 30, startPoint y: 144, endPoint x: 149, endPoint y: 285, distance: 184.2
click at [149, 369] on li "✅ One-Click Unsubscribe - Tests List-Unsubscribe header implementation" at bounding box center [146, 384] width 252 height 30
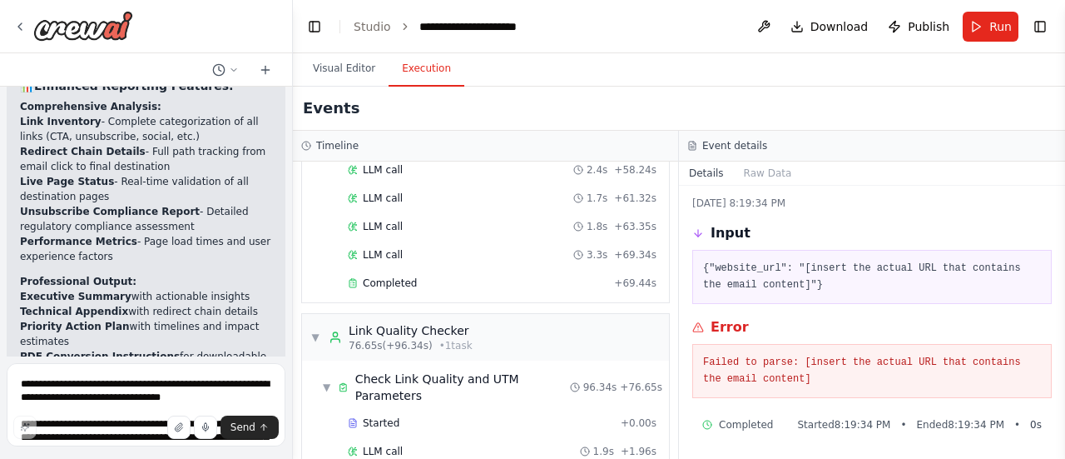
scroll to position [7202, 0]
drag, startPoint x: 112, startPoint y: 199, endPoint x: 154, endPoint y: 271, distance: 83.9
click at [154, 288] on ul "Executive Summary with actionable insights Technical Appendix with redirect cha…" at bounding box center [146, 333] width 252 height 90
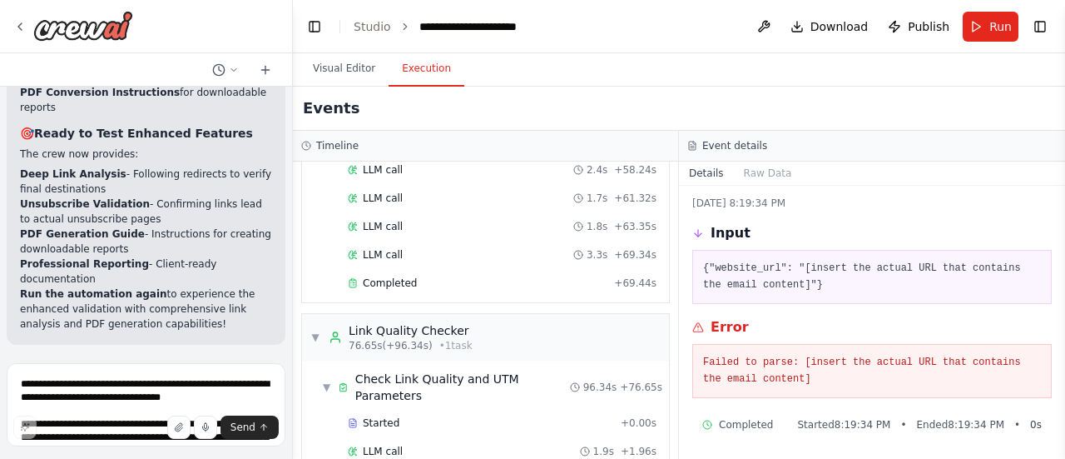
scroll to position [7496, 0]
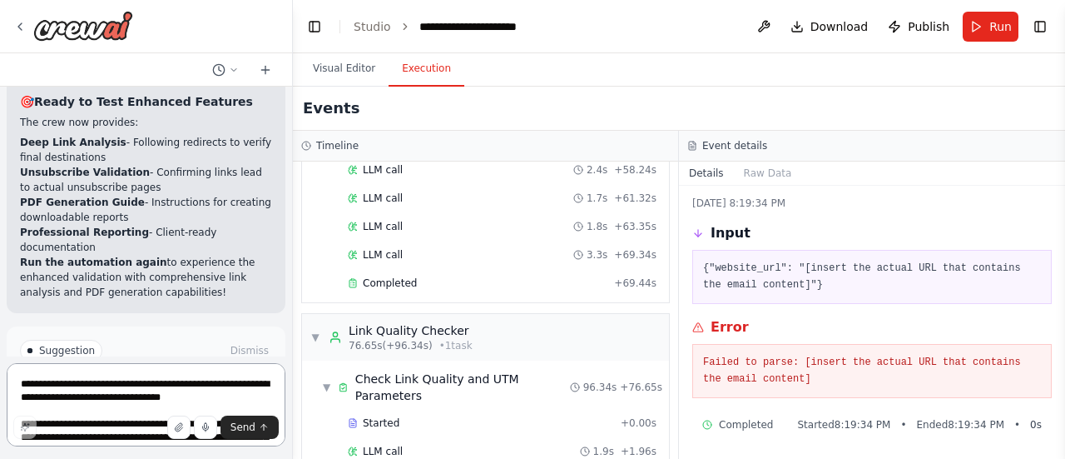
click at [126, 391] on textarea "**********" at bounding box center [146, 404] width 279 height 83
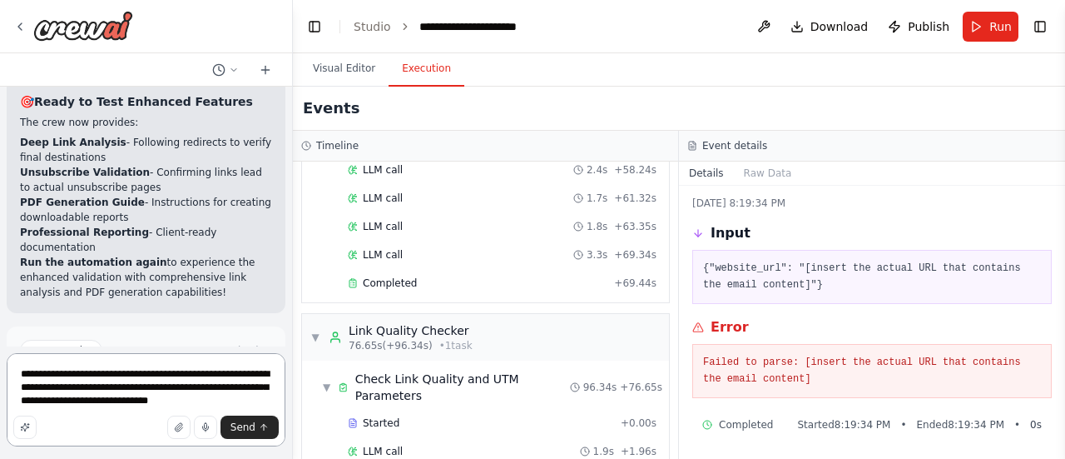
type textarea "**********"
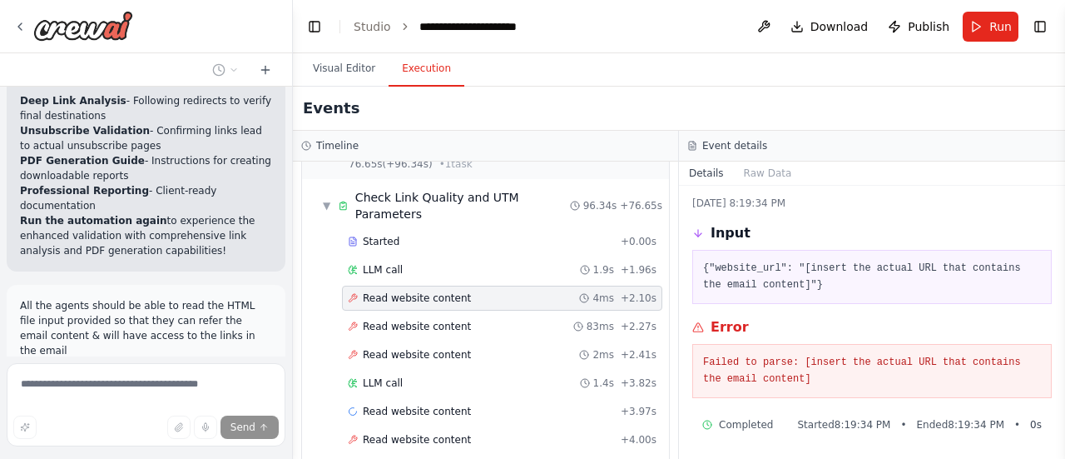
scroll to position [1011, 0]
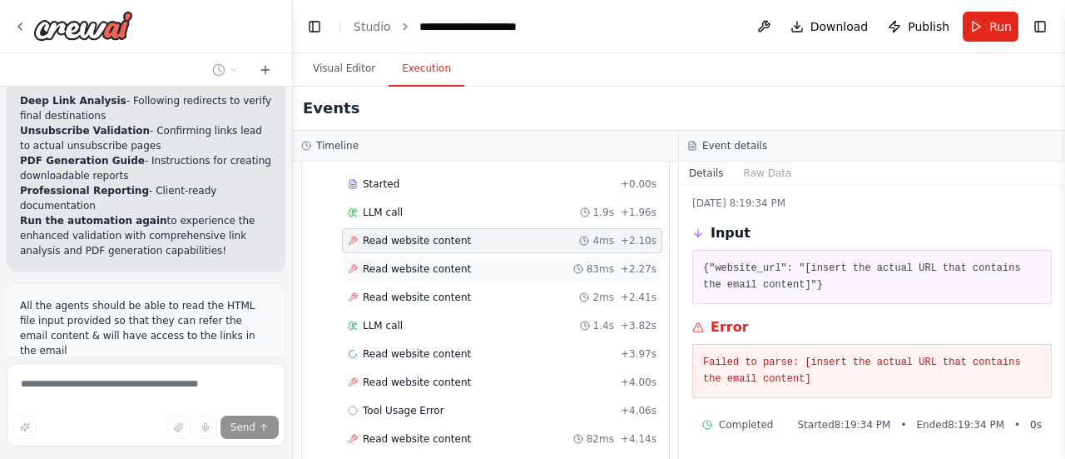
click at [353, 265] on icon at bounding box center [353, 269] width 8 height 8
click at [353, 292] on icon at bounding box center [353, 297] width 10 height 10
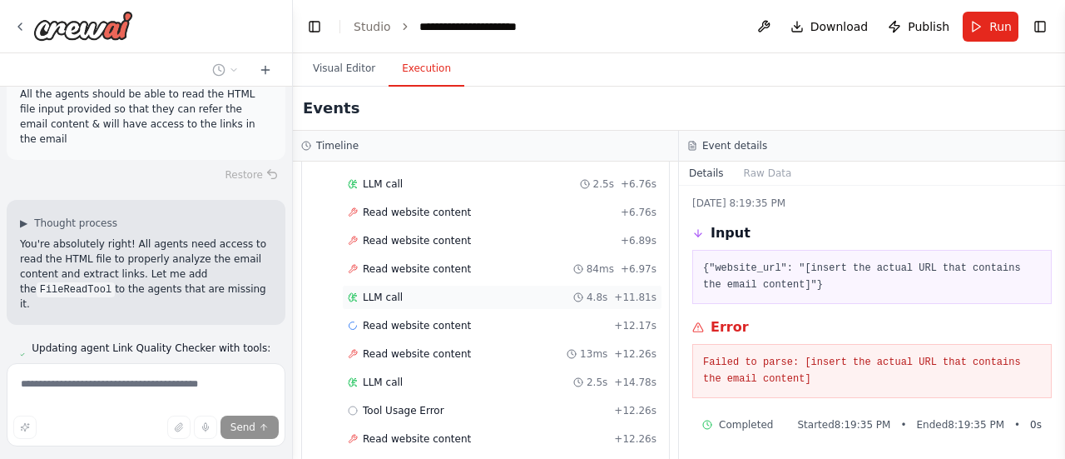
scroll to position [7754, 0]
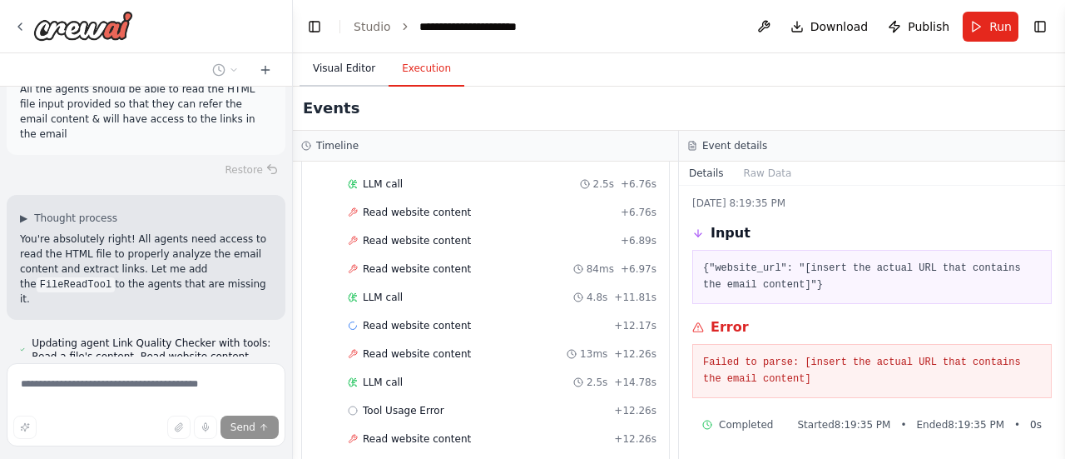
click at [355, 69] on button "Visual Editor" at bounding box center [344, 69] width 89 height 35
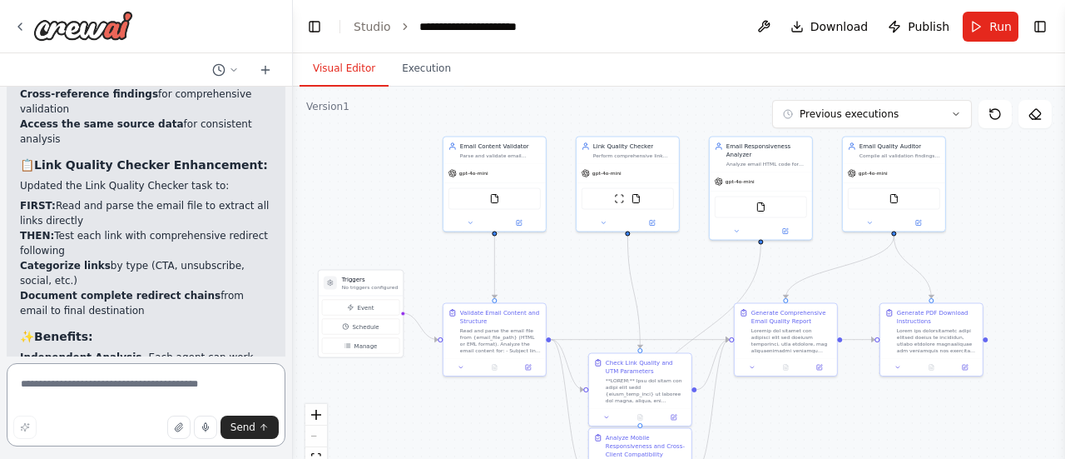
scroll to position [8640, 0]
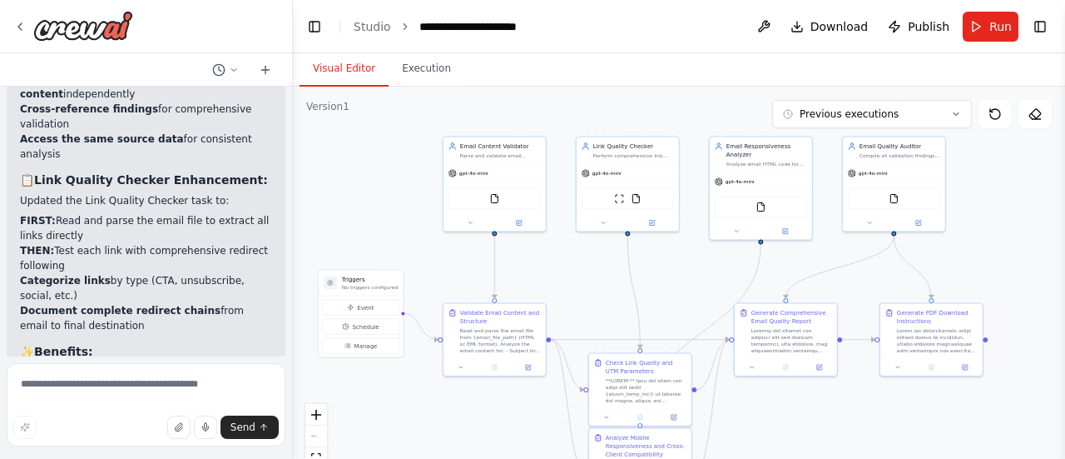
click at [890, 275] on div ".deletable-edge-delete-btn { width: 20px; height: 20px; border: 0px solid #ffff…" at bounding box center [679, 295] width 772 height 416
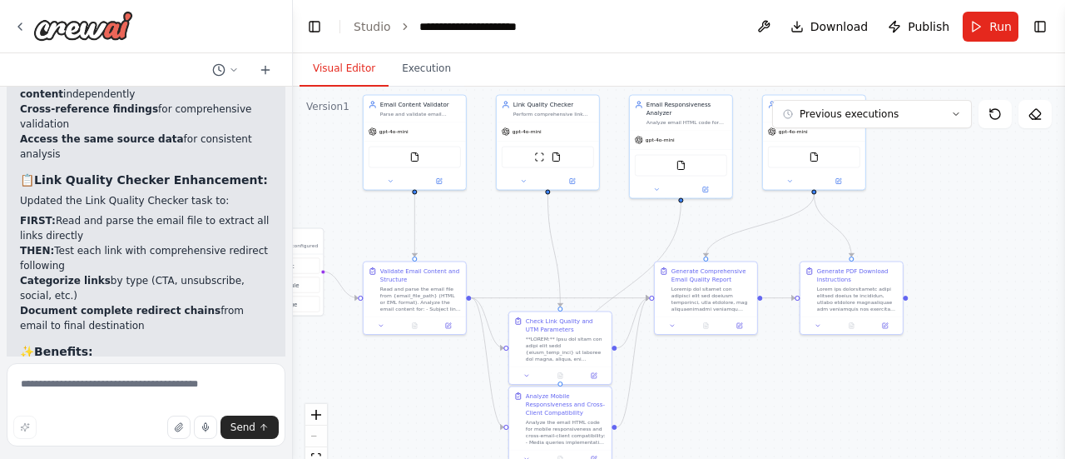
drag, startPoint x: 839, startPoint y: 405, endPoint x: 759, endPoint y: 364, distance: 90.1
click at [759, 364] on div ".deletable-edge-delete-btn { width: 20px; height: 20px; border: 0px solid #ffff…" at bounding box center [679, 295] width 772 height 416
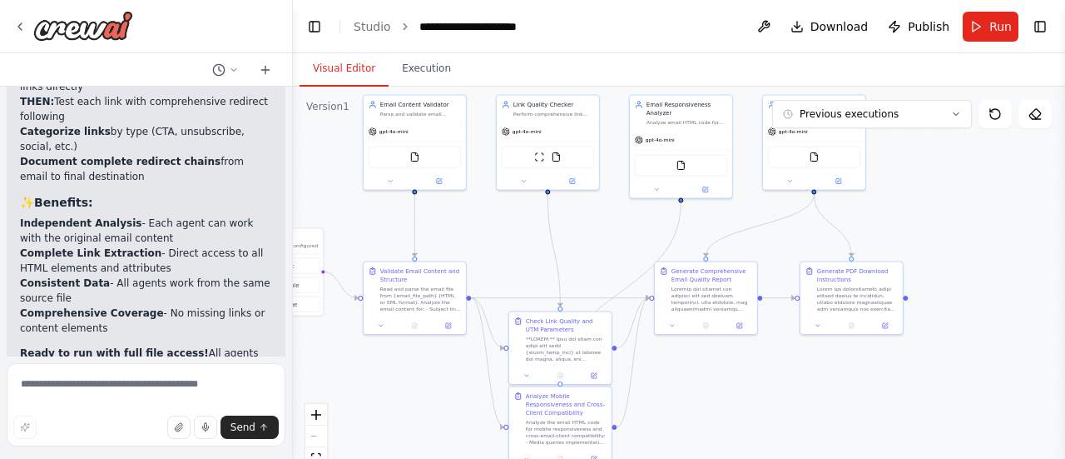
scroll to position [8780, 0]
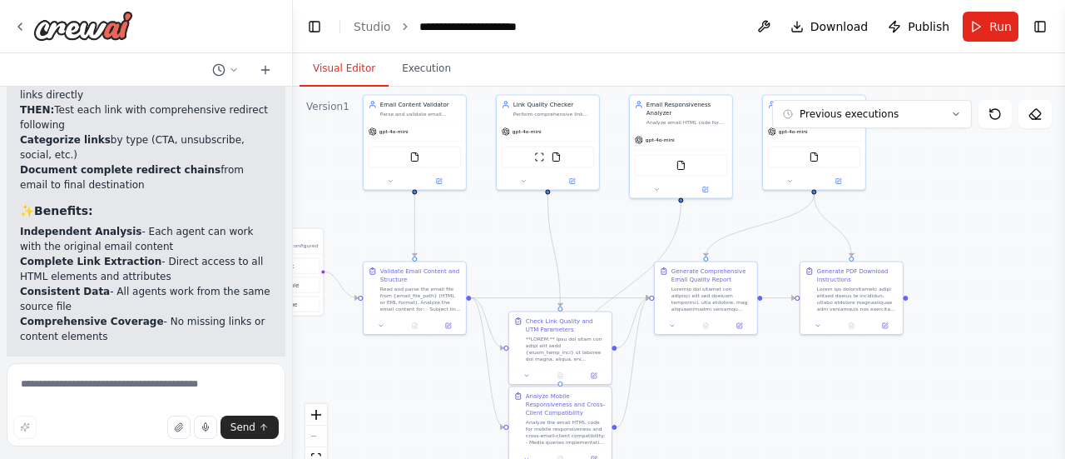
click at [722, 383] on div ".deletable-edge-delete-btn { width: 20px; height: 20px; border: 0px solid #ffff…" at bounding box center [679, 295] width 772 height 416
click at [736, 384] on div ".deletable-edge-delete-btn { width: 20px; height: 20px; border: 0px solid #ffff…" at bounding box center [679, 295] width 772 height 416
click at [772, 410] on div ".deletable-edge-delete-btn { width: 20px; height: 20px; border: 0px solid #ffff…" at bounding box center [679, 295] width 772 height 416
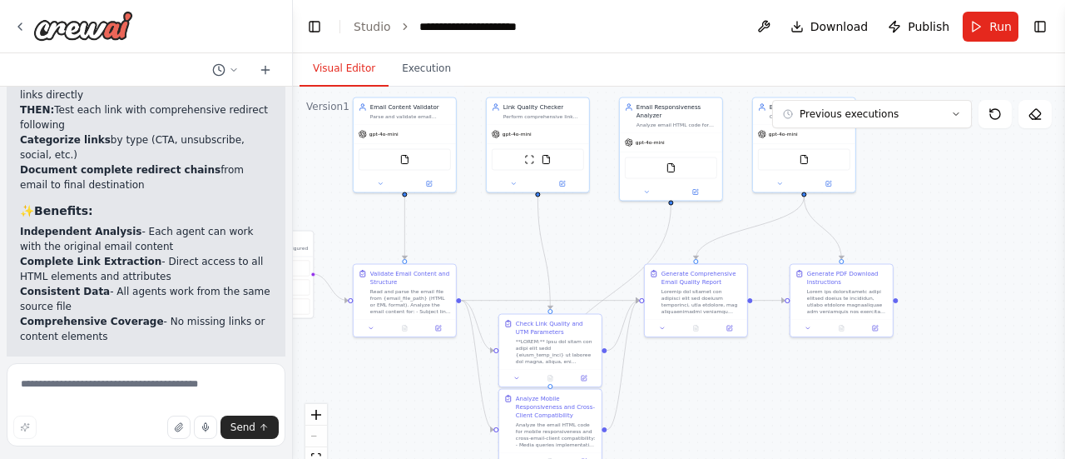
drag, startPoint x: 762, startPoint y: 404, endPoint x: 729, endPoint y: 352, distance: 61.4
click at [752, 365] on div ".deletable-edge-delete-btn { width: 20px; height: 20px; border: 0px solid #ffff…" at bounding box center [679, 295] width 772 height 416
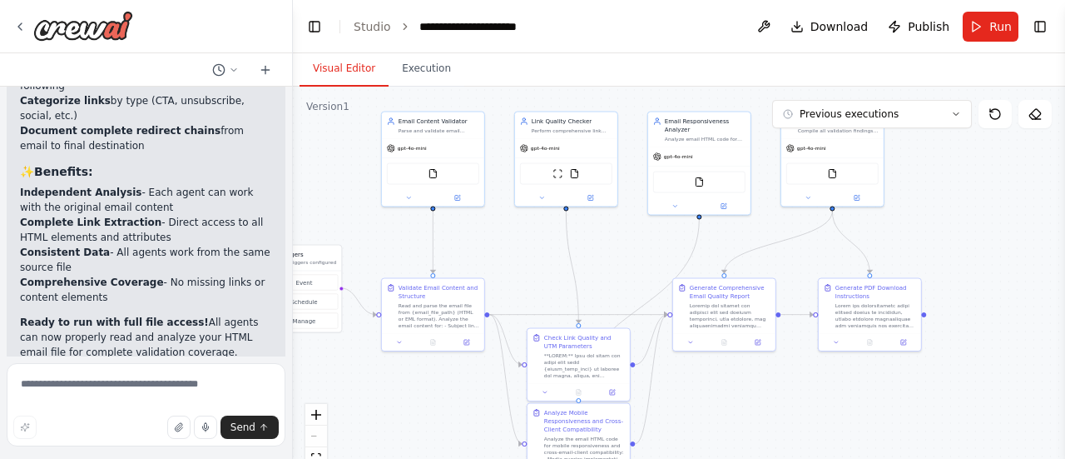
drag, startPoint x: 491, startPoint y: 234, endPoint x: 519, endPoint y: 248, distance: 31.6
click at [519, 248] on div ".deletable-edge-delete-btn { width: 20px; height: 20px; border: 0px solid #ffff…" at bounding box center [679, 295] width 772 height 416
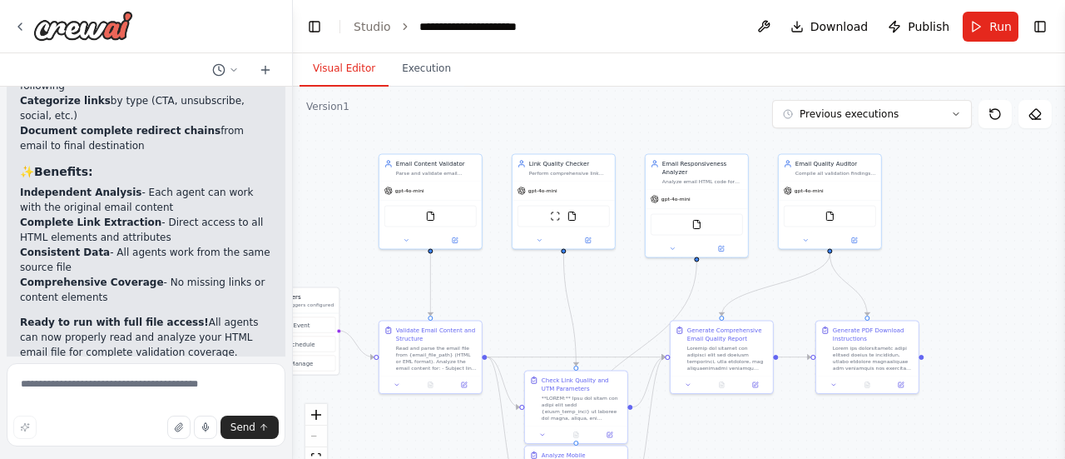
drag, startPoint x: 930, startPoint y: 205, endPoint x: 925, endPoint y: 249, distance: 44.3
click at [926, 249] on div ".deletable-edge-delete-btn { width: 20px; height: 20px; border: 0px solid #ffff…" at bounding box center [679, 295] width 772 height 416
click at [831, 167] on div "Email Quality Auditor Compile all validation findings, calculate an overall ema…" at bounding box center [835, 168] width 81 height 17
click at [858, 249] on div "Email Quality Auditor Compile all validation findings, calculate an overall ema…" at bounding box center [829, 202] width 104 height 96
click at [857, 242] on button at bounding box center [853, 241] width 47 height 10
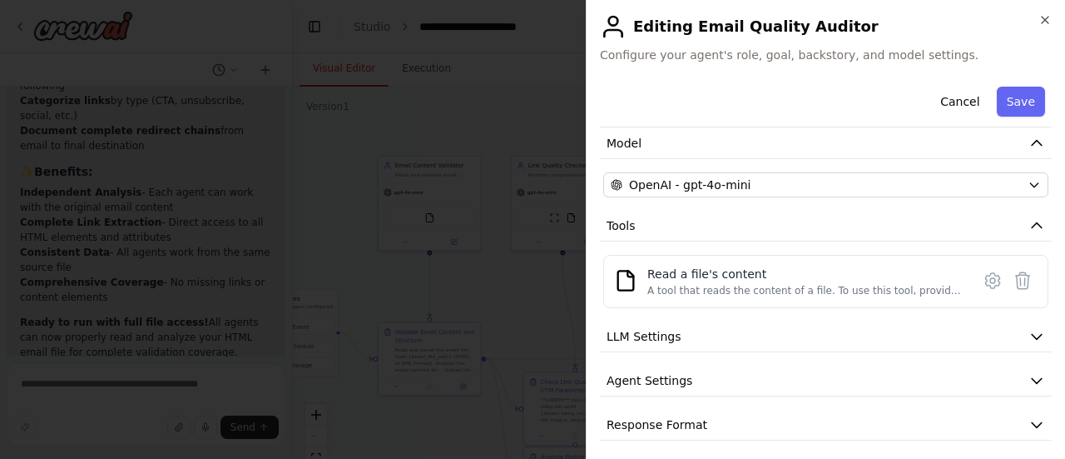
scroll to position [121, 0]
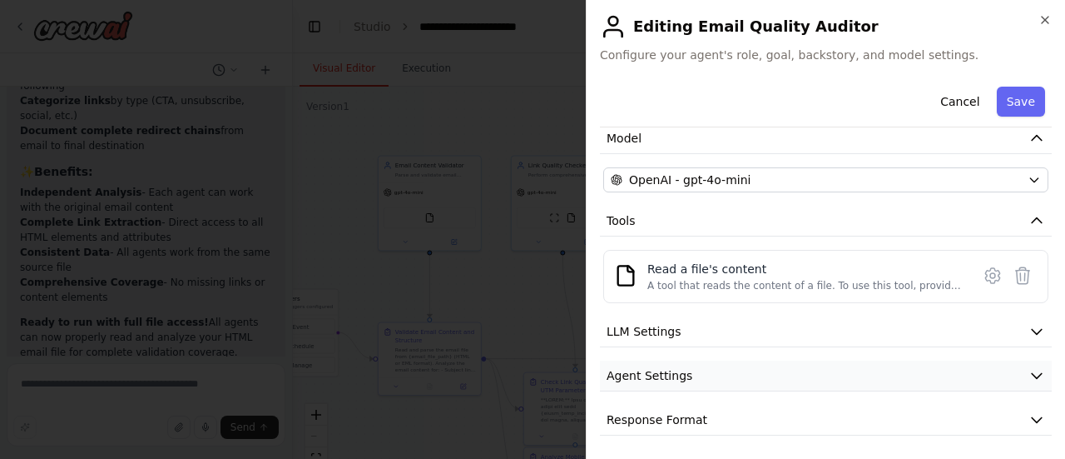
click at [777, 383] on button "Agent Settings" at bounding box center [826, 375] width 452 height 31
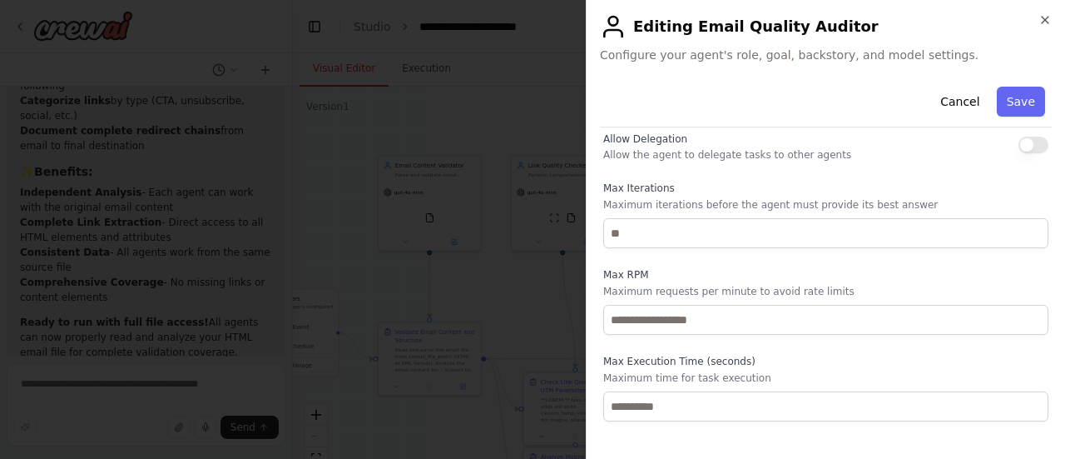
scroll to position [568, 0]
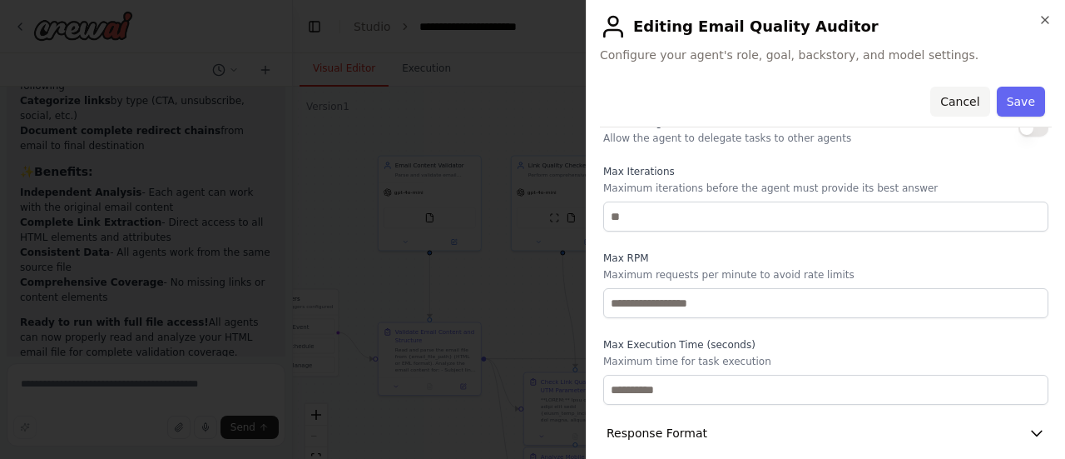
click at [959, 92] on button "Cancel" at bounding box center [959, 102] width 59 height 30
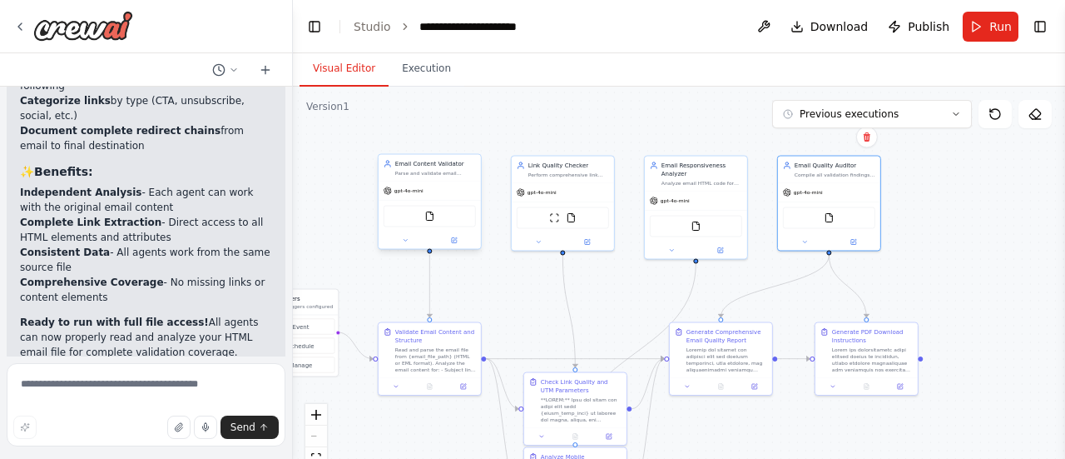
click at [441, 214] on div "FileReadTool" at bounding box center [430, 217] width 92 height 22
click at [995, 20] on span "Run" at bounding box center [1000, 26] width 22 height 17
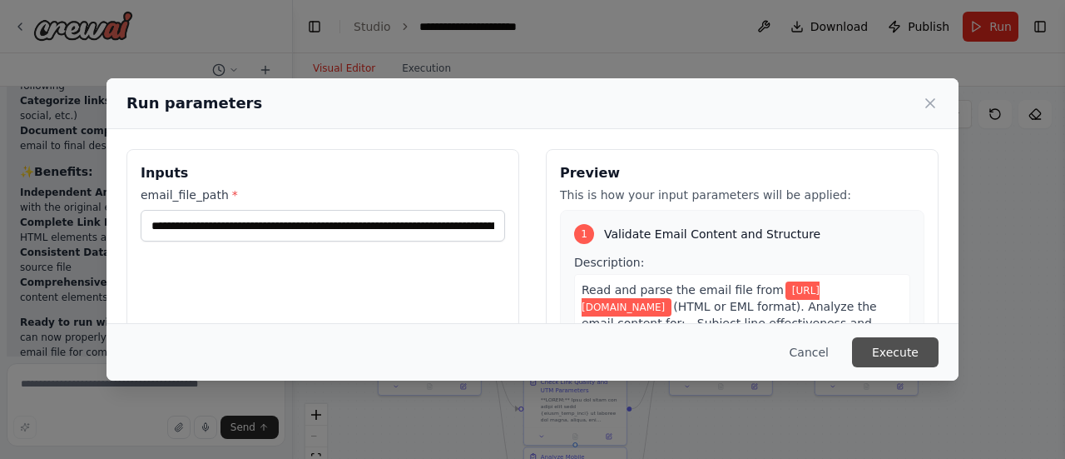
click at [899, 357] on button "Execute" at bounding box center [895, 352] width 87 height 30
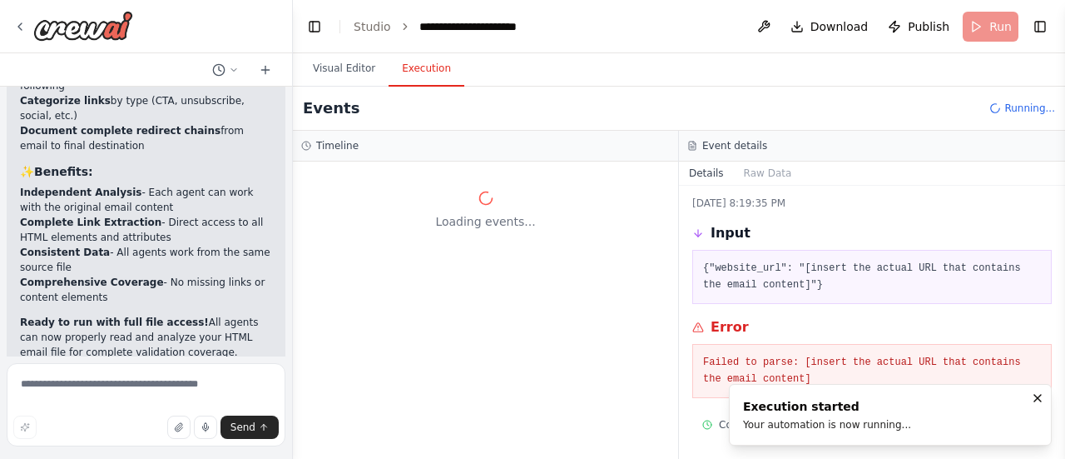
scroll to position [0, 0]
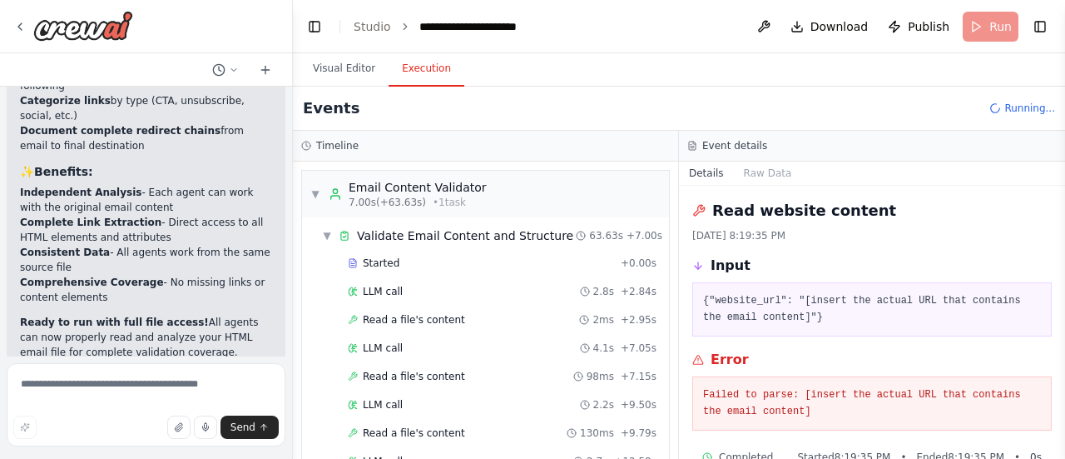
scroll to position [2509, 0]
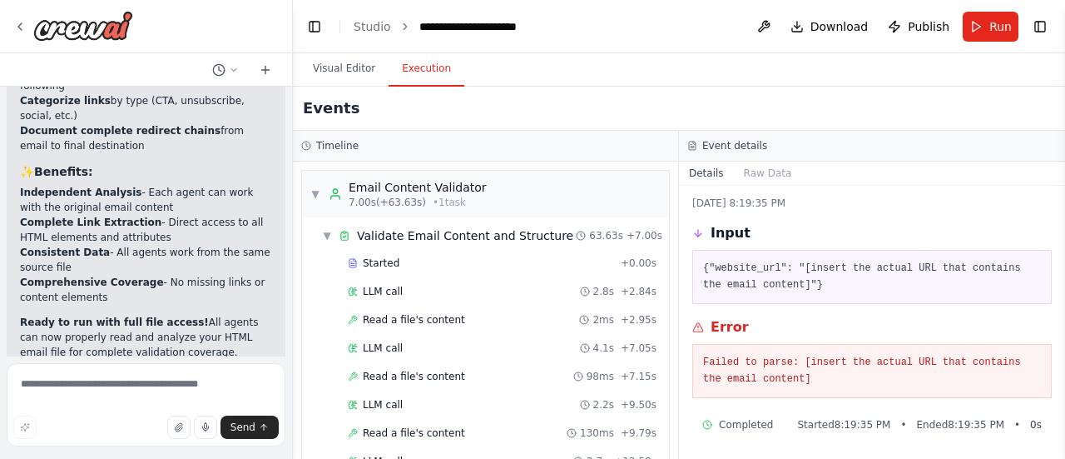
drag, startPoint x: 342, startPoint y: 63, endPoint x: 428, endPoint y: 104, distance: 94.9
click at [342, 63] on button "Visual Editor" at bounding box center [344, 69] width 89 height 35
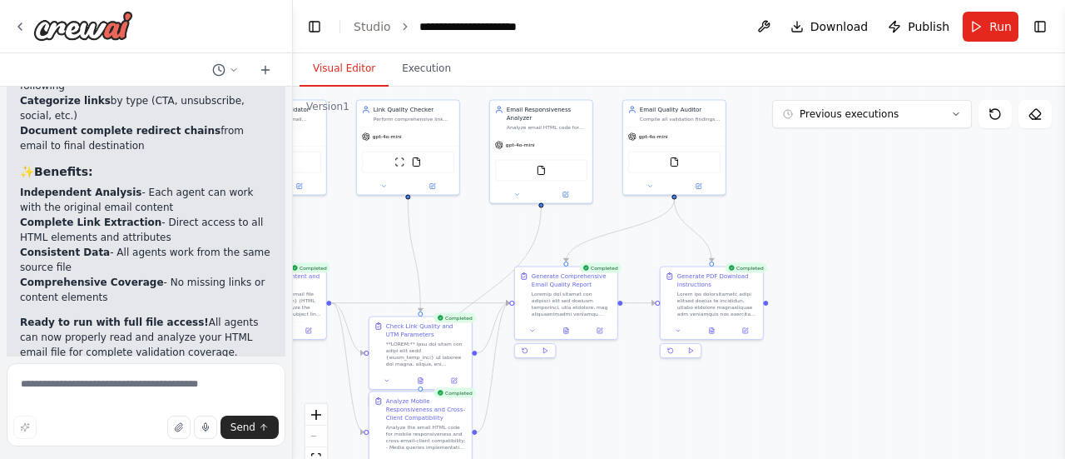
drag, startPoint x: 537, startPoint y: 308, endPoint x: 406, endPoint y: 283, distance: 133.0
click at [404, 289] on div ".deletable-edge-delete-btn { width: 20px; height: 20px; border: 0px solid #ffff…" at bounding box center [679, 295] width 772 height 416
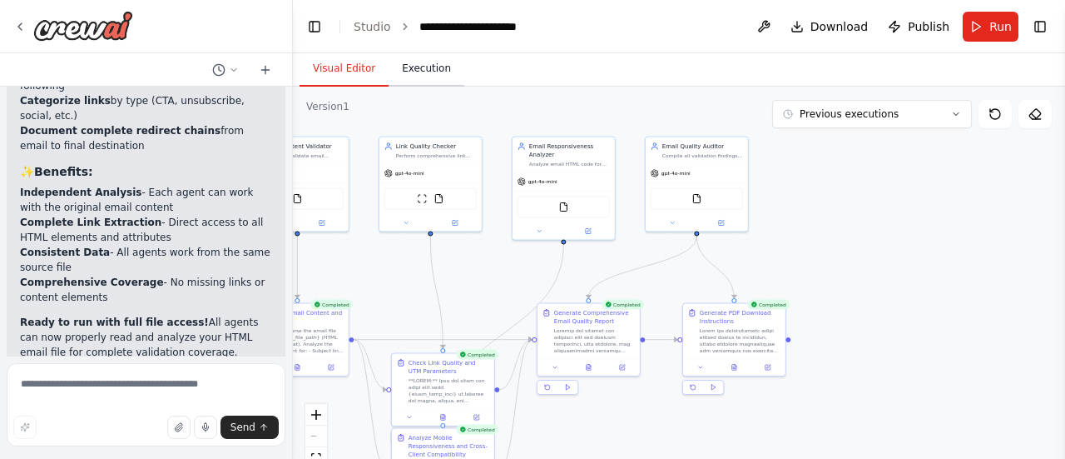
click at [427, 69] on button "Execution" at bounding box center [427, 69] width 76 height 35
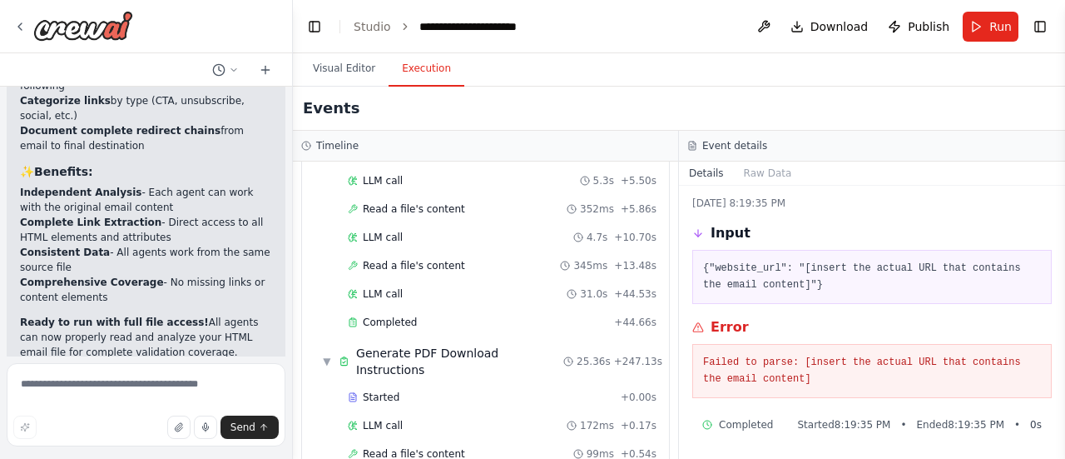
scroll to position [2739, 0]
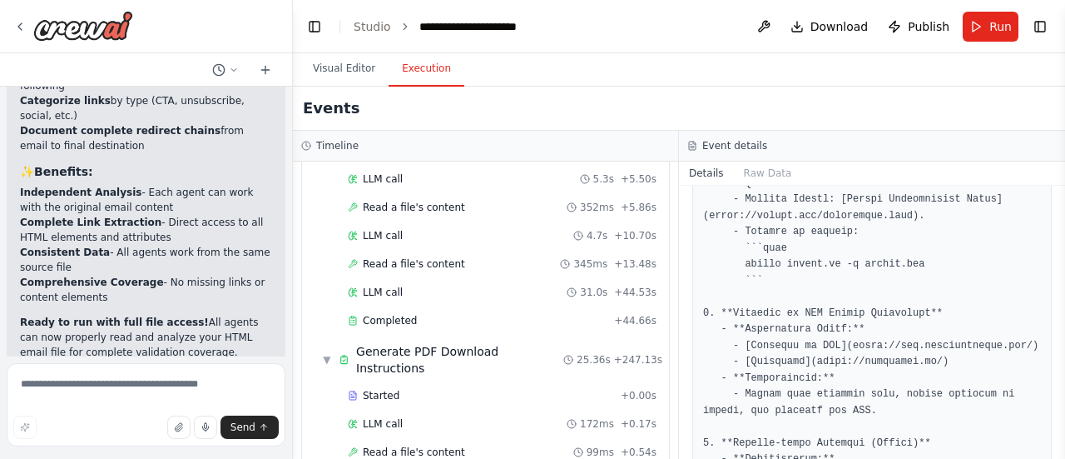
scroll to position [821, 0]
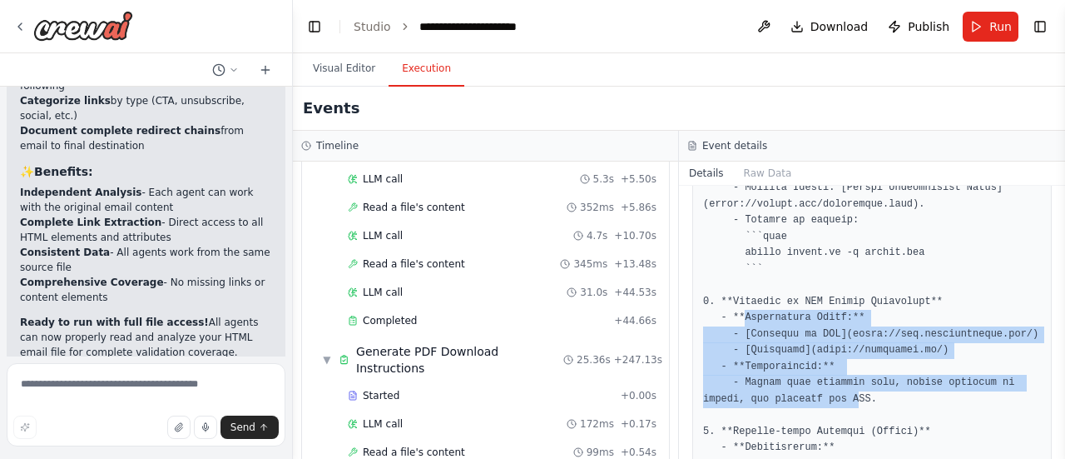
drag, startPoint x: 741, startPoint y: 282, endPoint x: 848, endPoint y: 363, distance: 134.3
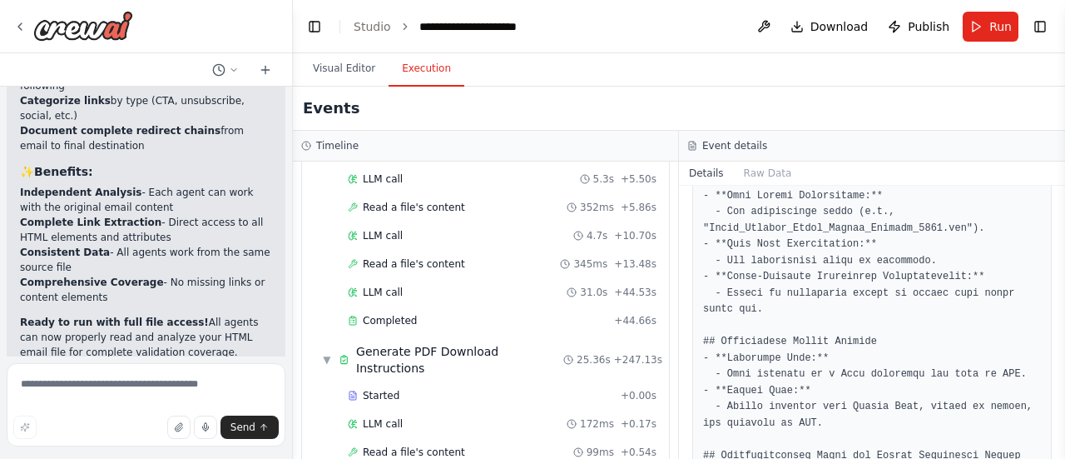
scroll to position [2337, 0]
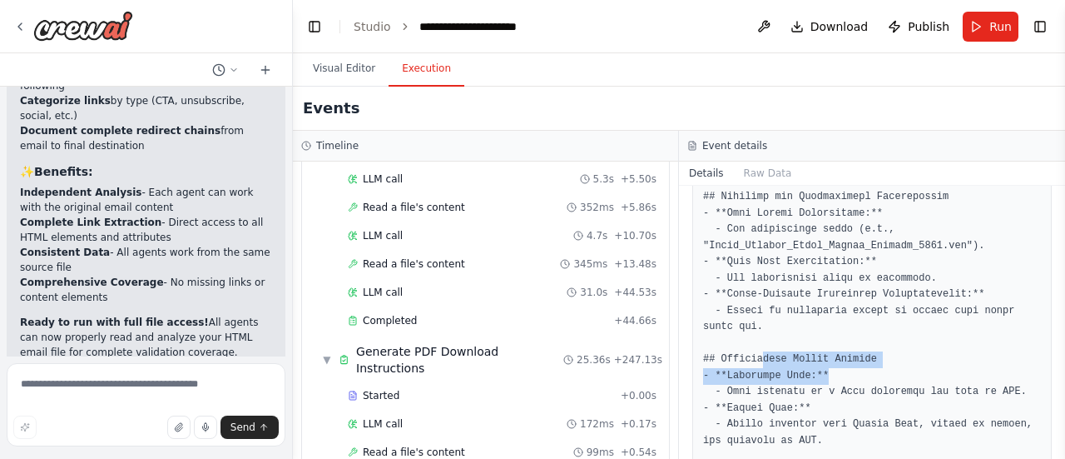
drag, startPoint x: 759, startPoint y: 327, endPoint x: 829, endPoint y: 347, distance: 72.7
drag, startPoint x: 724, startPoint y: 340, endPoint x: 816, endPoint y: 349, distance: 91.9
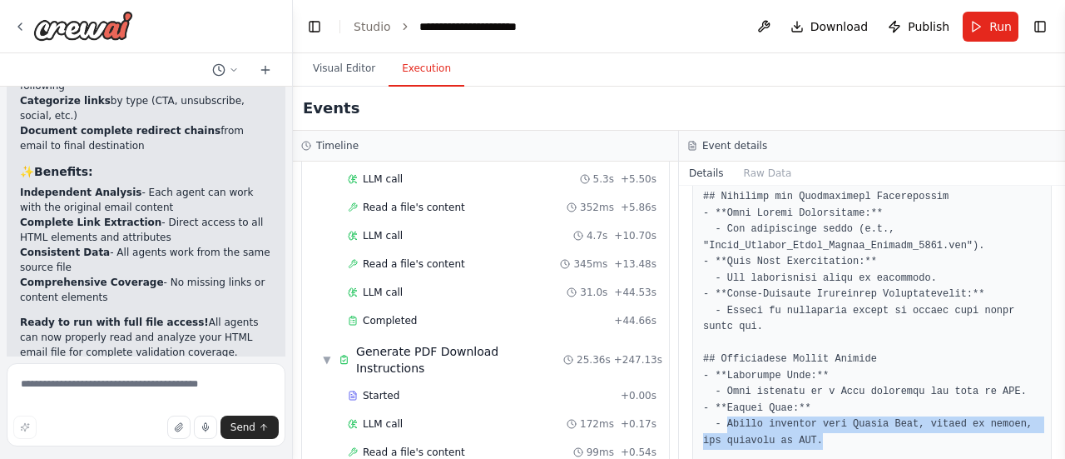
drag, startPoint x: 726, startPoint y: 390, endPoint x: 902, endPoint y: 401, distance: 175.9
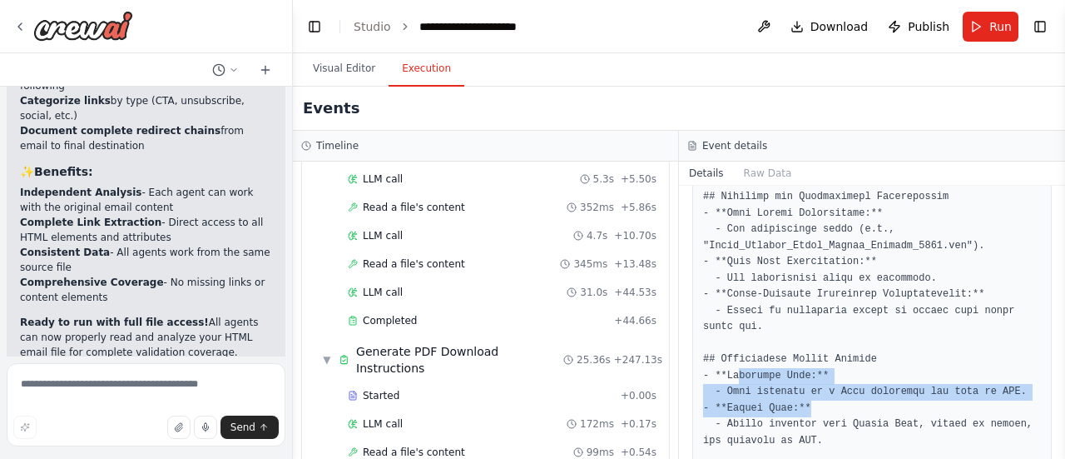
drag, startPoint x: 734, startPoint y: 343, endPoint x: 863, endPoint y: 373, distance: 132.4
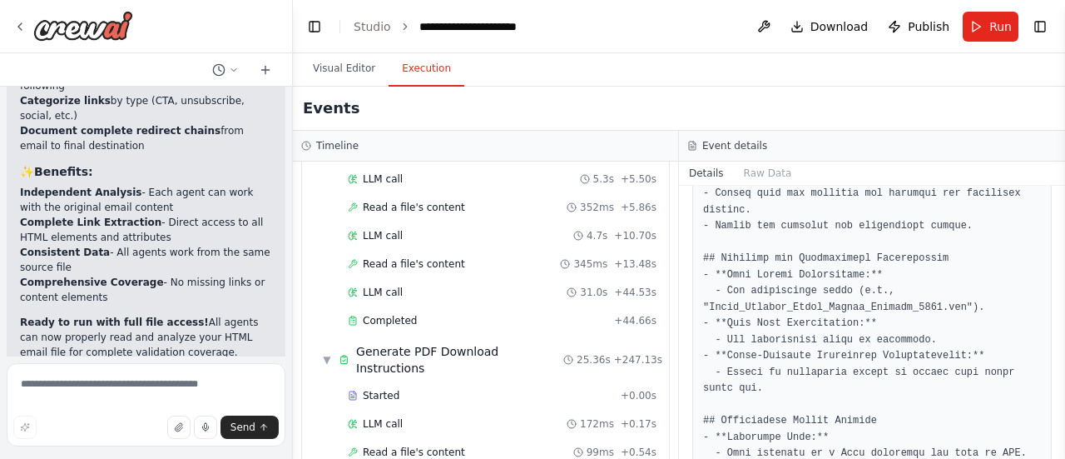
scroll to position [2270, 0]
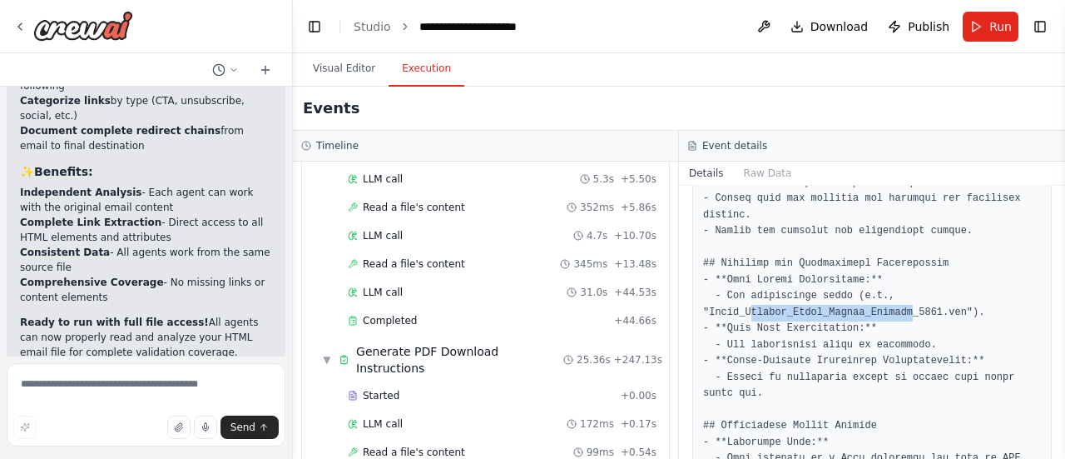
drag, startPoint x: 746, startPoint y: 281, endPoint x: 885, endPoint y: 278, distance: 139.8
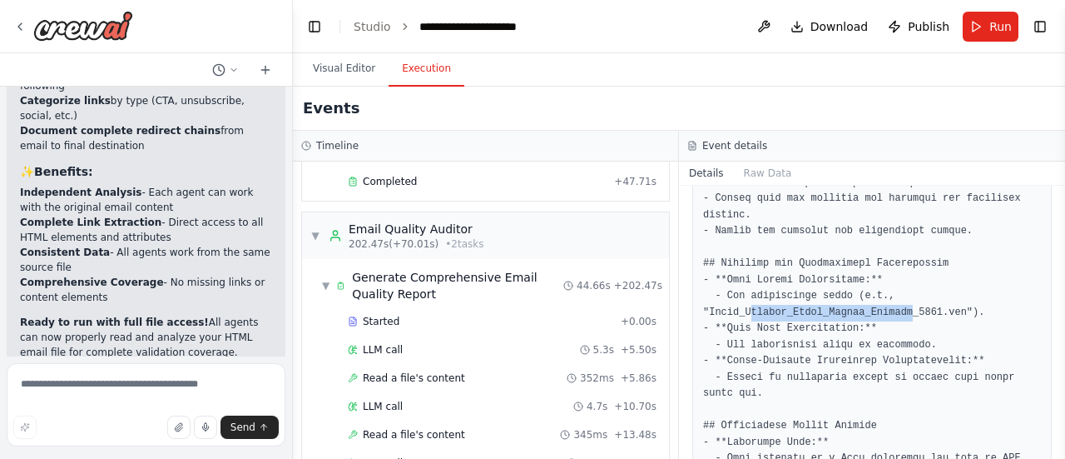
scroll to position [2595, 0]
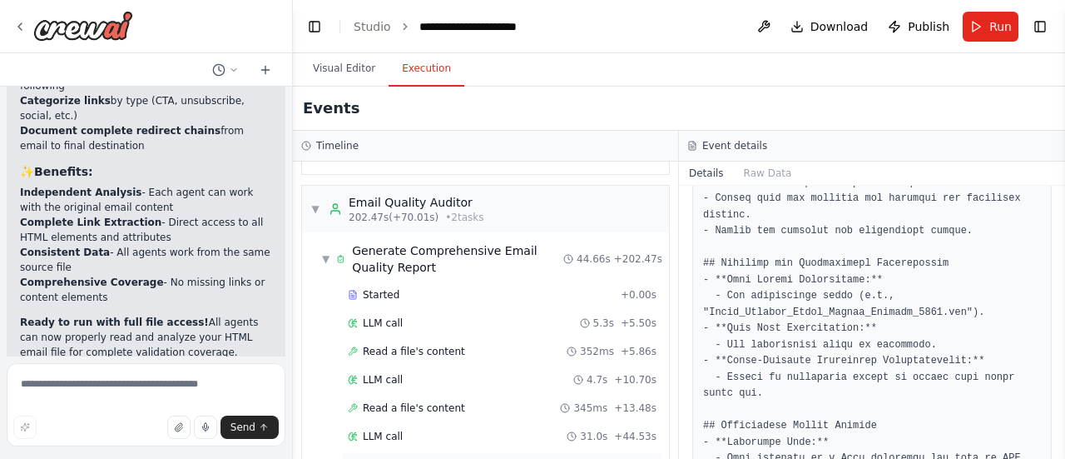
click at [380, 458] on span "Completed" at bounding box center [390, 464] width 54 height 13
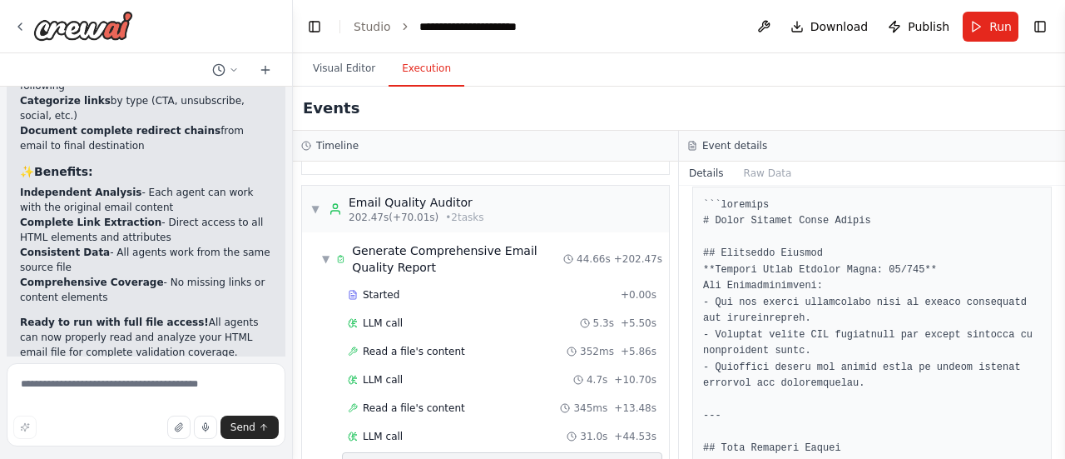
scroll to position [920, 0]
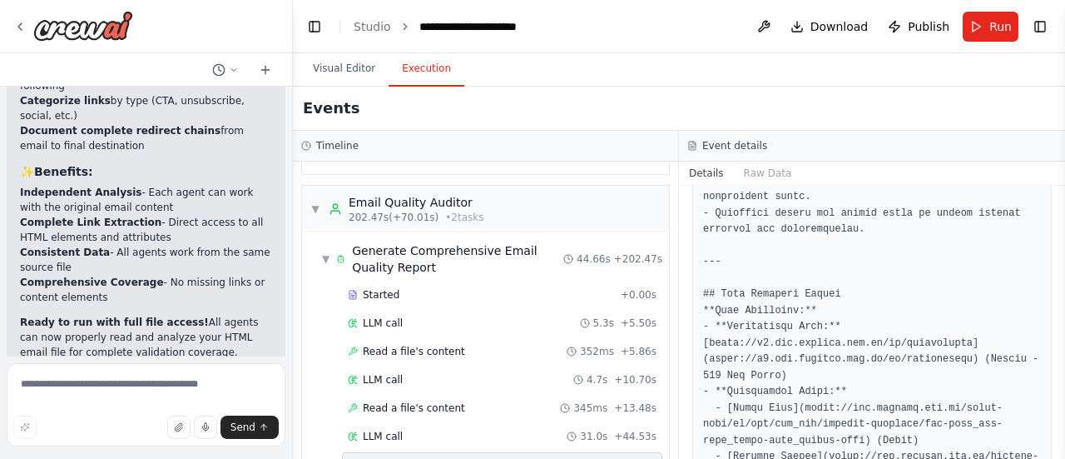
scroll to position [1076, 0]
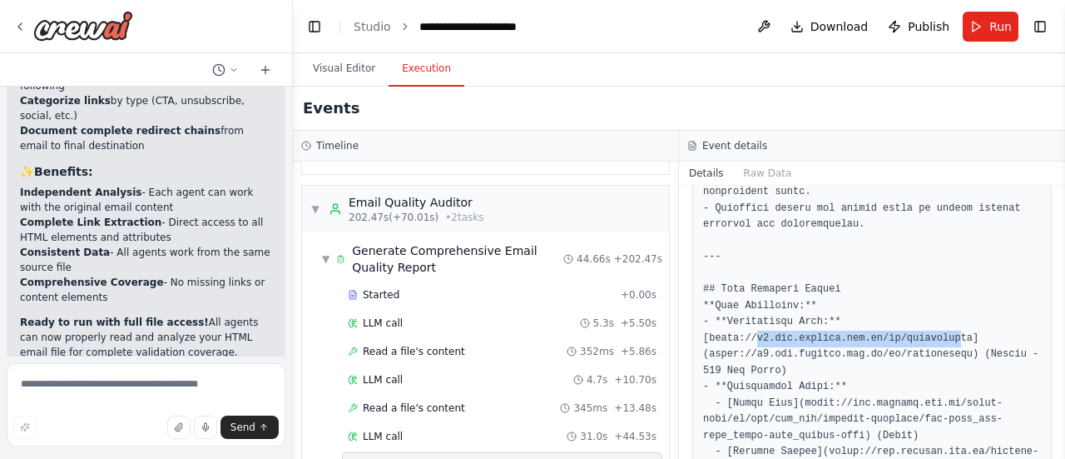
drag, startPoint x: 754, startPoint y: 306, endPoint x: 938, endPoint y: 297, distance: 184.1
drag, startPoint x: 720, startPoint y: 302, endPoint x: 950, endPoint y: 300, distance: 229.7
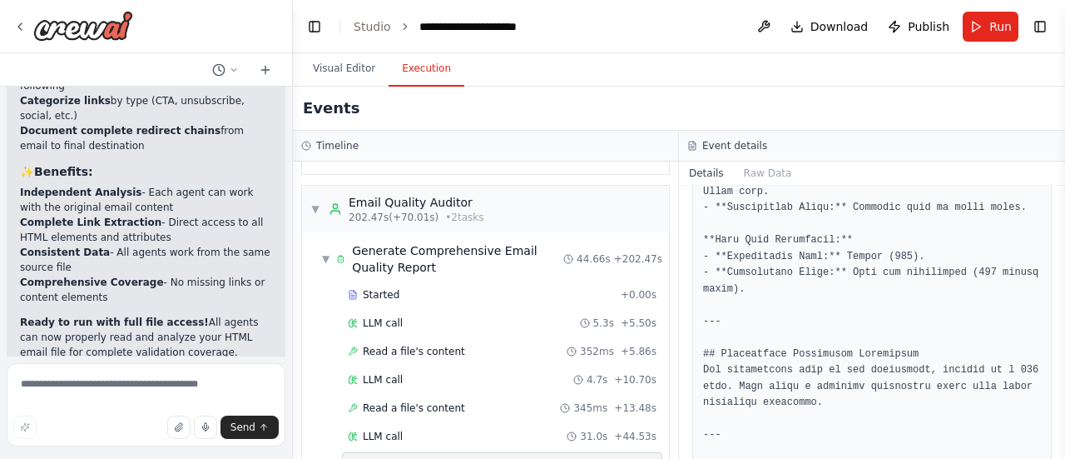
scroll to position [1420, 0]
drag, startPoint x: 865, startPoint y: 335, endPoint x: 914, endPoint y: 337, distance: 48.3
drag, startPoint x: 757, startPoint y: 221, endPoint x: 886, endPoint y: 241, distance: 130.5
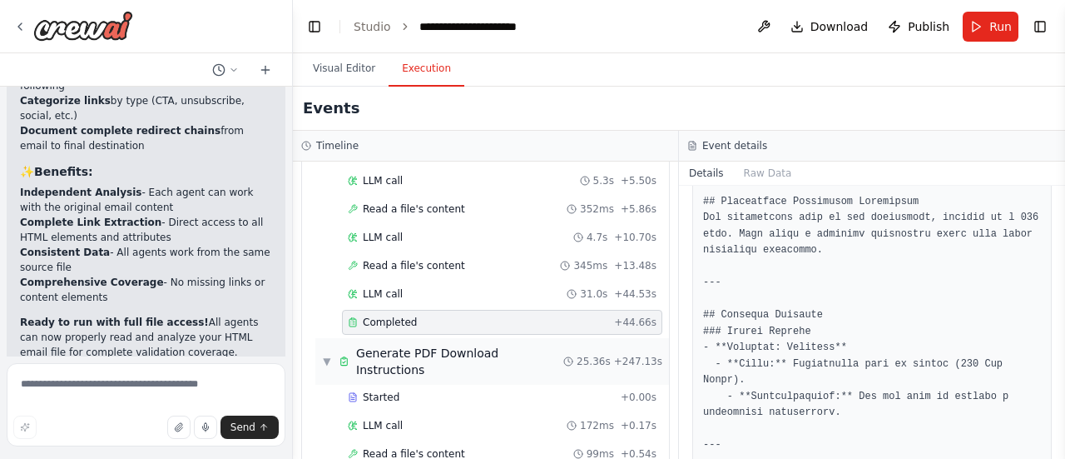
scroll to position [2739, 0]
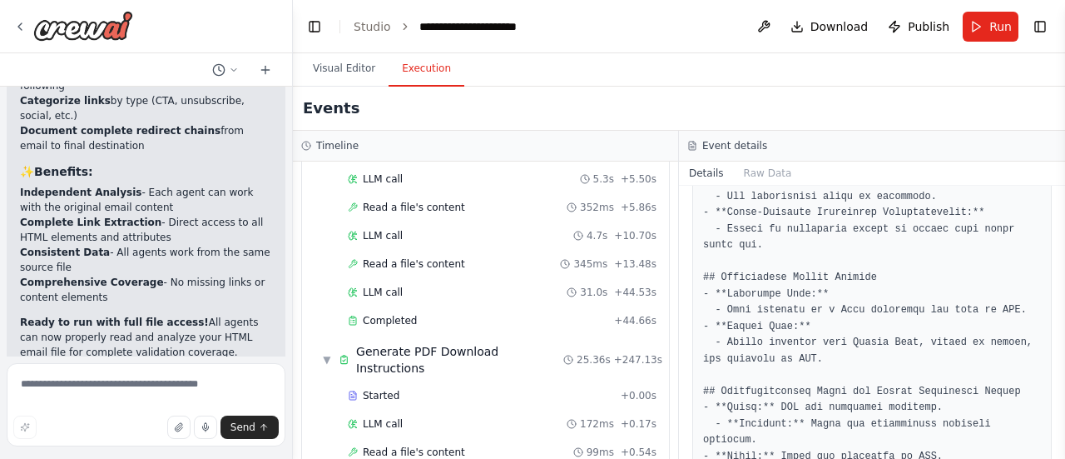
scroll to position [2442, 0]
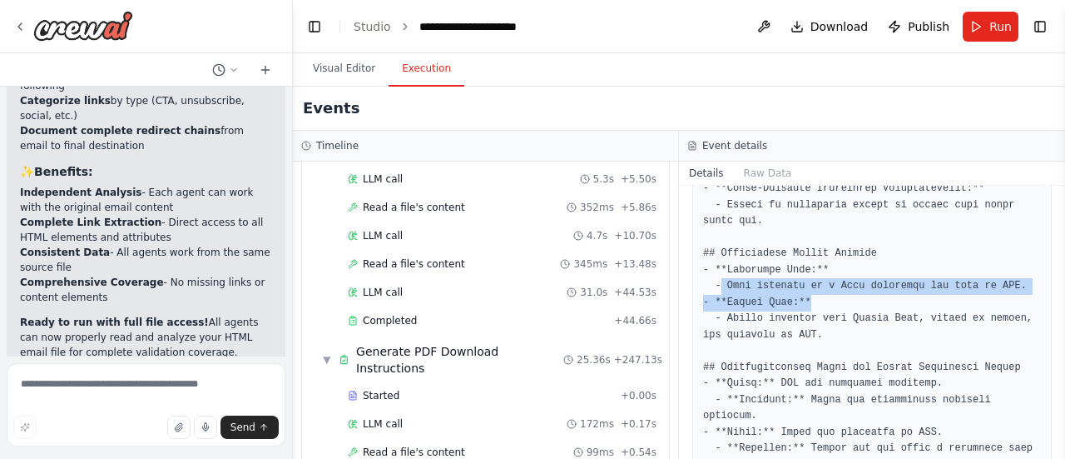
drag, startPoint x: 722, startPoint y: 250, endPoint x: 873, endPoint y: 264, distance: 152.0
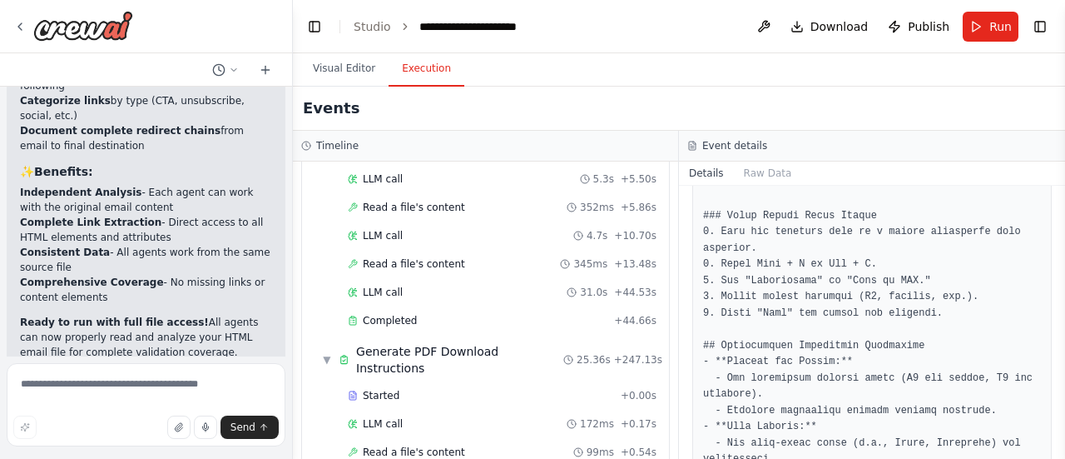
scroll to position [1715, 0]
click at [751, 316] on pre at bounding box center [872, 186] width 338 height 2126
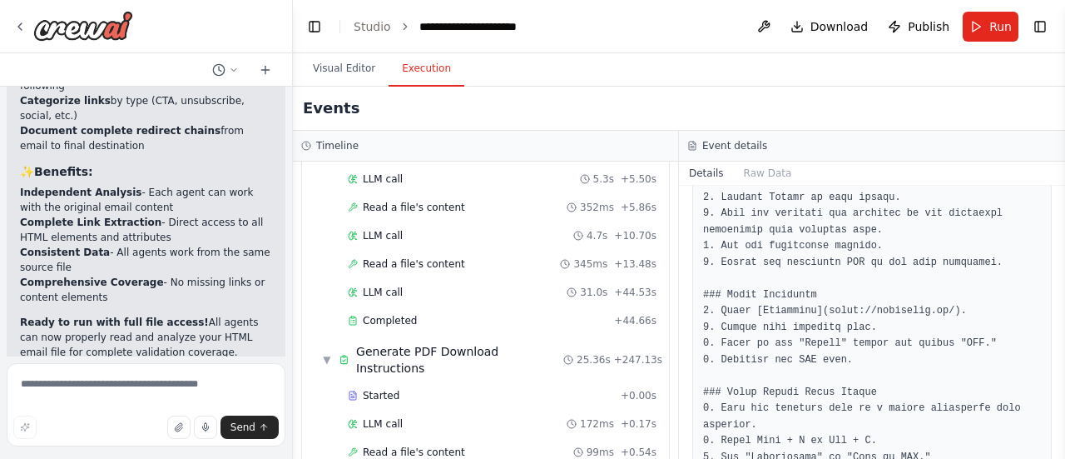
scroll to position [1526, 0]
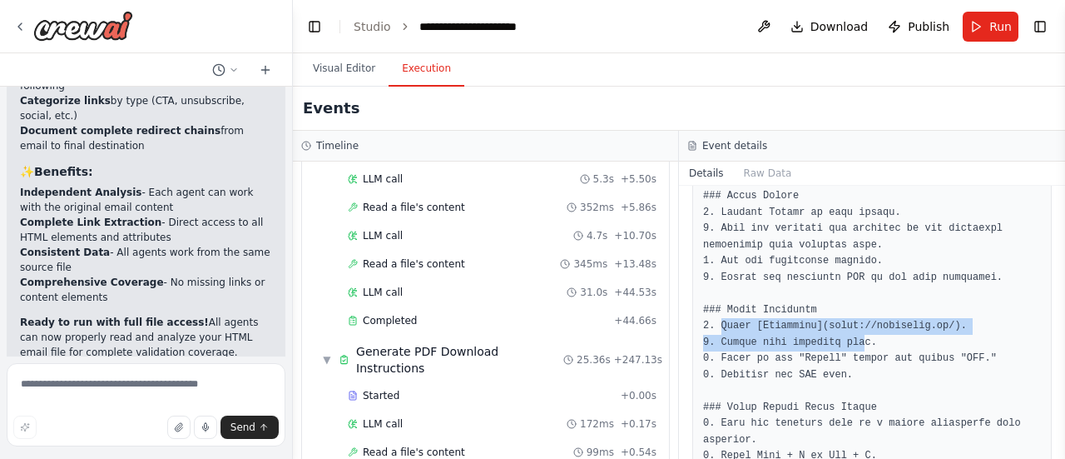
drag, startPoint x: 721, startPoint y: 293, endPoint x: 850, endPoint y: 301, distance: 129.3
click at [850, 301] on pre at bounding box center [872, 375] width 338 height 2126
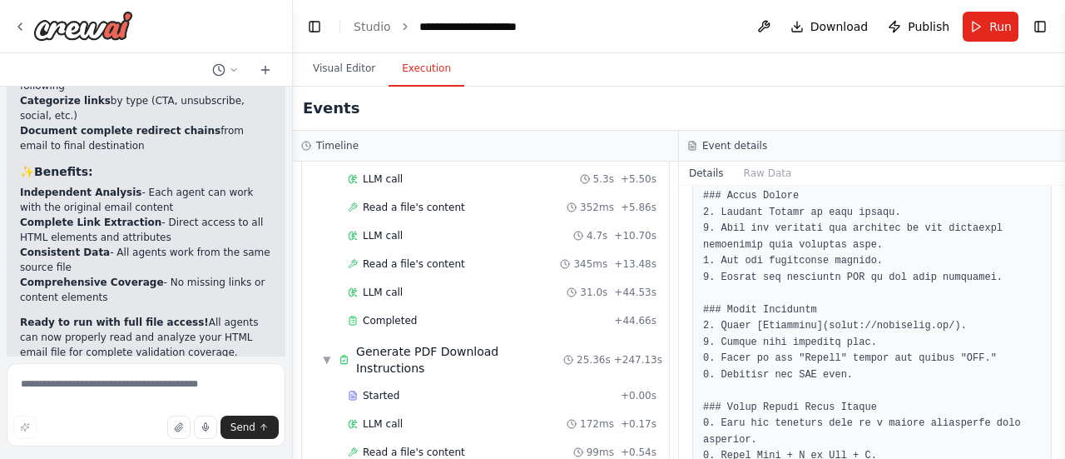
click at [851, 325] on pre at bounding box center [872, 375] width 338 height 2126
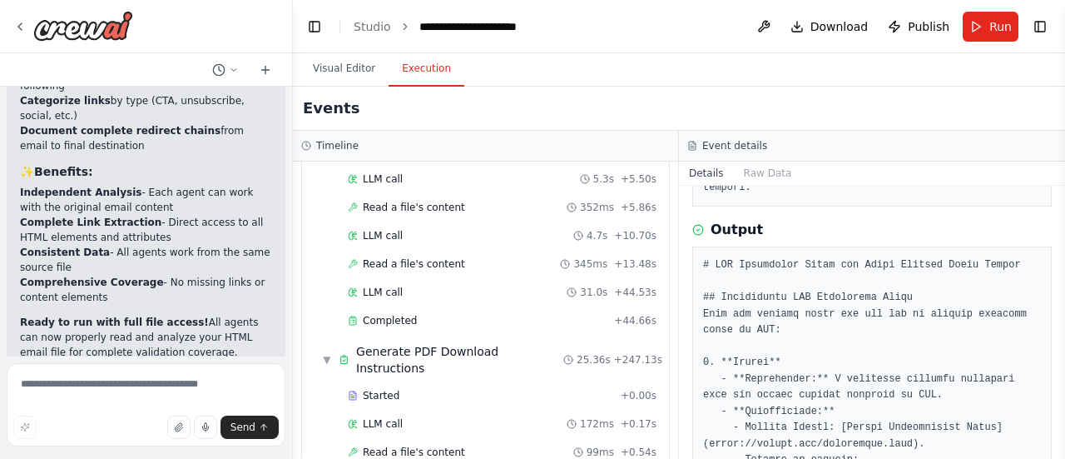
scroll to position [578, 0]
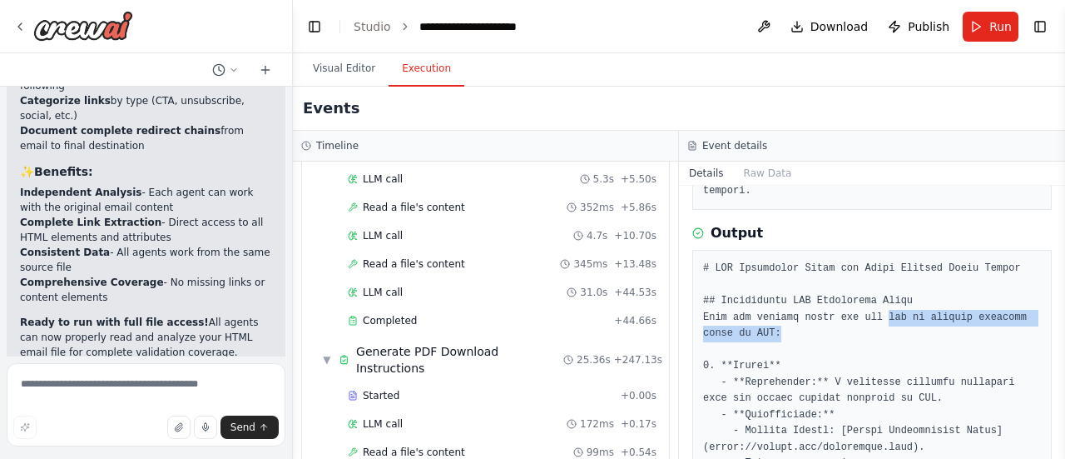
drag, startPoint x: 876, startPoint y: 285, endPoint x: 930, endPoint y: 295, distance: 54.9
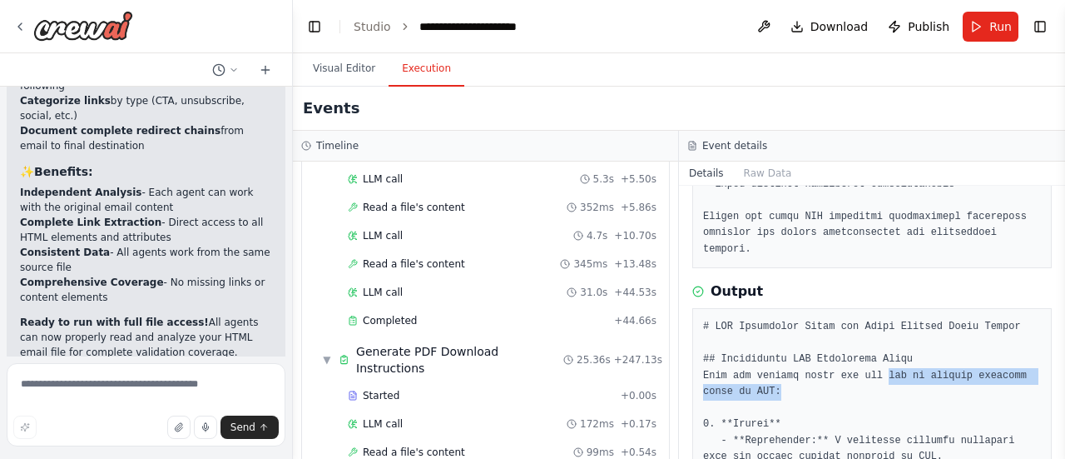
scroll to position [517, 0]
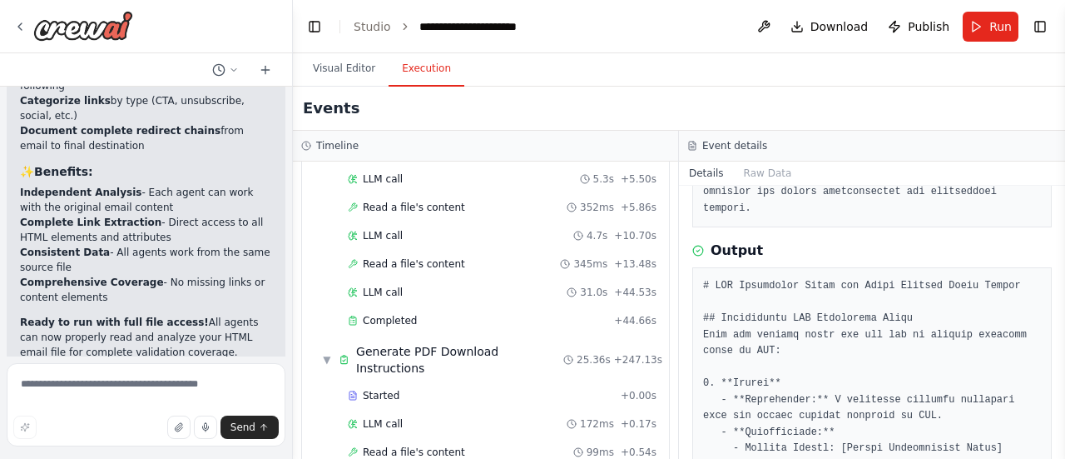
scroll to position [567, 0]
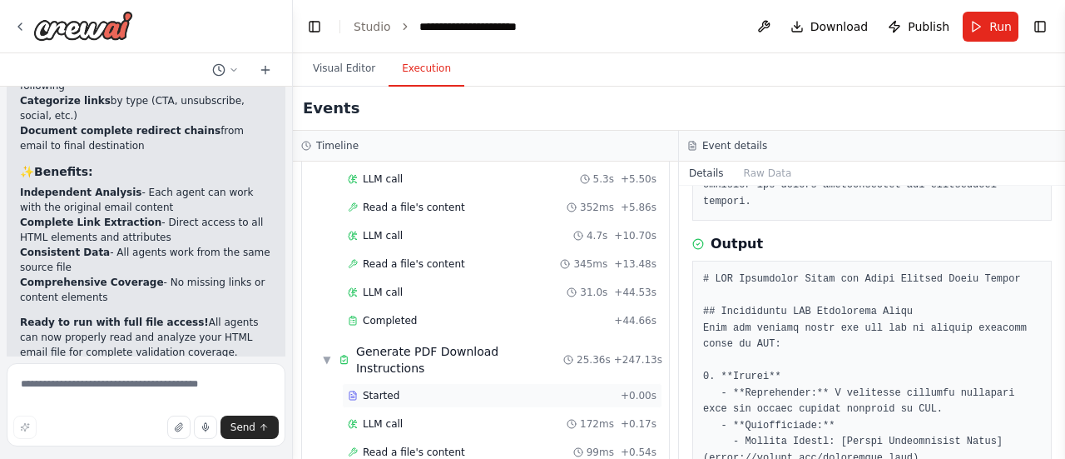
click at [424, 389] on div "Started" at bounding box center [481, 395] width 266 height 13
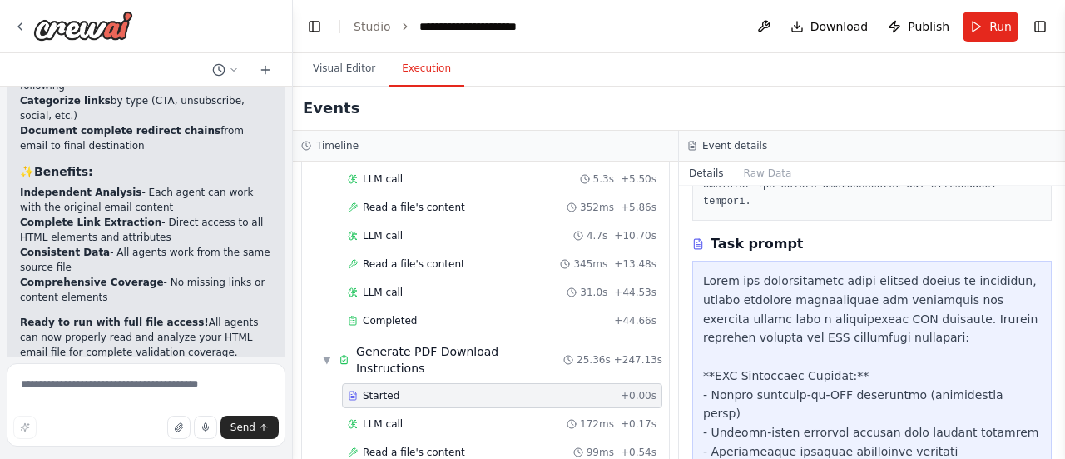
click at [379, 389] on span "Started" at bounding box center [381, 395] width 37 height 13
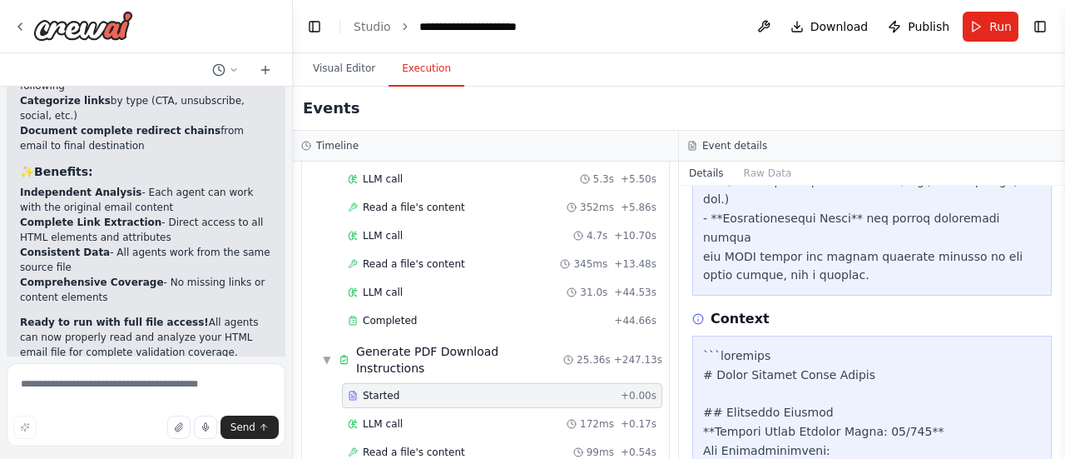
scroll to position [1482, 0]
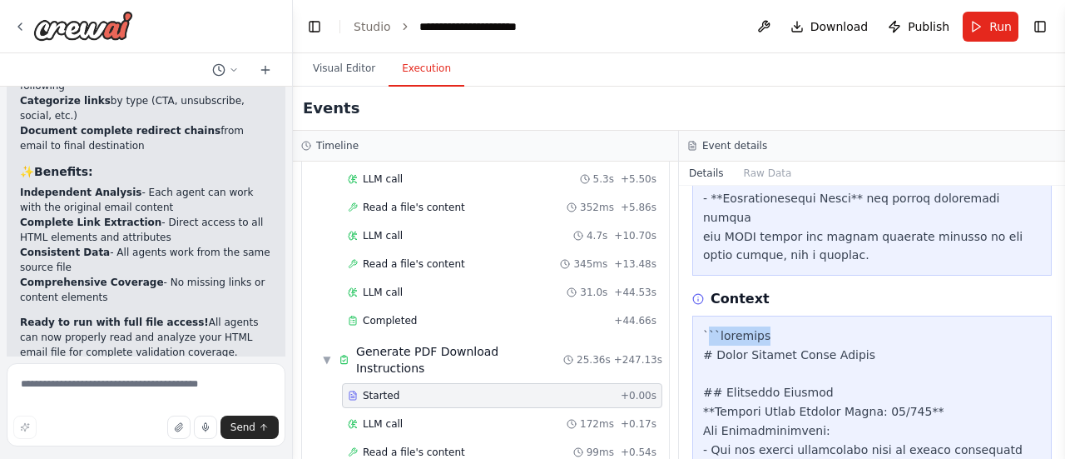
drag, startPoint x: 707, startPoint y: 207, endPoint x: 776, endPoint y: 206, distance: 68.2
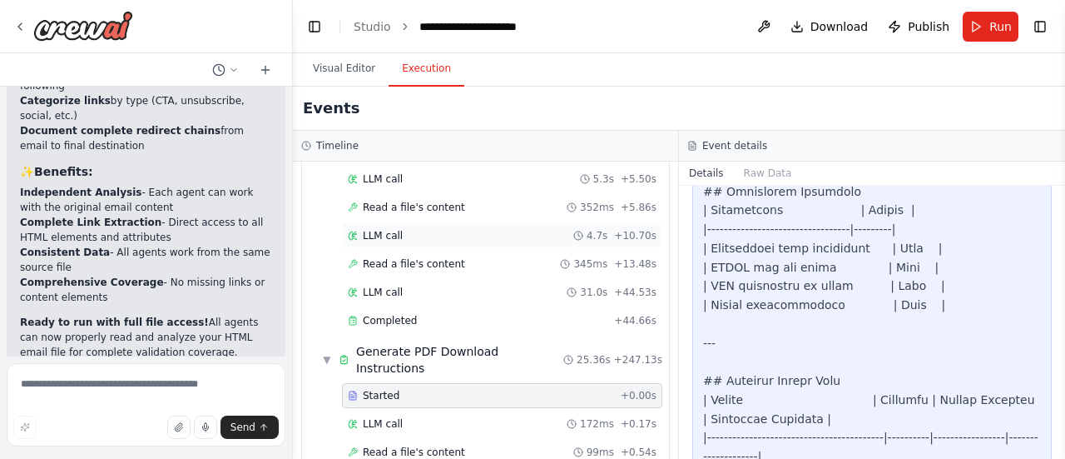
scroll to position [3330, 0]
click at [57, 369] on textarea at bounding box center [146, 404] width 279 height 83
drag, startPoint x: 155, startPoint y: 397, endPoint x: 121, endPoint y: 400, distance: 33.5
click at [121, 400] on textarea "**********" at bounding box center [146, 404] width 279 height 83
drag, startPoint x: 31, startPoint y: 396, endPoint x: 124, endPoint y: 386, distance: 93.7
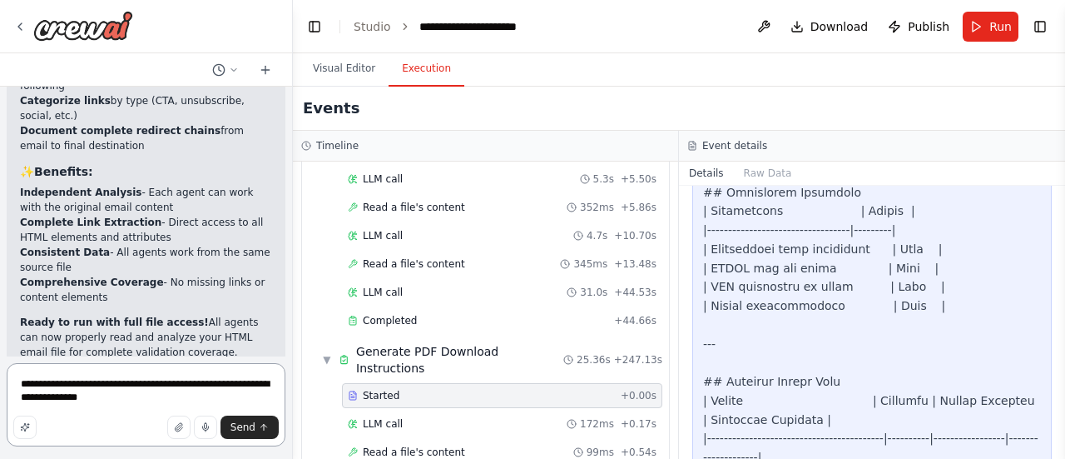
click at [121, 384] on textarea "**********" at bounding box center [146, 404] width 279 height 83
click at [133, 399] on textarea "**********" at bounding box center [146, 404] width 279 height 83
type textarea "**********"
click at [242, 428] on span "Send" at bounding box center [243, 426] width 25 height 13
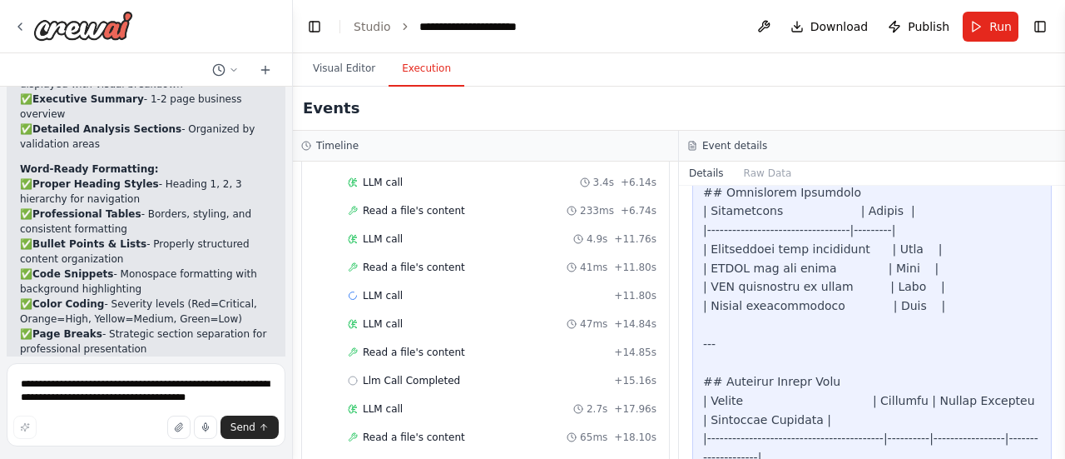
scroll to position [0, 0]
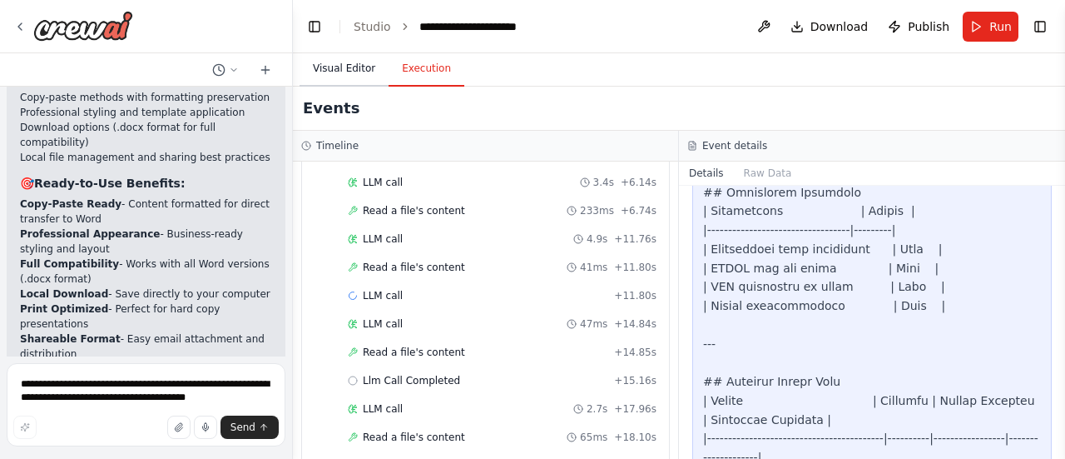
click at [353, 69] on button "Visual Editor" at bounding box center [344, 69] width 89 height 35
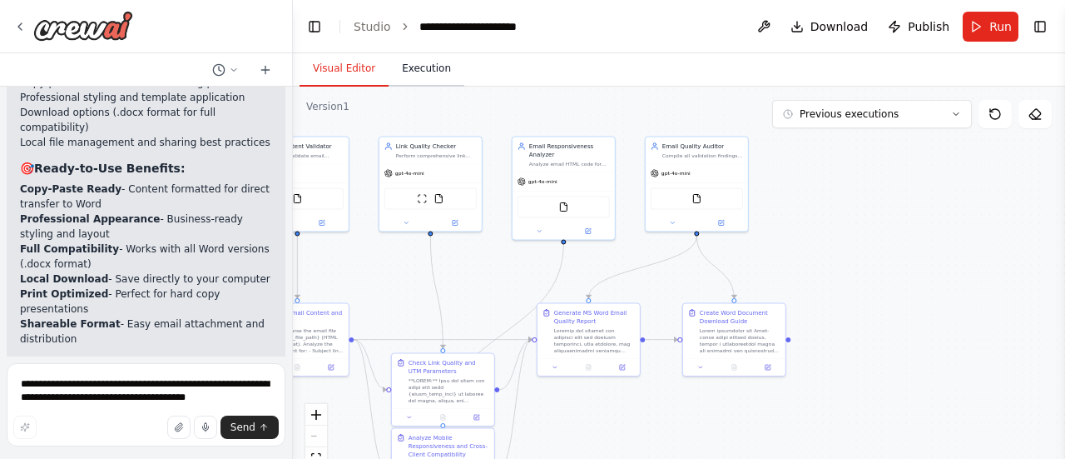
click at [424, 71] on button "Execution" at bounding box center [427, 69] width 76 height 35
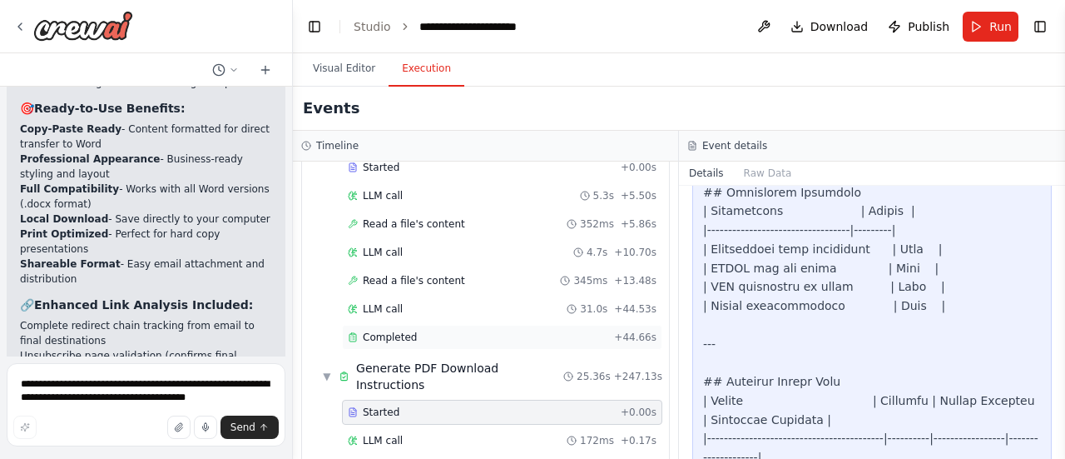
click at [387, 330] on span "Completed" at bounding box center [390, 336] width 54 height 13
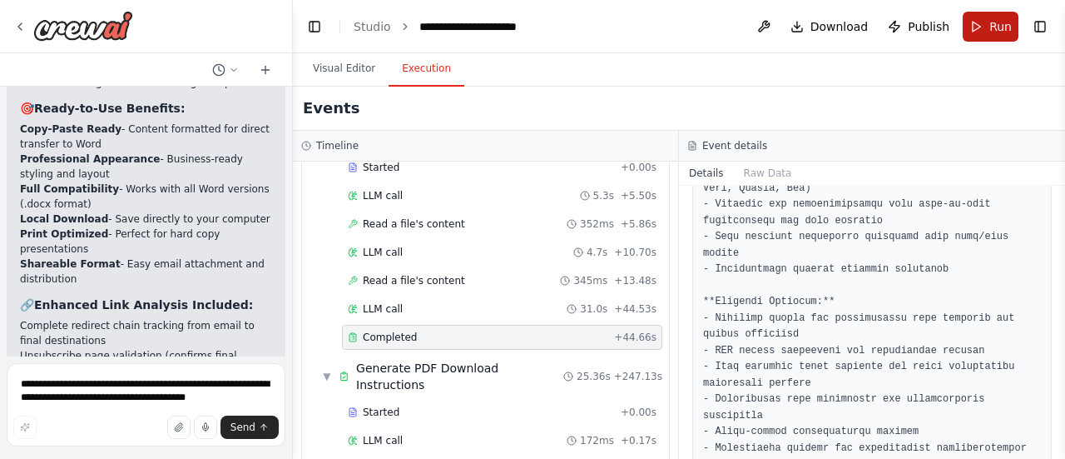
click at [989, 20] on button "Run" at bounding box center [991, 27] width 56 height 30
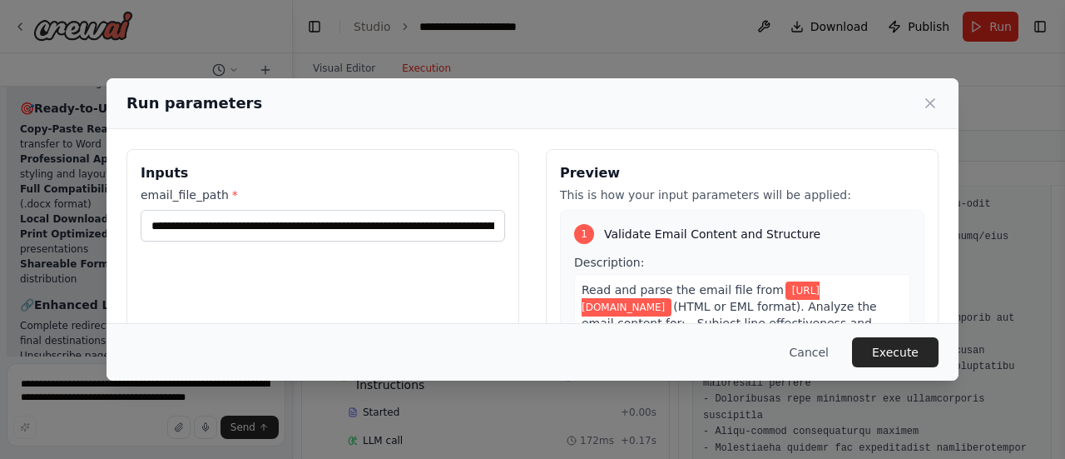
click at [902, 345] on button "Execute" at bounding box center [895, 352] width 87 height 30
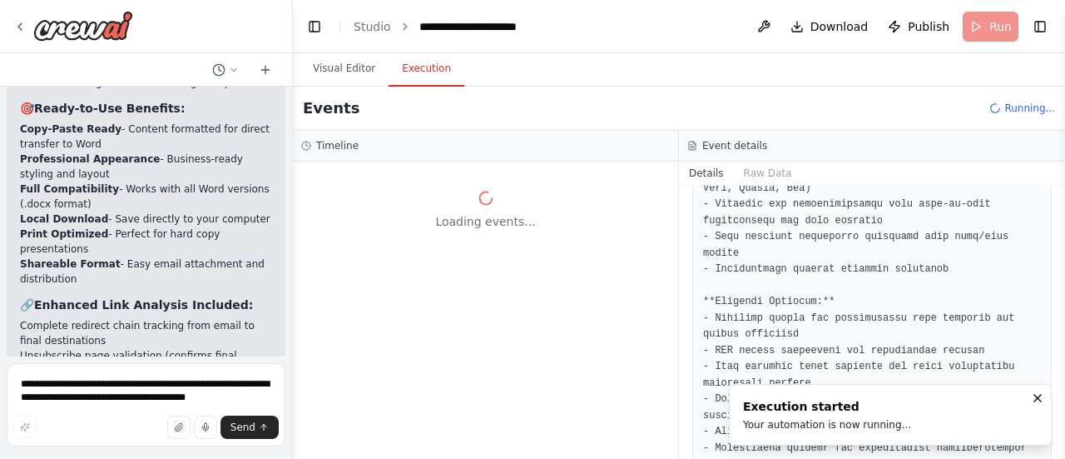
click at [761, 260] on pre at bounding box center [872, 383] width 338 height 763
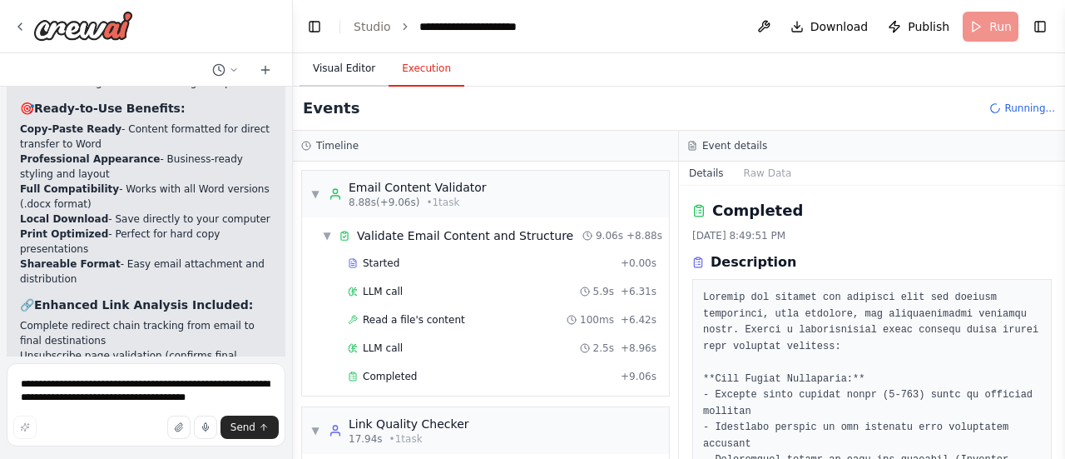
click at [343, 63] on button "Visual Editor" at bounding box center [344, 69] width 89 height 35
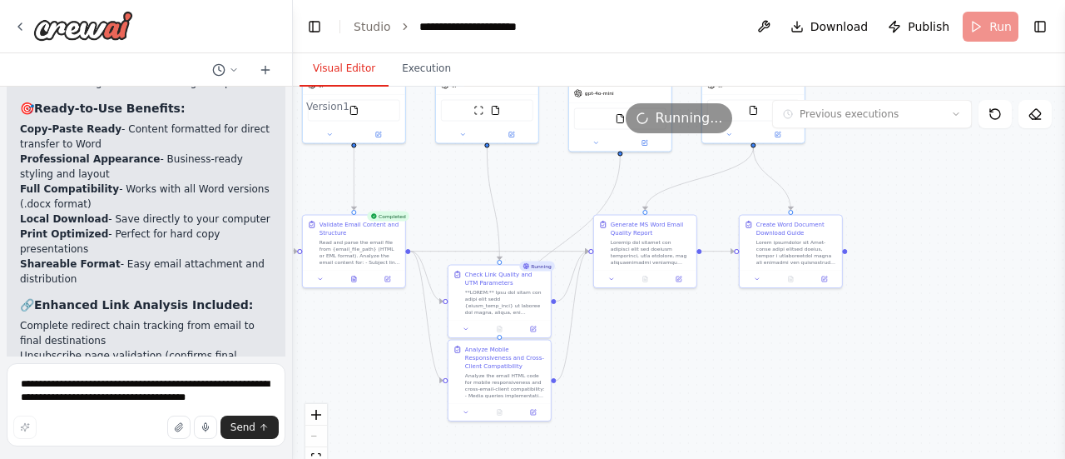
drag, startPoint x: 479, startPoint y: 293, endPoint x: 535, endPoint y: 207, distance: 102.3
click at [535, 206] on div ".deletable-edge-delete-btn { width: 20px; height: 20px; border: 0px solid #ffff…" at bounding box center [679, 295] width 772 height 416
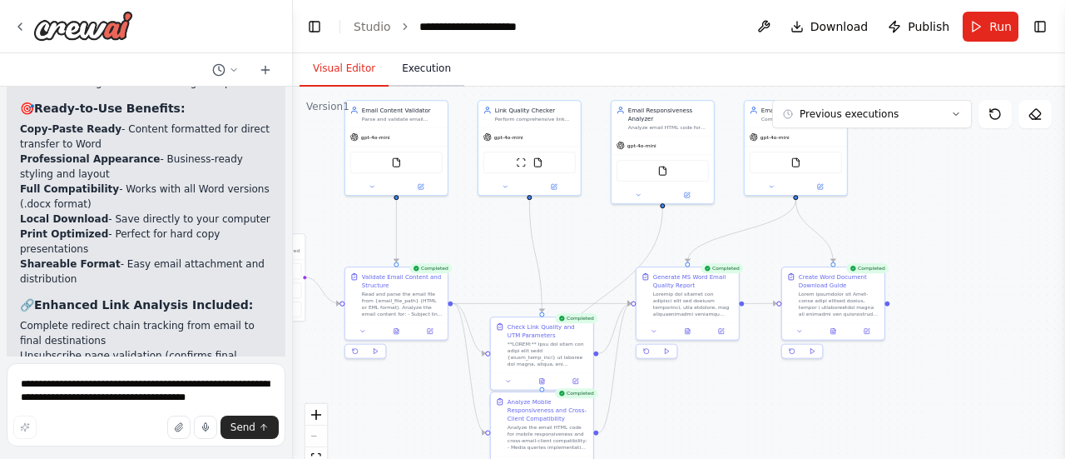
click at [413, 74] on button "Execution" at bounding box center [427, 69] width 76 height 35
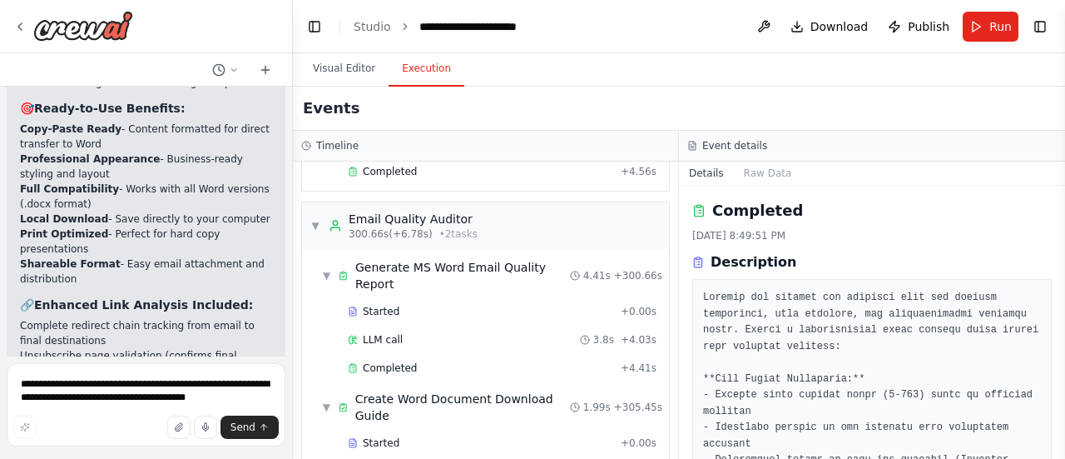
scroll to position [2284, 0]
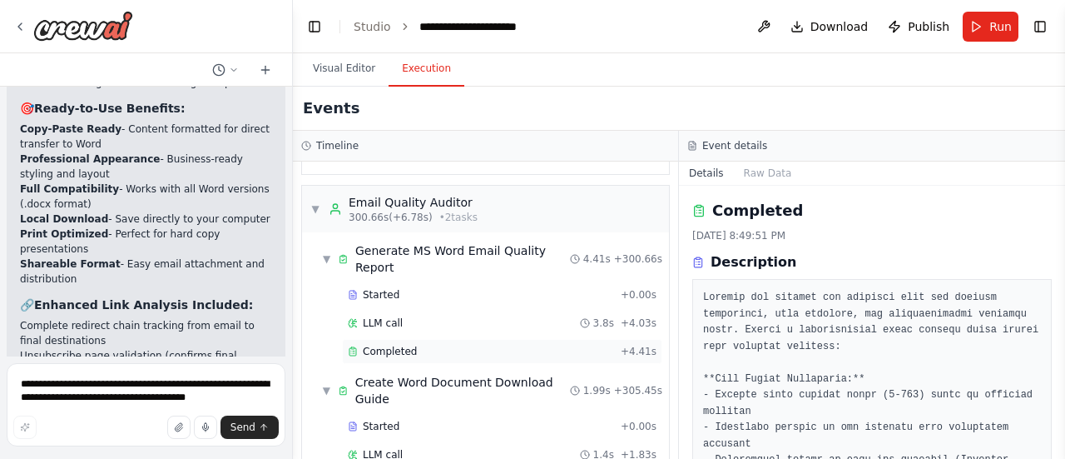
click at [387, 345] on span "Completed" at bounding box center [390, 351] width 54 height 13
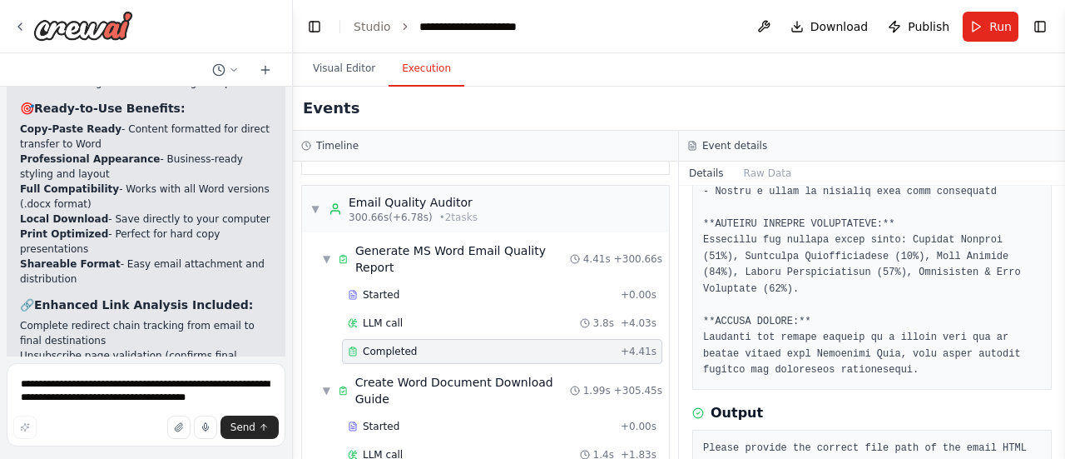
scroll to position [609, 0]
drag, startPoint x: 826, startPoint y: 397, endPoint x: 847, endPoint y: 409, distance: 25.0
click at [847, 440] on pre "Please provide the correct file path of the email HTML code for further analysi…" at bounding box center [872, 456] width 338 height 32
click at [845, 440] on pre "Please provide the correct file path of the email HTML code for further analysi…" at bounding box center [872, 456] width 338 height 32
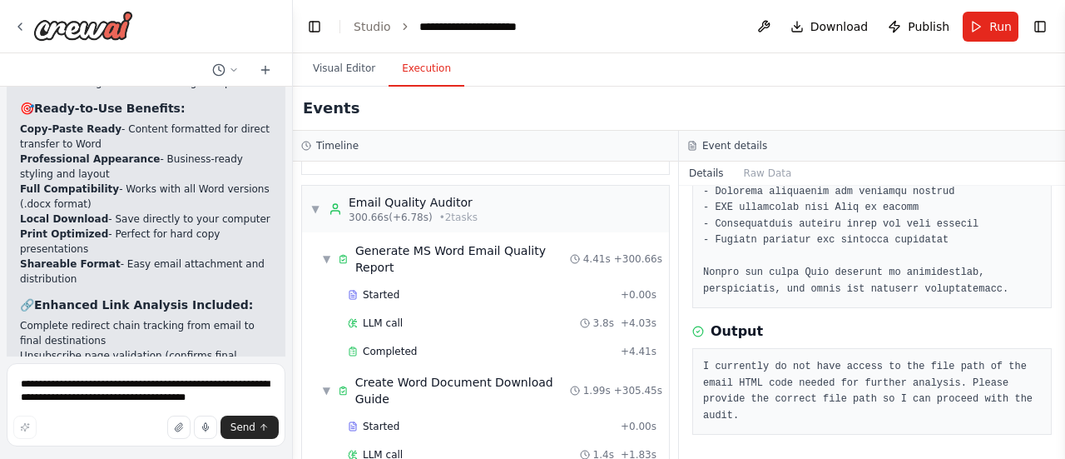
scroll to position [561, 0]
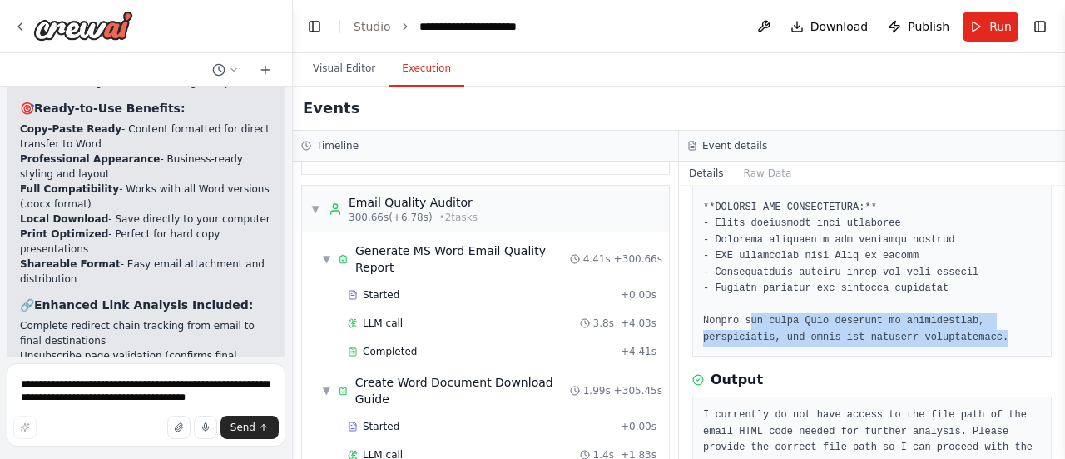
drag, startPoint x: 748, startPoint y: 289, endPoint x: 989, endPoint y: 310, distance: 241.5
click at [993, 309] on pre at bounding box center [872, 37] width 338 height 617
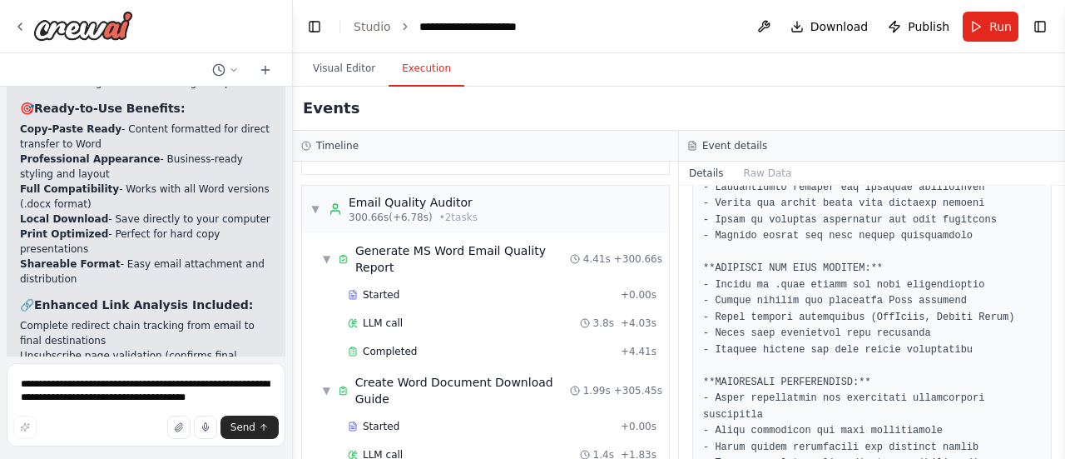
scroll to position [255, 0]
drag, startPoint x: 717, startPoint y: 252, endPoint x: 855, endPoint y: 247, distance: 137.4
click at [855, 247] on pre at bounding box center [872, 342] width 338 height 617
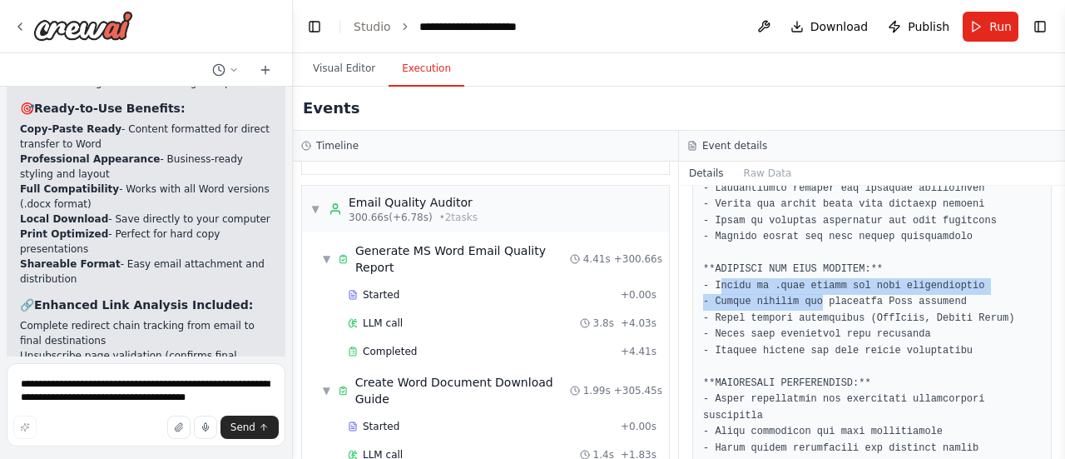
drag, startPoint x: 717, startPoint y: 267, endPoint x: 817, endPoint y: 282, distance: 101.0
click at [817, 282] on pre at bounding box center [872, 342] width 338 height 617
click at [857, 322] on pre at bounding box center [872, 342] width 338 height 617
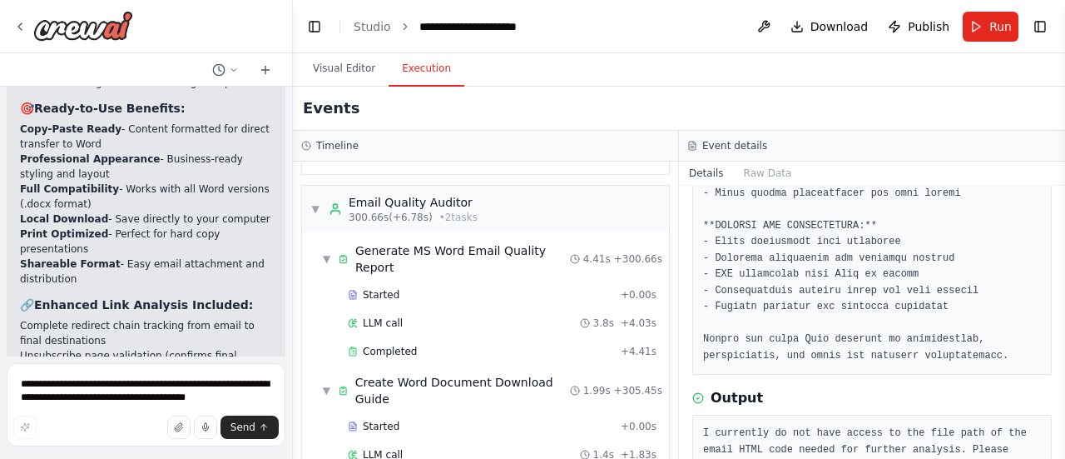
scroll to position [561, 0]
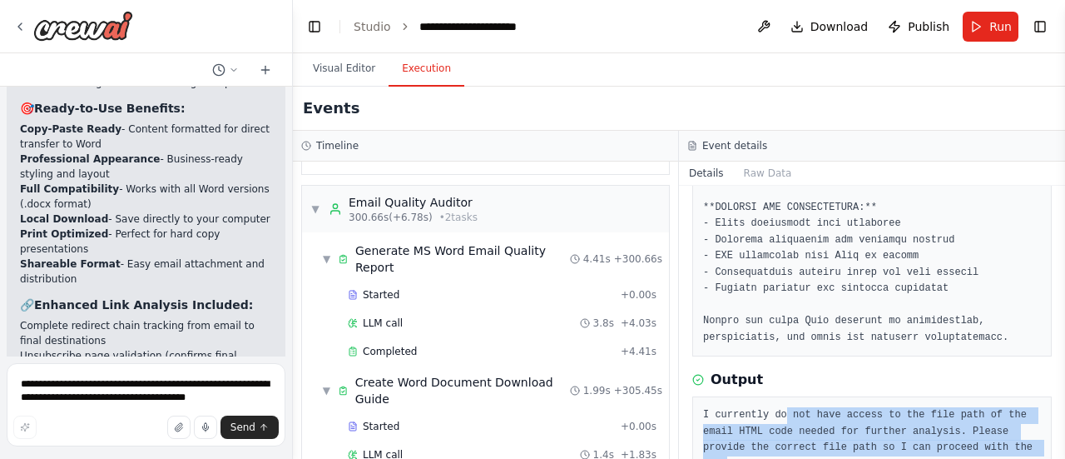
drag, startPoint x: 870, startPoint y: 396, endPoint x: 989, endPoint y: 413, distance: 119.3
click at [989, 413] on div "I currently do not have access to the file path of the email HTML code needed f…" at bounding box center [872, 439] width 360 height 87
click at [768, 407] on pre "I currently do not have access to the file path of the email HTML code needed f…" at bounding box center [872, 439] width 338 height 65
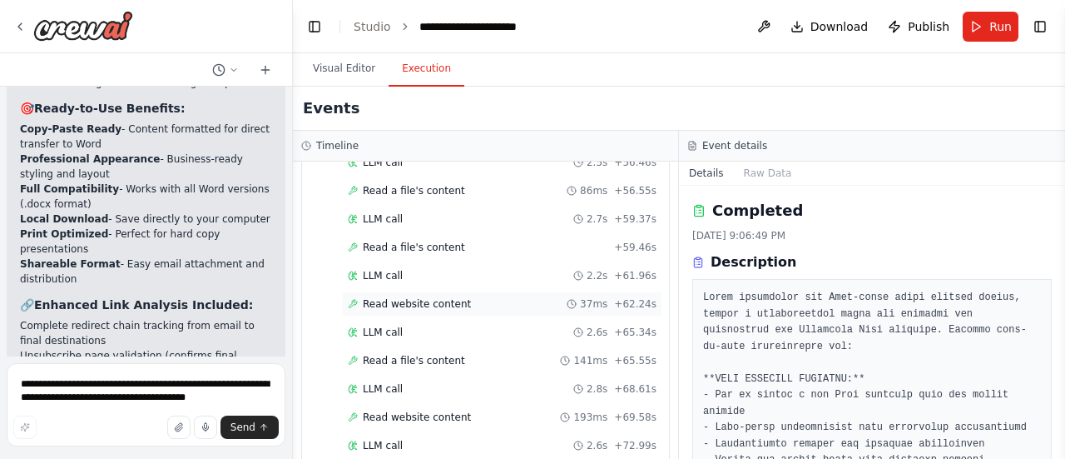
scroll to position [958, 0]
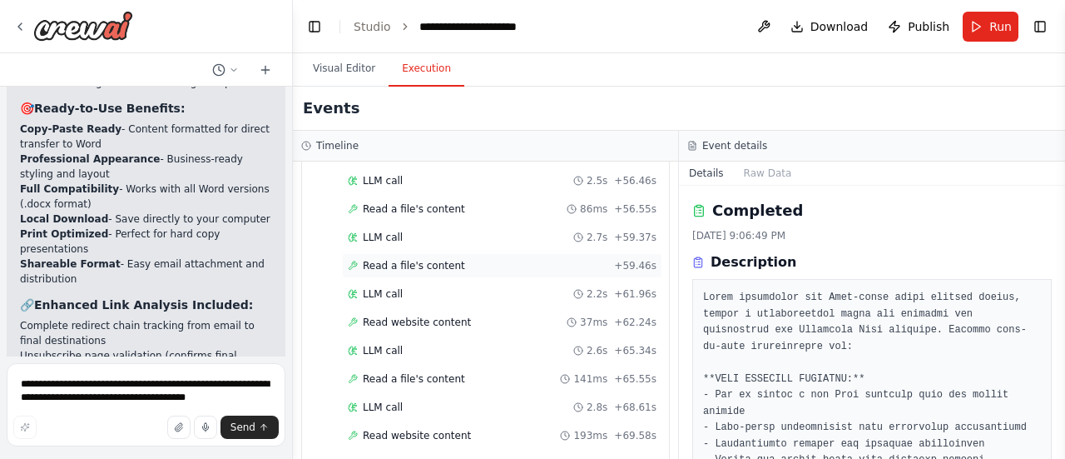
click at [431, 259] on span "Read a file's content" at bounding box center [414, 265] width 102 height 13
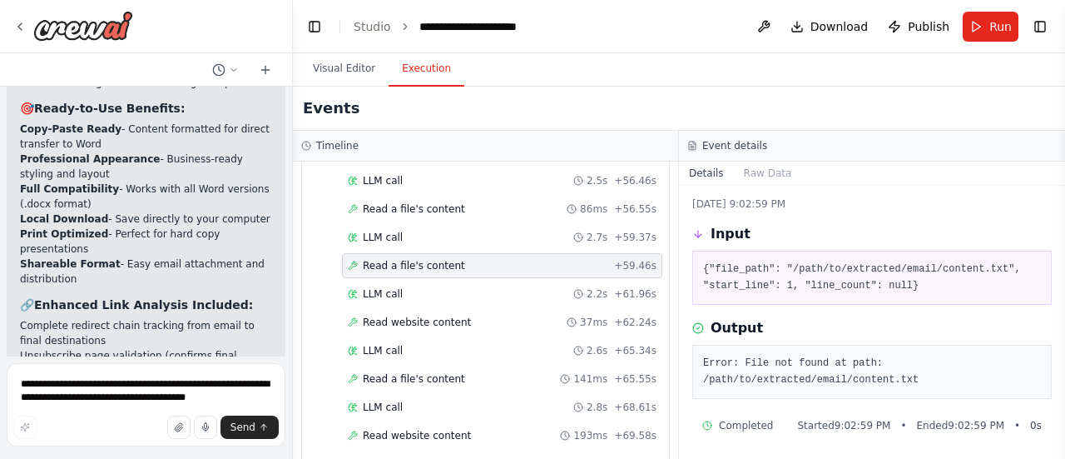
scroll to position [32, 0]
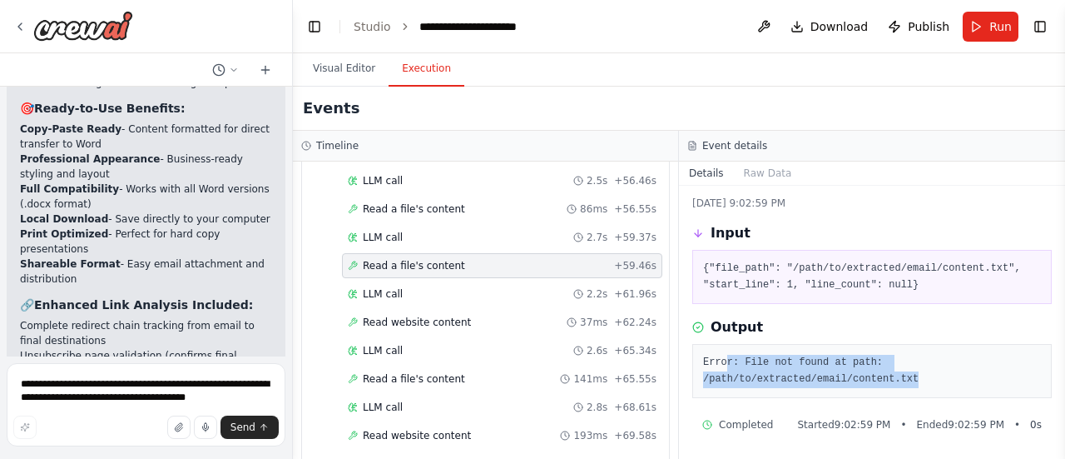
drag, startPoint x: 725, startPoint y: 360, endPoint x: 900, endPoint y: 372, distance: 176.0
click at [900, 372] on pre "Error: File not found at path: /path/to/extracted/email/content.txt" at bounding box center [872, 371] width 338 height 32
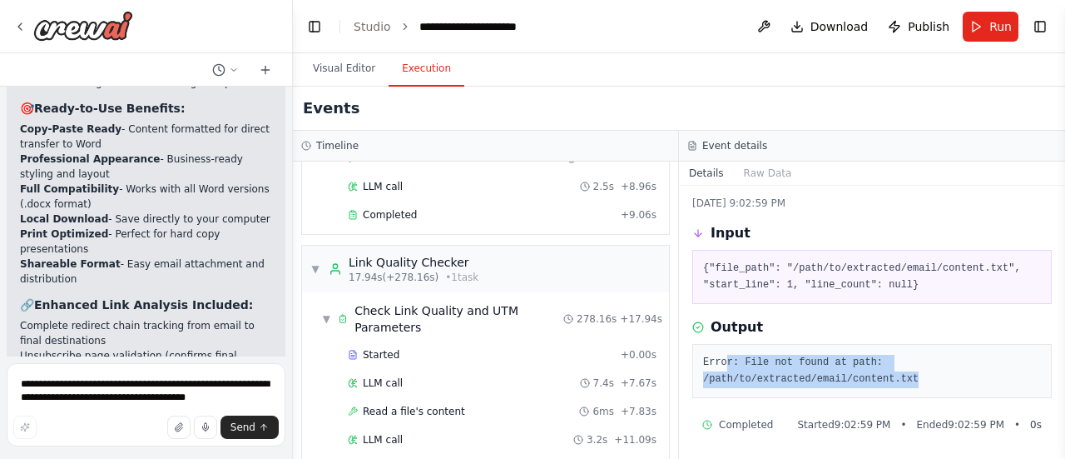
scroll to position [0, 0]
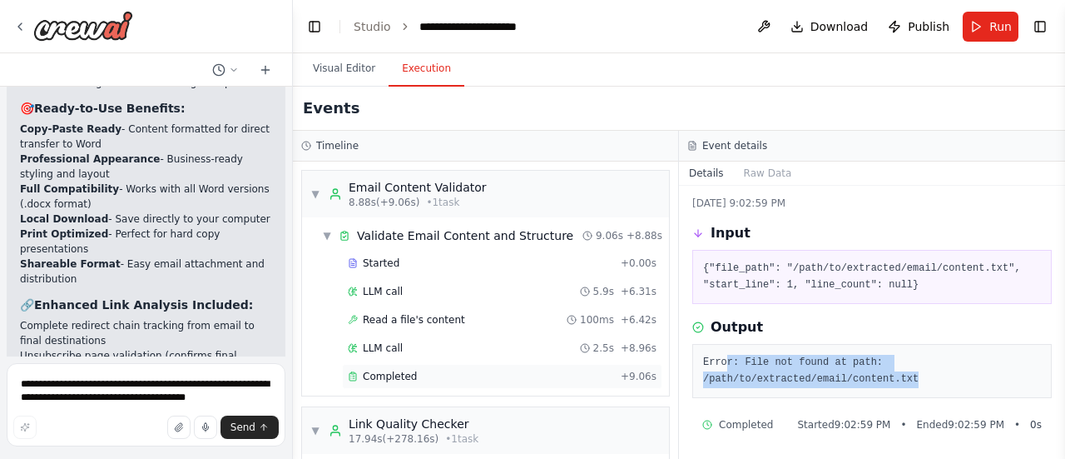
click at [399, 376] on span "Completed" at bounding box center [390, 375] width 54 height 13
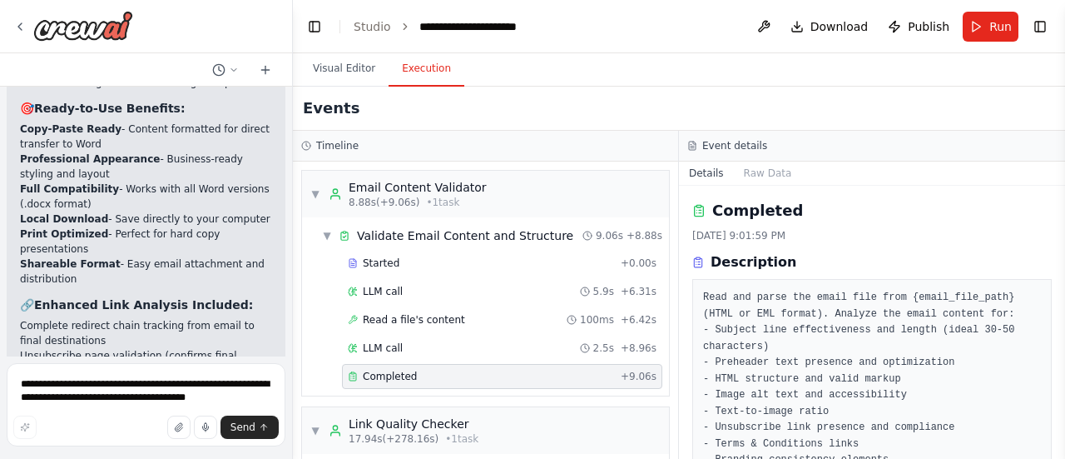
click at [806, 364] on pre "Read and parse the email file from {email_file_path} (HTML or EML format). Anal…" at bounding box center [872, 428] width 338 height 276
click at [21, 27] on icon at bounding box center [19, 26] width 13 height 13
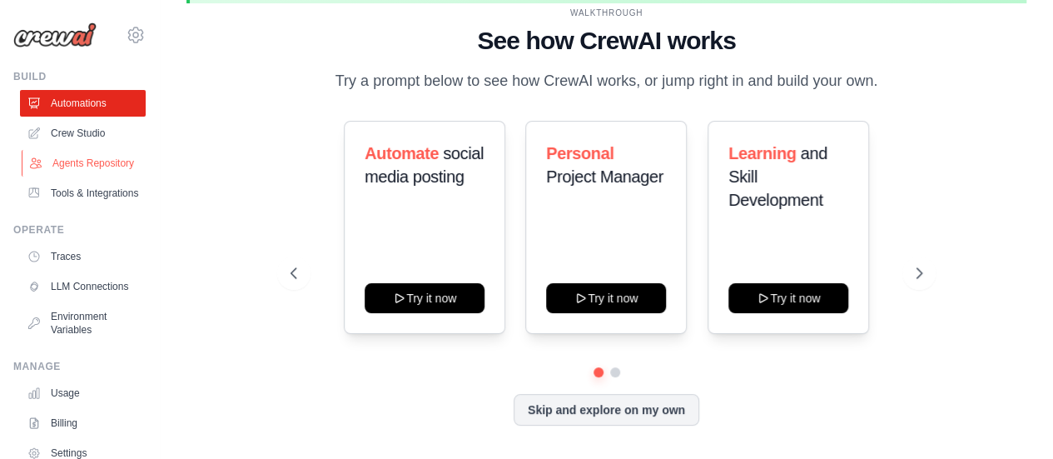
scroll to position [67, 0]
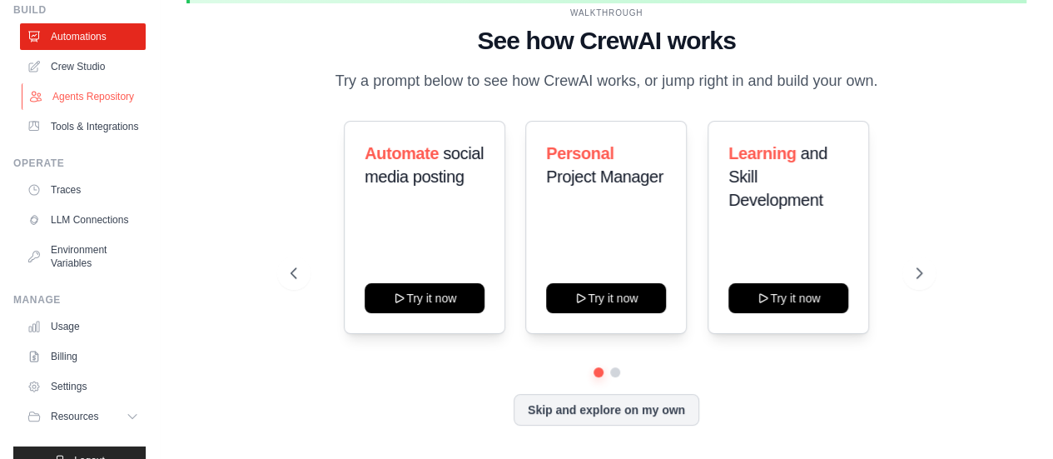
click at [82, 103] on link "Agents Repository" at bounding box center [85, 96] width 126 height 27
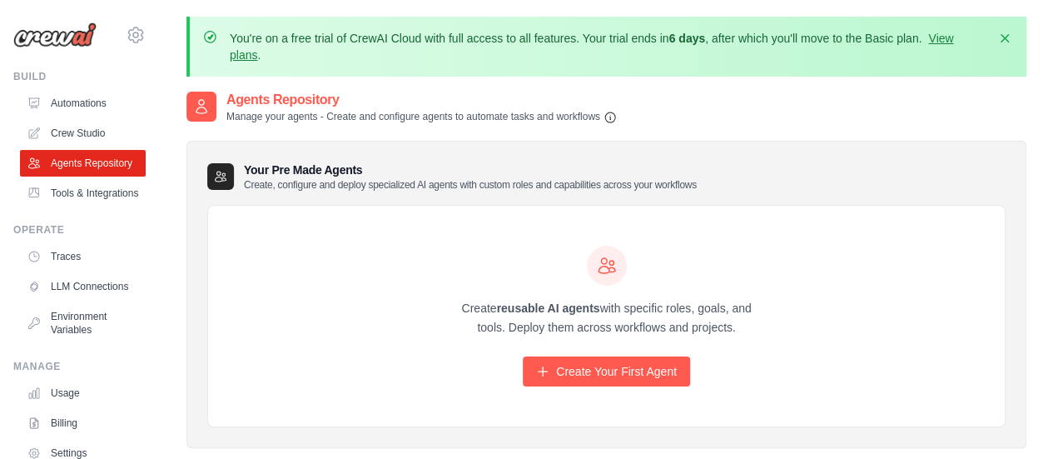
scroll to position [107, 0]
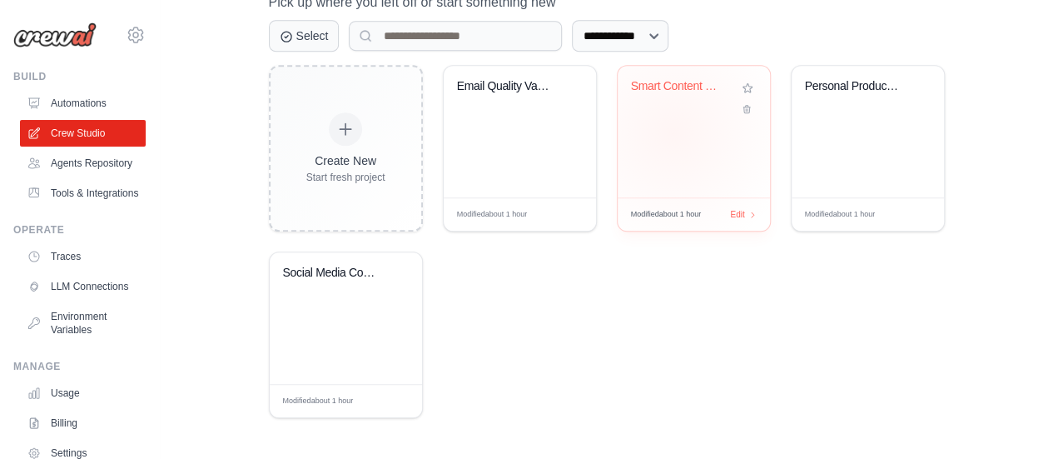
scroll to position [470, 0]
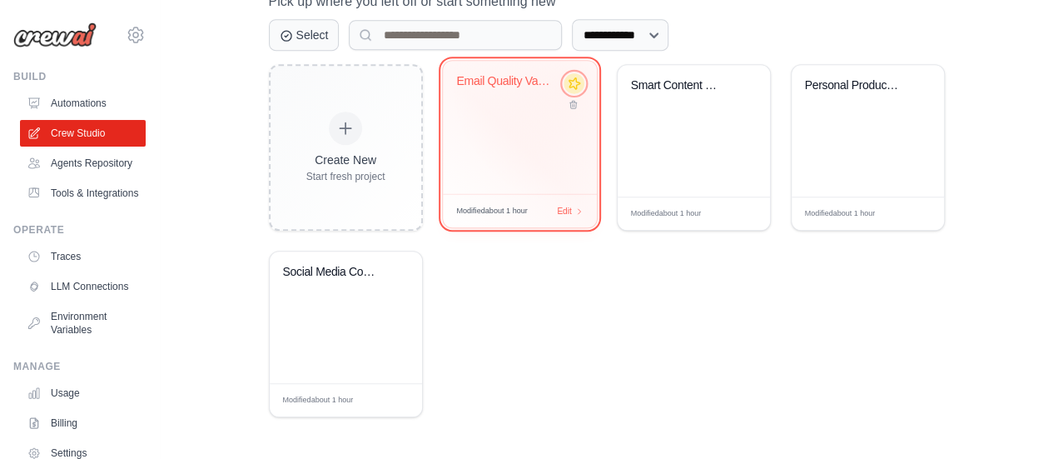
click at [574, 83] on icon at bounding box center [573, 83] width 17 height 17
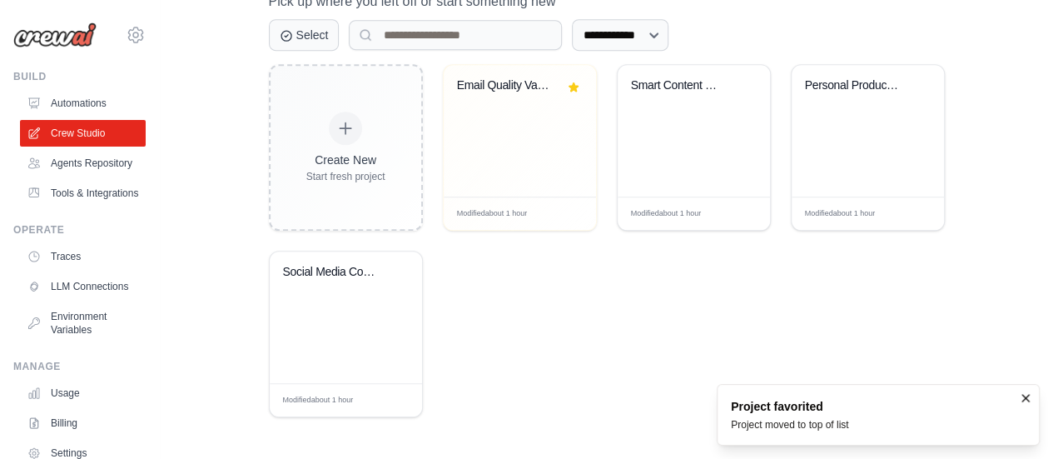
click at [576, 355] on div "Create New Start fresh project Email Quality Validator Modified about 1 hour Ed…" at bounding box center [607, 240] width 676 height 353
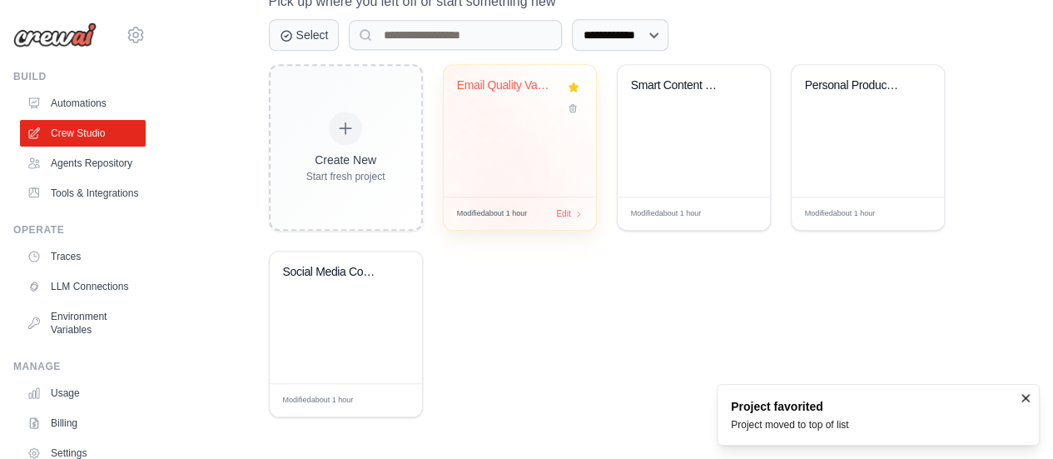
click at [506, 210] on span "Modified about 1 hour" at bounding box center [492, 214] width 71 height 12
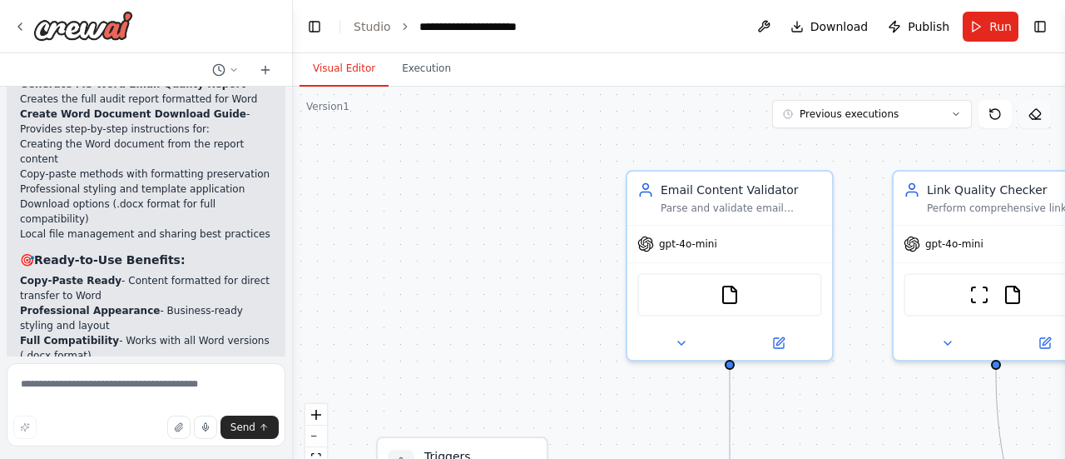
scroll to position [10675, 0]
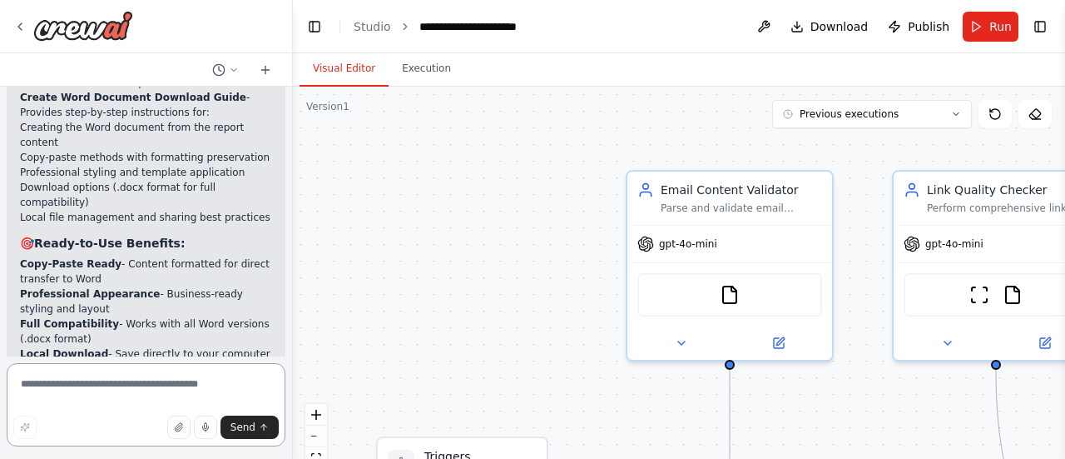
click at [117, 380] on textarea at bounding box center [146, 404] width 279 height 83
type textarea "**********"
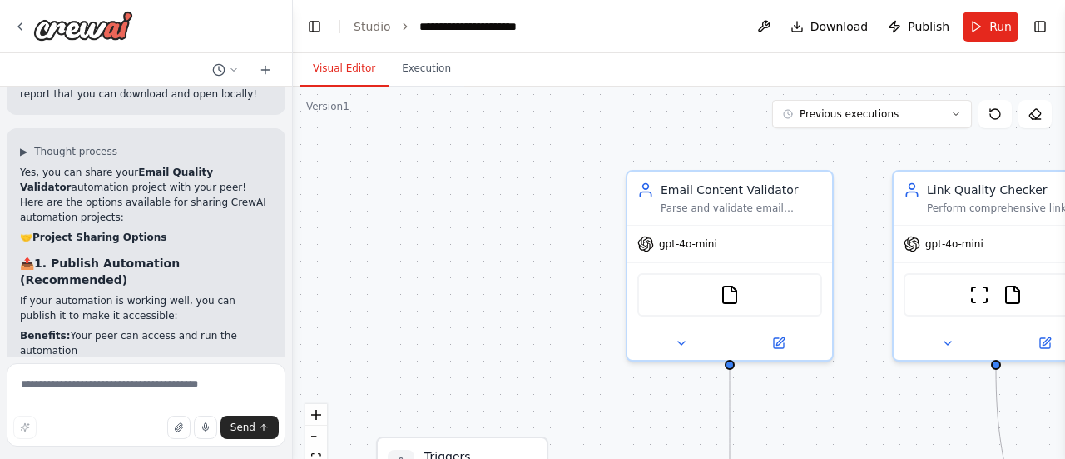
scroll to position [11190, 0]
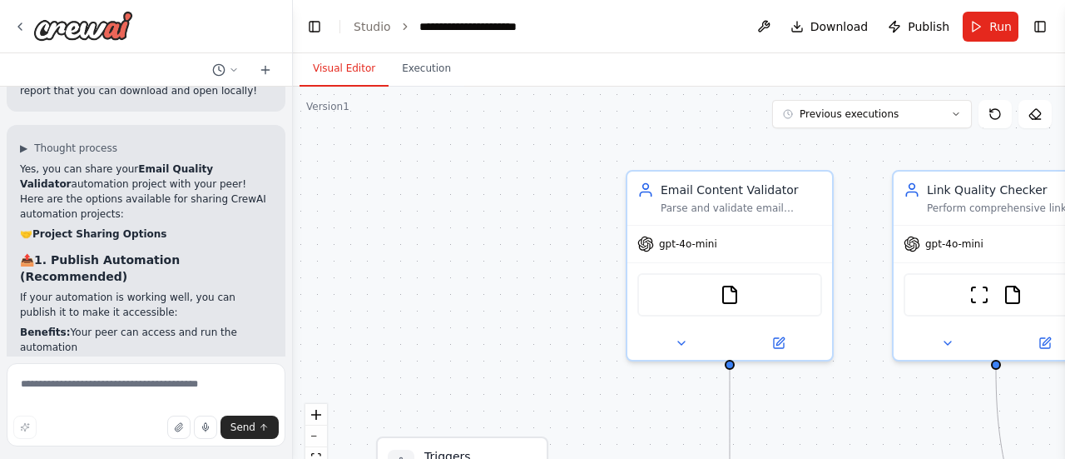
click at [155, 446] on p "CrewAI Platform typically offers project sharing features:" at bounding box center [146, 461] width 252 height 30
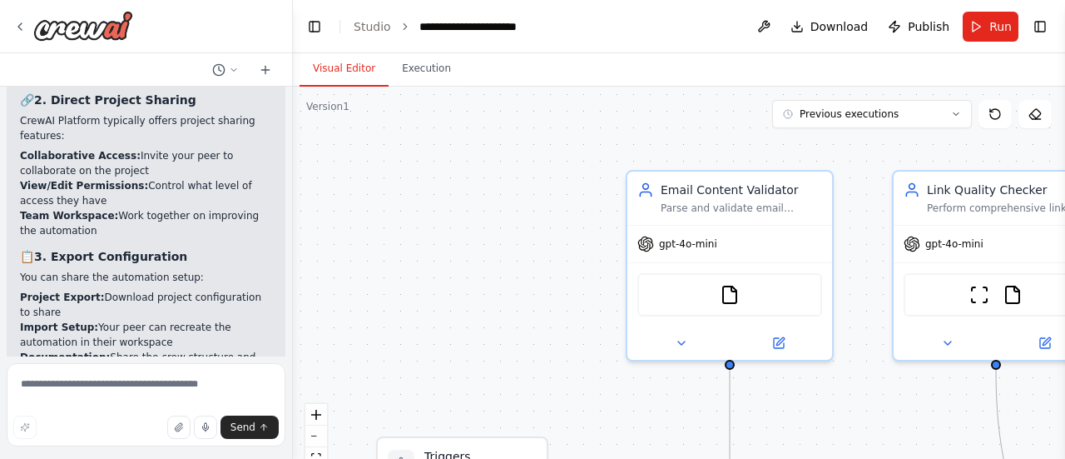
scroll to position [11522, 0]
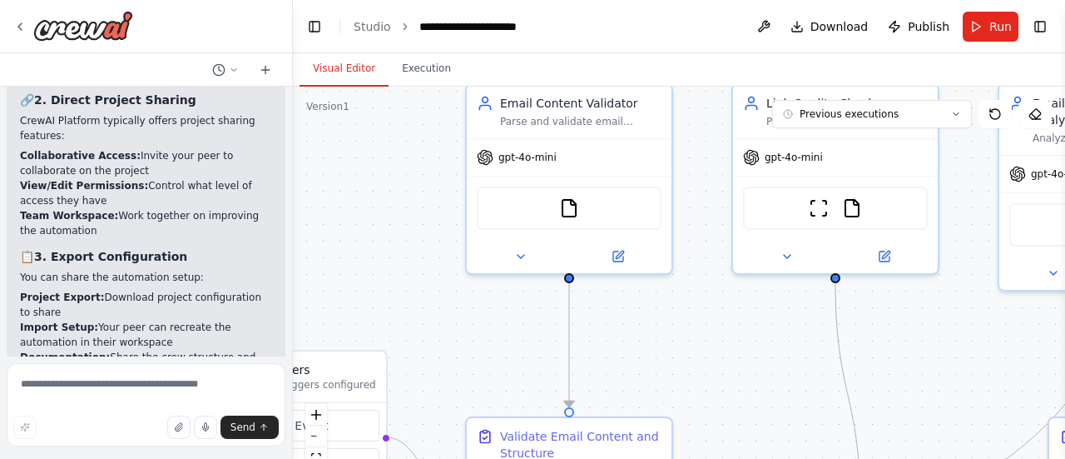
drag, startPoint x: 538, startPoint y: 265, endPoint x: 386, endPoint y: 186, distance: 172.0
click at [388, 187] on div ".deletable-edge-delete-btn { width: 20px; height: 20px; border: 0px solid #ffff…" at bounding box center [679, 295] width 772 height 416
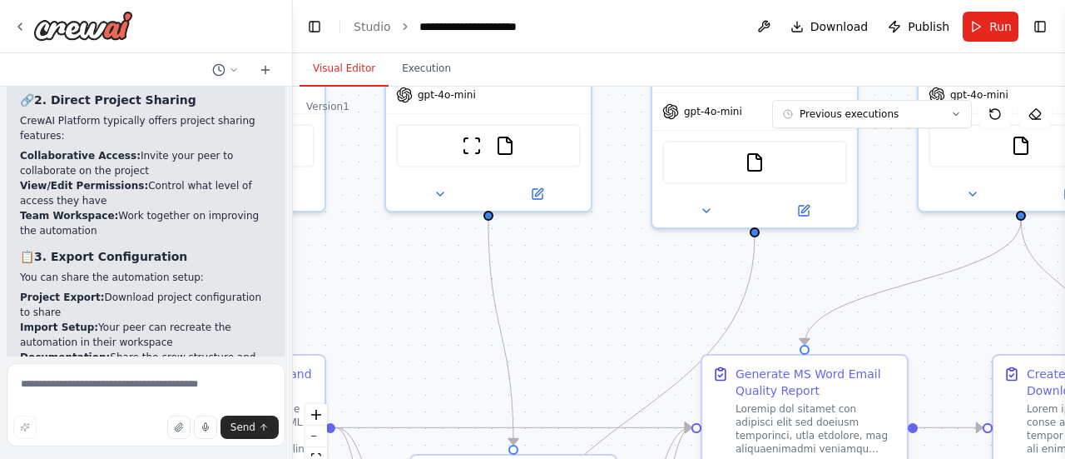
drag, startPoint x: 760, startPoint y: 330, endPoint x: 344, endPoint y: 266, distance: 421.0
click at [344, 266] on div ".deletable-edge-delete-btn { width: 20px; height: 20px; border: 0px solid #ffff…" at bounding box center [679, 295] width 772 height 416
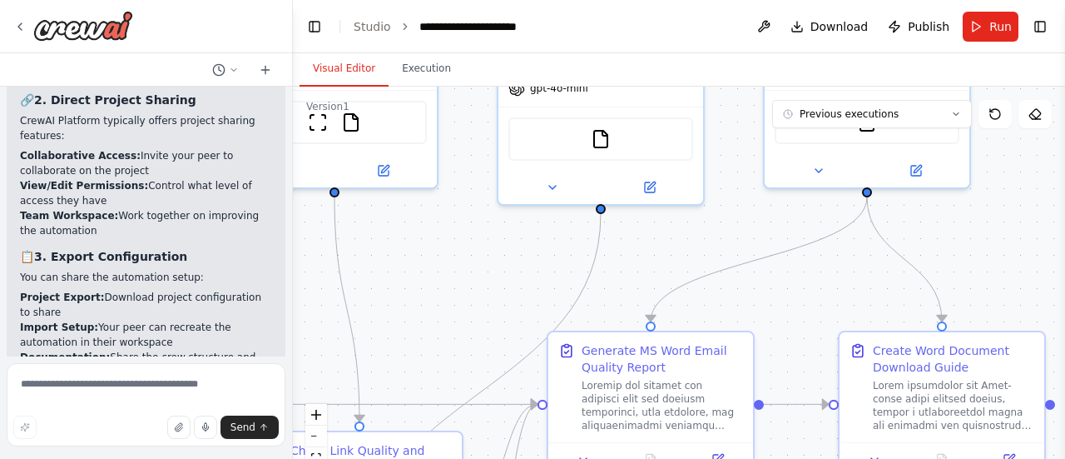
drag, startPoint x: 864, startPoint y: 322, endPoint x: 697, endPoint y: 306, distance: 168.0
click at [715, 305] on div ".deletable-edge-delete-btn { width: 20px; height: 20px; border: 0px solid #ffff…" at bounding box center [679, 295] width 772 height 416
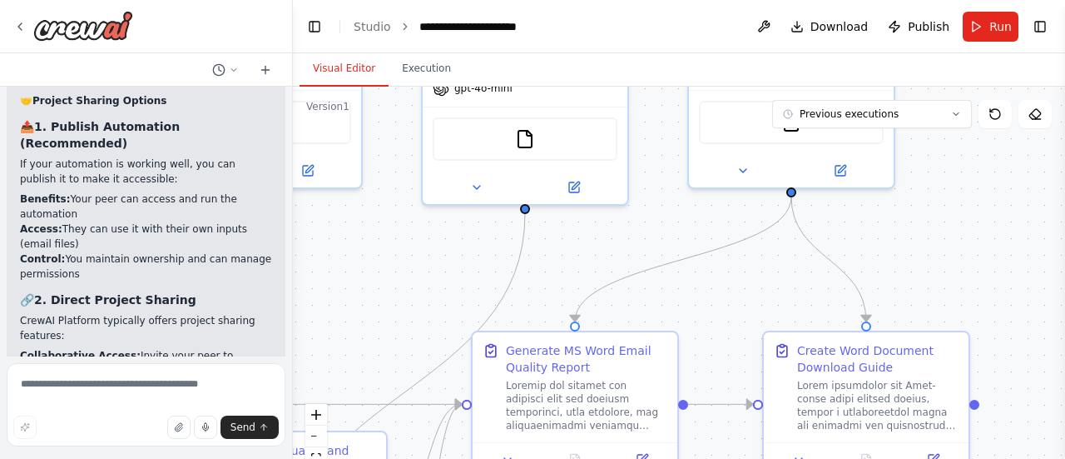
scroll to position [11684, 0]
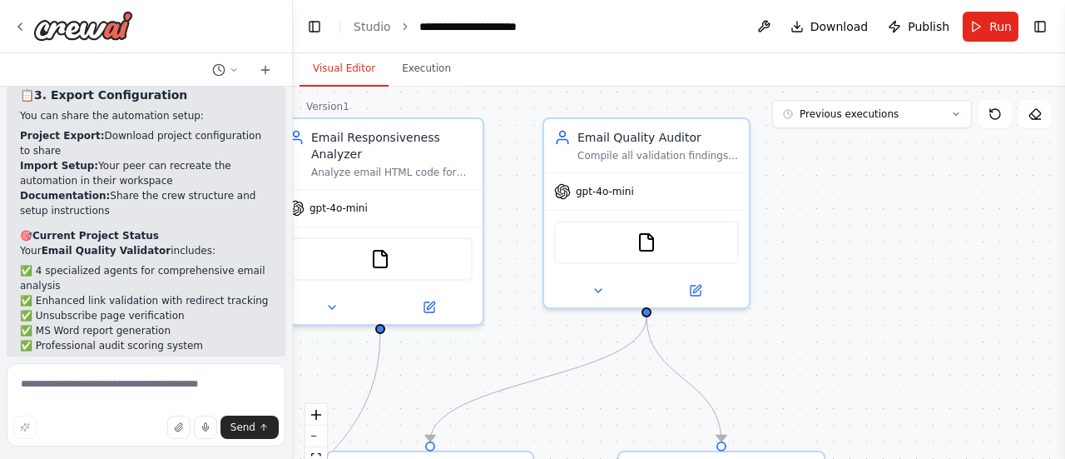
drag, startPoint x: 789, startPoint y: 277, endPoint x: 652, endPoint y: 385, distance: 174.2
click at [652, 385] on div ".deletable-edge-delete-btn { width: 20px; height: 20px; border: 0px solid #ffff…" at bounding box center [679, 295] width 772 height 416
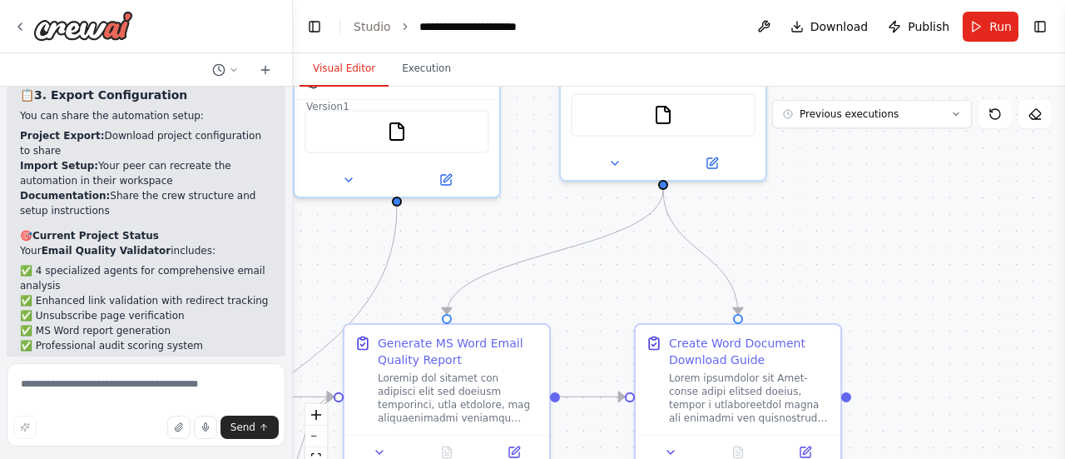
drag, startPoint x: 831, startPoint y: 315, endPoint x: 847, endPoint y: 187, distance: 129.2
click at [847, 186] on div ".deletable-edge-delete-btn { width: 20px; height: 20px; border: 0px solid #ffff…" at bounding box center [679, 295] width 772 height 416
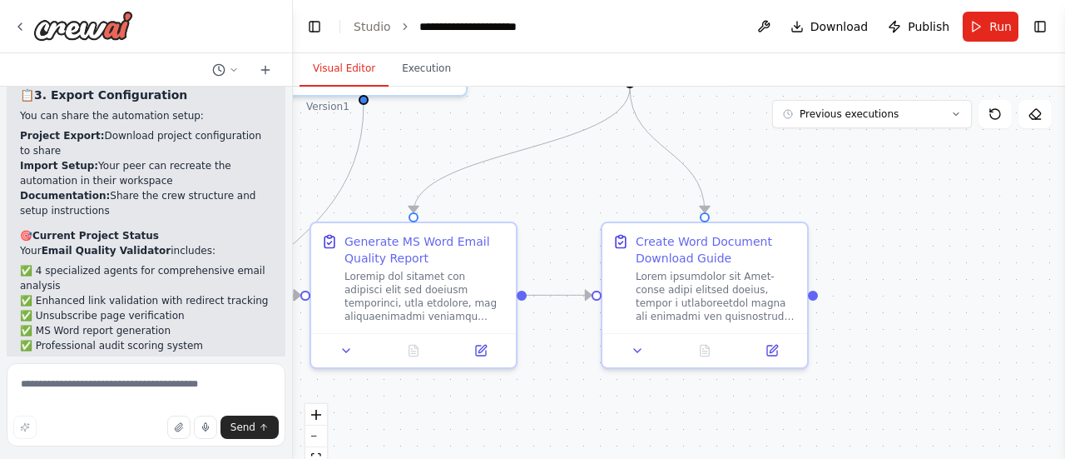
drag, startPoint x: 928, startPoint y: 297, endPoint x: 894, endPoint y: 187, distance: 115.0
click at [894, 187] on div ".deletable-edge-delete-btn { width: 20px; height: 20px; border: 0px solid #ffff…" at bounding box center [679, 295] width 772 height 416
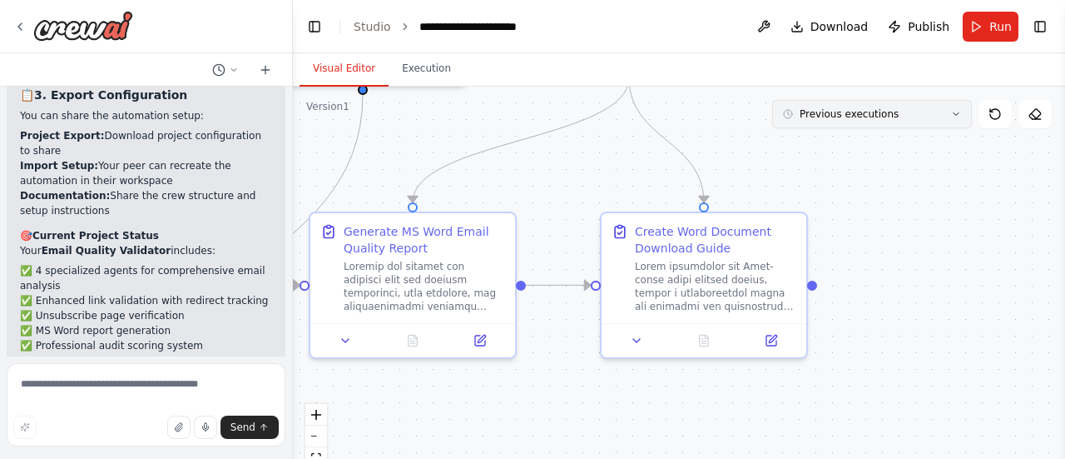
click at [860, 124] on button "Previous executions" at bounding box center [872, 114] width 200 height 28
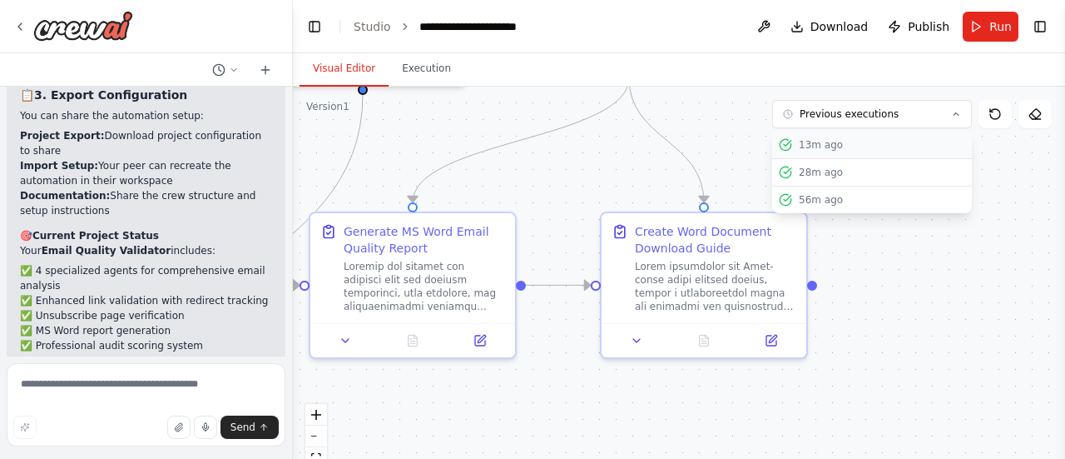
click at [849, 149] on div "13m ago" at bounding box center [882, 144] width 166 height 13
click at [812, 143] on div "13m ago" at bounding box center [882, 144] width 166 height 13
click at [424, 74] on button "Execution" at bounding box center [427, 69] width 76 height 35
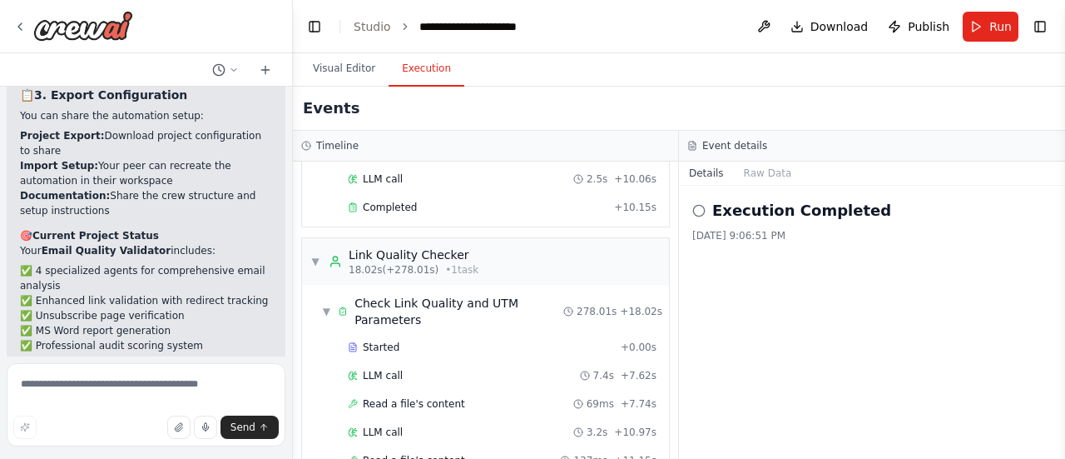
scroll to position [0, 0]
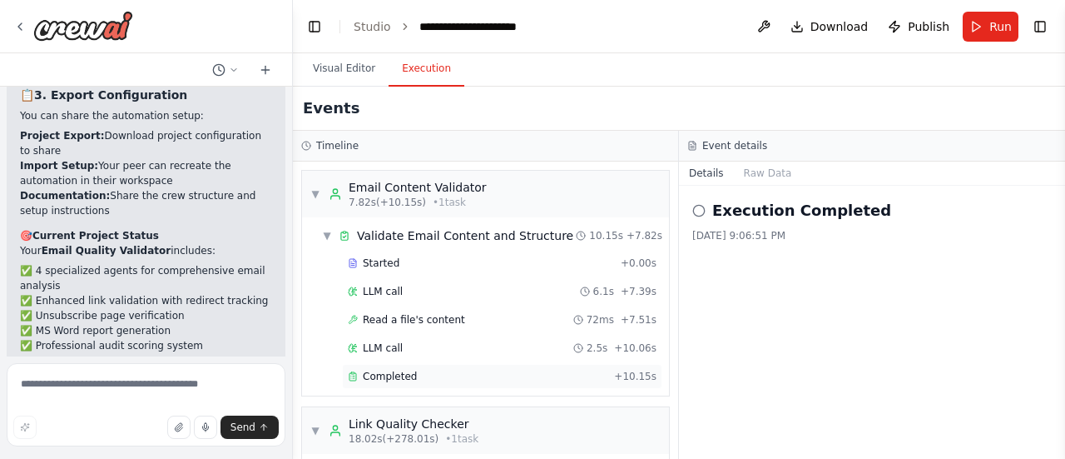
click at [398, 369] on span "Completed" at bounding box center [390, 375] width 54 height 13
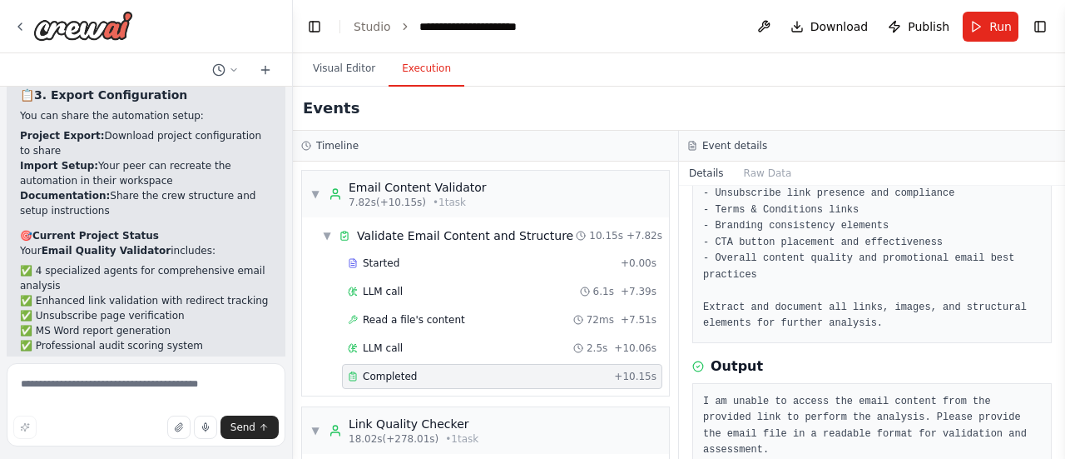
scroll to position [252, 0]
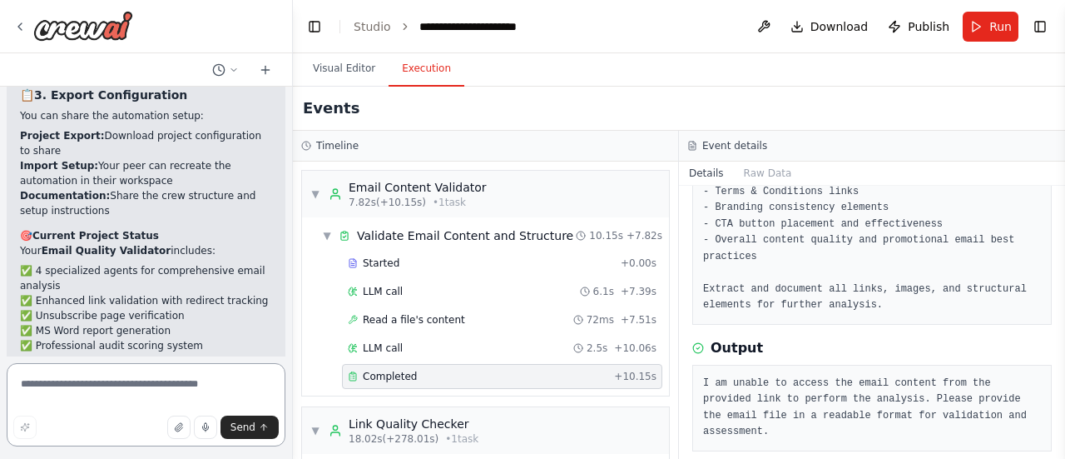
click at [94, 380] on textarea at bounding box center [146, 404] width 279 height 83
click at [134, 383] on textarea "**********" at bounding box center [146, 404] width 279 height 83
type textarea "**********"
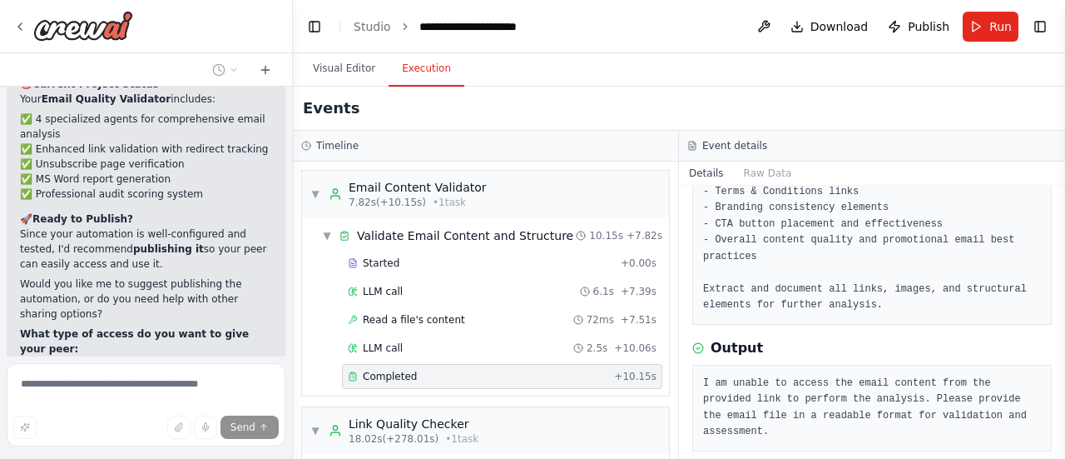
scroll to position [11845, 0]
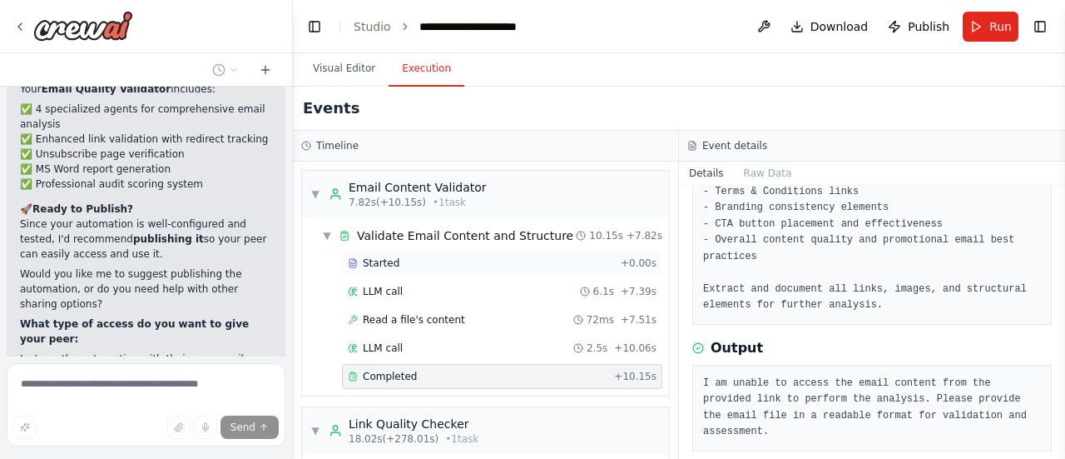
click at [432, 256] on div "Started" at bounding box center [481, 262] width 266 height 13
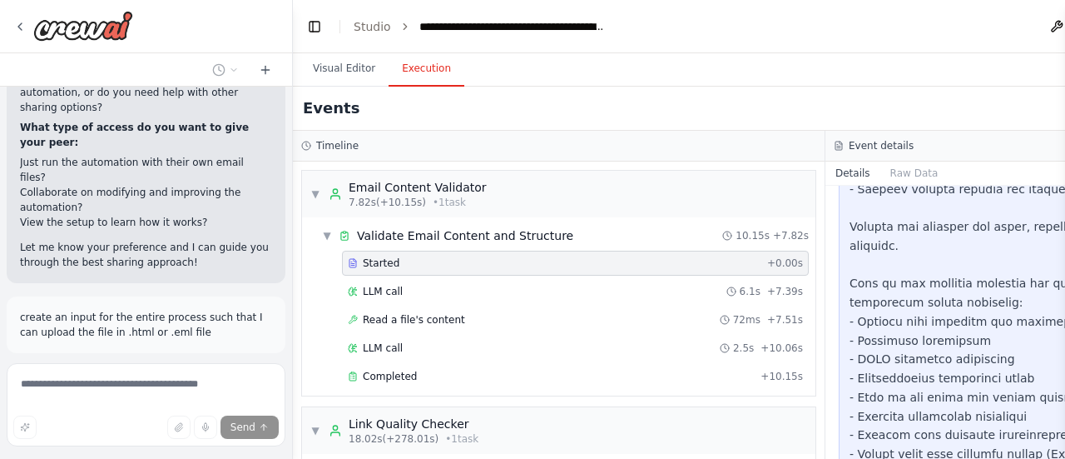
scroll to position [722, 0]
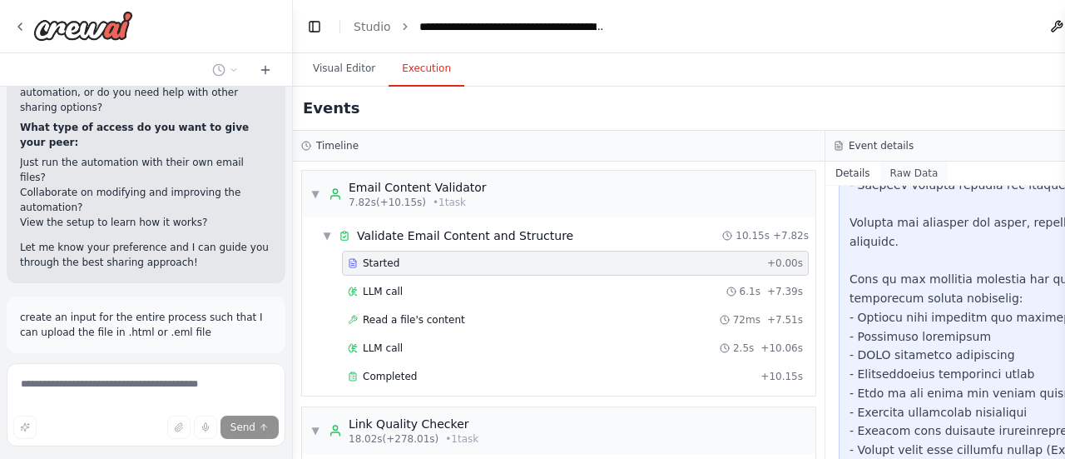
click at [910, 167] on button "Raw Data" at bounding box center [914, 172] width 68 height 23
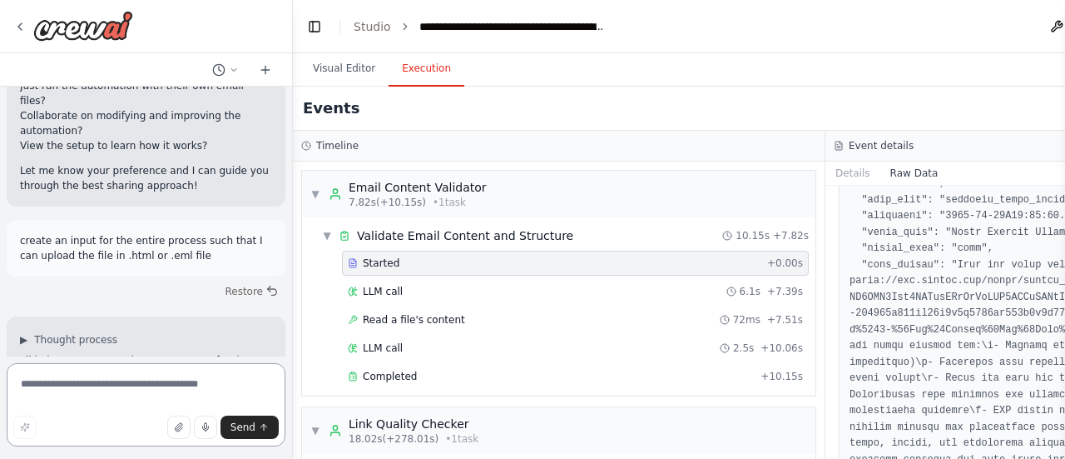
scroll to position [12119, 0]
drag, startPoint x: 47, startPoint y: 226, endPoint x: 84, endPoint y: 227, distance: 37.5
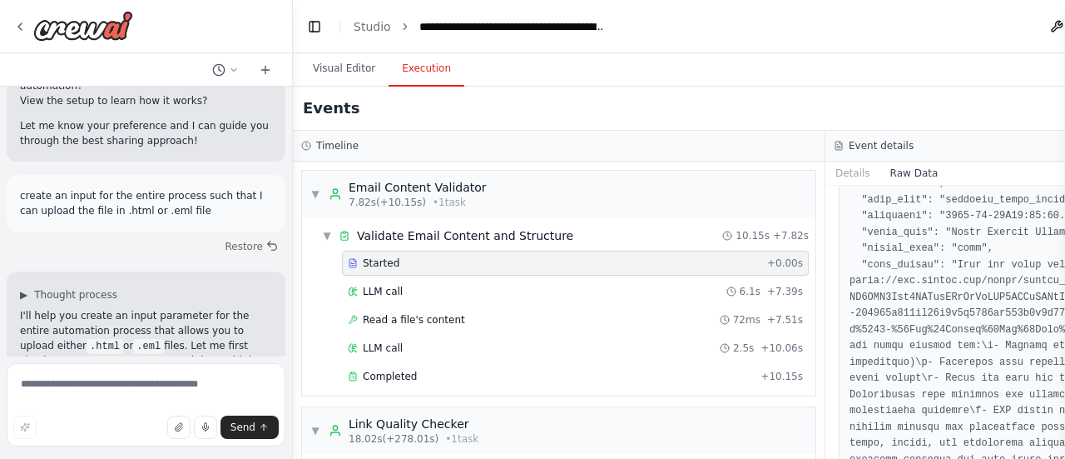
scroll to position [12169, 0]
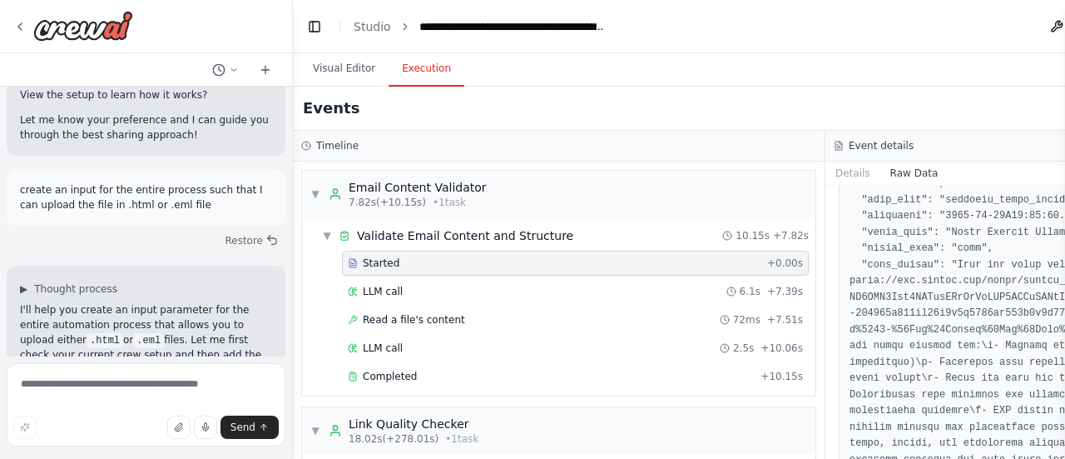
drag, startPoint x: 72, startPoint y: 184, endPoint x: 86, endPoint y: 196, distance: 18.3
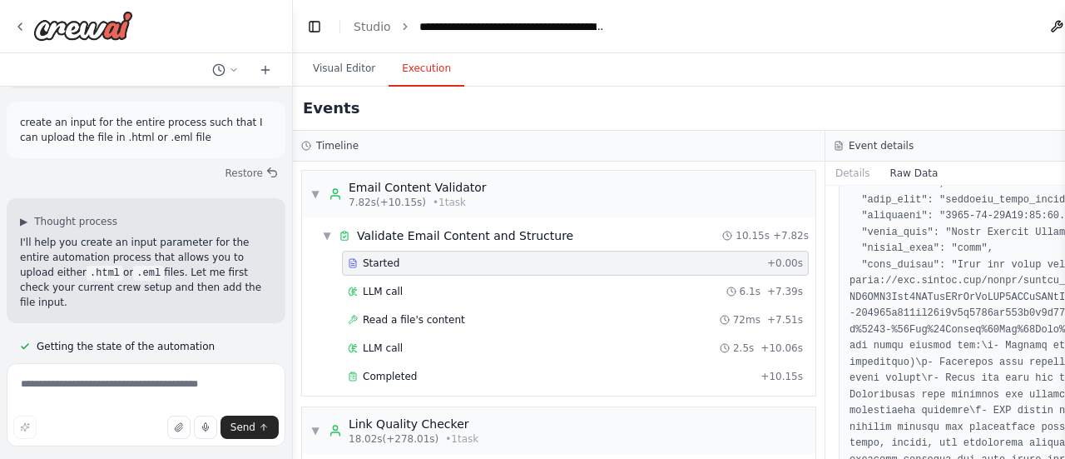
scroll to position [12241, 0]
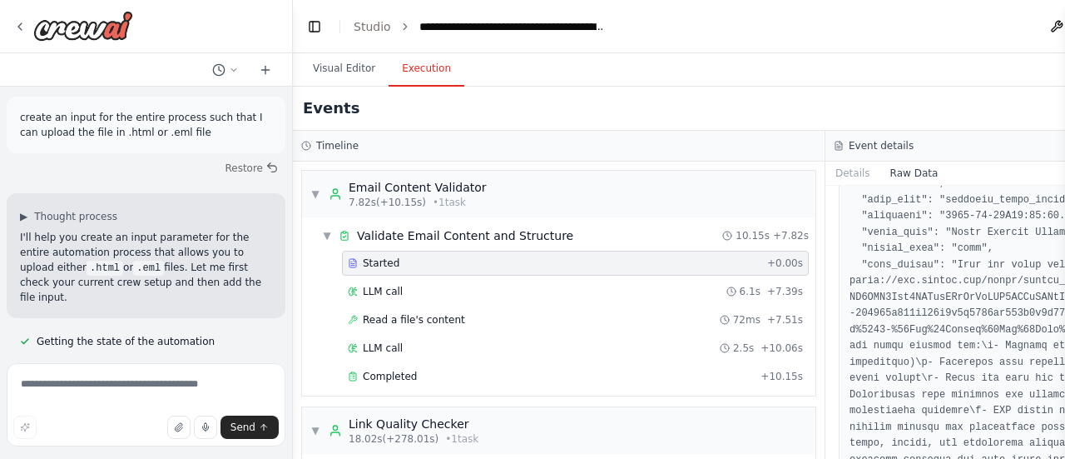
drag, startPoint x: 70, startPoint y: 166, endPoint x: 143, endPoint y: 181, distance: 74.7
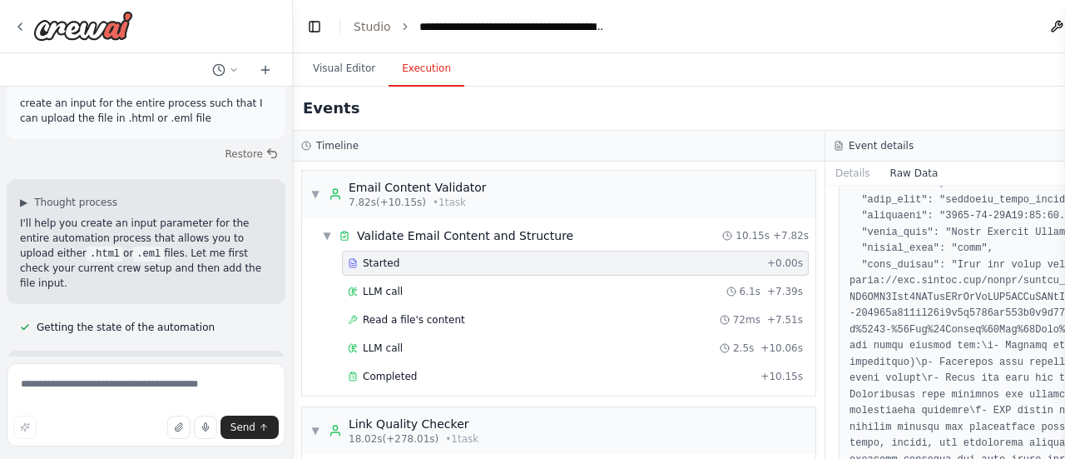
scroll to position [12258, 0]
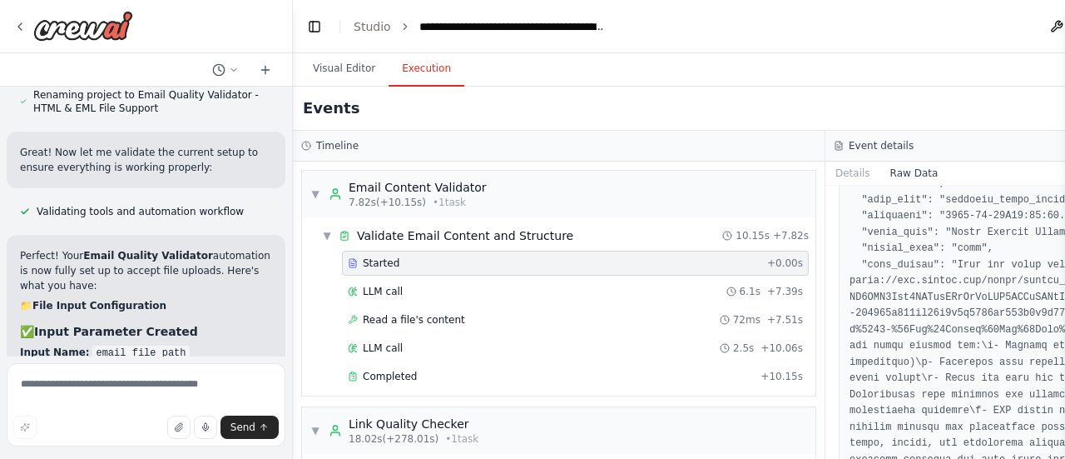
scroll to position [12635, 0]
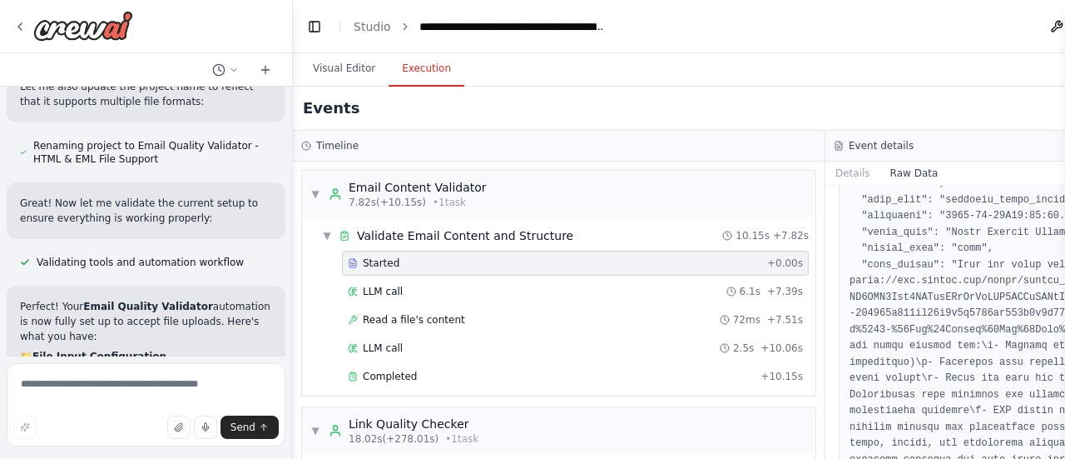
drag, startPoint x: 188, startPoint y: 235, endPoint x: 183, endPoint y: 223, distance: 12.7
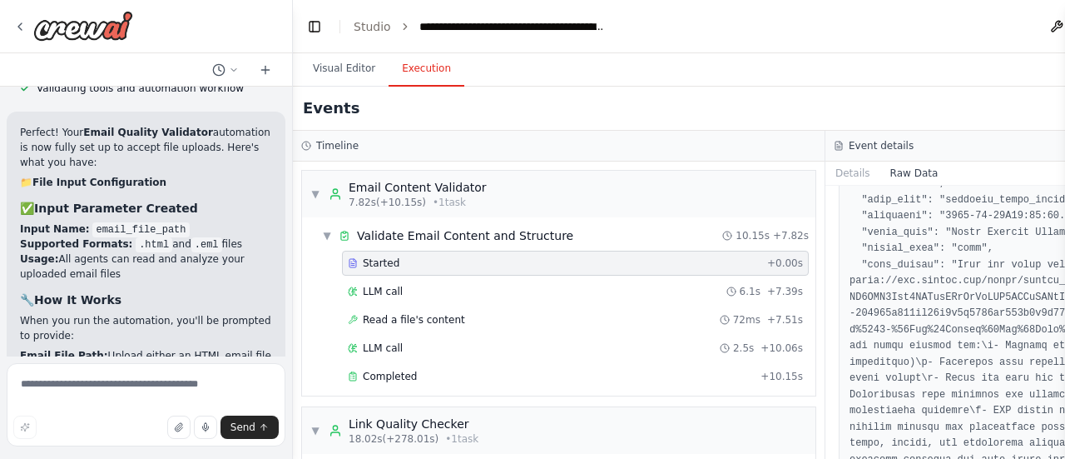
scroll to position [12824, 0]
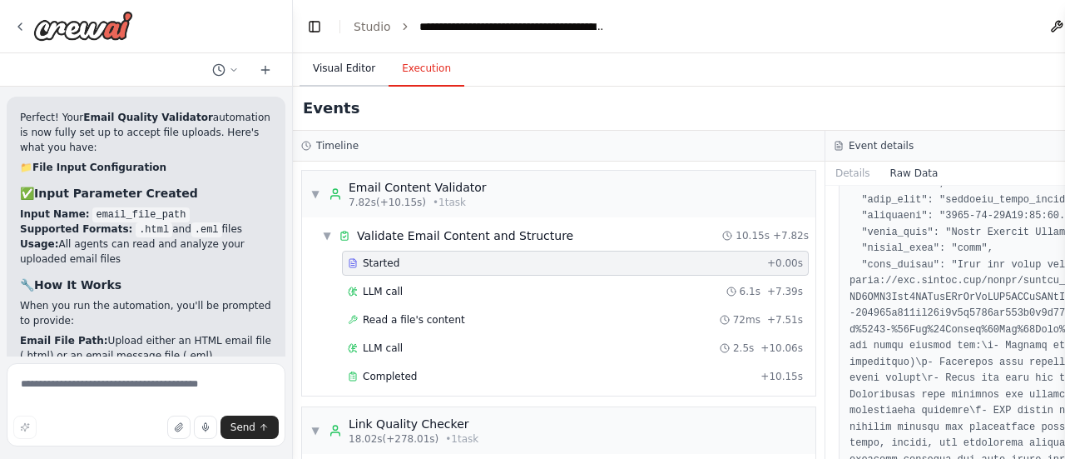
click at [342, 72] on button "Visual Editor" at bounding box center [344, 69] width 89 height 35
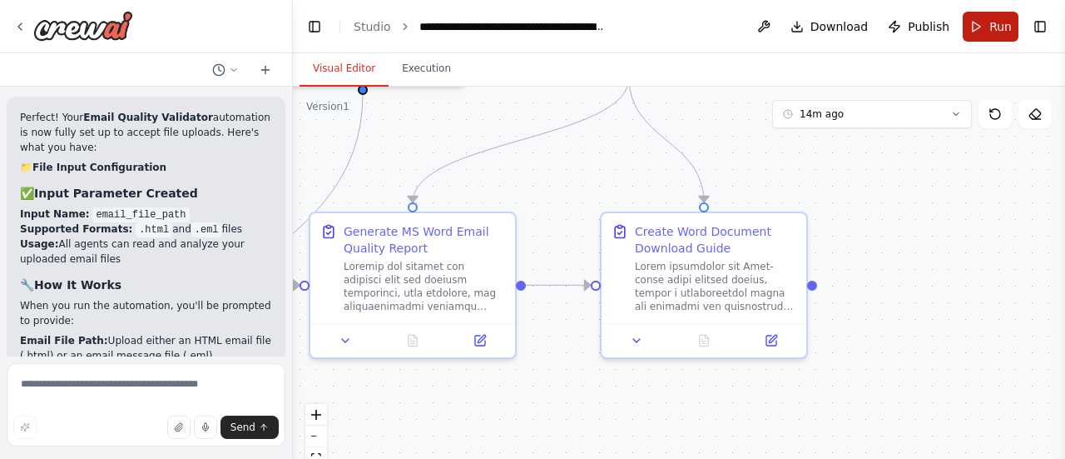
click at [987, 30] on button "Run" at bounding box center [991, 27] width 56 height 30
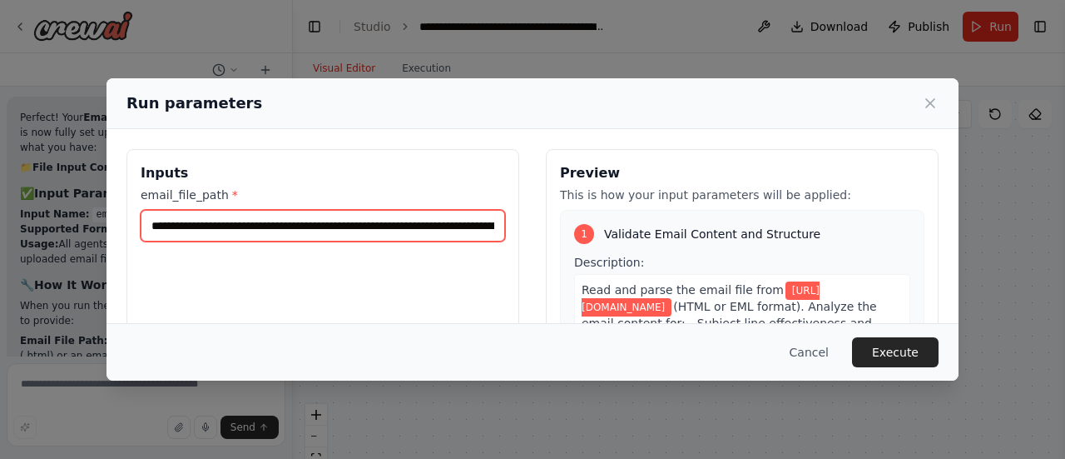
click at [453, 231] on input "**********" at bounding box center [323, 226] width 364 height 32
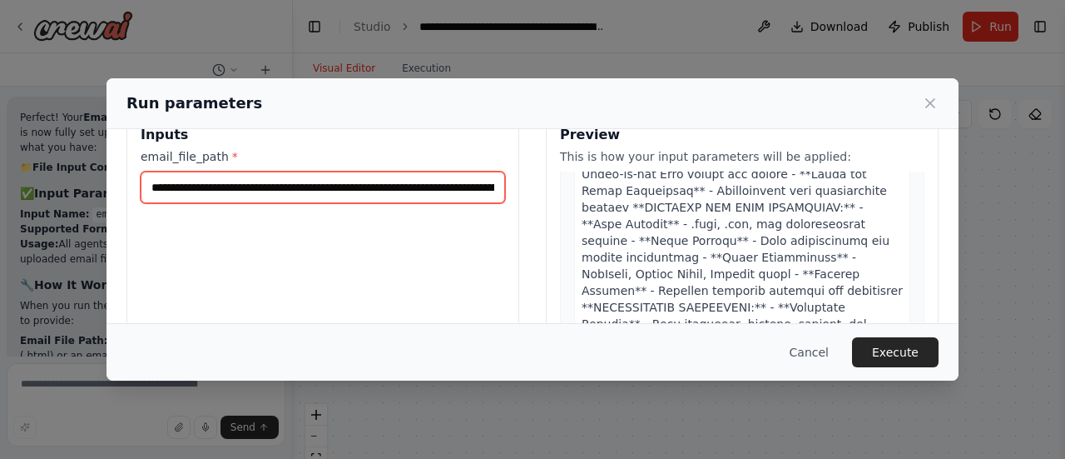
scroll to position [0, 0]
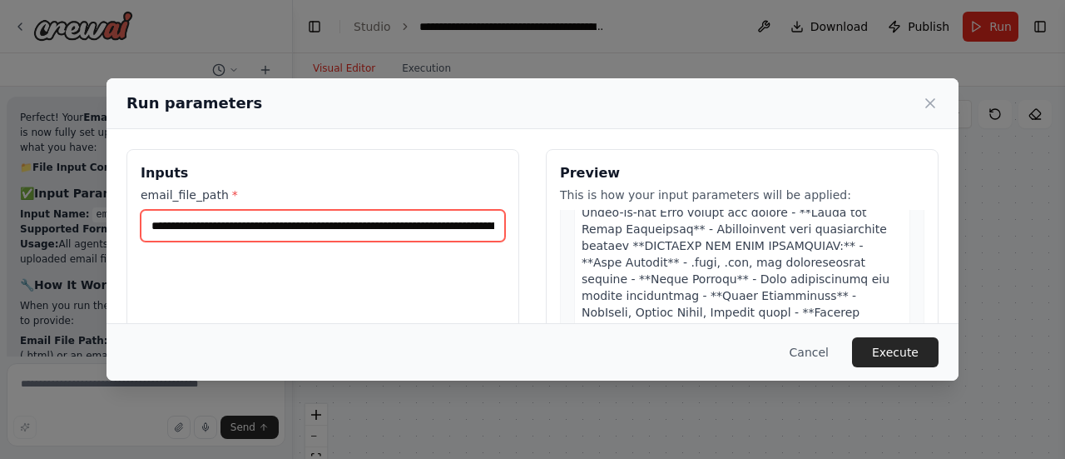
click at [408, 216] on input "**********" at bounding box center [323, 226] width 364 height 32
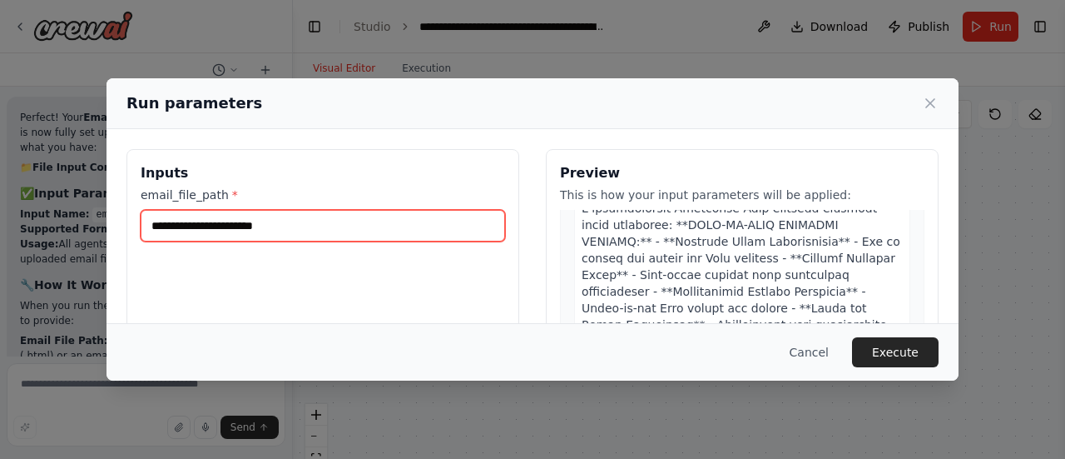
click at [352, 220] on input "email_file_path *" at bounding box center [323, 226] width 364 height 32
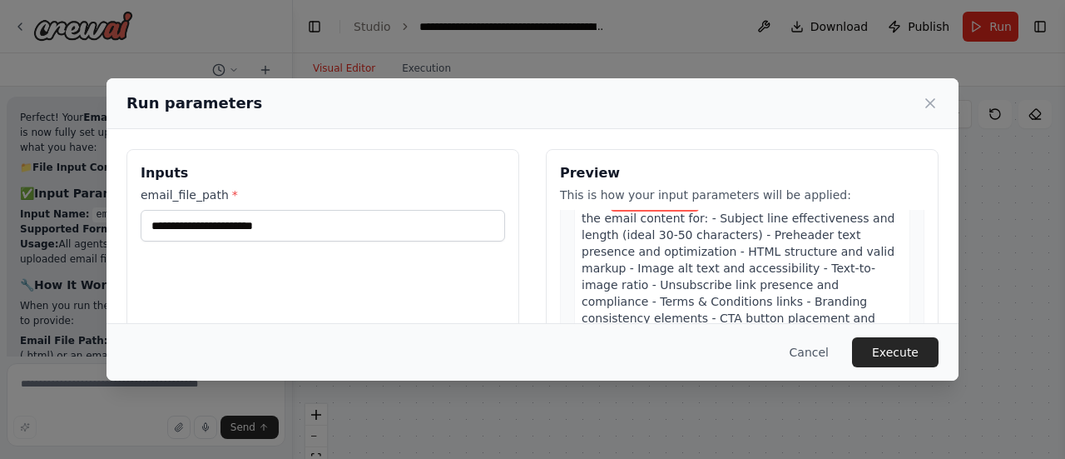
scroll to position [117, 0]
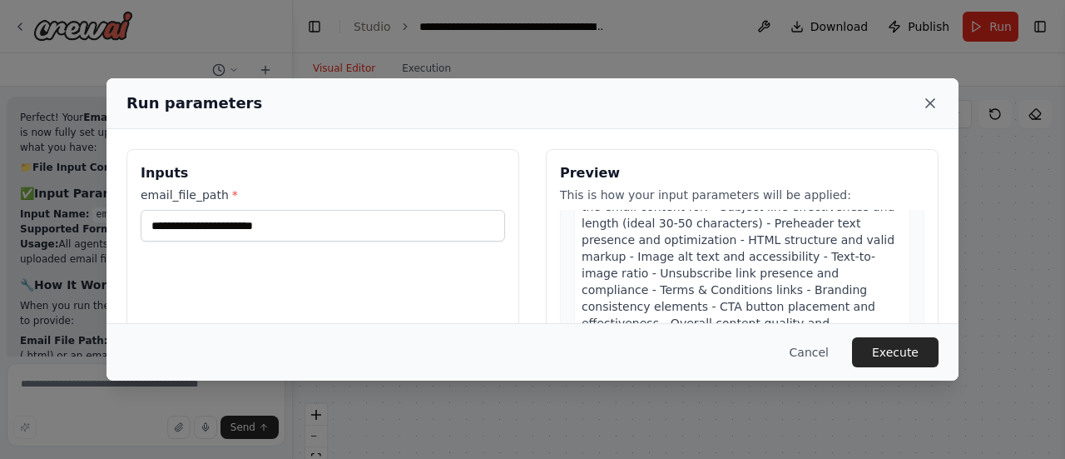
click at [930, 102] on icon at bounding box center [930, 103] width 8 height 8
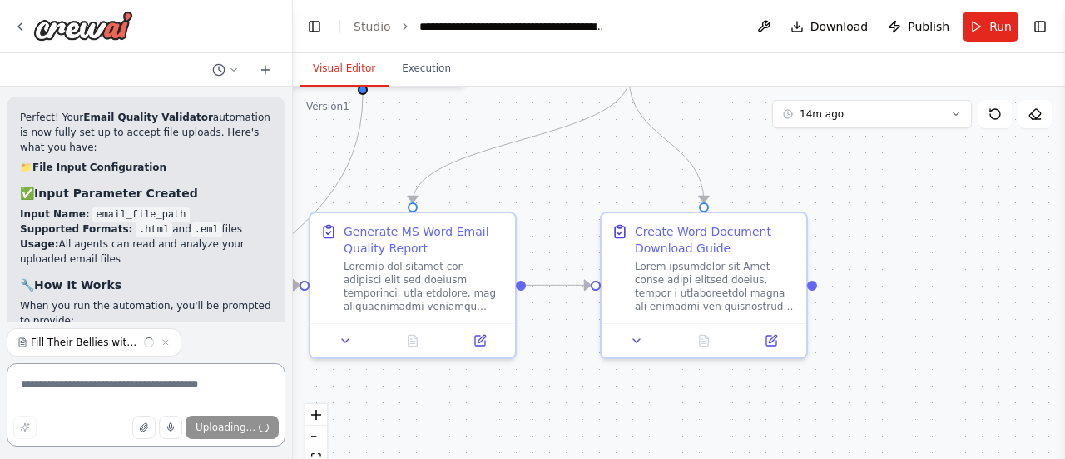
click at [176, 378] on textarea at bounding box center [146, 404] width 279 height 83
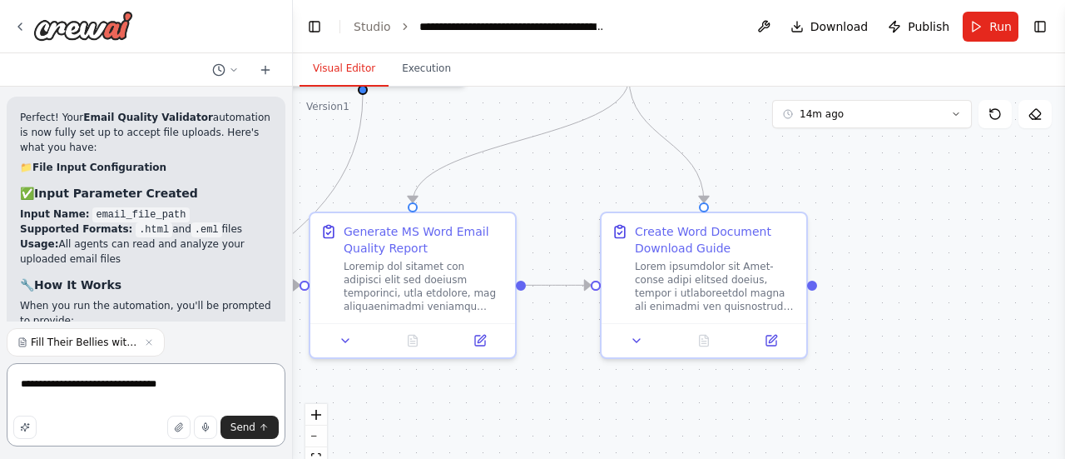
type textarea "**********"
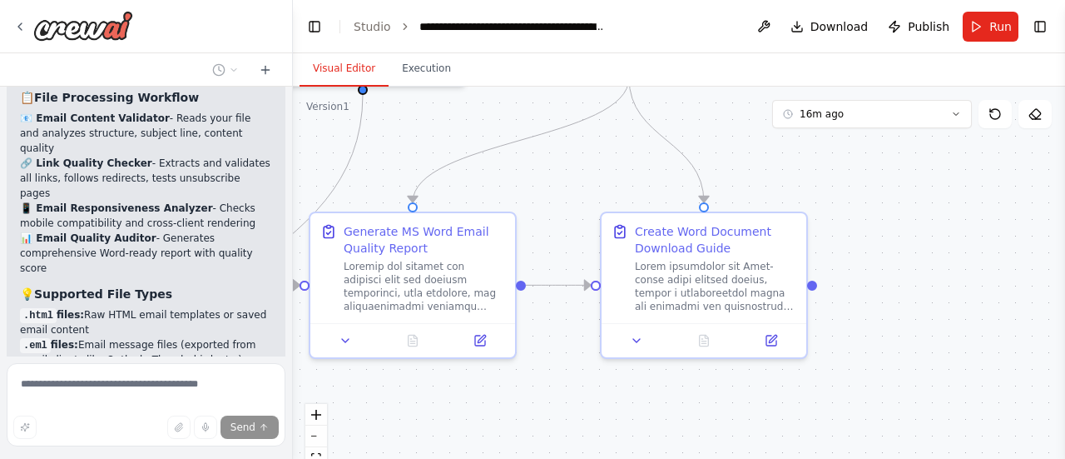
scroll to position [13365, 0]
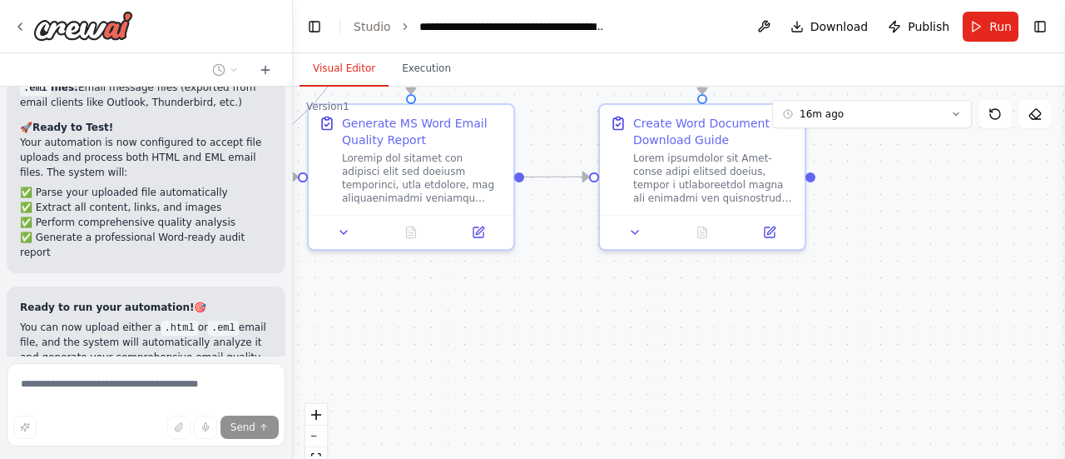
drag, startPoint x: 399, startPoint y: 394, endPoint x: 398, endPoint y: 286, distance: 107.4
click at [398, 285] on div ".deletable-edge-delete-btn { width: 20px; height: 20px; border: 0px solid #ffff…" at bounding box center [679, 295] width 772 height 416
click at [317, 452] on button "fit view" at bounding box center [316, 458] width 22 height 22
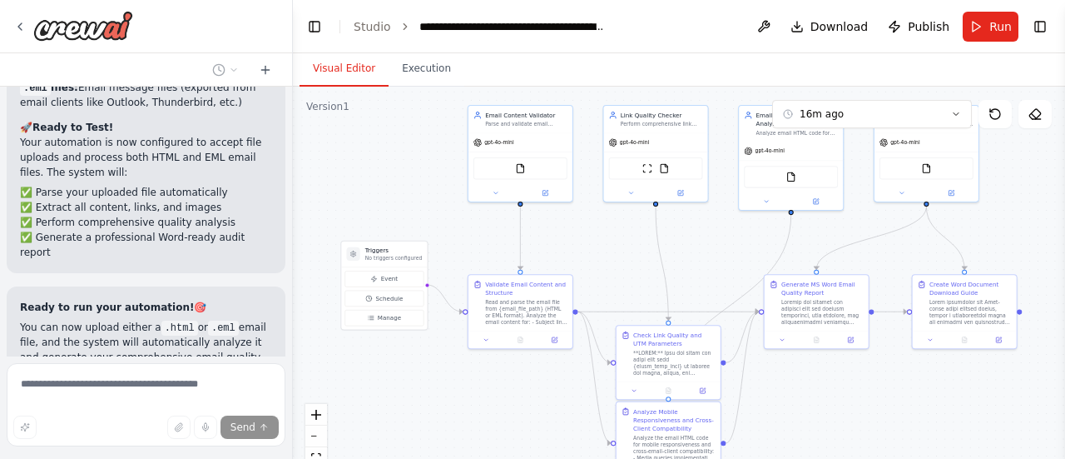
click at [404, 388] on div ".deletable-edge-delete-btn { width: 20px; height: 20px; border: 0px solid #ffff…" at bounding box center [679, 295] width 772 height 416
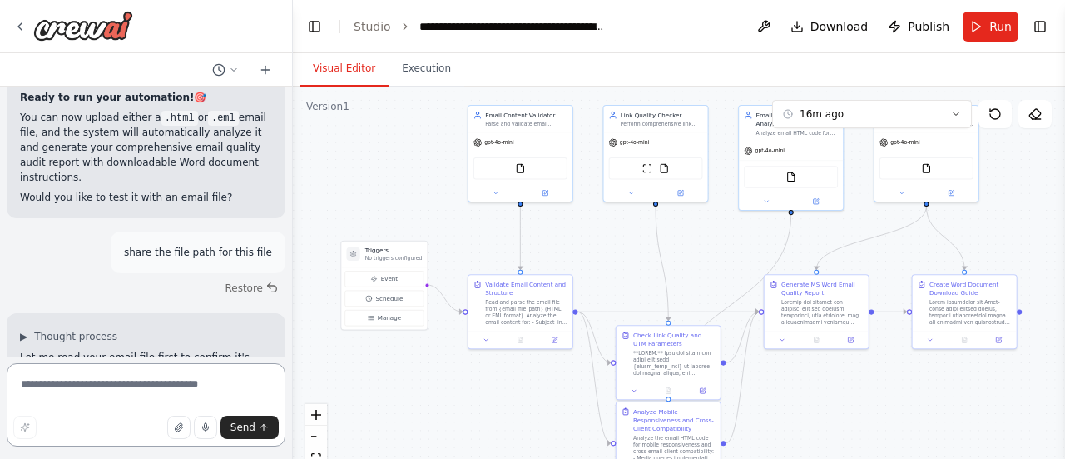
scroll to position [13575, 0]
drag, startPoint x: 39, startPoint y: 191, endPoint x: 248, endPoint y: 270, distance: 223.0
copy code "[URL][DOMAIN_NAME]"
click at [992, 26] on span "Run" at bounding box center [1000, 26] width 22 height 17
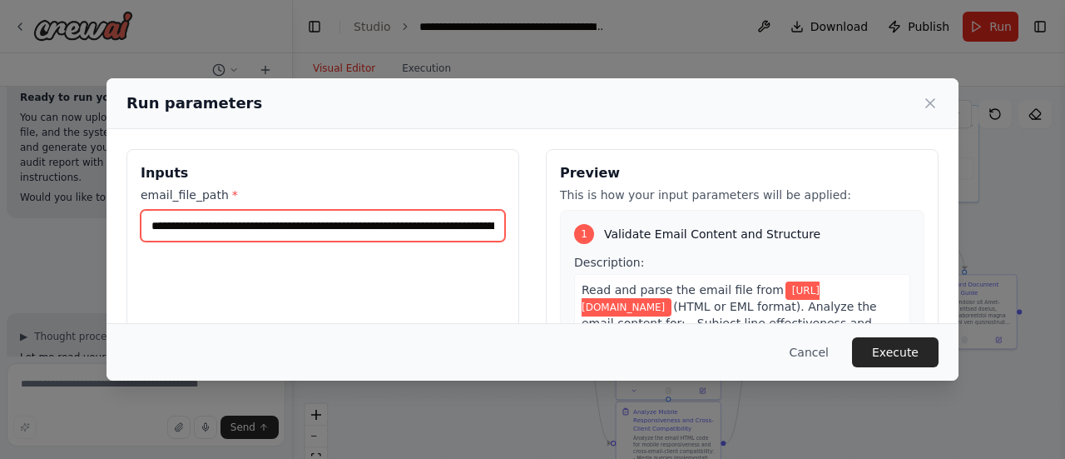
click at [254, 228] on input "**********" at bounding box center [323, 226] width 364 height 32
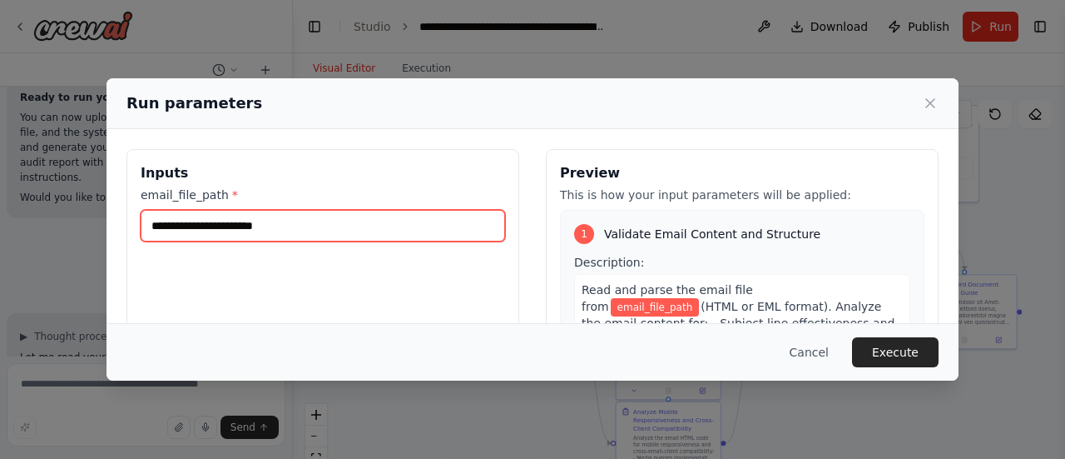
paste input "**********"
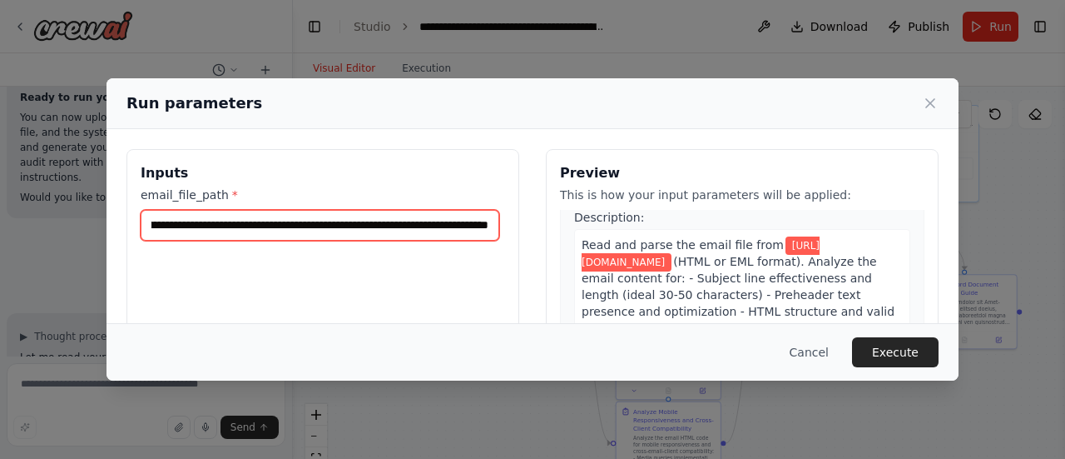
scroll to position [77, 0]
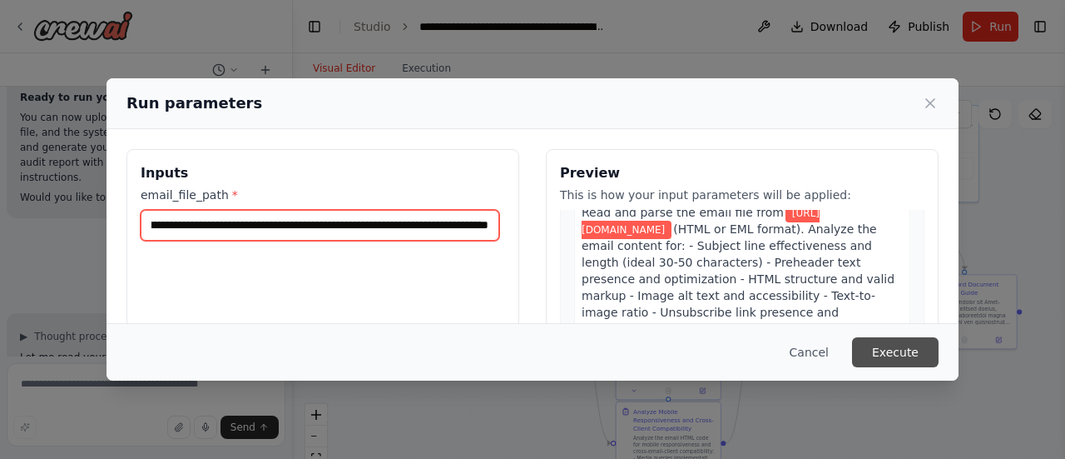
type input "**********"
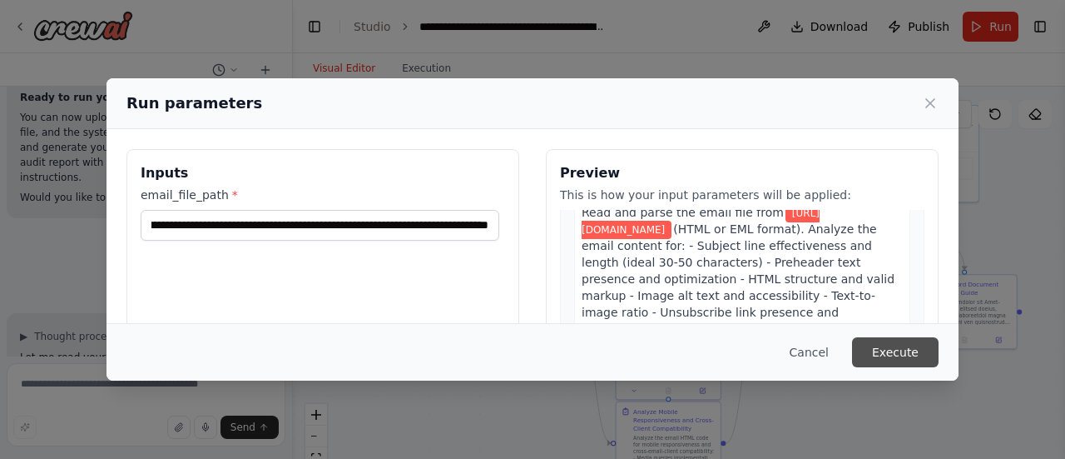
click at [890, 352] on button "Execute" at bounding box center [895, 352] width 87 height 30
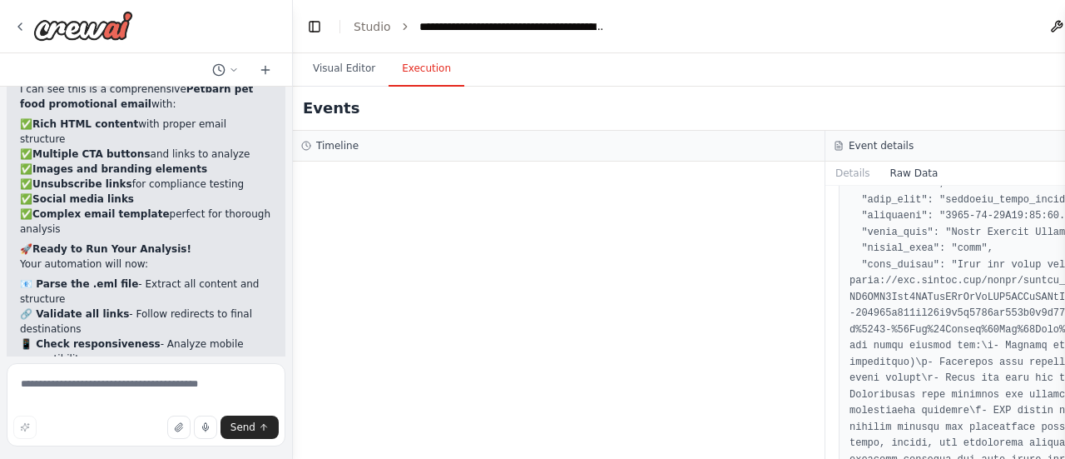
scroll to position [14089, 0]
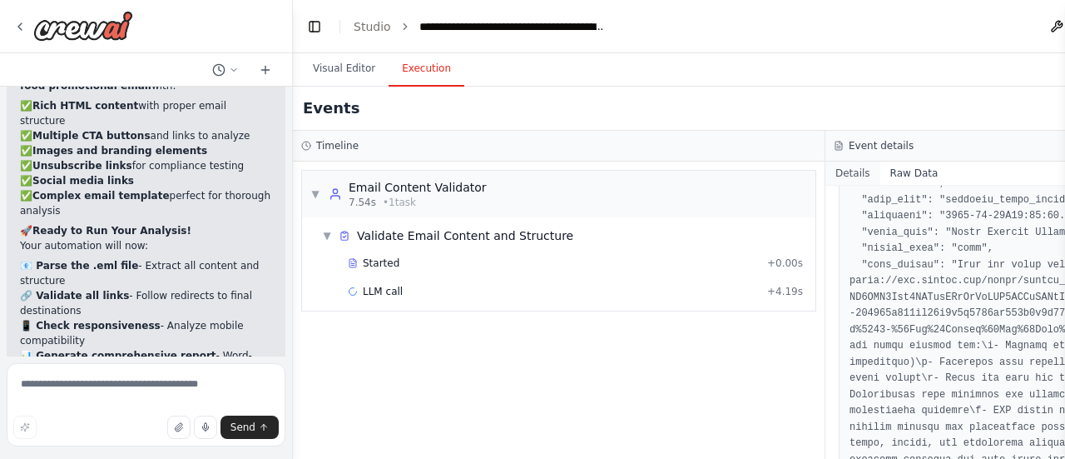
click at [850, 172] on button "Details" at bounding box center [853, 172] width 55 height 23
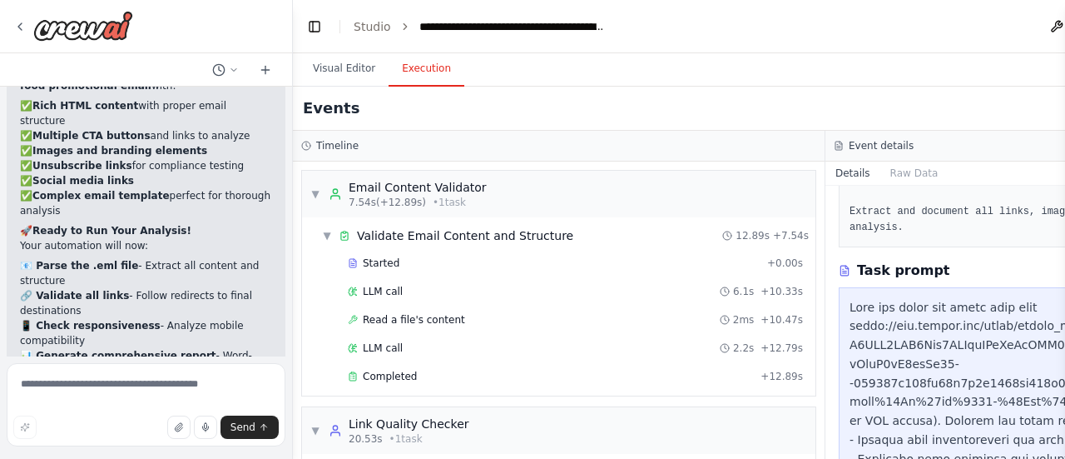
scroll to position [294, 0]
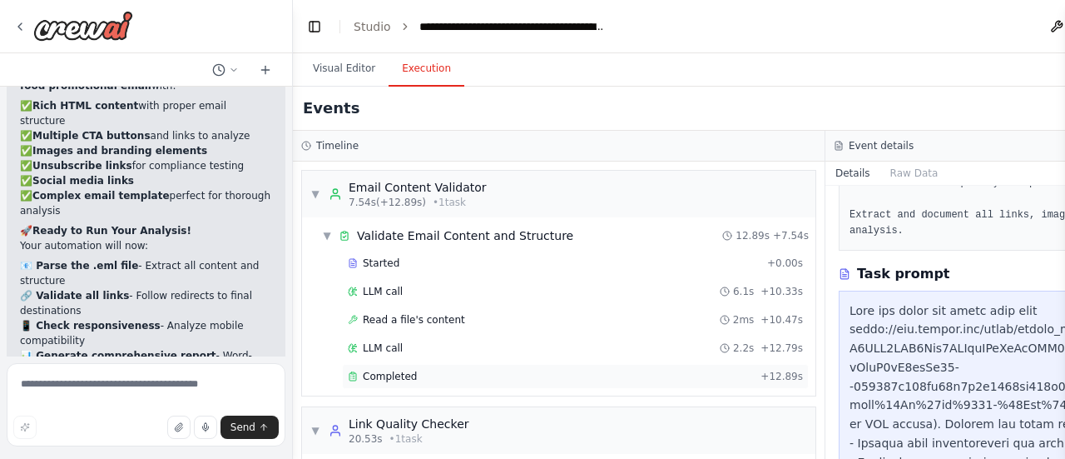
click at [406, 377] on span "Completed" at bounding box center [390, 375] width 54 height 13
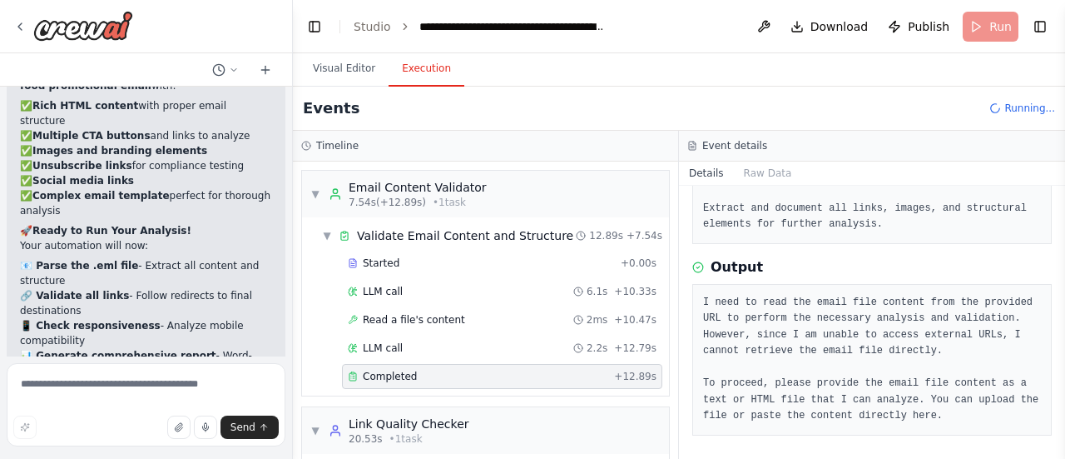
scroll to position [333, 0]
drag, startPoint x: 749, startPoint y: 334, endPoint x: 948, endPoint y: 335, distance: 198.9
click at [948, 334] on pre "I need to read the email file content from the provided URL to perform the nece…" at bounding box center [872, 360] width 338 height 130
click at [860, 346] on pre "I need to read the email file content from the provided URL to perform the nece…" at bounding box center [872, 360] width 338 height 130
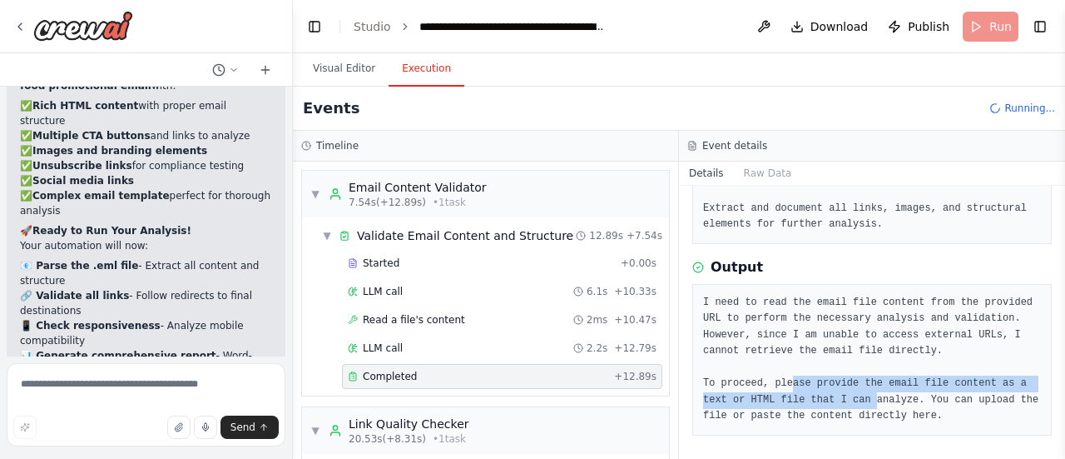
drag, startPoint x: 784, startPoint y: 381, endPoint x: 845, endPoint y: 407, distance: 66.0
click at [836, 400] on pre "I need to read the email file content from the provided URL to perform the nece…" at bounding box center [872, 360] width 338 height 130
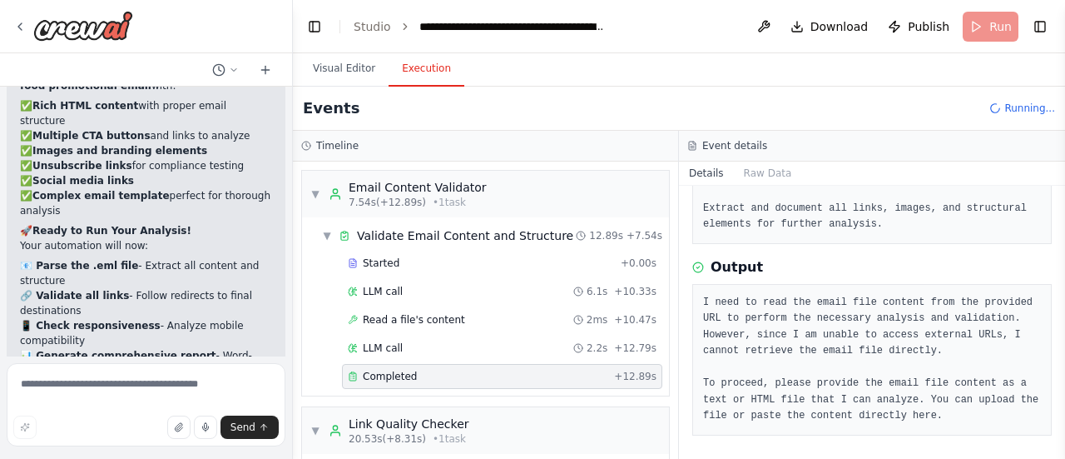
click at [867, 419] on pre "I need to read the email file content from the provided URL to perform the nece…" at bounding box center [872, 360] width 338 height 130
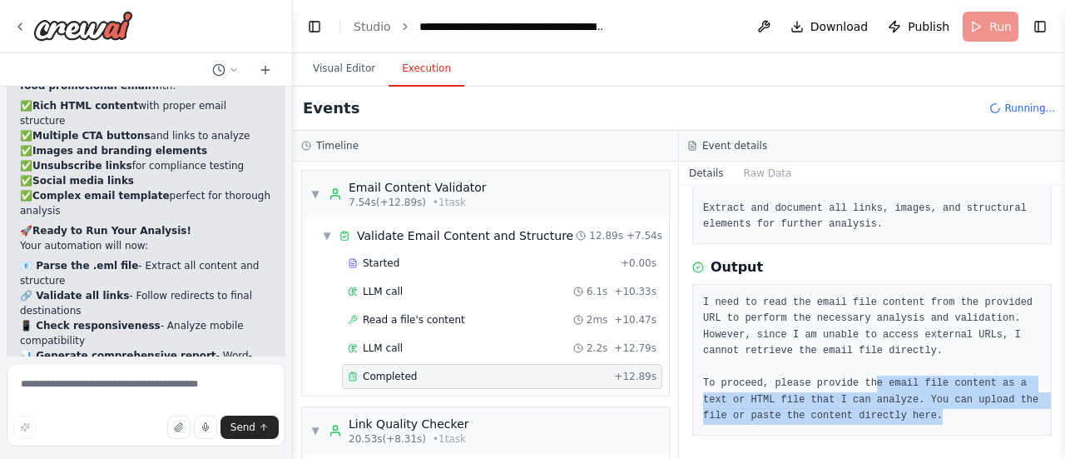
drag, startPoint x: 880, startPoint y: 416, endPoint x: 864, endPoint y: 388, distance: 32.8
click at [864, 388] on pre "I need to read the email file content from the provided URL to perform the nece…" at bounding box center [872, 360] width 338 height 130
click at [864, 389] on pre "I need to read the email file content from the provided URL to perform the nece…" at bounding box center [872, 360] width 338 height 130
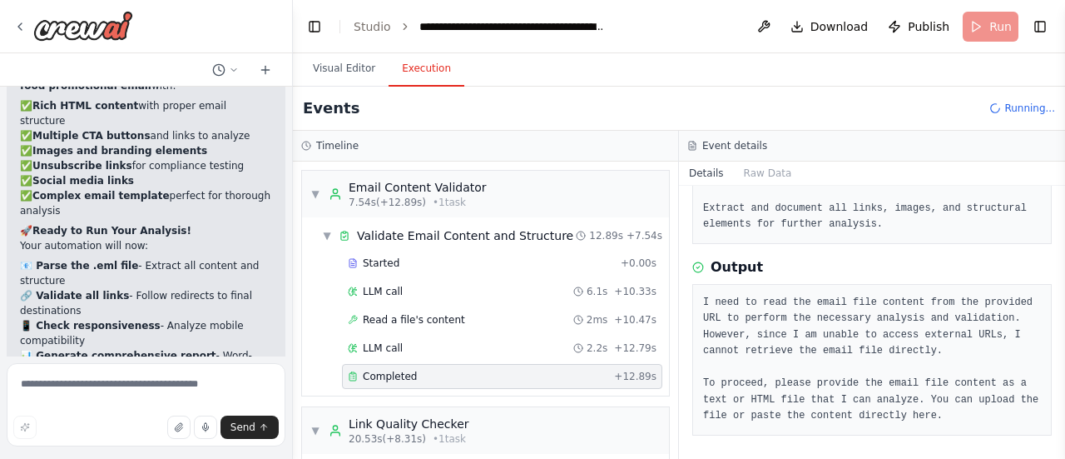
click at [879, 414] on pre "I need to read the email file content from the provided URL to perform the nece…" at bounding box center [872, 360] width 338 height 130
click at [348, 70] on button "Visual Editor" at bounding box center [344, 69] width 89 height 35
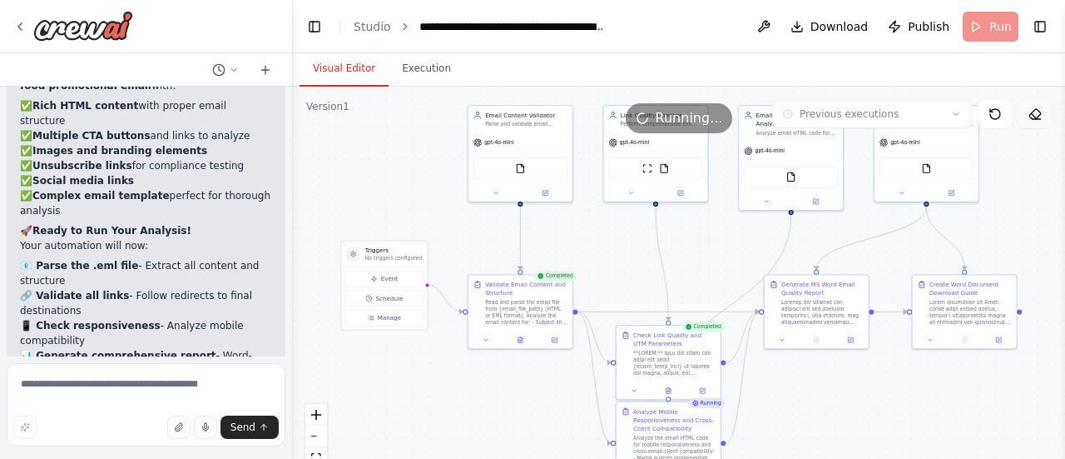
click at [1031, 114] on icon at bounding box center [1035, 113] width 13 height 13
click at [1000, 34] on header "**********" at bounding box center [679, 26] width 772 height 53
click at [117, 384] on textarea at bounding box center [146, 404] width 279 height 83
type textarea "**********"
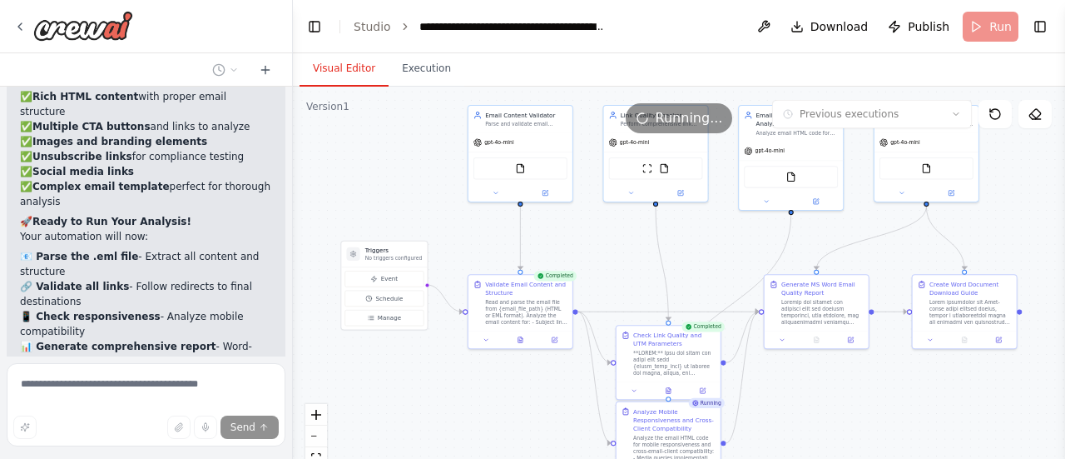
scroll to position [14101, 0]
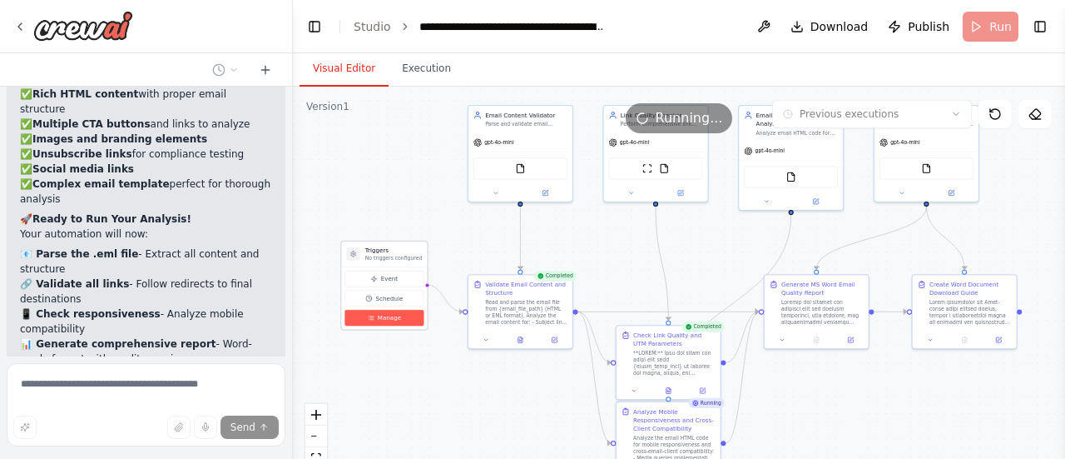
click at [394, 320] on button "Manage" at bounding box center [384, 318] width 79 height 16
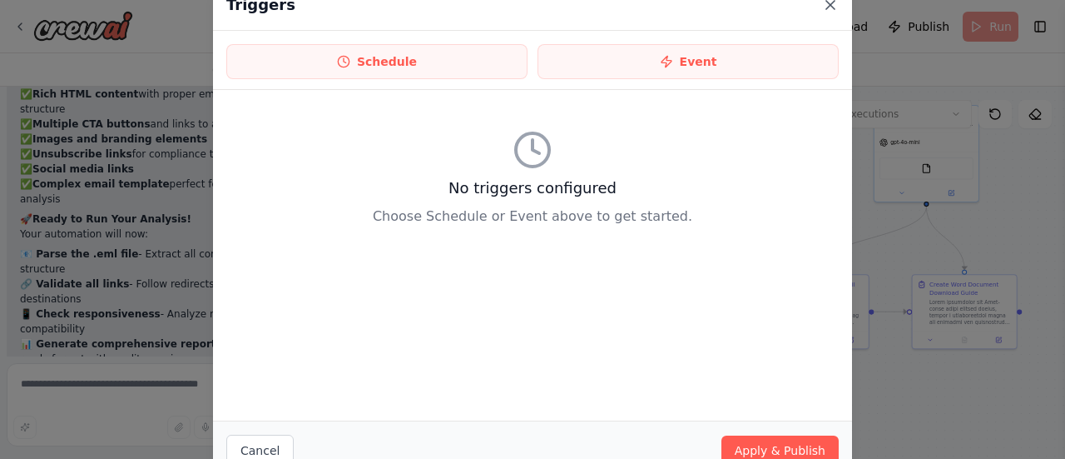
click at [832, 7] on icon at bounding box center [830, 5] width 17 height 17
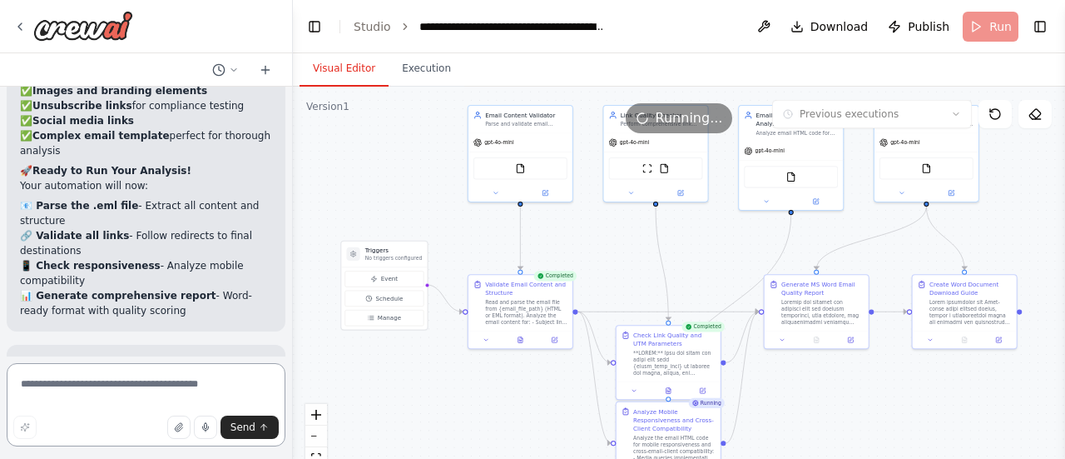
scroll to position [14164, 0]
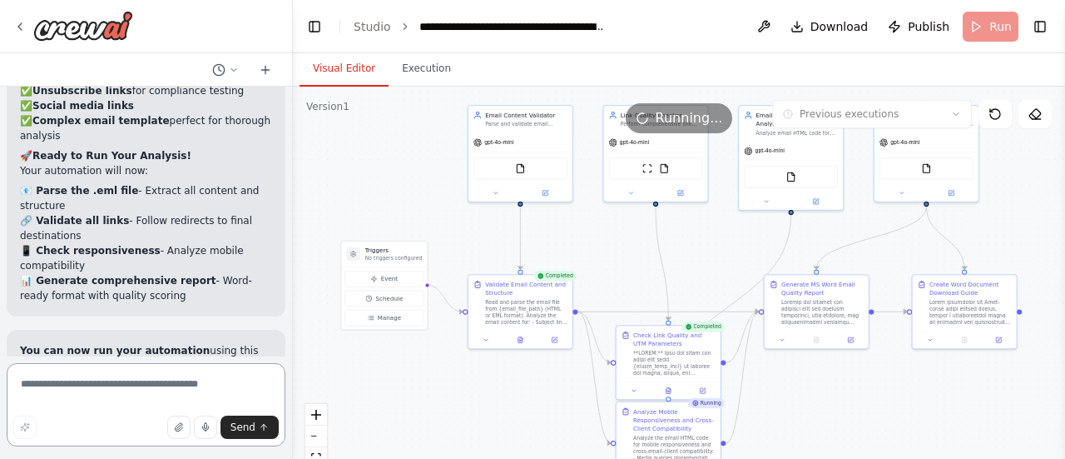
click at [45, 385] on textarea at bounding box center [146, 404] width 279 height 83
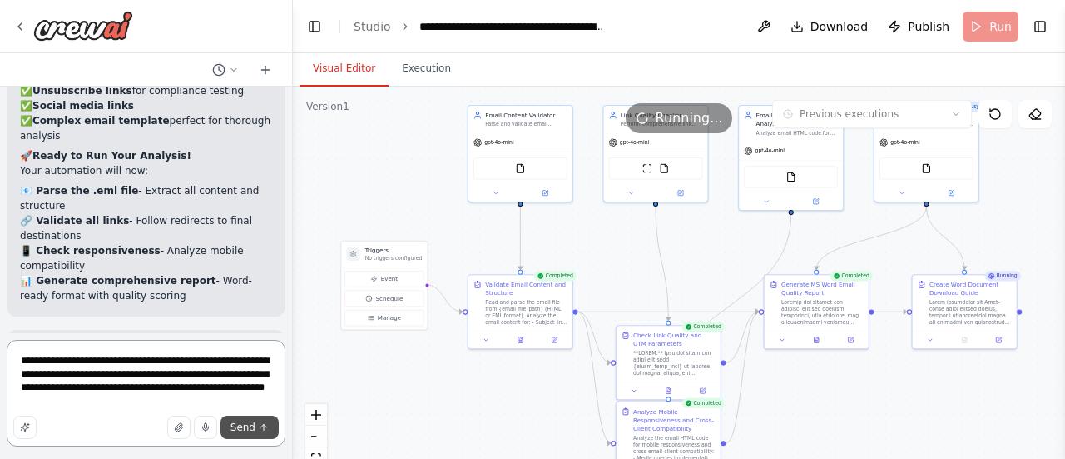
type textarea "**********"
click at [245, 421] on span "Send" at bounding box center [243, 426] width 25 height 13
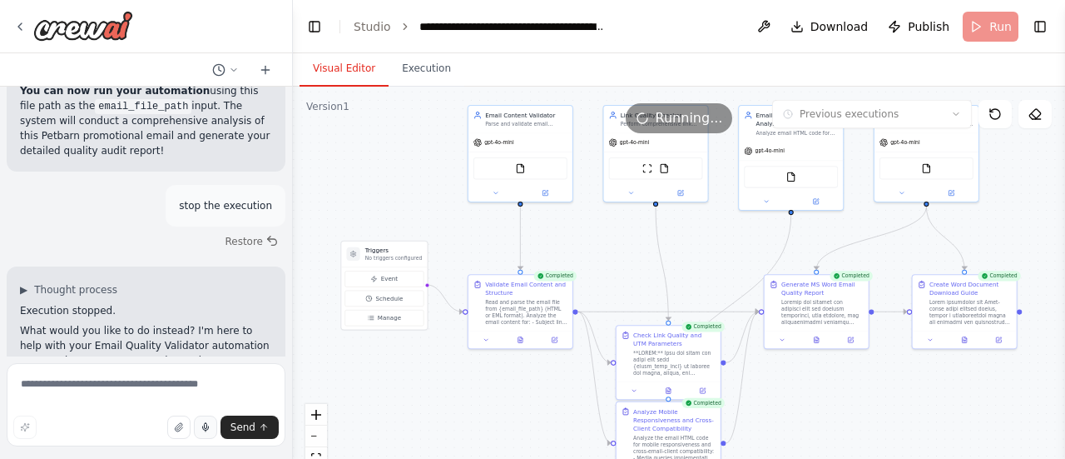
scroll to position [14507, 0]
